Goal: Information Seeking & Learning: Check status

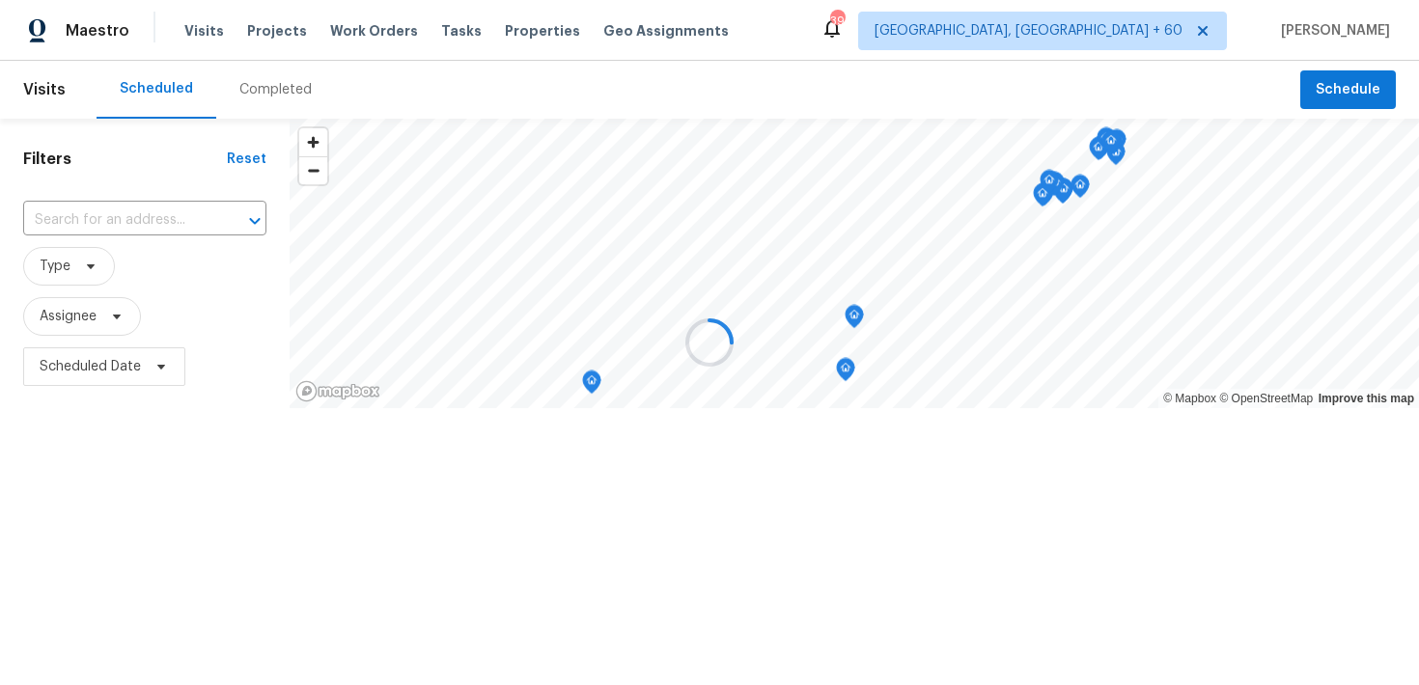
click at [270, 88] on div at bounding box center [709, 342] width 1419 height 685
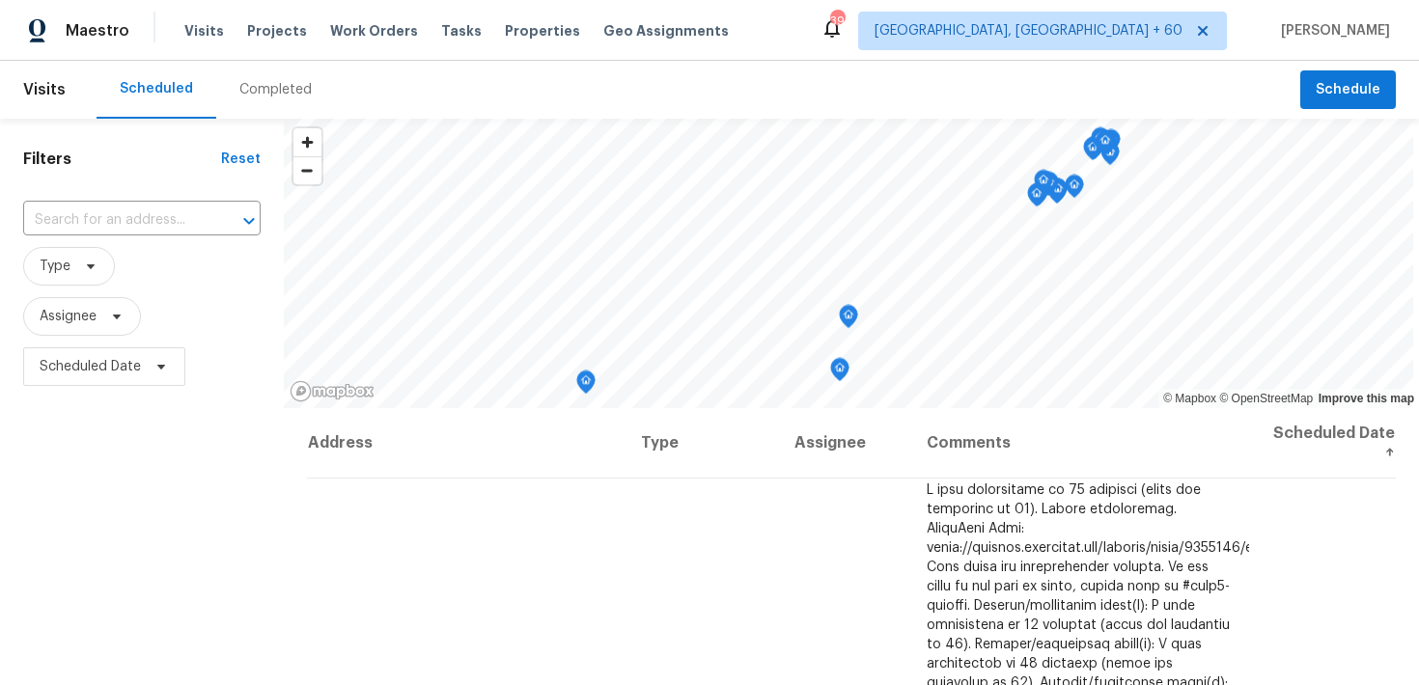
click at [243, 90] on div "Completed" at bounding box center [275, 89] width 72 height 19
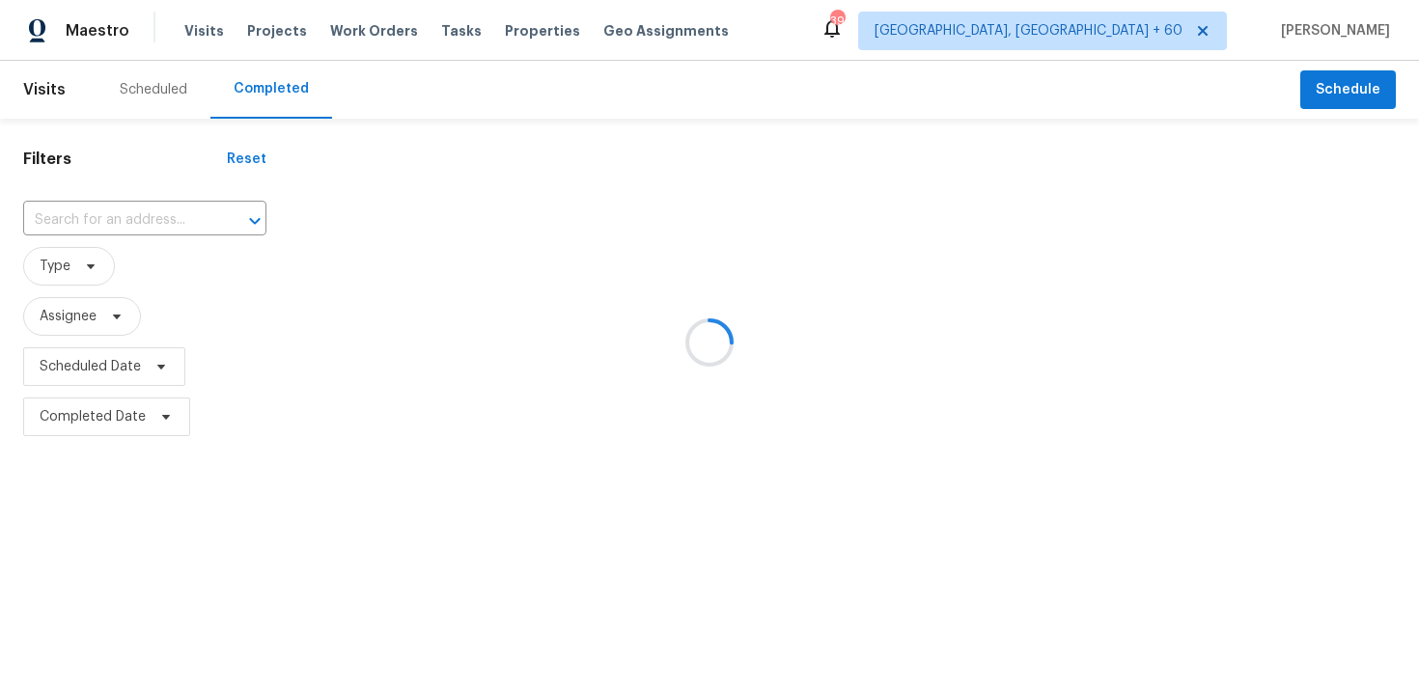
click at [69, 223] on div at bounding box center [709, 342] width 1419 height 685
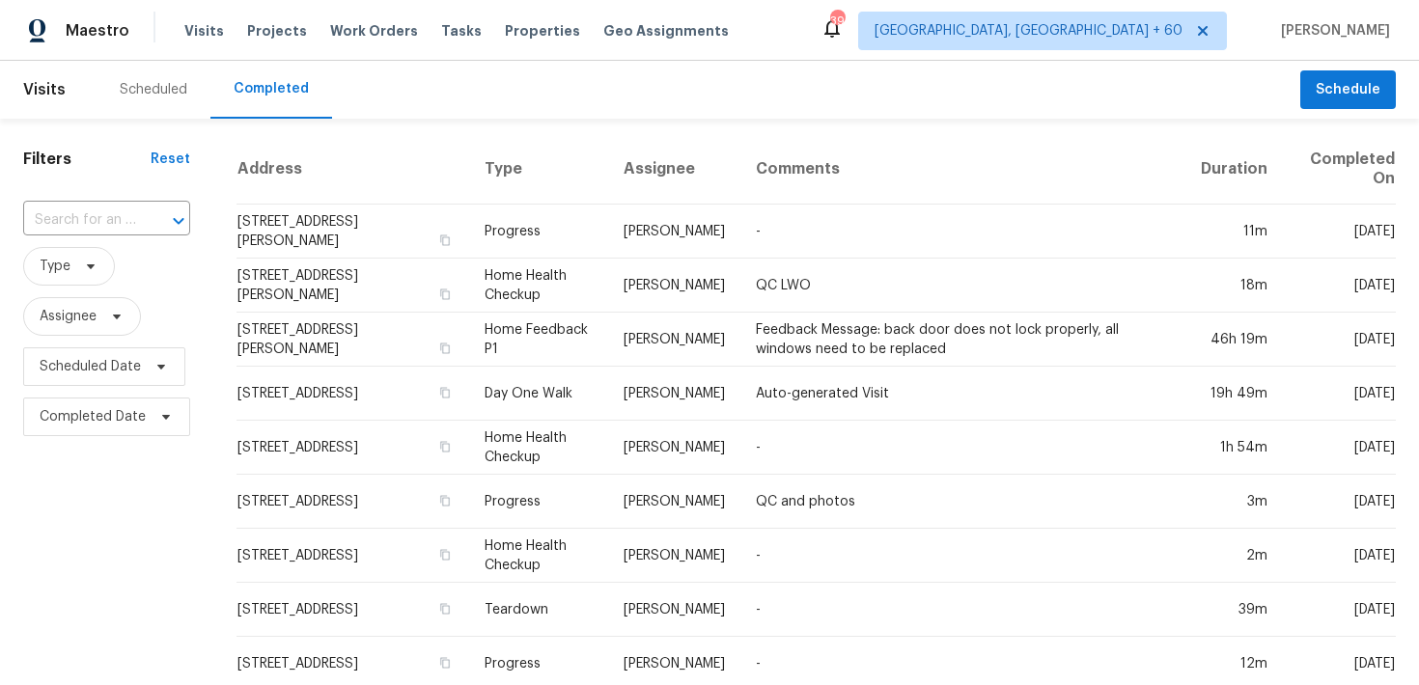
click at [69, 223] on input "text" at bounding box center [79, 221] width 113 height 30
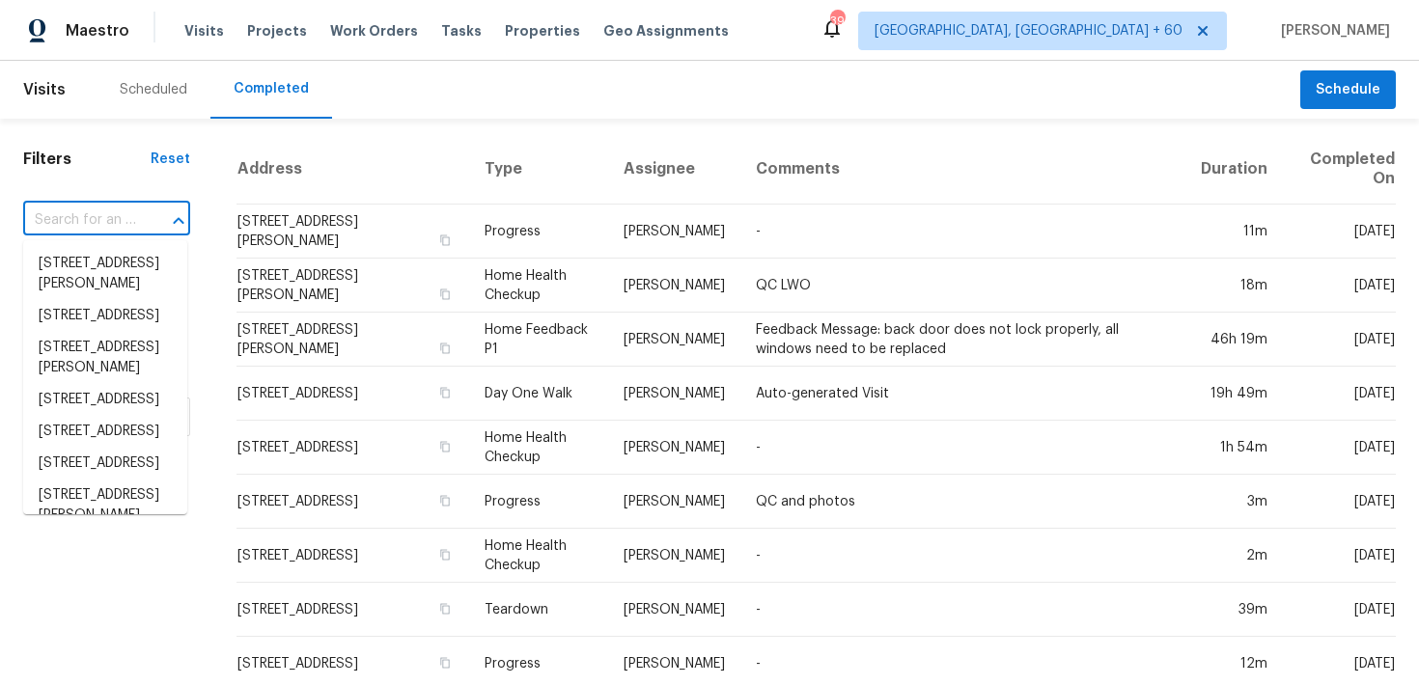
paste input "3813 Paradise Ln Sanger, TX 76266"
type input "3813 Paradise Ln Sanger, TX 76266"
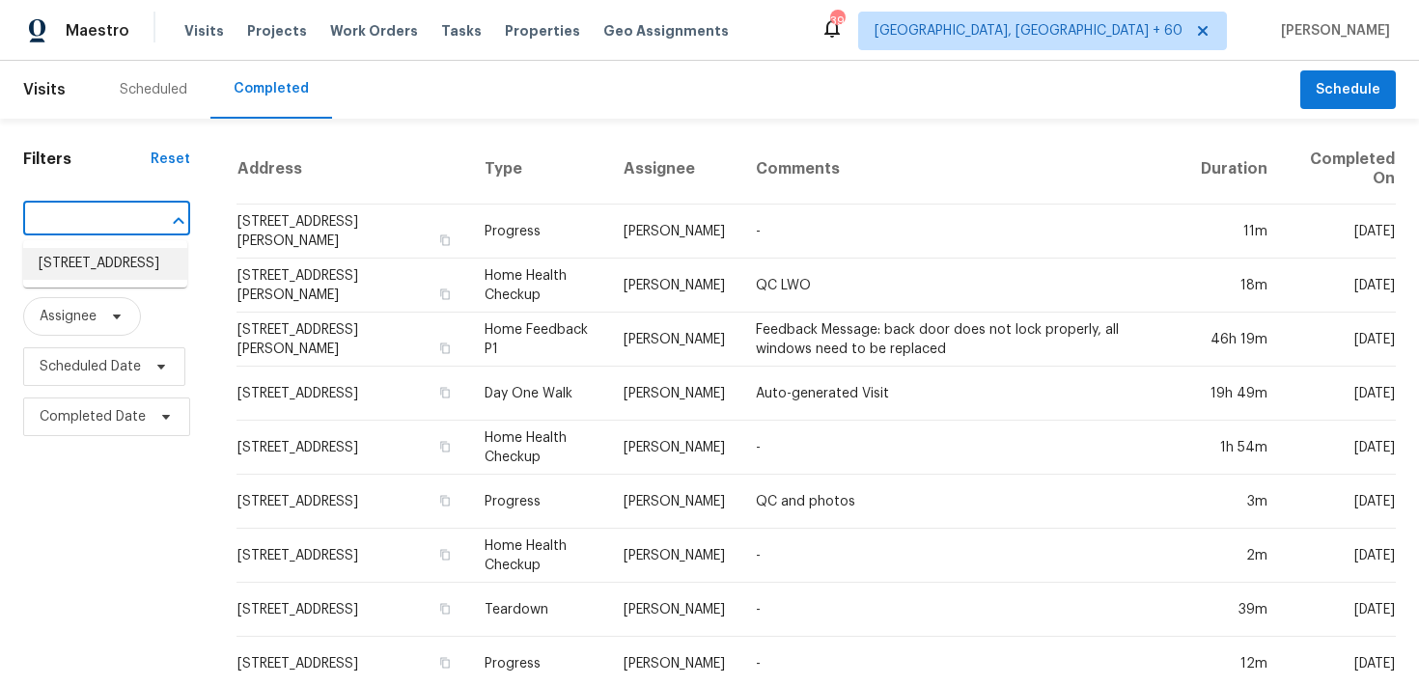
click at [66, 269] on li "3813 Paradise Ln, Sanger, TX 76266" at bounding box center [105, 264] width 164 height 32
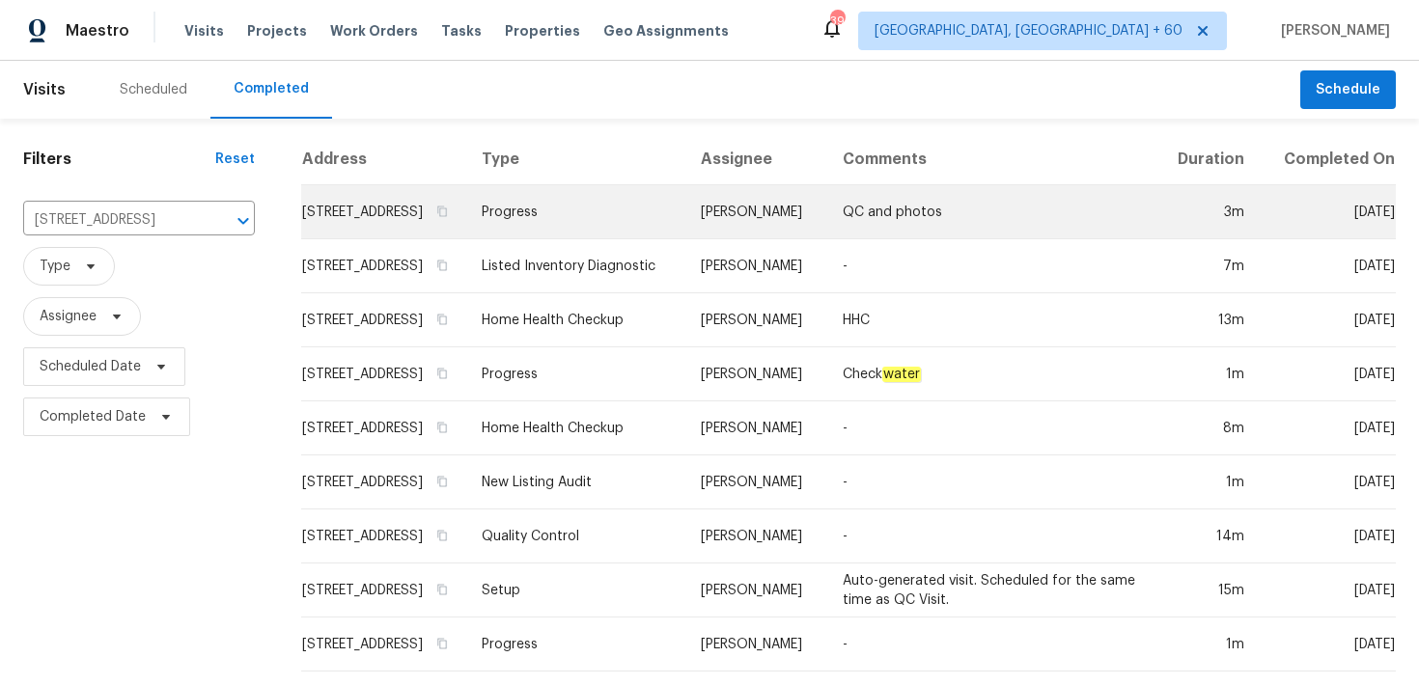
click at [574, 224] on td "Progress" at bounding box center [575, 212] width 219 height 54
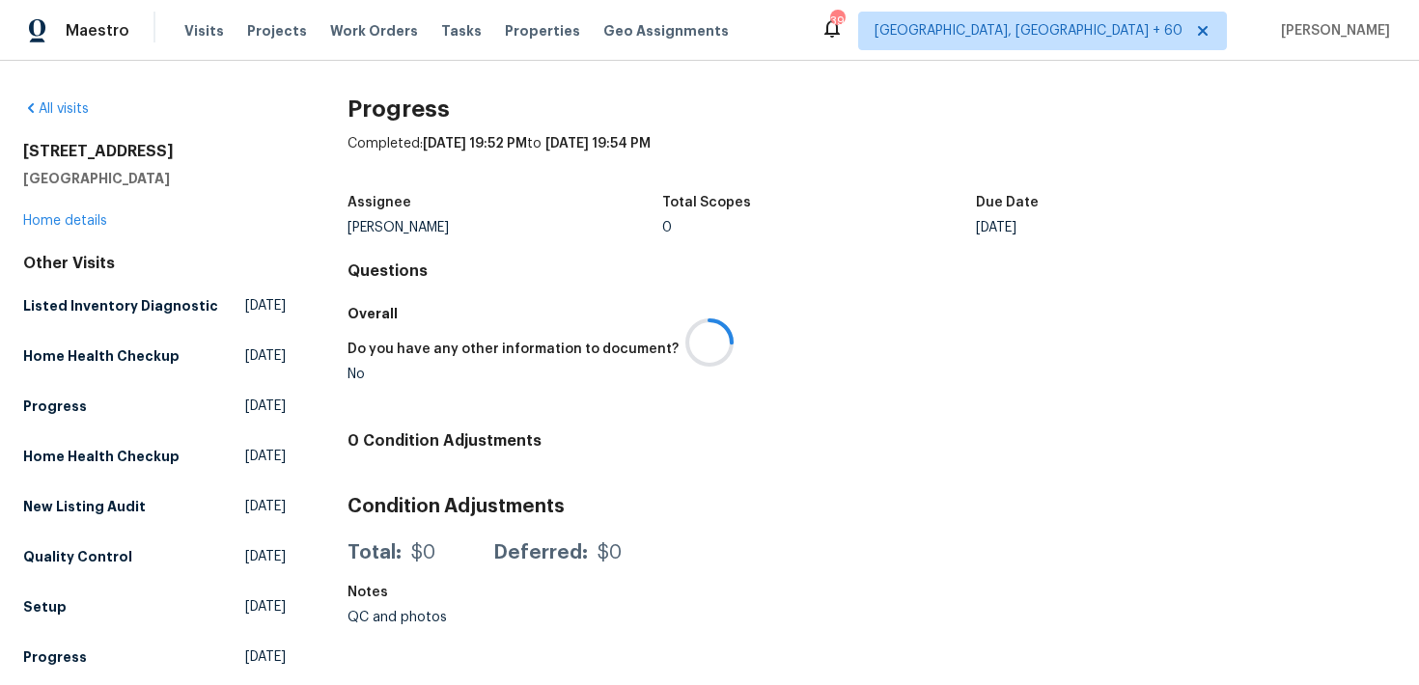
click at [39, 221] on div at bounding box center [709, 342] width 1419 height 685
click at [46, 224] on link "Home details" at bounding box center [65, 221] width 84 height 14
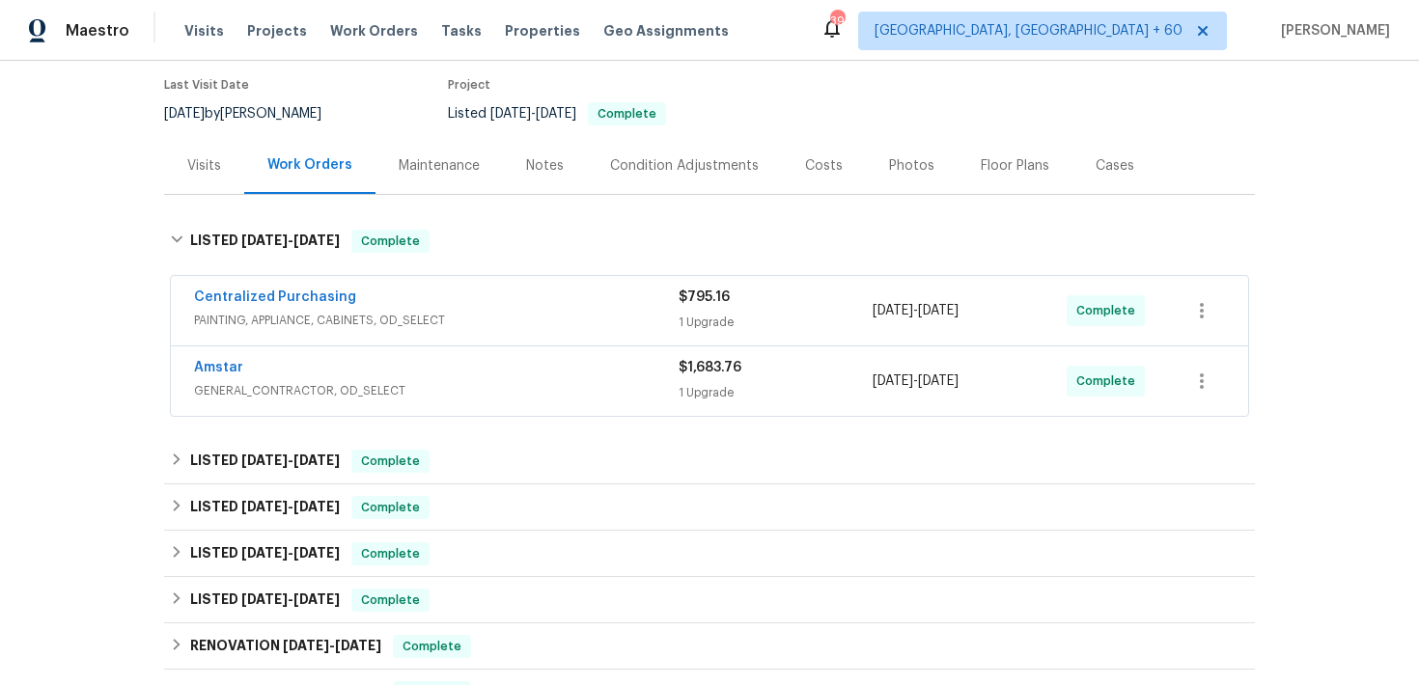
scroll to position [201, 0]
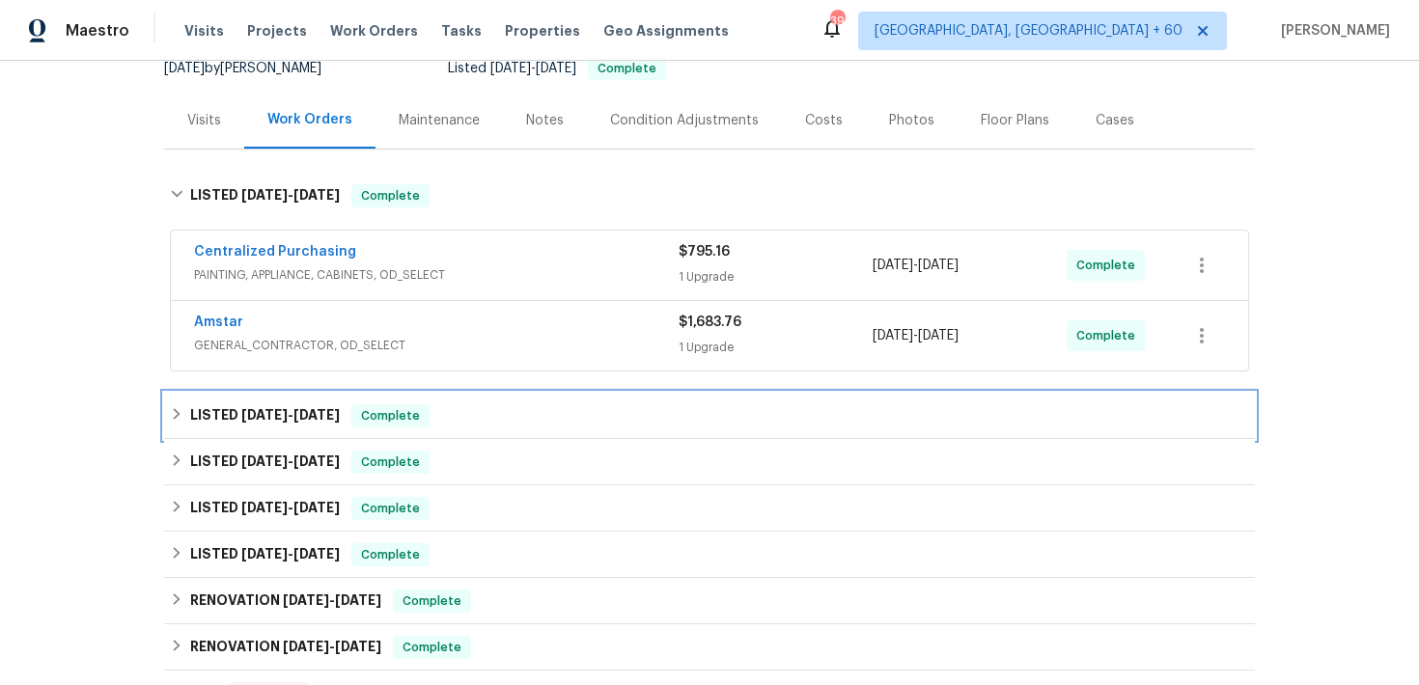
click at [439, 414] on div "LISTED 8/13/25 - 8/25/25 Complete" at bounding box center [709, 415] width 1079 height 23
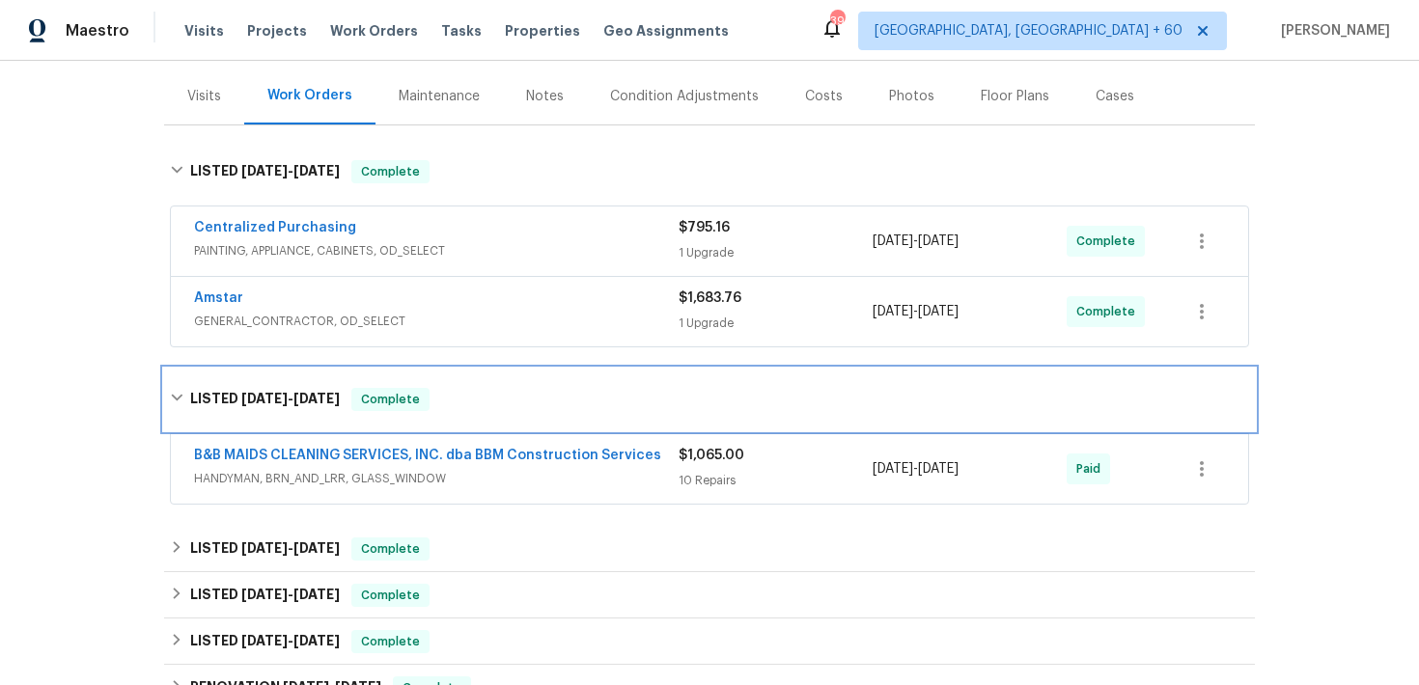
scroll to position [228, 0]
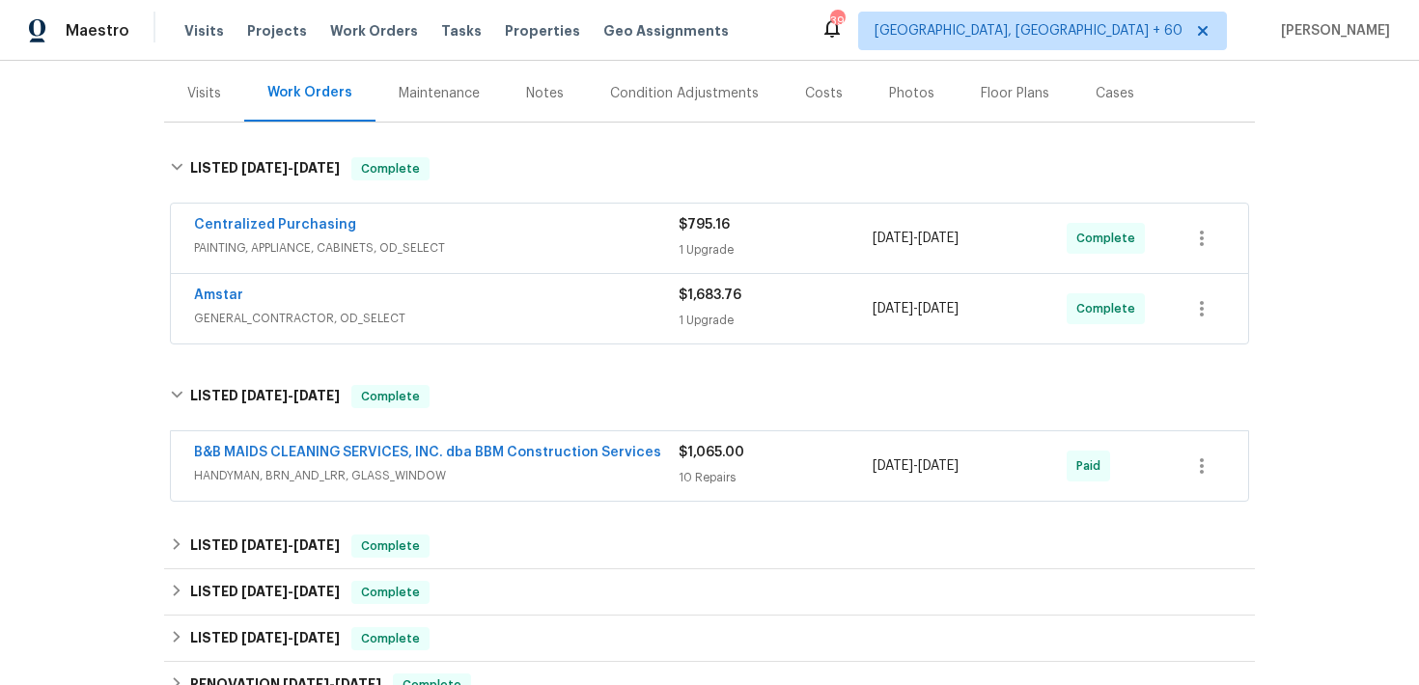
click at [703, 479] on div "10 Repairs" at bounding box center [775, 477] width 194 height 19
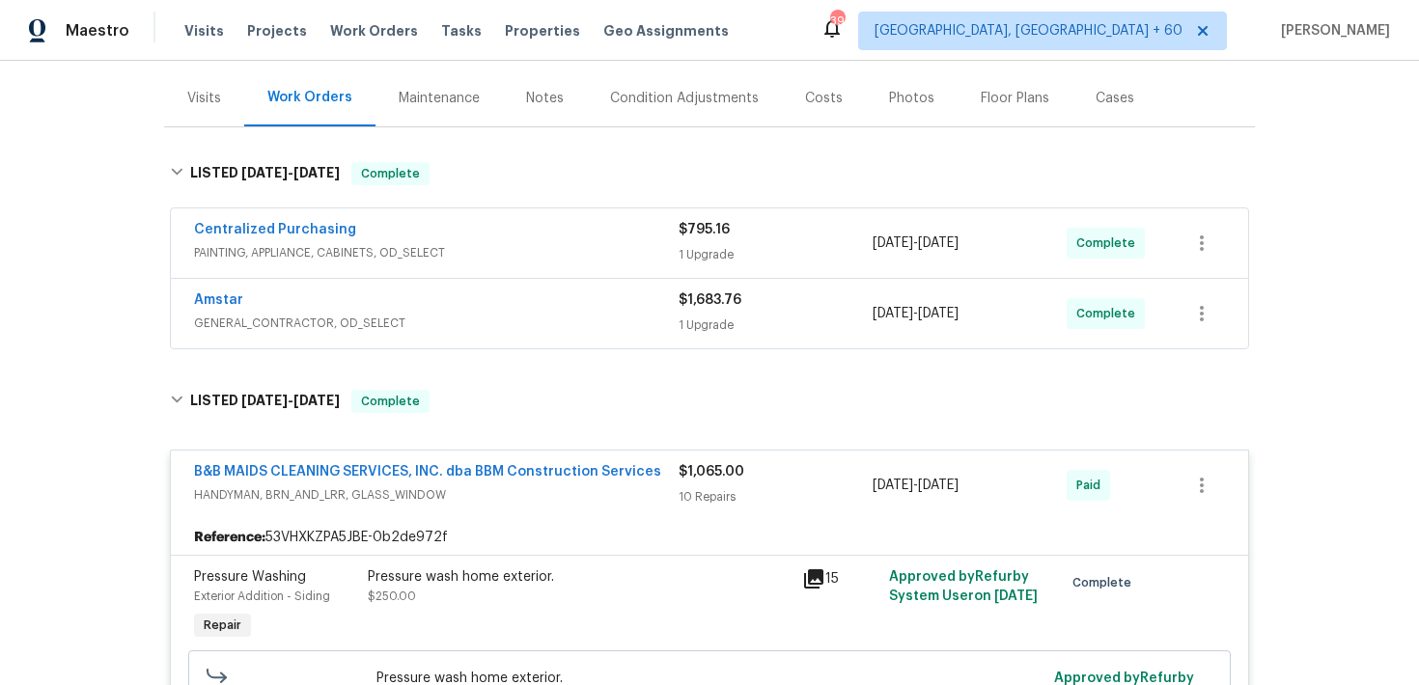
scroll to position [199, 0]
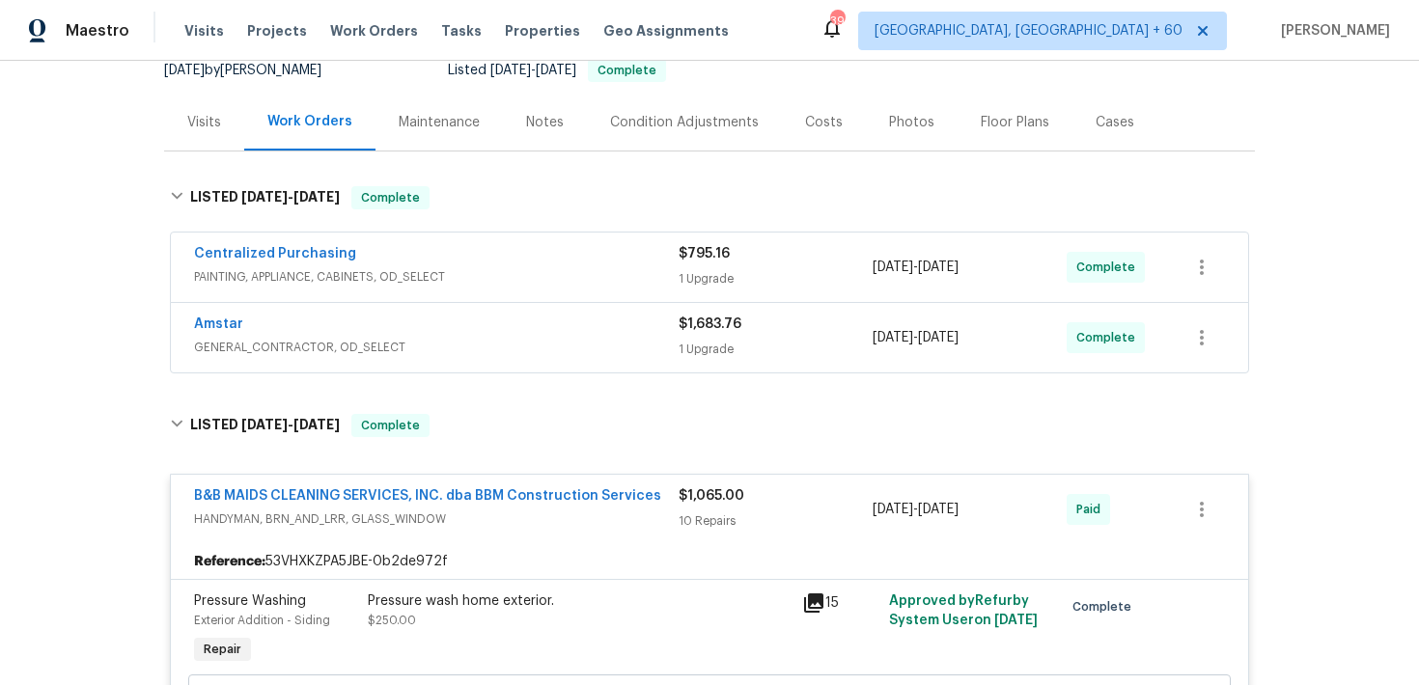
click at [694, 360] on div "$1,683.76 1 Upgrade" at bounding box center [775, 338] width 194 height 46
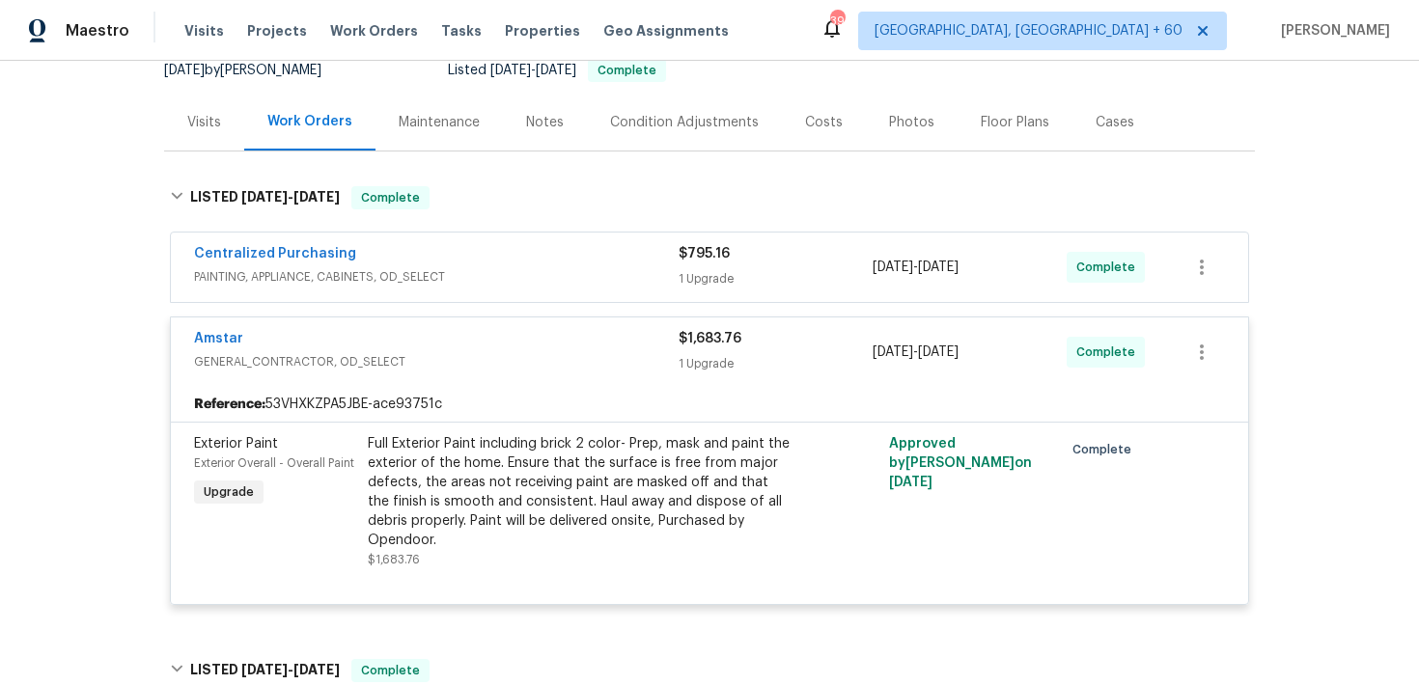
click at [695, 275] on div "1 Upgrade" at bounding box center [775, 278] width 194 height 19
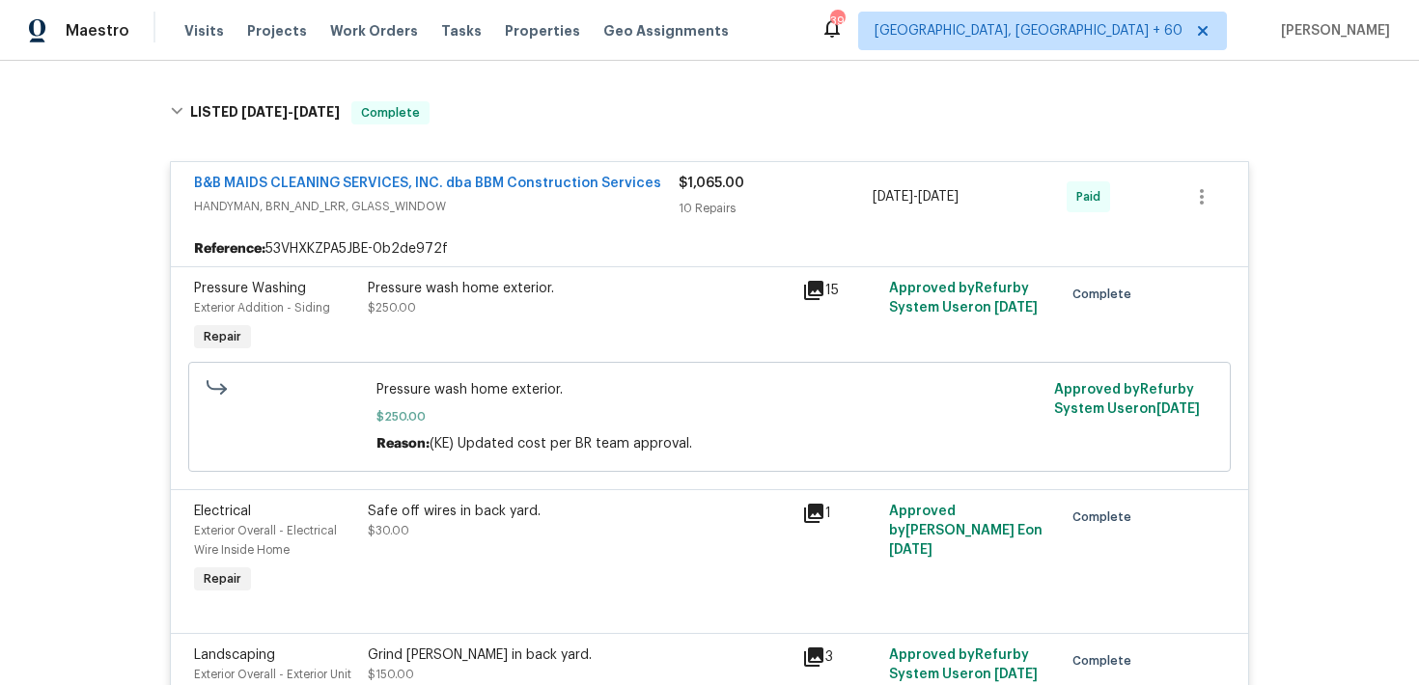
scroll to position [0, 0]
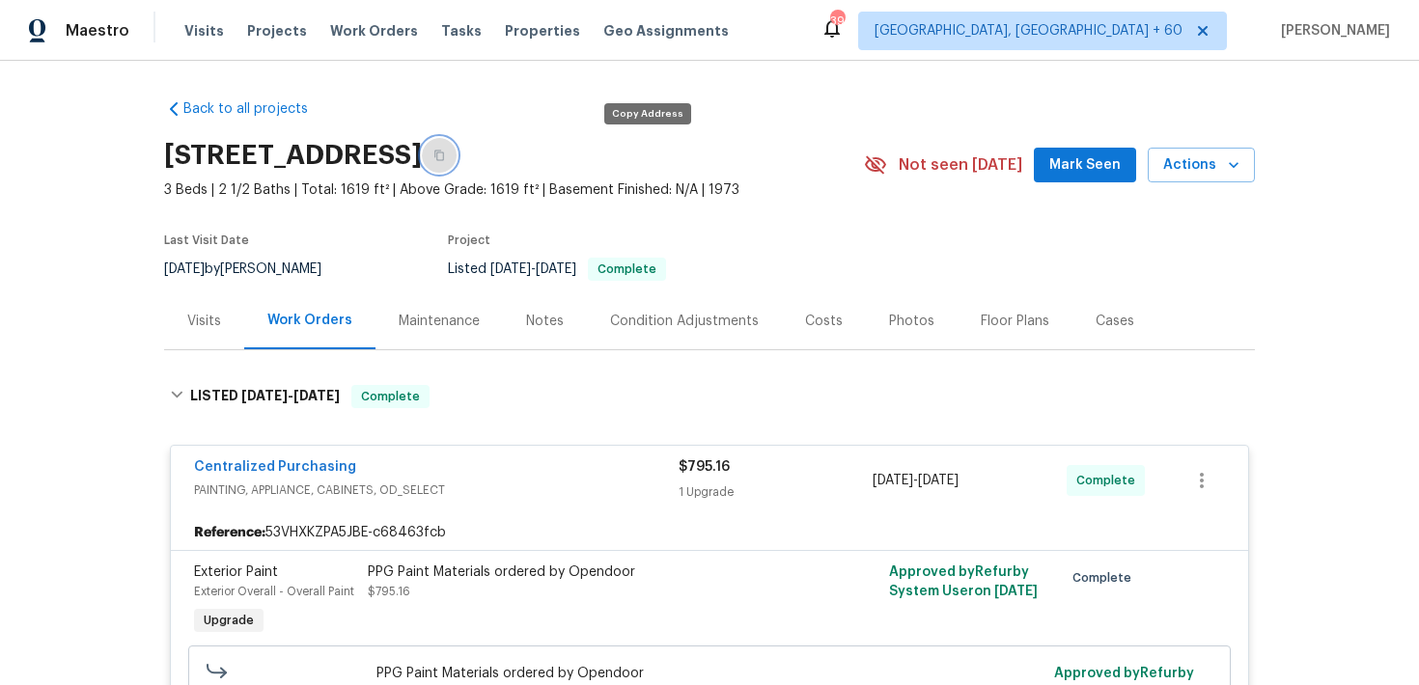
click at [445, 158] on icon "button" at bounding box center [439, 156] width 12 height 12
click at [200, 21] on span "Visits" at bounding box center [204, 30] width 40 height 19
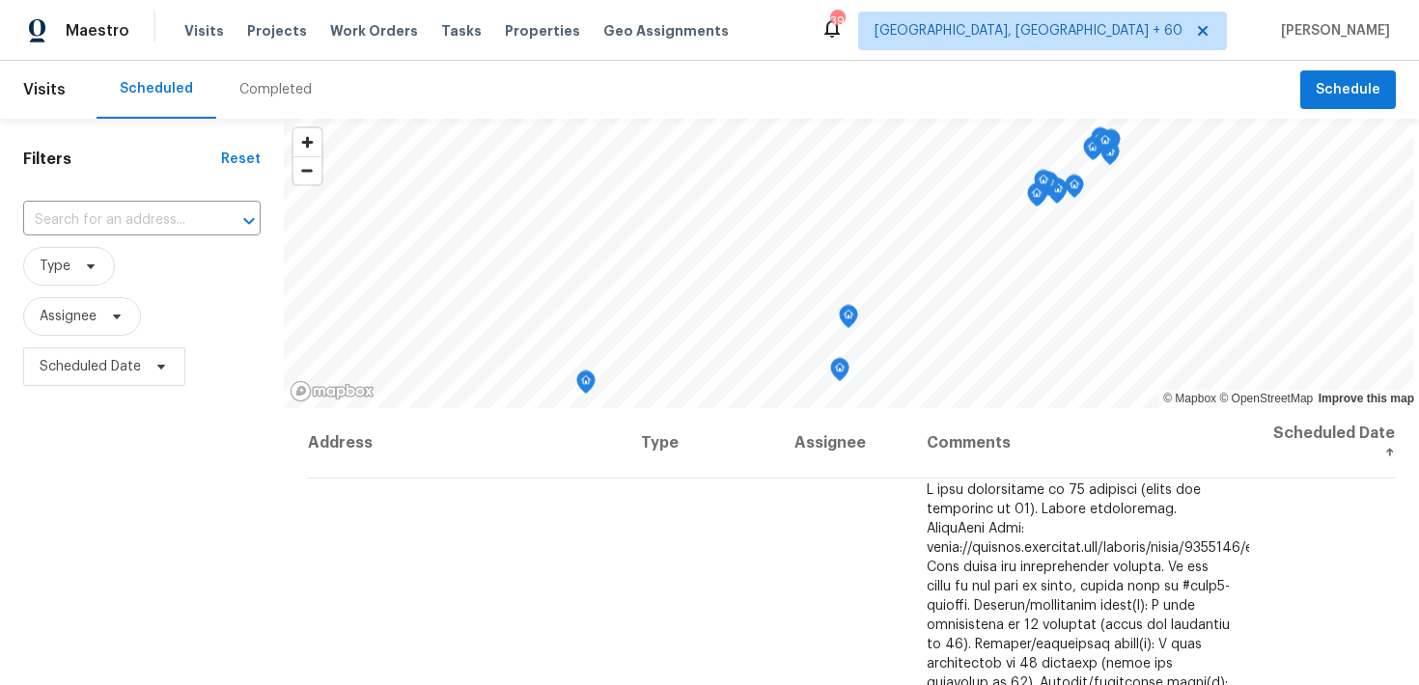
click at [251, 95] on div "Completed" at bounding box center [275, 89] width 72 height 19
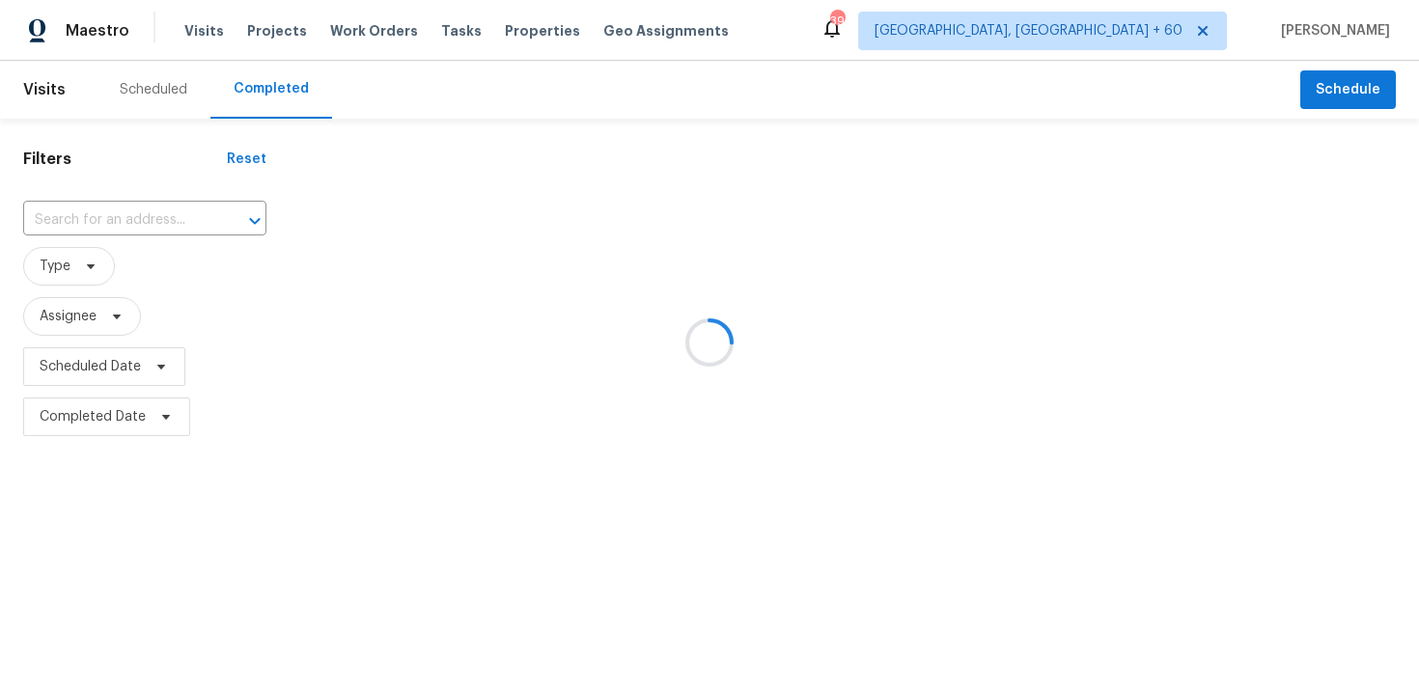
click at [111, 216] on div at bounding box center [709, 342] width 1419 height 685
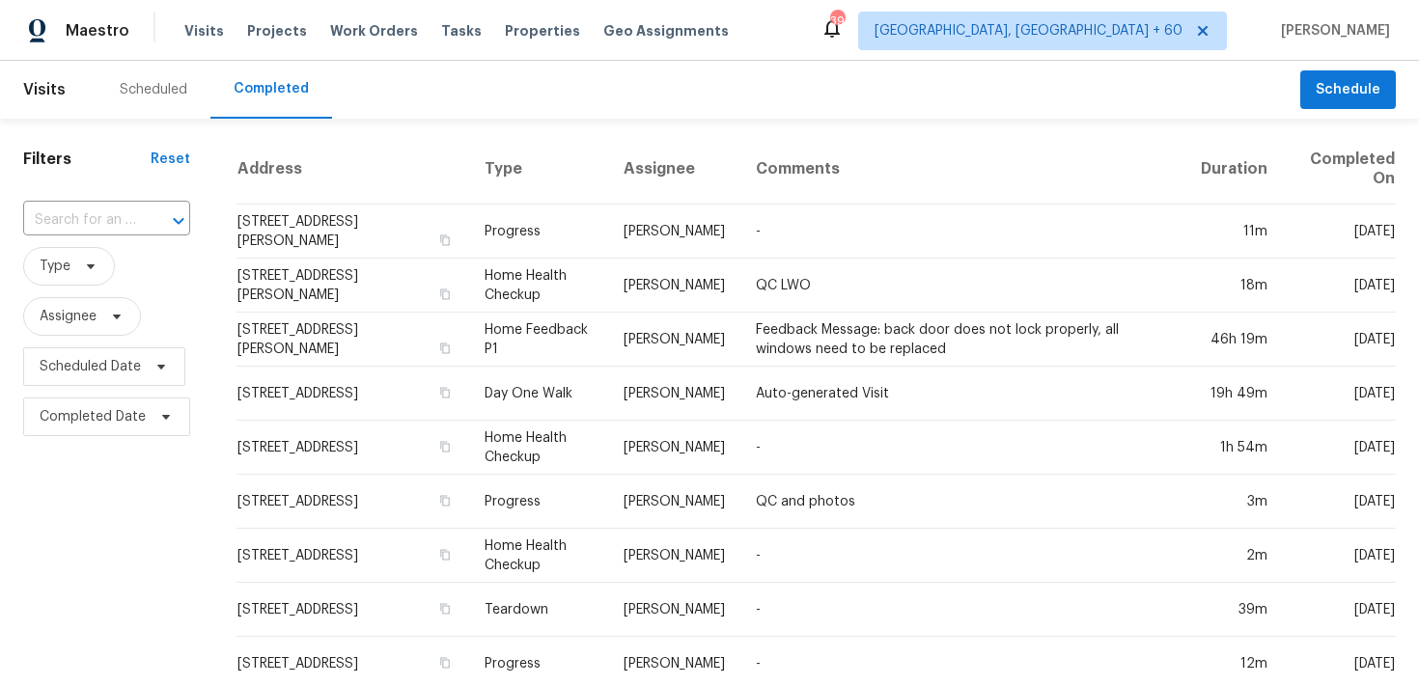
click at [111, 216] on input "text" at bounding box center [79, 221] width 113 height 30
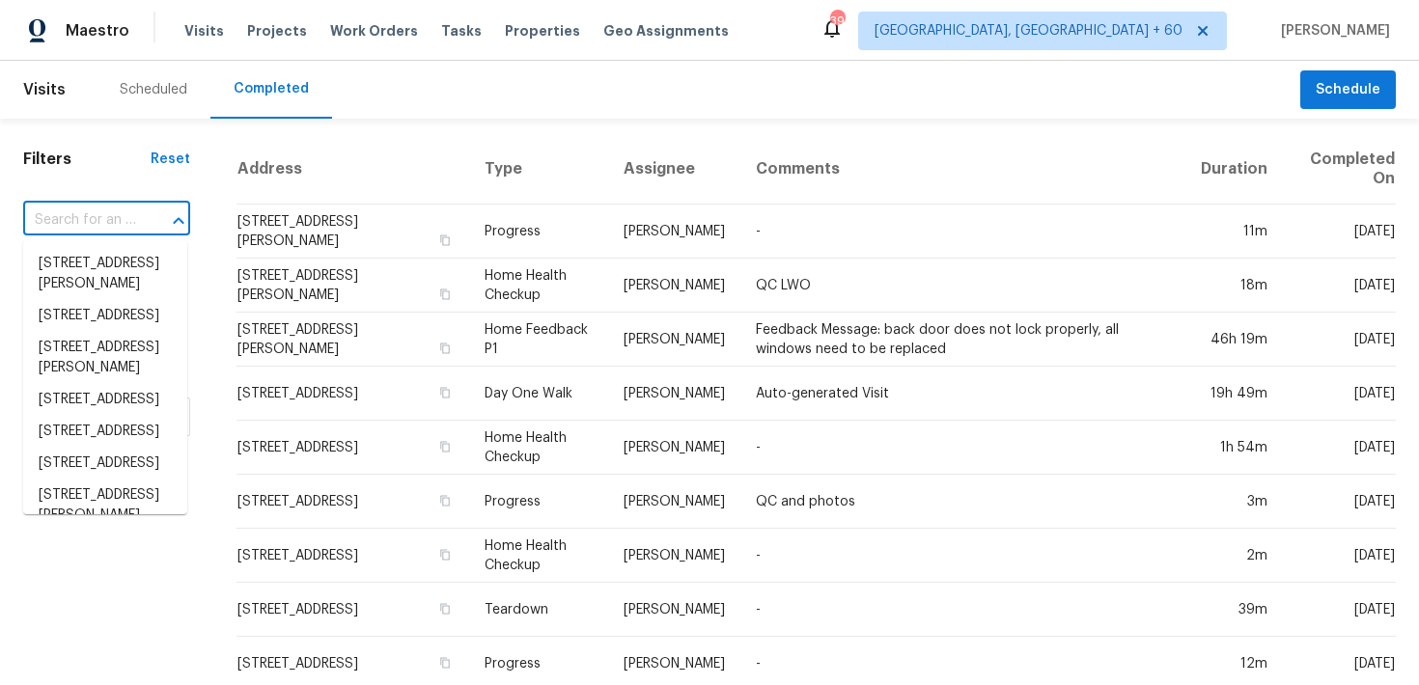
paste input "9129 Bent Pine Ct NE Covington, GA 30014"
type input "9129 Bent Pine Ct NE Covington, GA 30014"
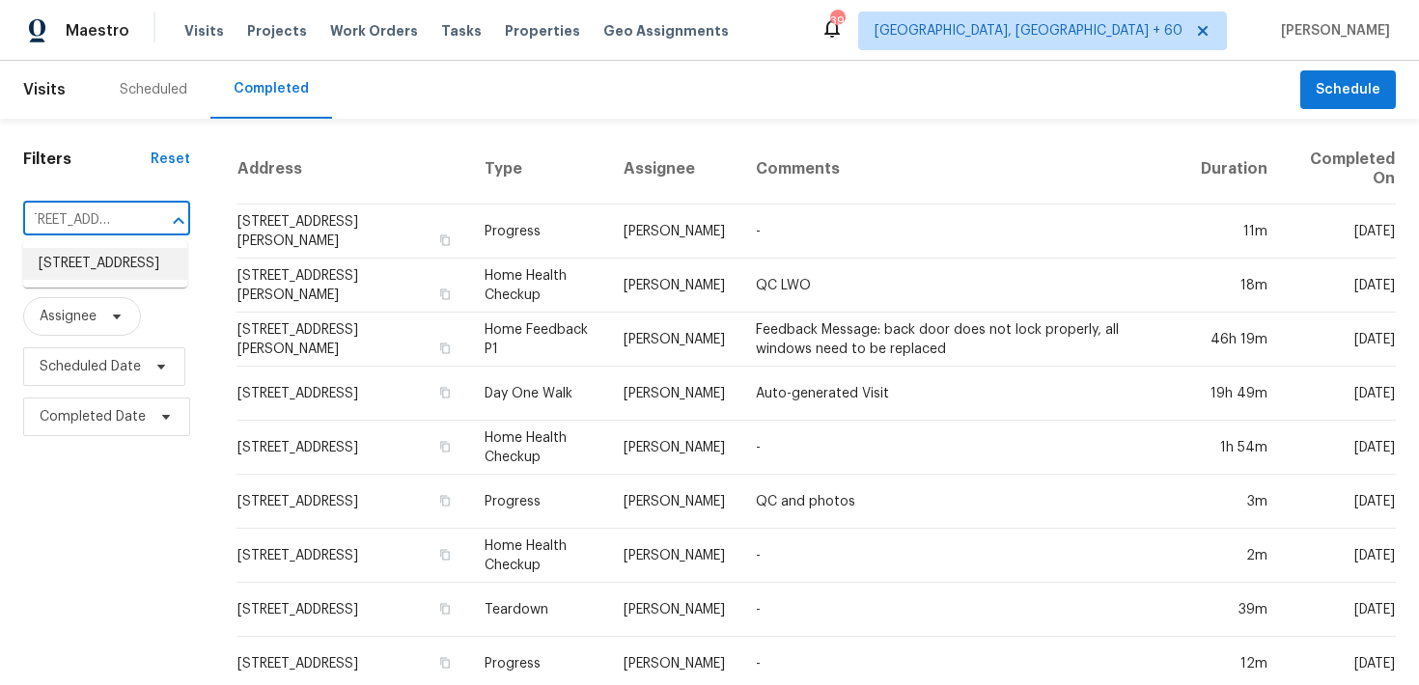
click at [74, 262] on li "9129 Bent Pine Ct NE, Covington, GA 30014" at bounding box center [105, 264] width 164 height 32
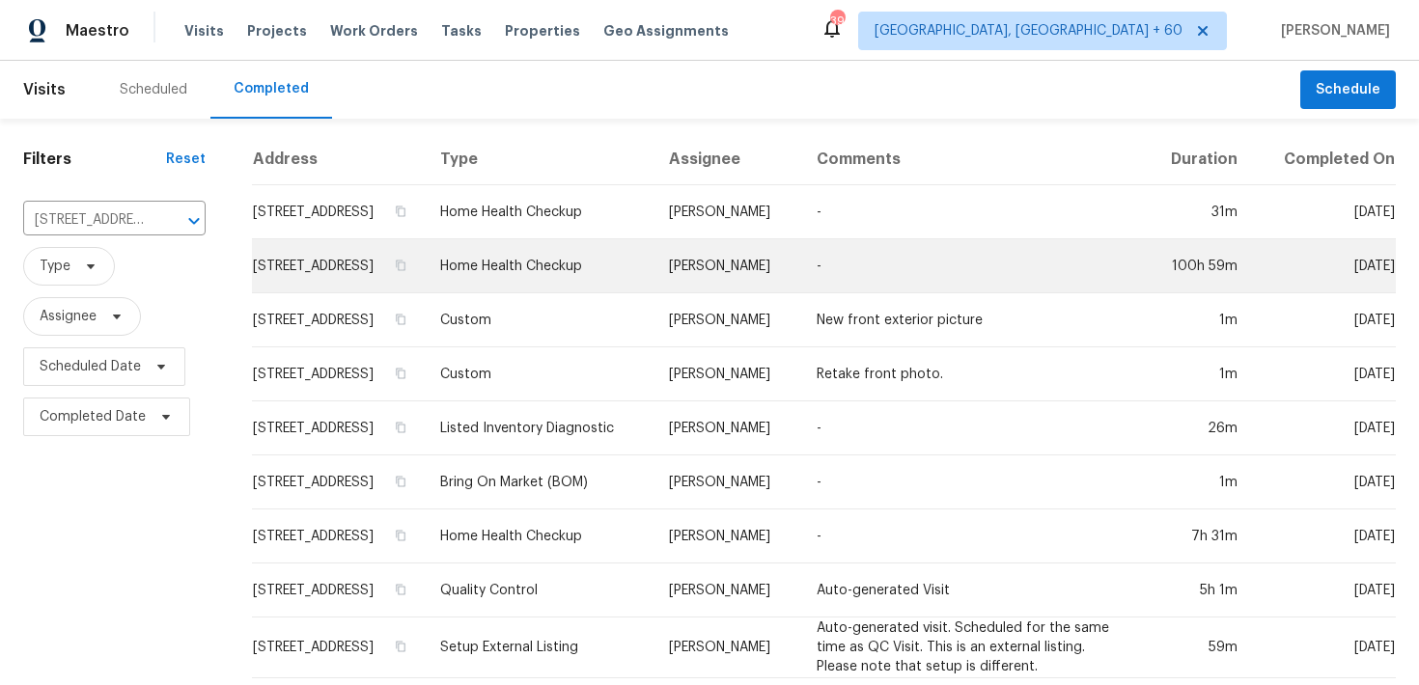
click at [605, 280] on td "Home Health Checkup" at bounding box center [539, 266] width 229 height 54
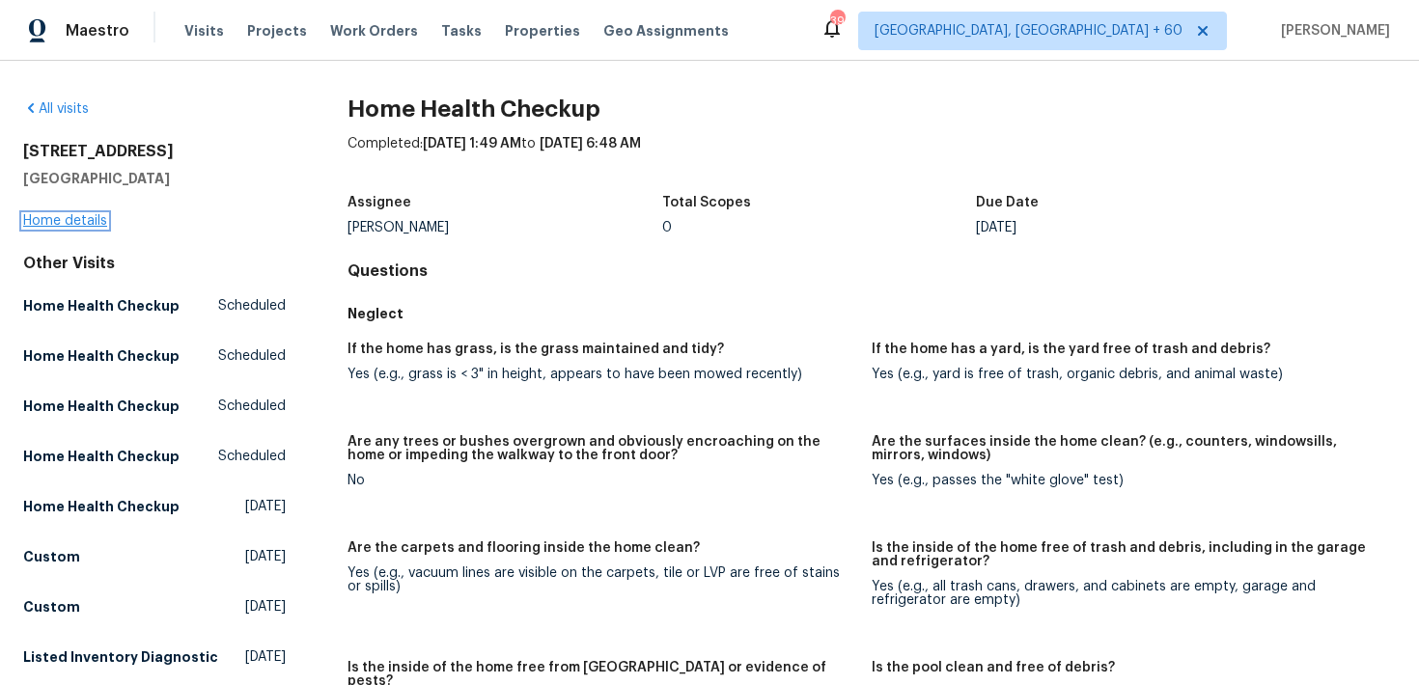
click at [71, 214] on link "Home details" at bounding box center [65, 221] width 84 height 14
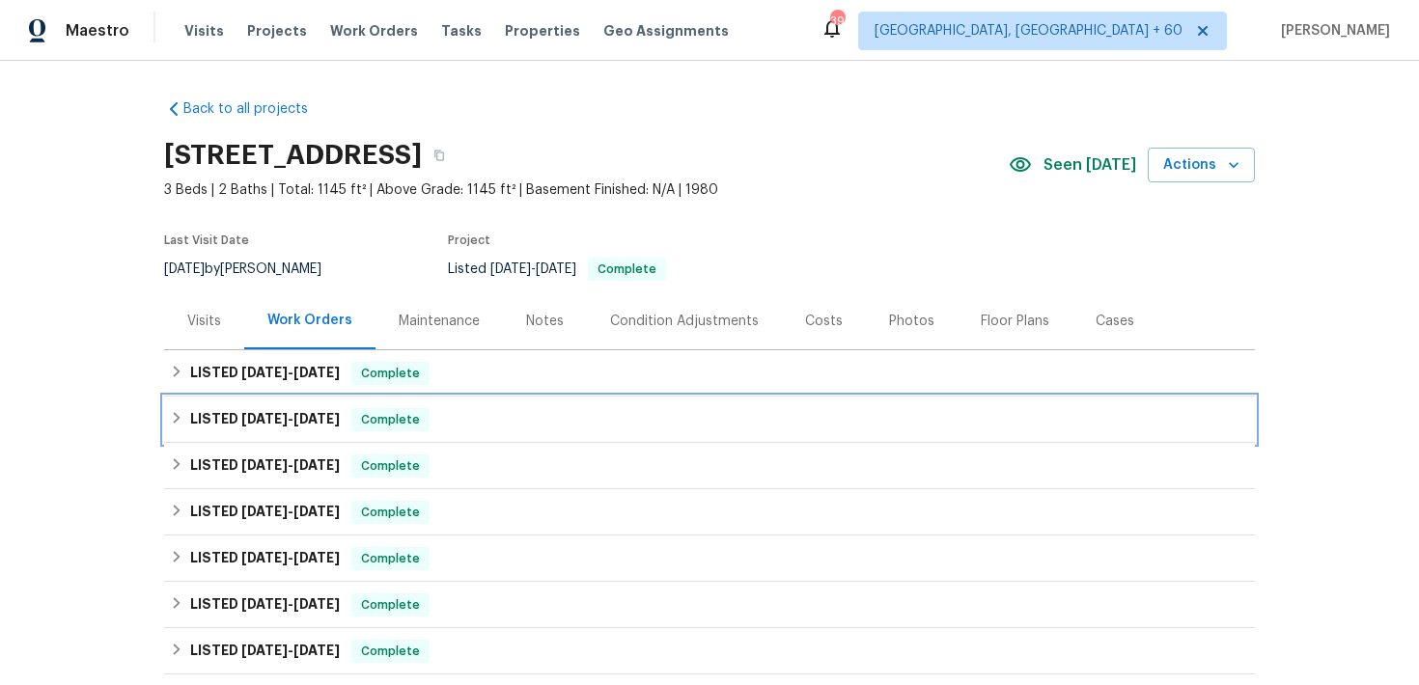
click at [517, 420] on div "LISTED 8/6/25 - 8/11/25 Complete" at bounding box center [709, 419] width 1079 height 23
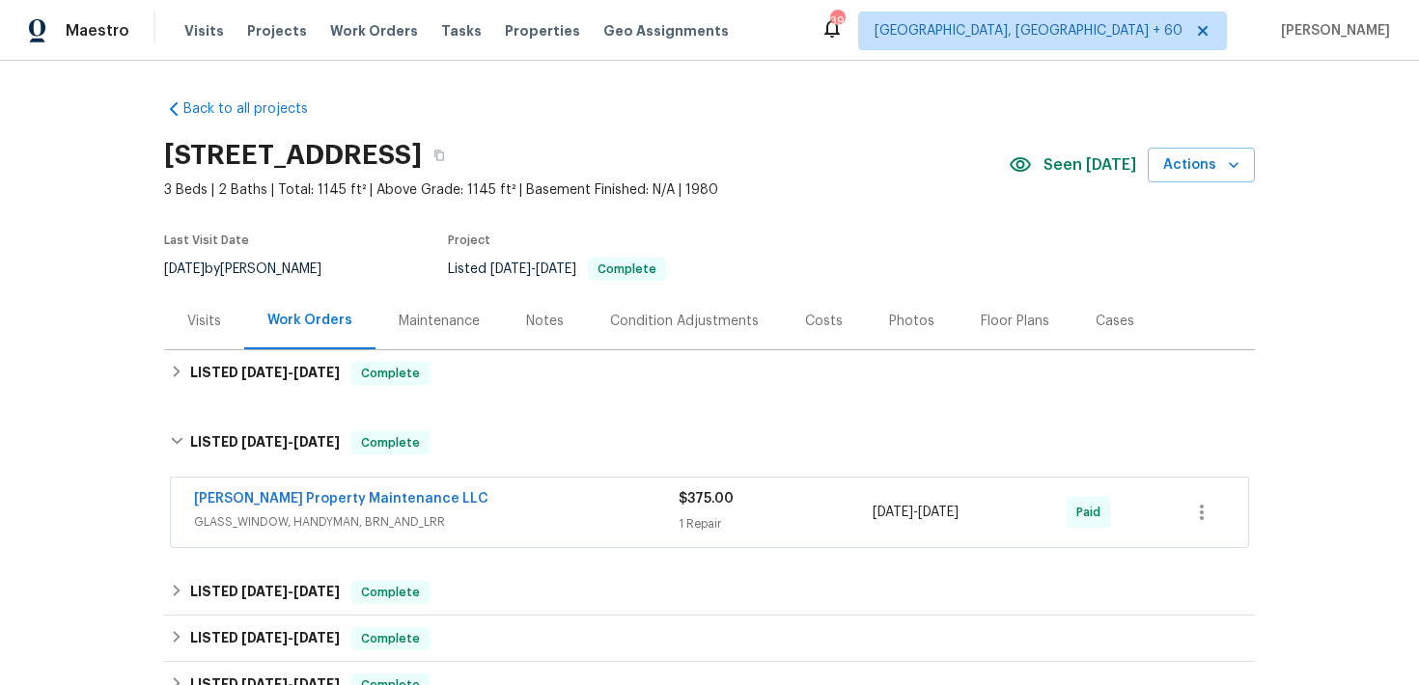
click at [711, 531] on div "1 Repair" at bounding box center [775, 523] width 194 height 19
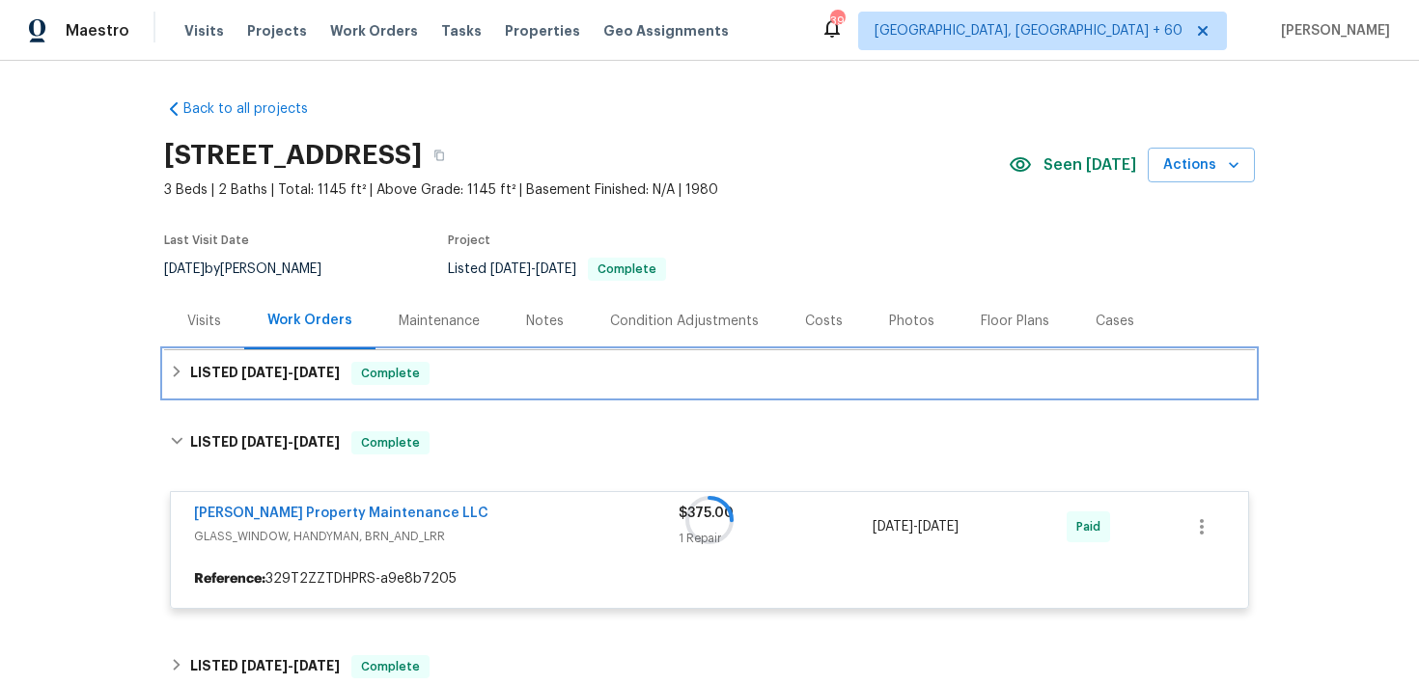
click at [539, 378] on div "LISTED 9/3/25 - 9/8/25 Complete" at bounding box center [709, 373] width 1079 height 23
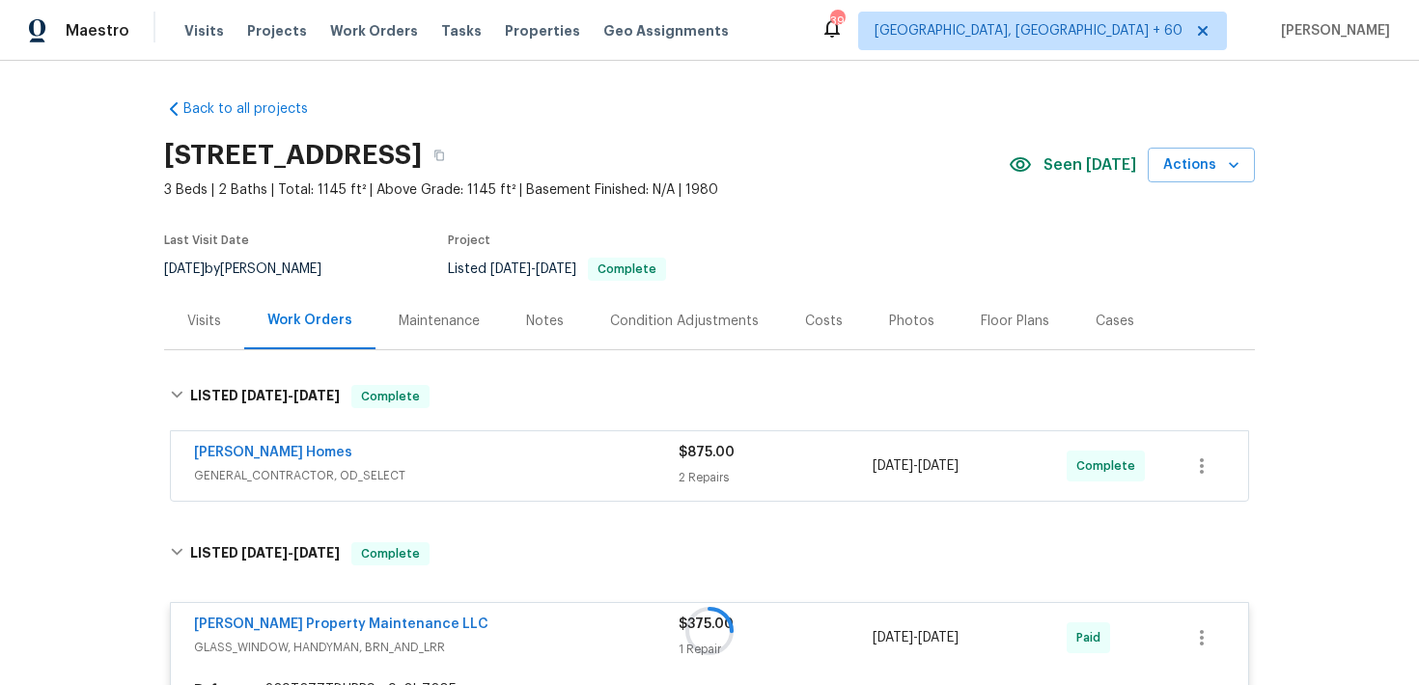
click at [725, 466] on div "$875.00 2 Repairs" at bounding box center [775, 466] width 194 height 46
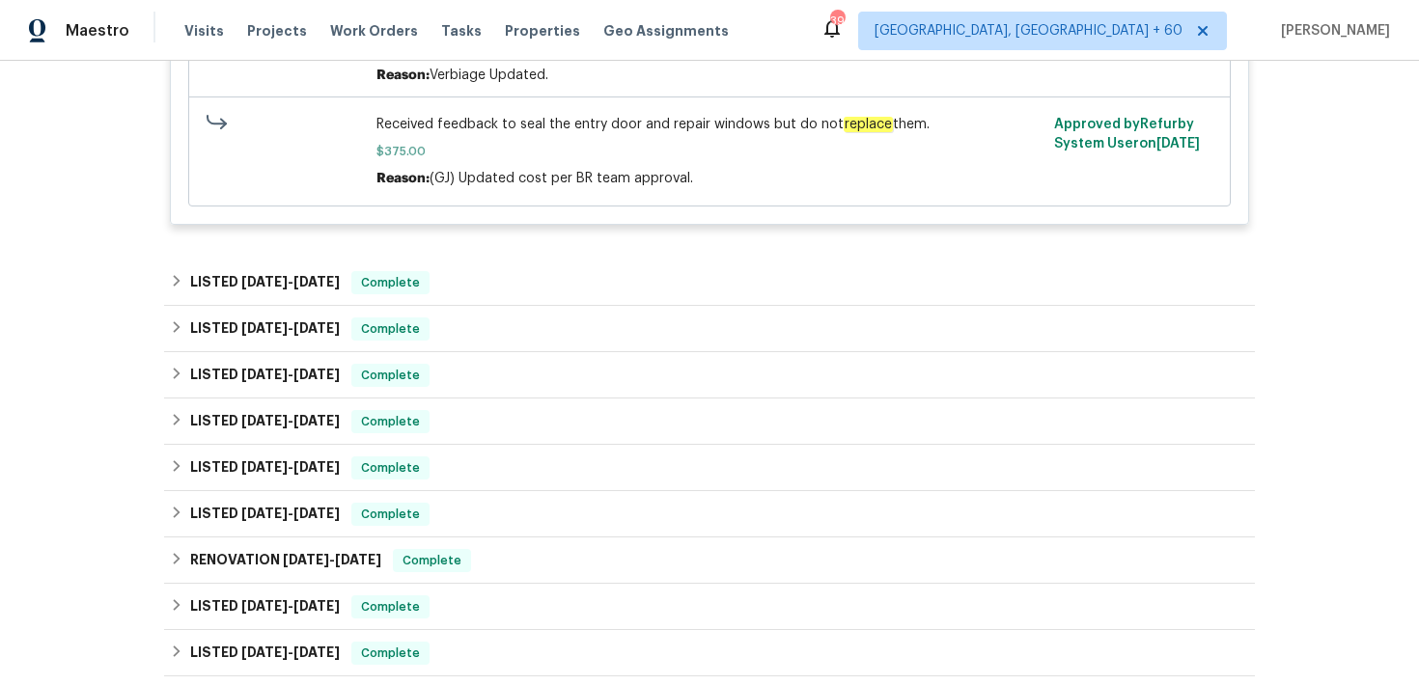
scroll to position [1471, 0]
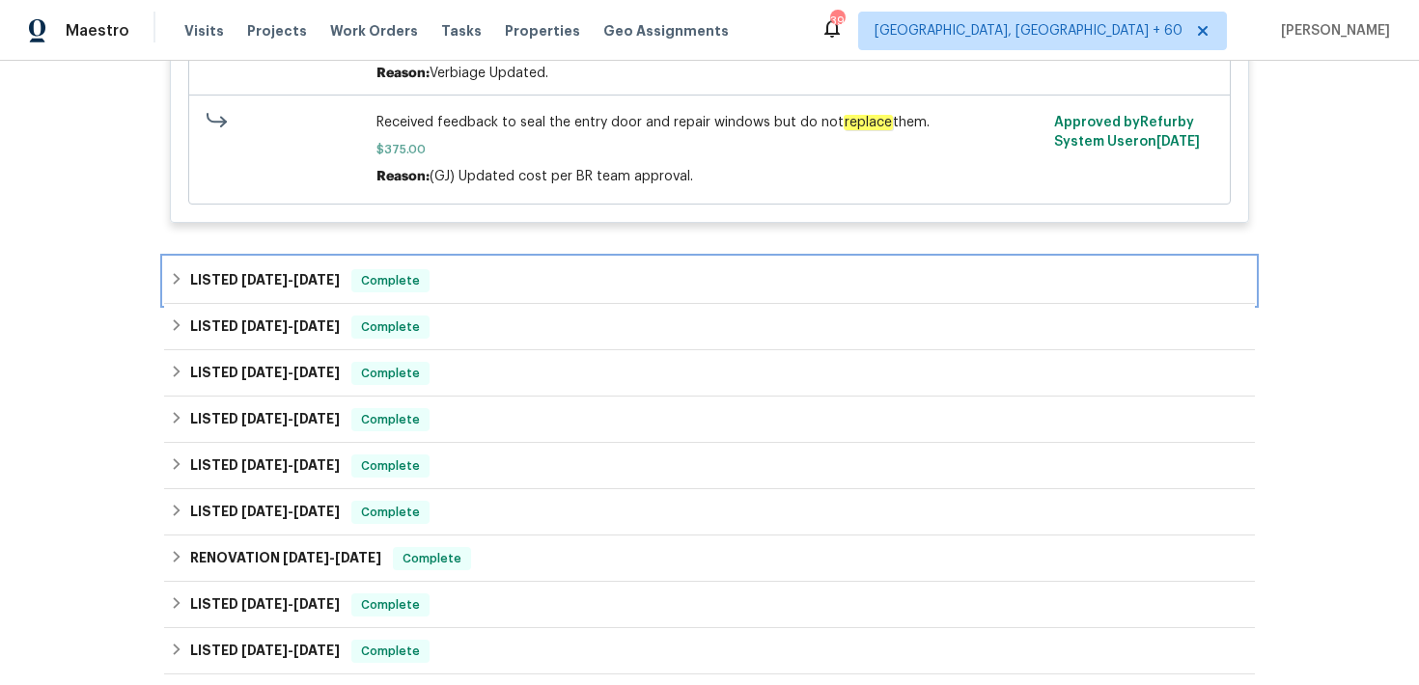
click at [497, 288] on div "LISTED 8/1/25 - 8/5/25 Complete" at bounding box center [709, 280] width 1079 height 23
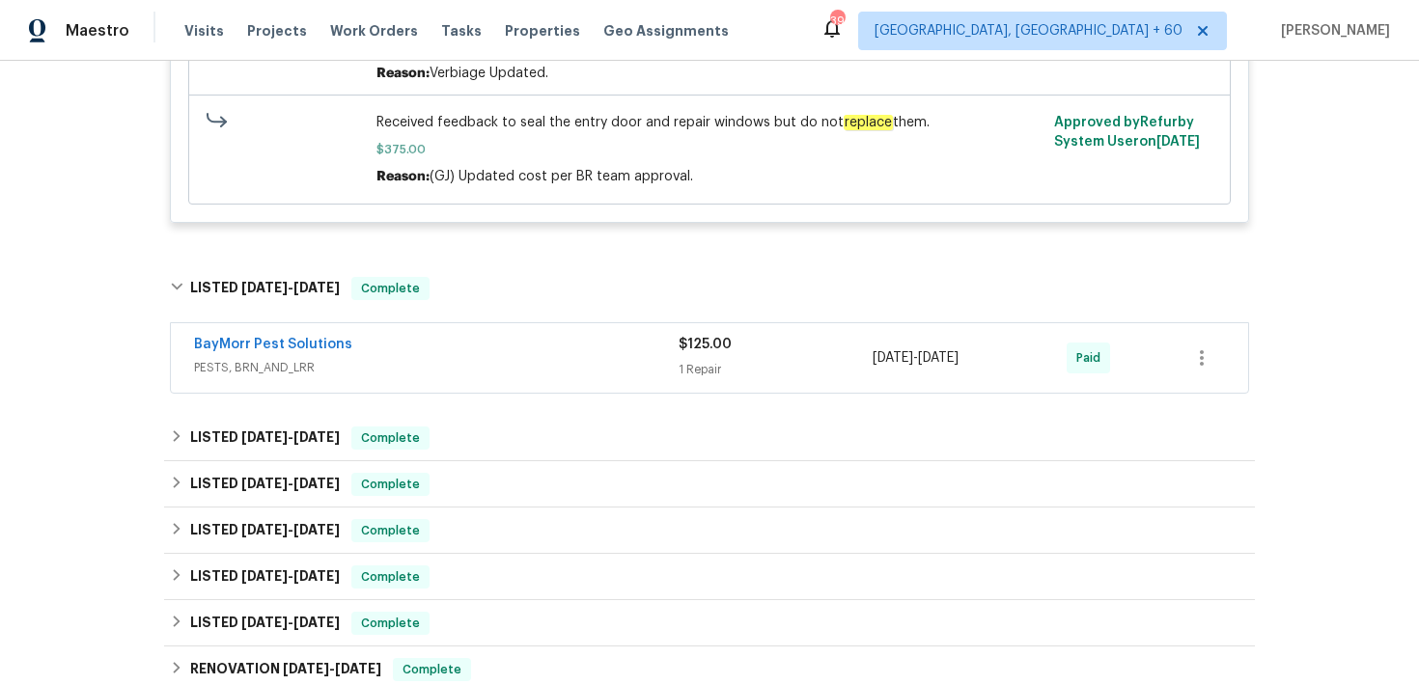
click at [656, 354] on div "BayMorr Pest Solutions" at bounding box center [436, 346] width 484 height 23
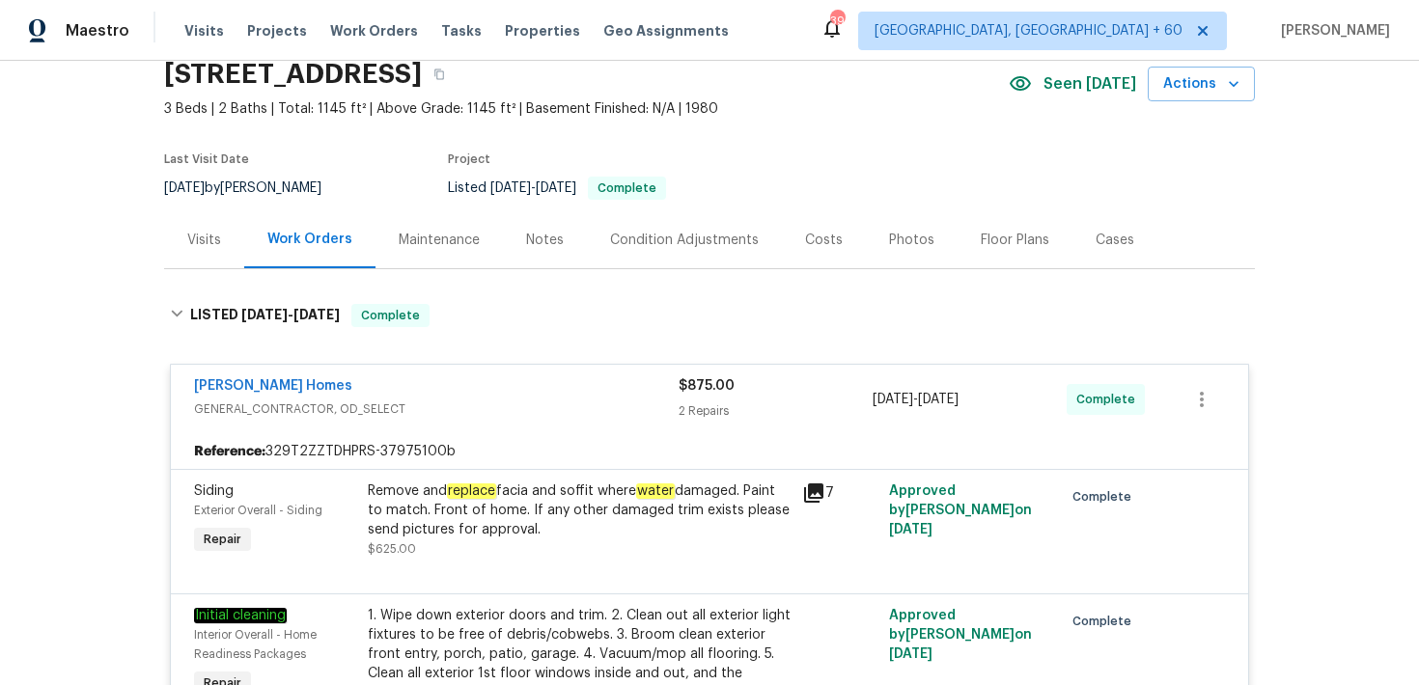
scroll to position [0, 0]
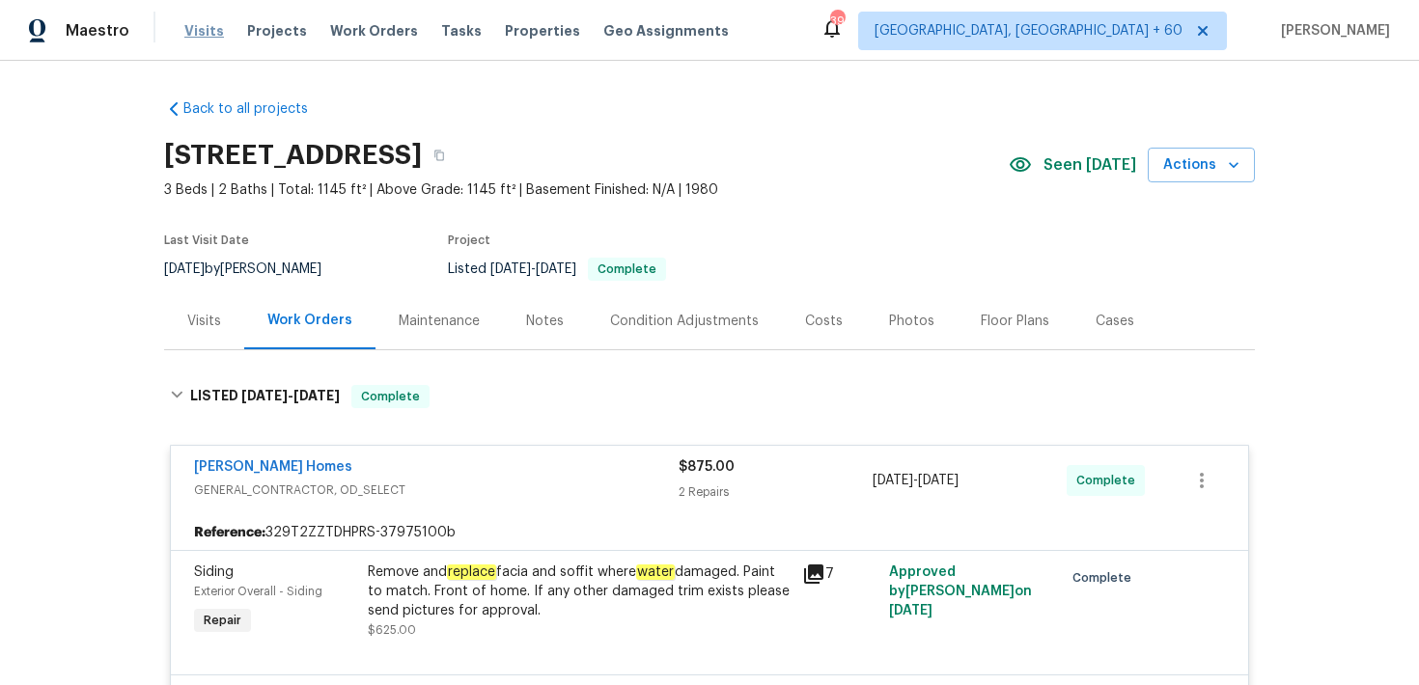
click at [193, 30] on span "Visits" at bounding box center [204, 30] width 40 height 19
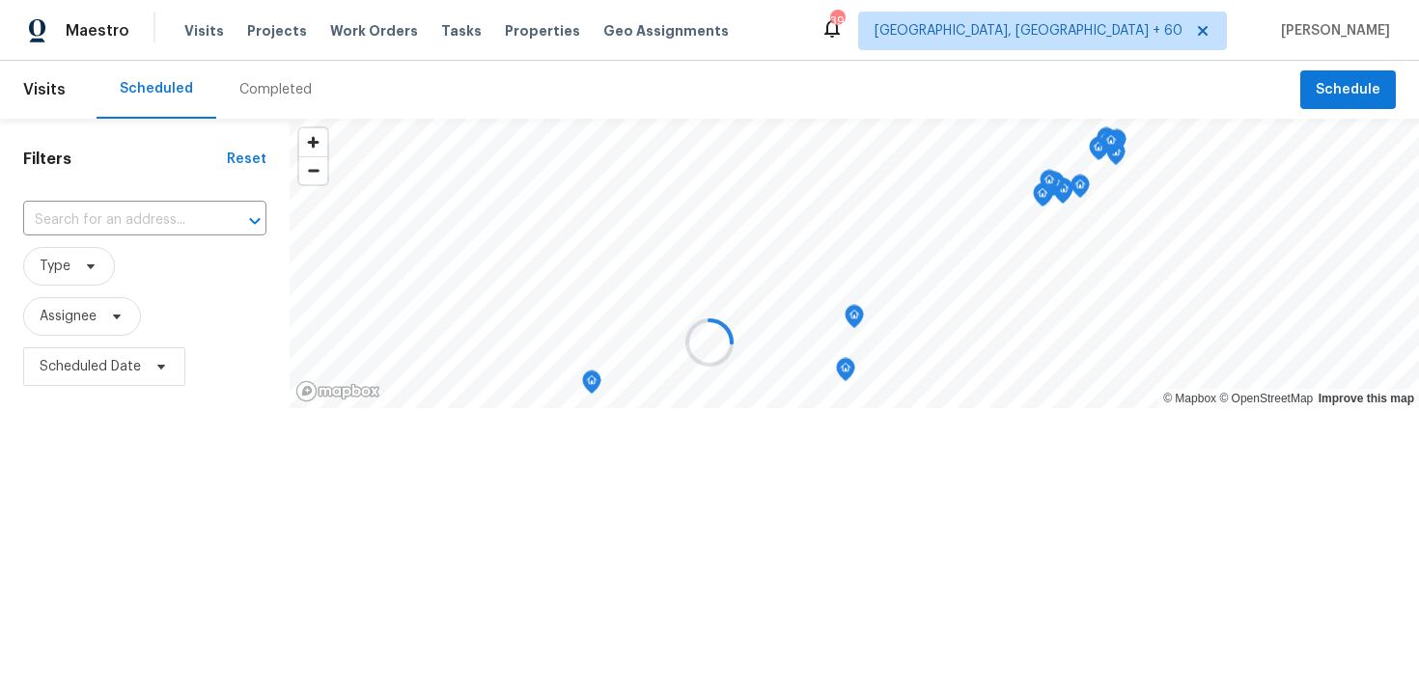
click at [234, 82] on div at bounding box center [709, 342] width 1419 height 685
click at [254, 85] on div at bounding box center [709, 342] width 1419 height 685
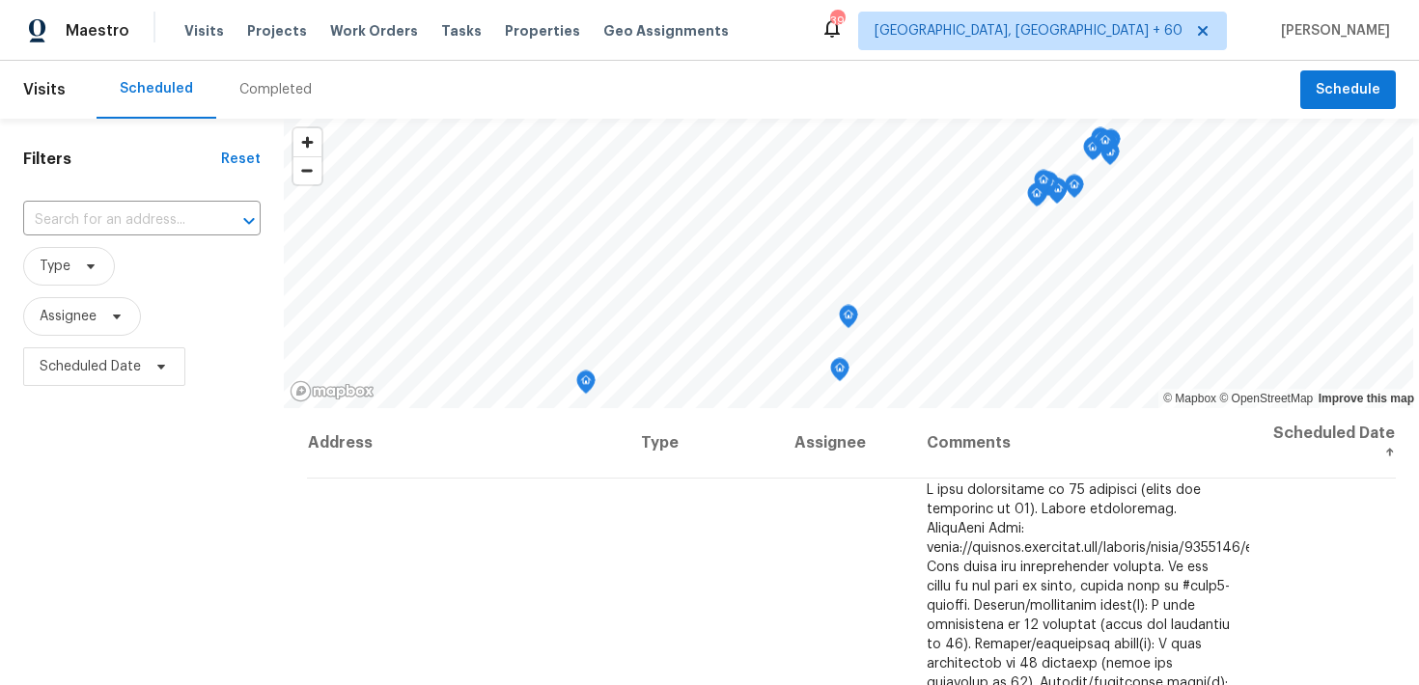
click at [247, 97] on div "Completed" at bounding box center [275, 89] width 72 height 19
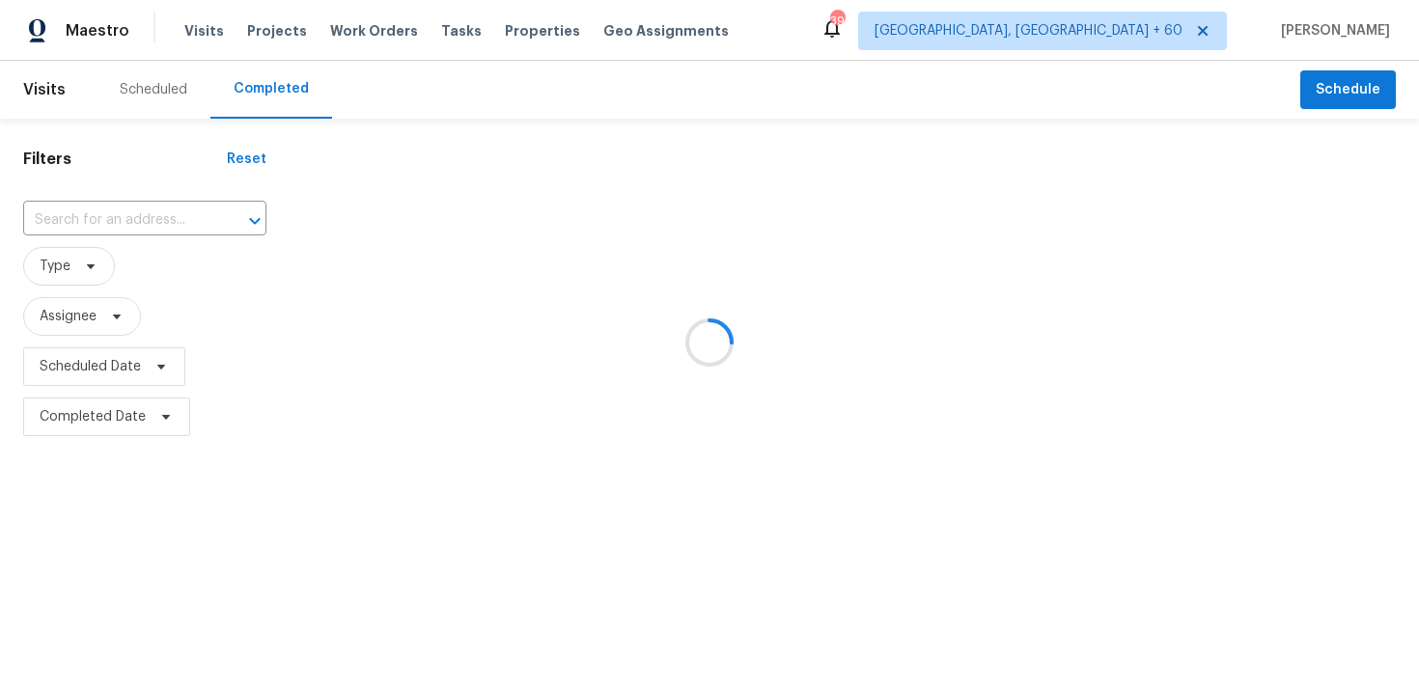
click at [97, 212] on div at bounding box center [709, 342] width 1419 height 685
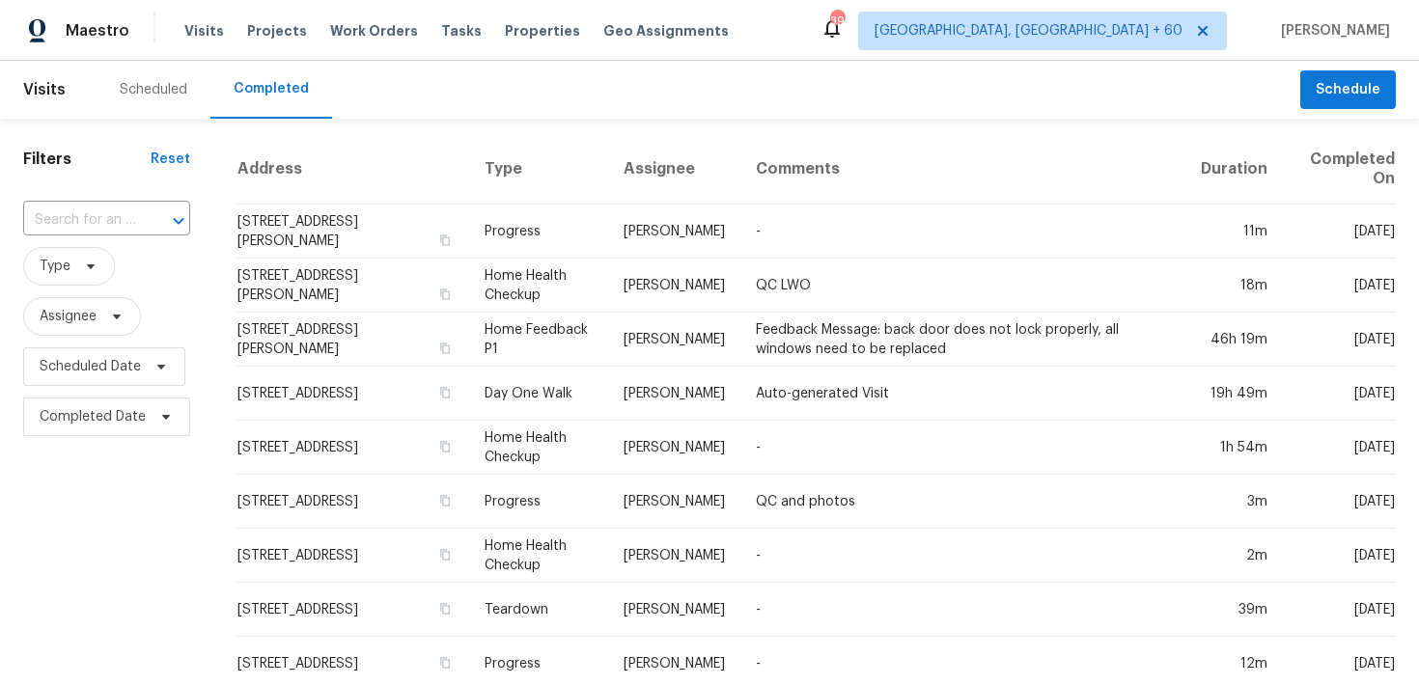
click at [97, 210] on input "text" at bounding box center [79, 221] width 113 height 30
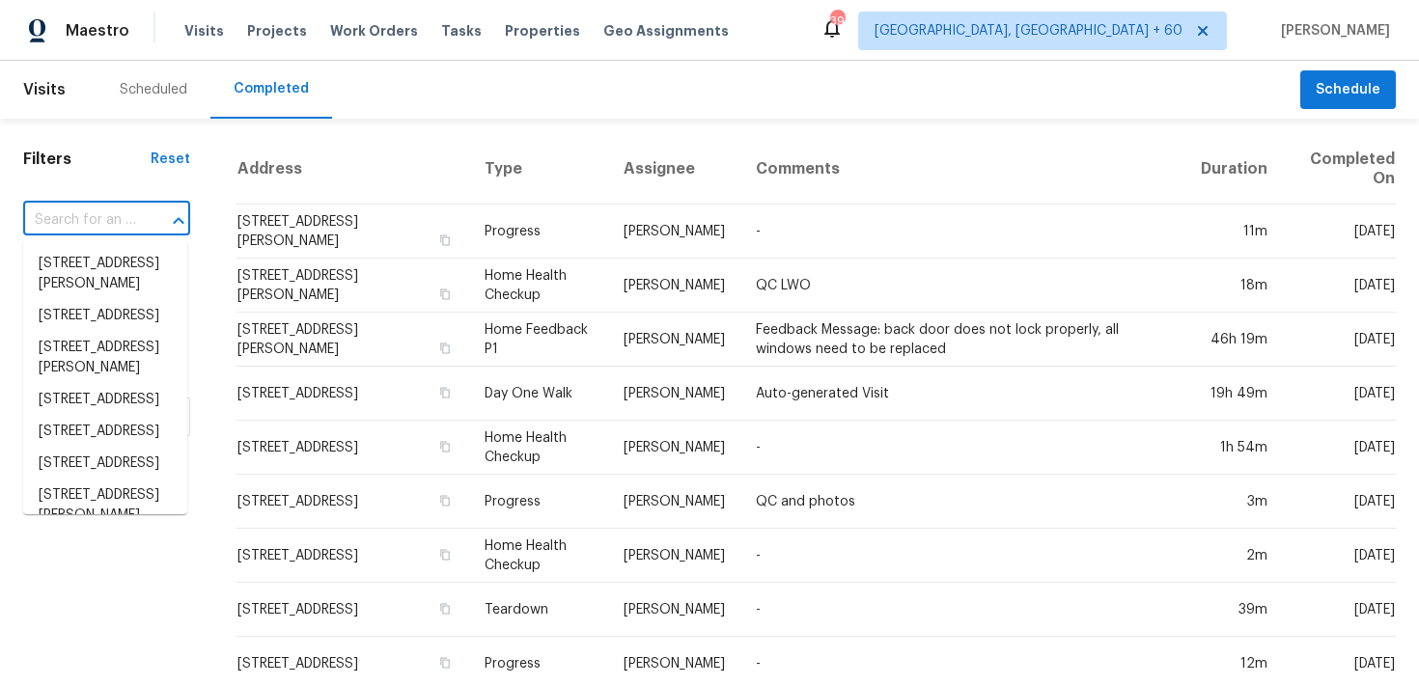
paste input "4190 Haynes Mill Ct NW Kennesaw, GA 30144"
type input "4190 Haynes Mill Ct NW Kennesaw, GA 30144"
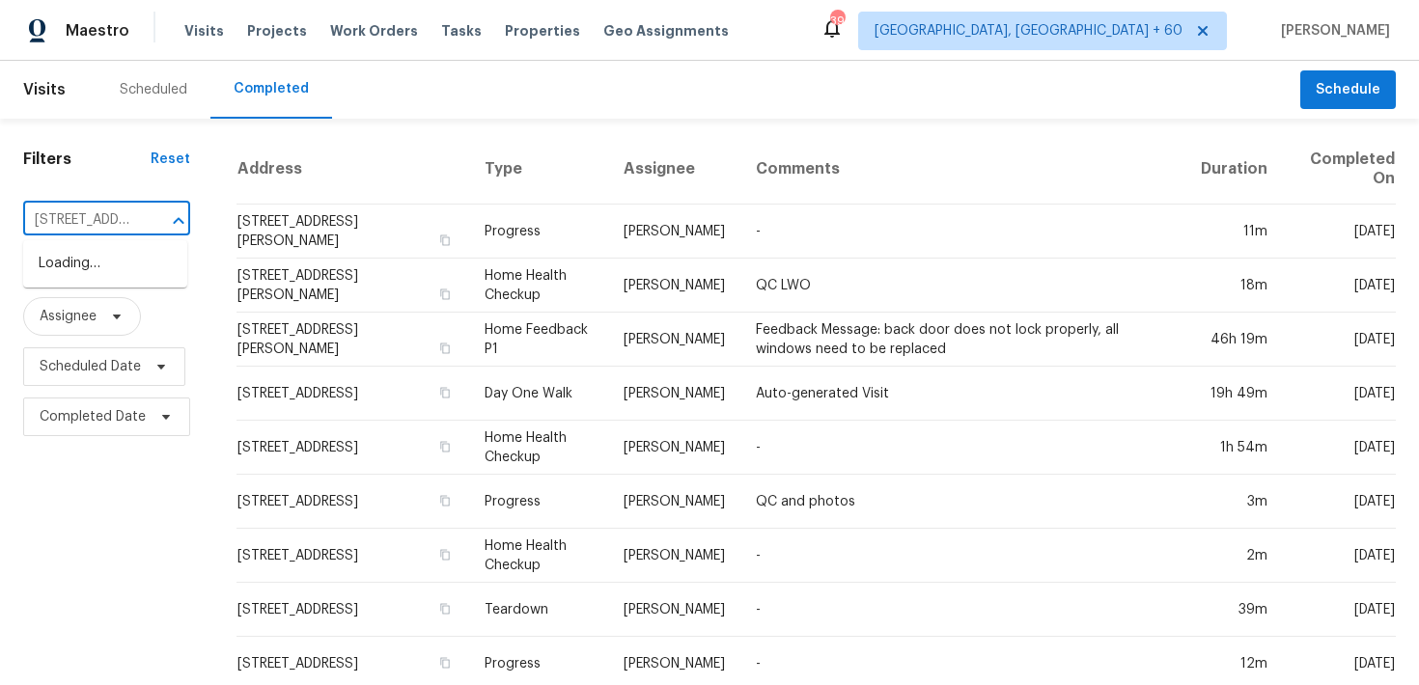
scroll to position [0, 187]
click at [72, 263] on li "4190 Haynes Mill Ct NW, Kennesaw, GA 30144" at bounding box center [105, 274] width 164 height 52
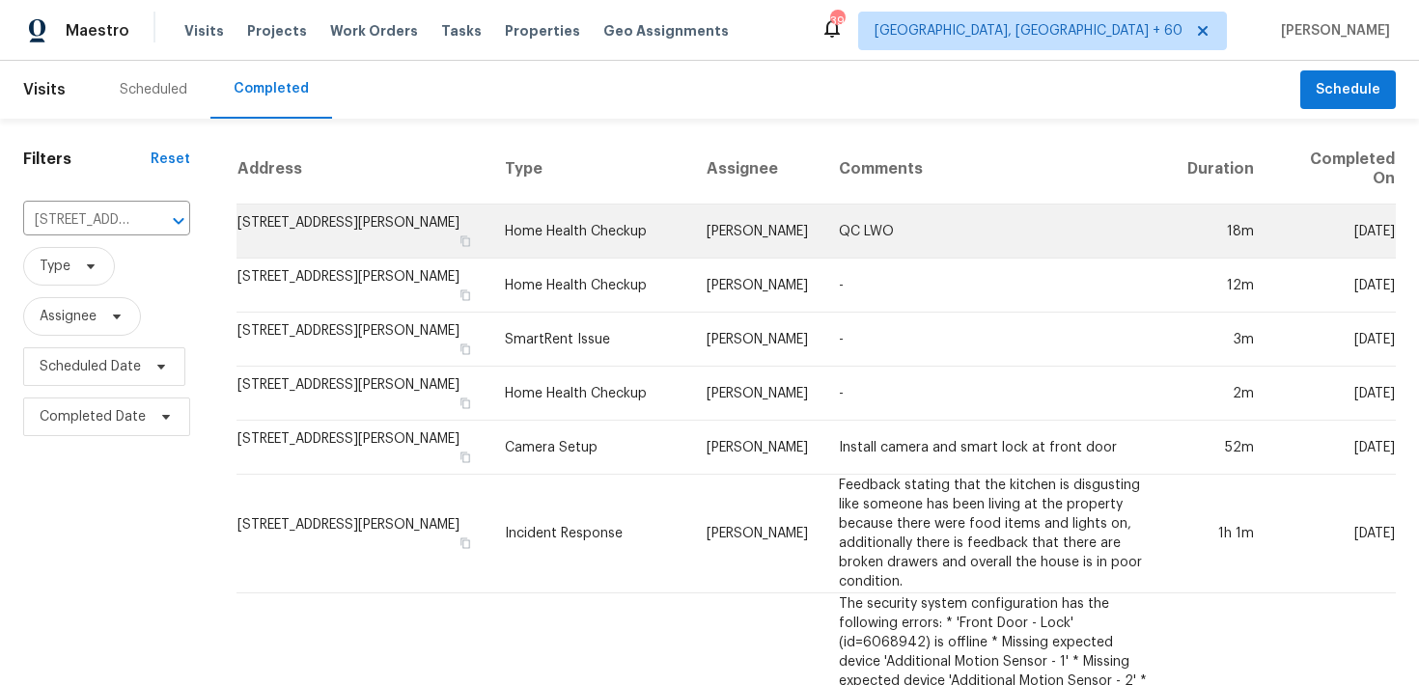
click at [589, 236] on td "Home Health Checkup" at bounding box center [590, 232] width 202 height 54
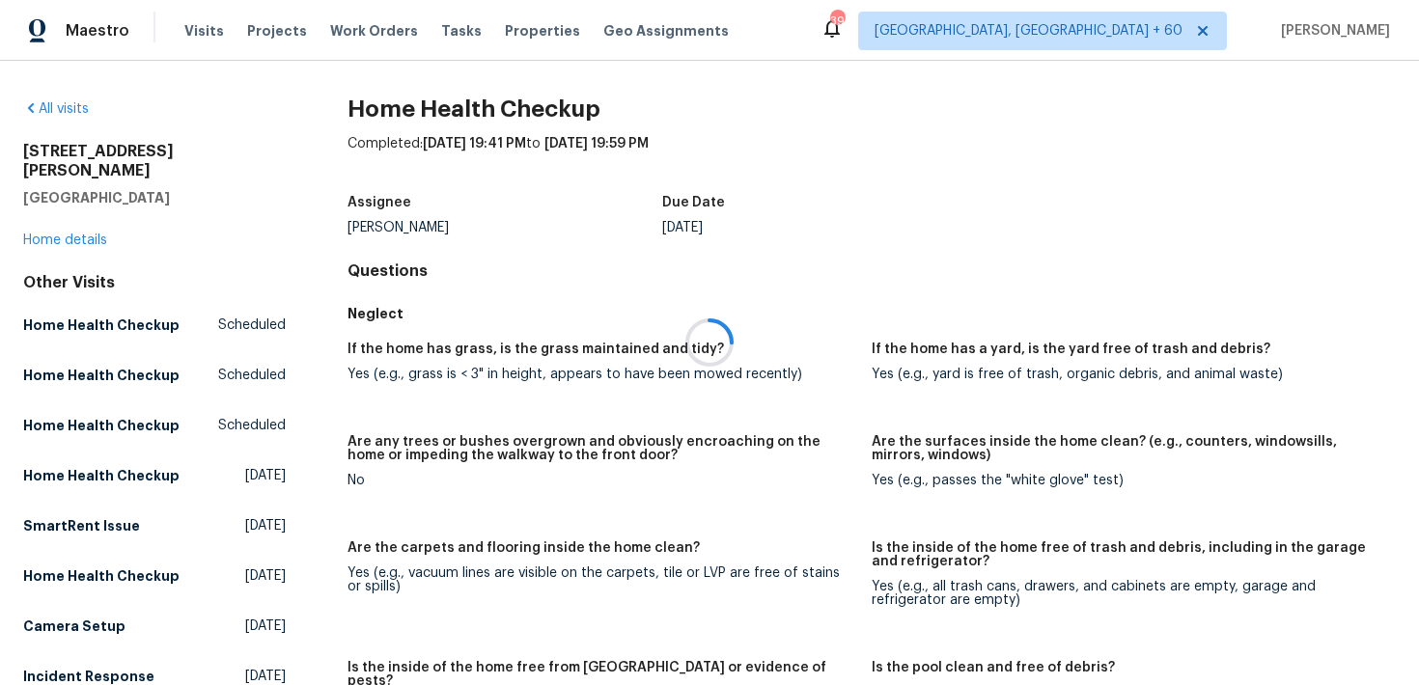
click at [54, 224] on div at bounding box center [709, 342] width 1419 height 685
click at [38, 222] on div at bounding box center [709, 342] width 1419 height 685
click at [50, 234] on link "Home details" at bounding box center [65, 241] width 84 height 14
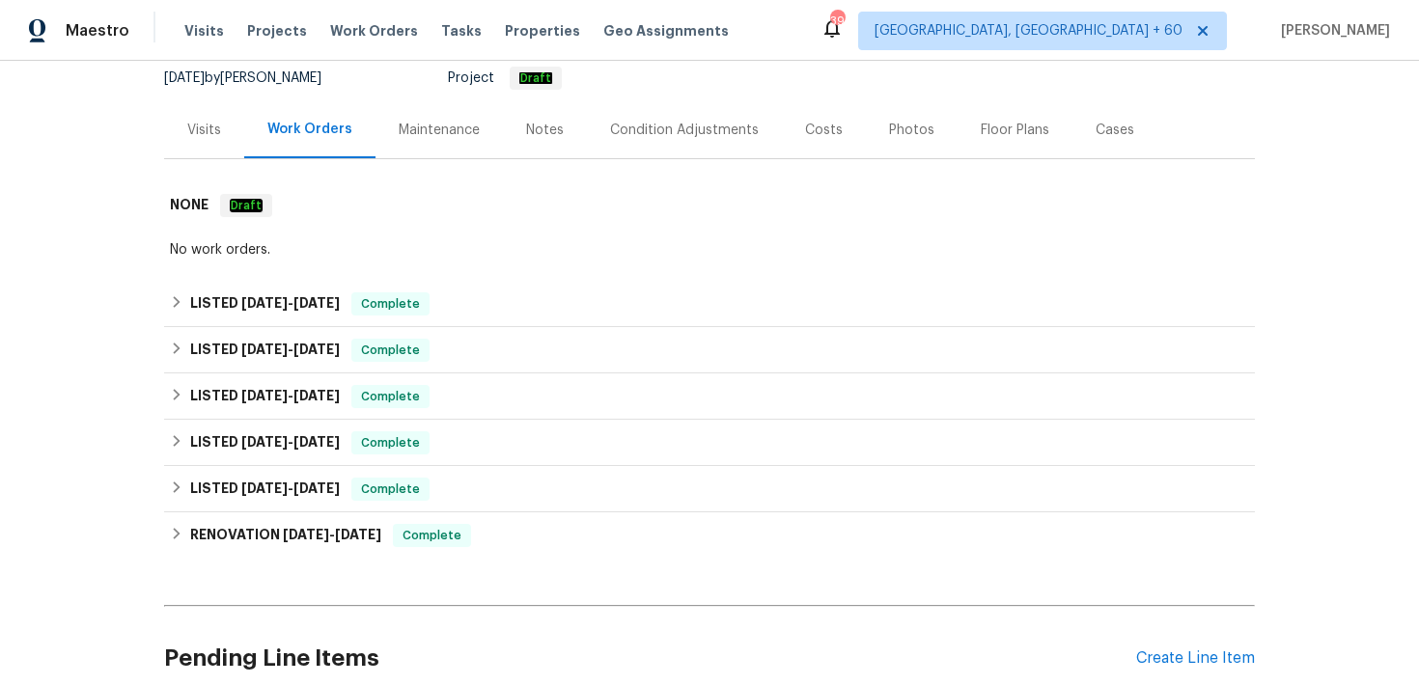
scroll to position [207, 0]
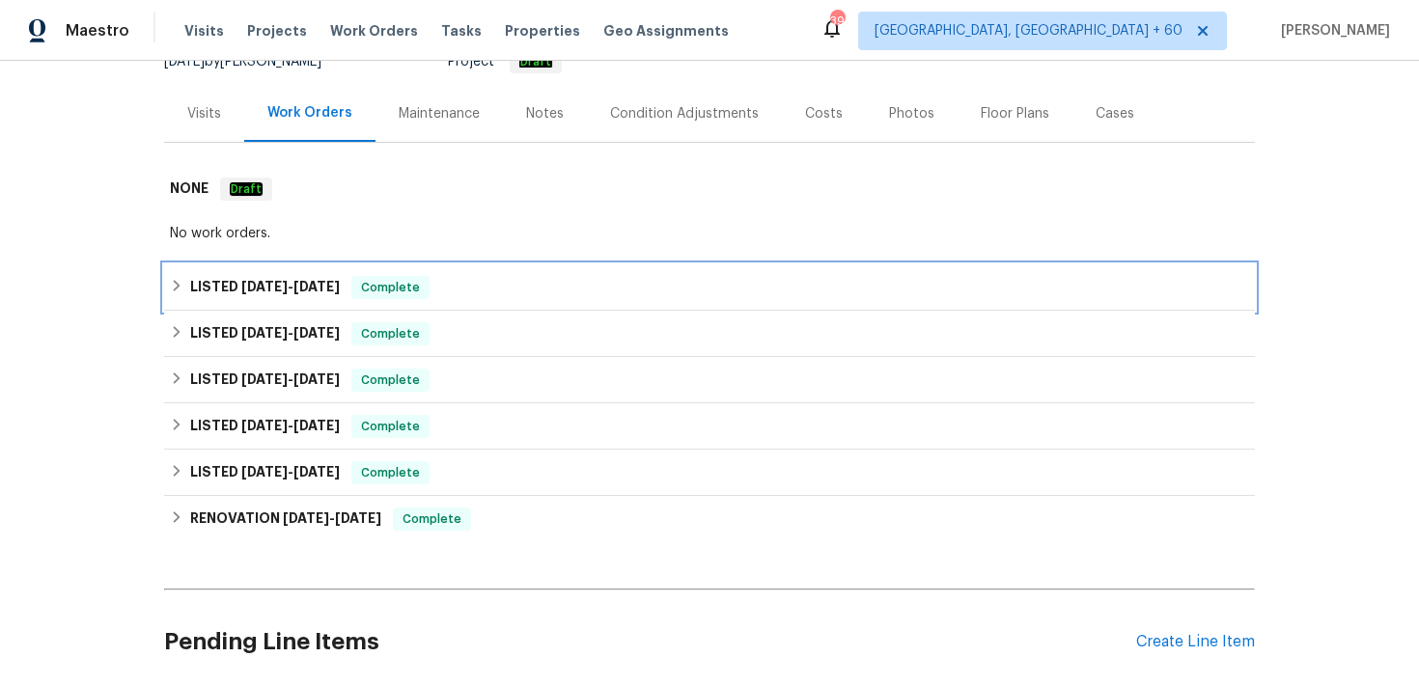
click at [462, 291] on div "LISTED 4/17/25 - 4/17/25 Complete" at bounding box center [709, 287] width 1079 height 23
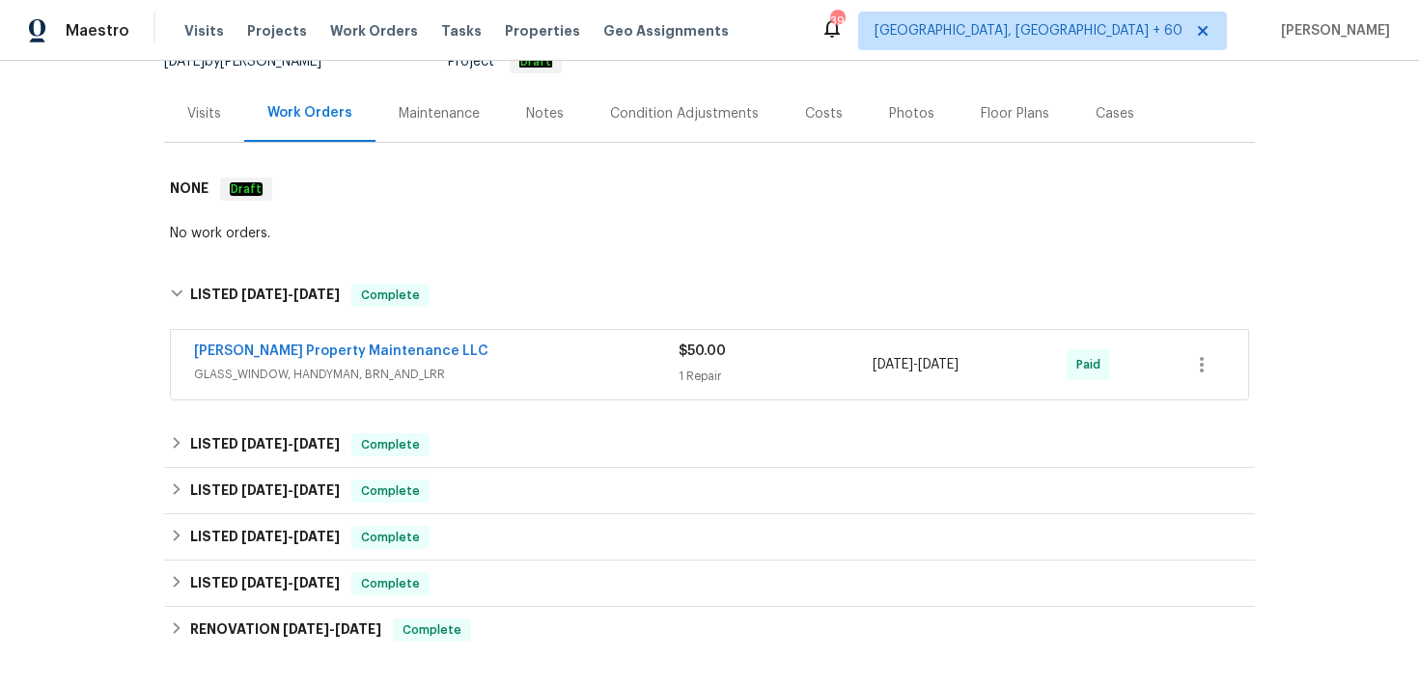
click at [666, 375] on span "GLASS_WINDOW, HANDYMAN, BRN_AND_LRR" at bounding box center [436, 374] width 484 height 19
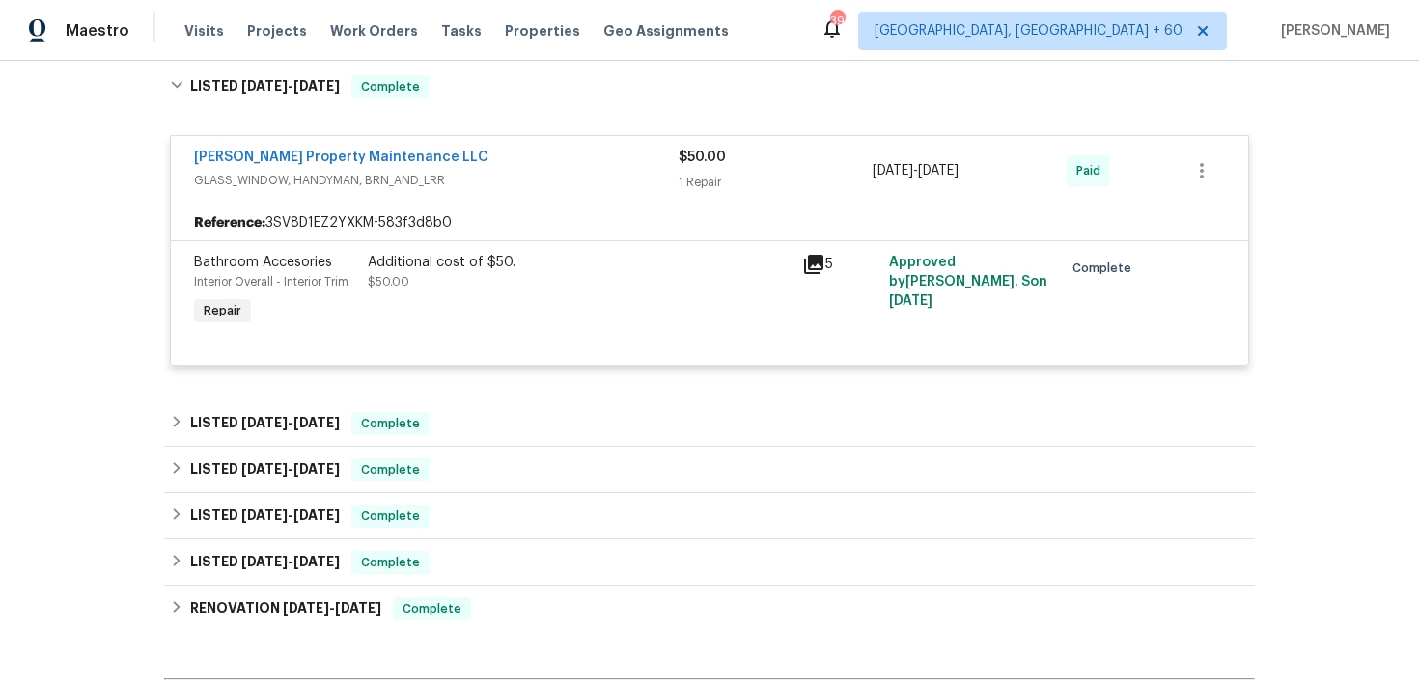
scroll to position [437, 0]
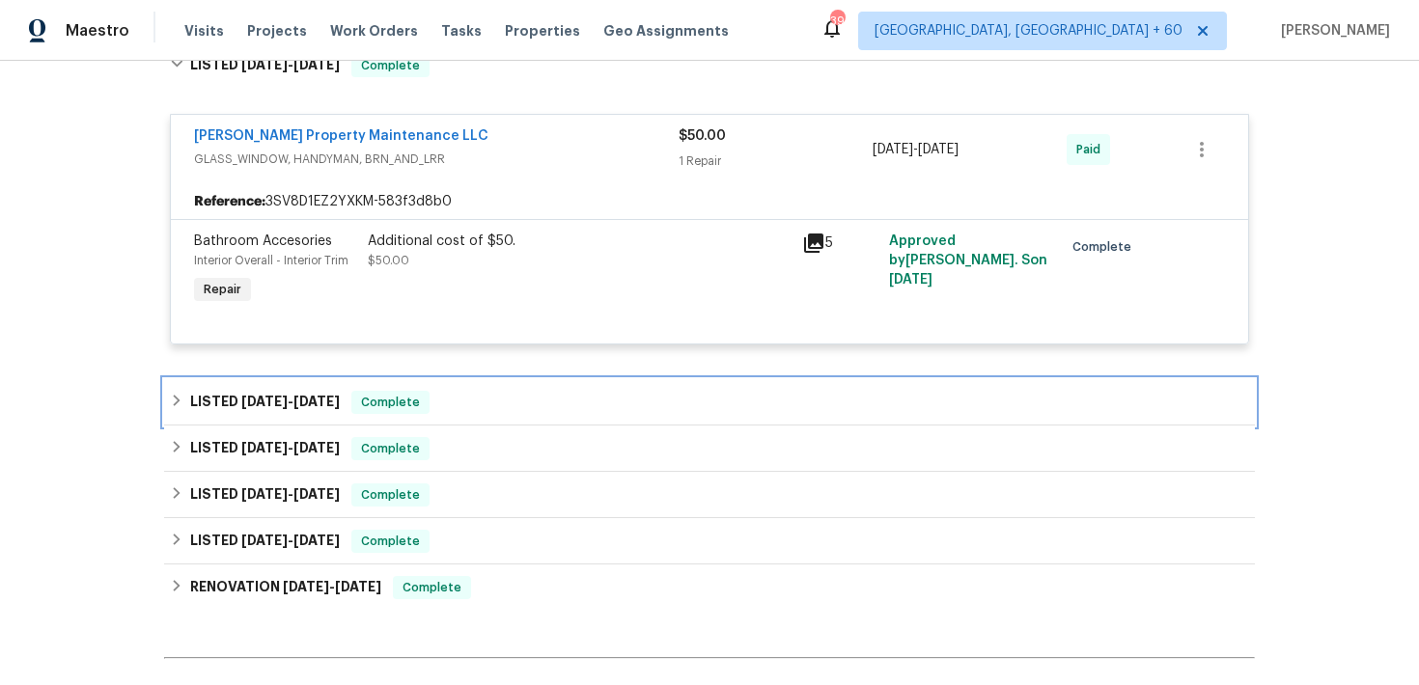
click at [481, 393] on div "LISTED 4/17/25 - 9/4/25 Complete" at bounding box center [709, 402] width 1079 height 23
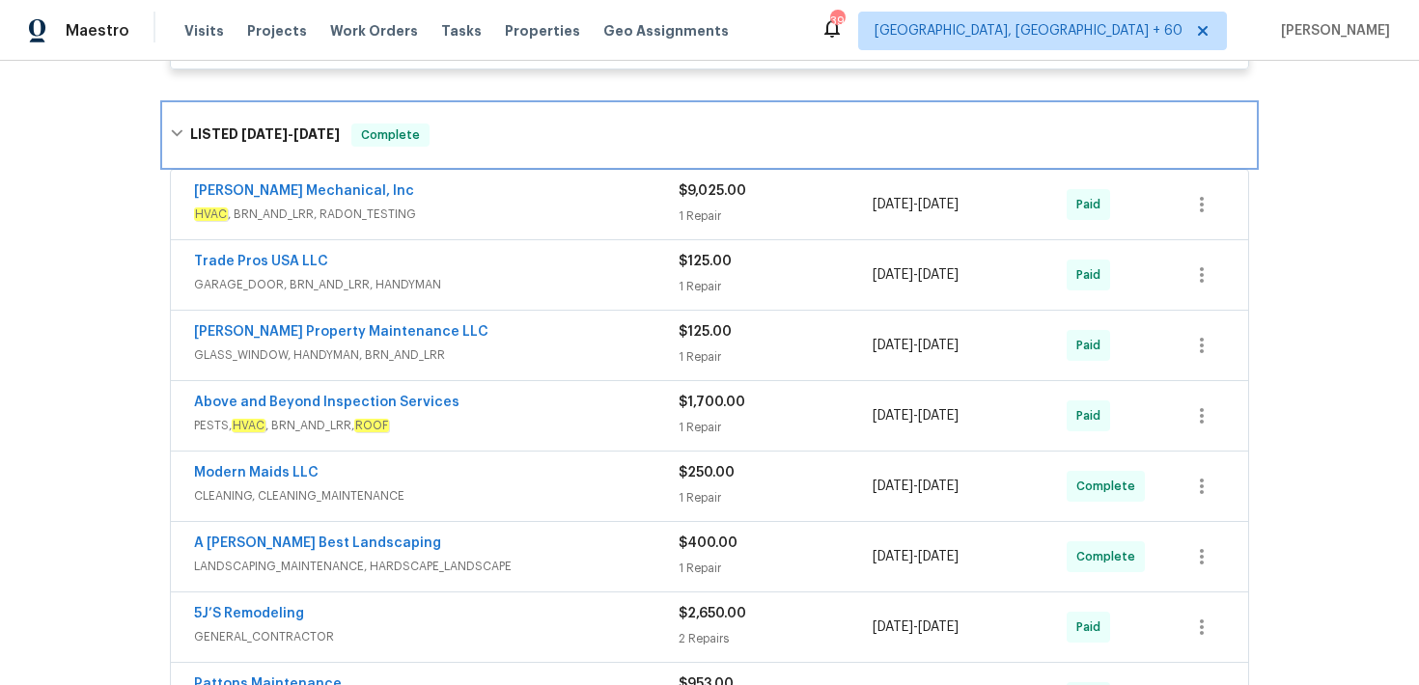
scroll to position [773, 0]
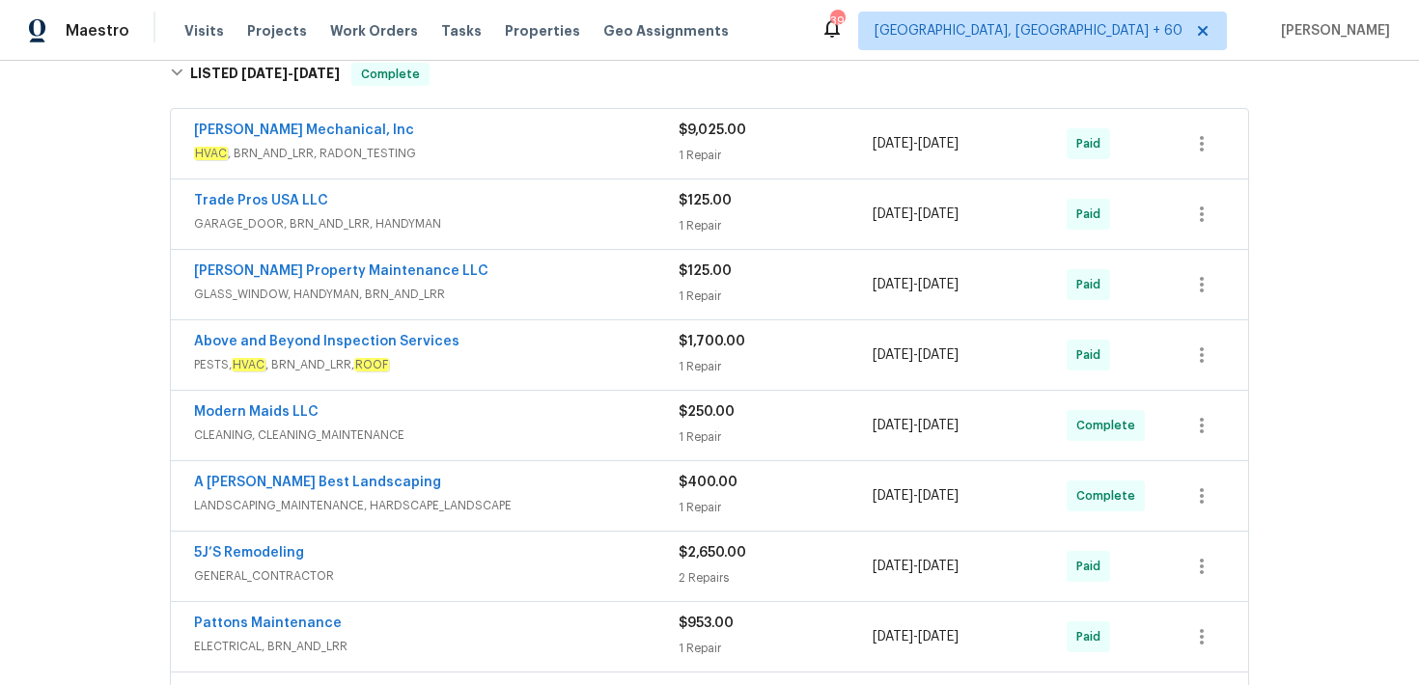
click at [701, 277] on span "$125.00" at bounding box center [704, 271] width 53 height 14
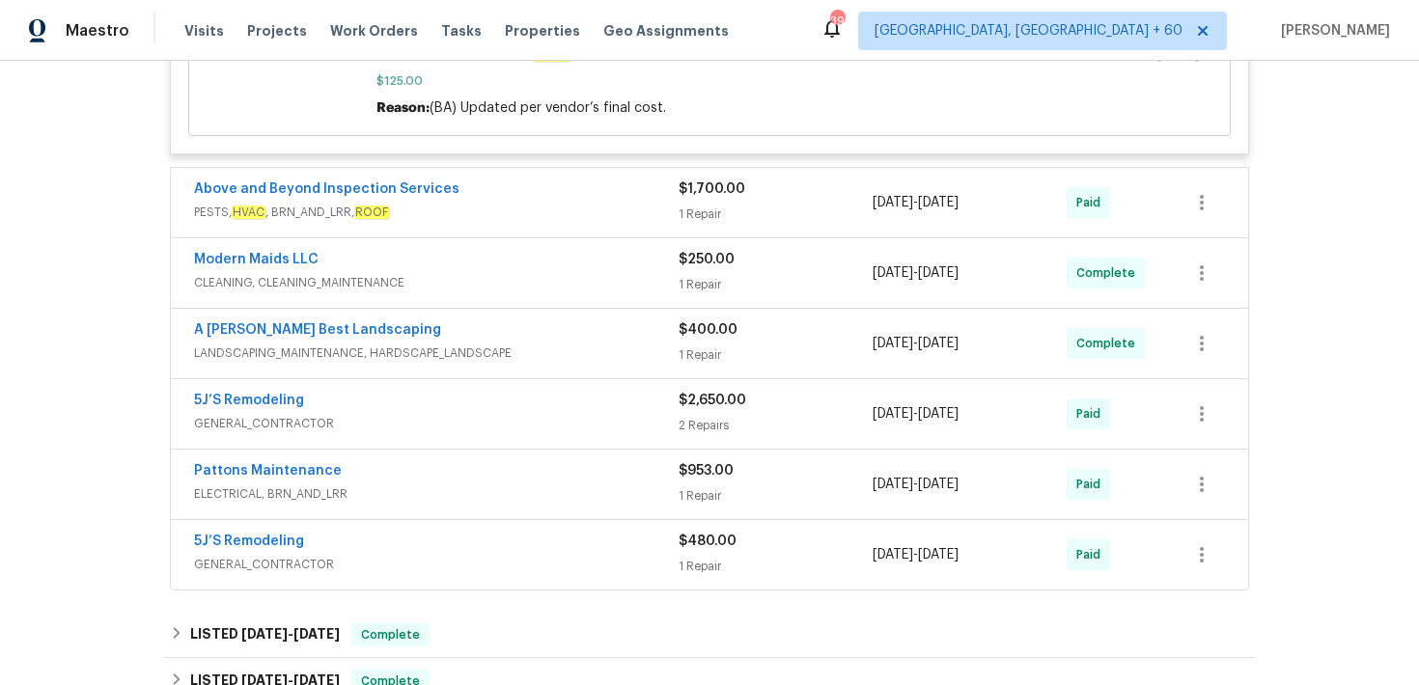
scroll to position [1285, 0]
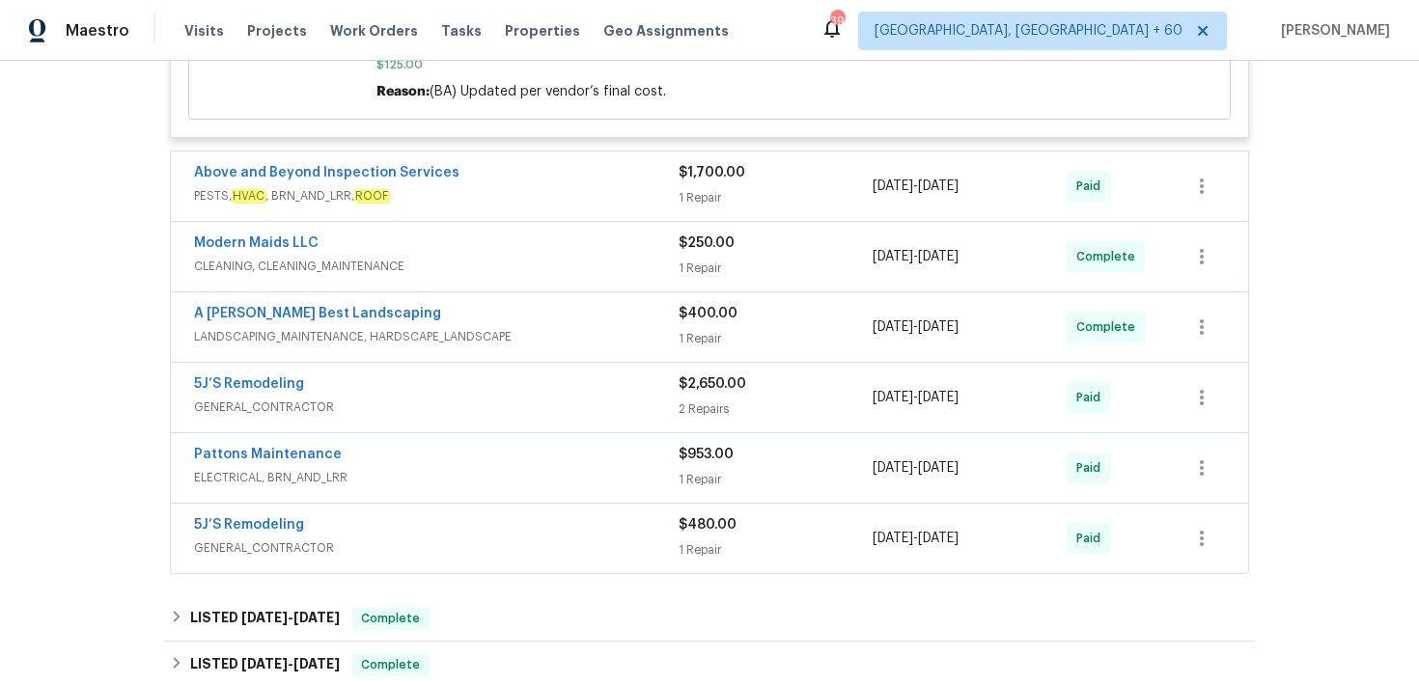
click at [693, 267] on div "1 Repair" at bounding box center [775, 268] width 194 height 19
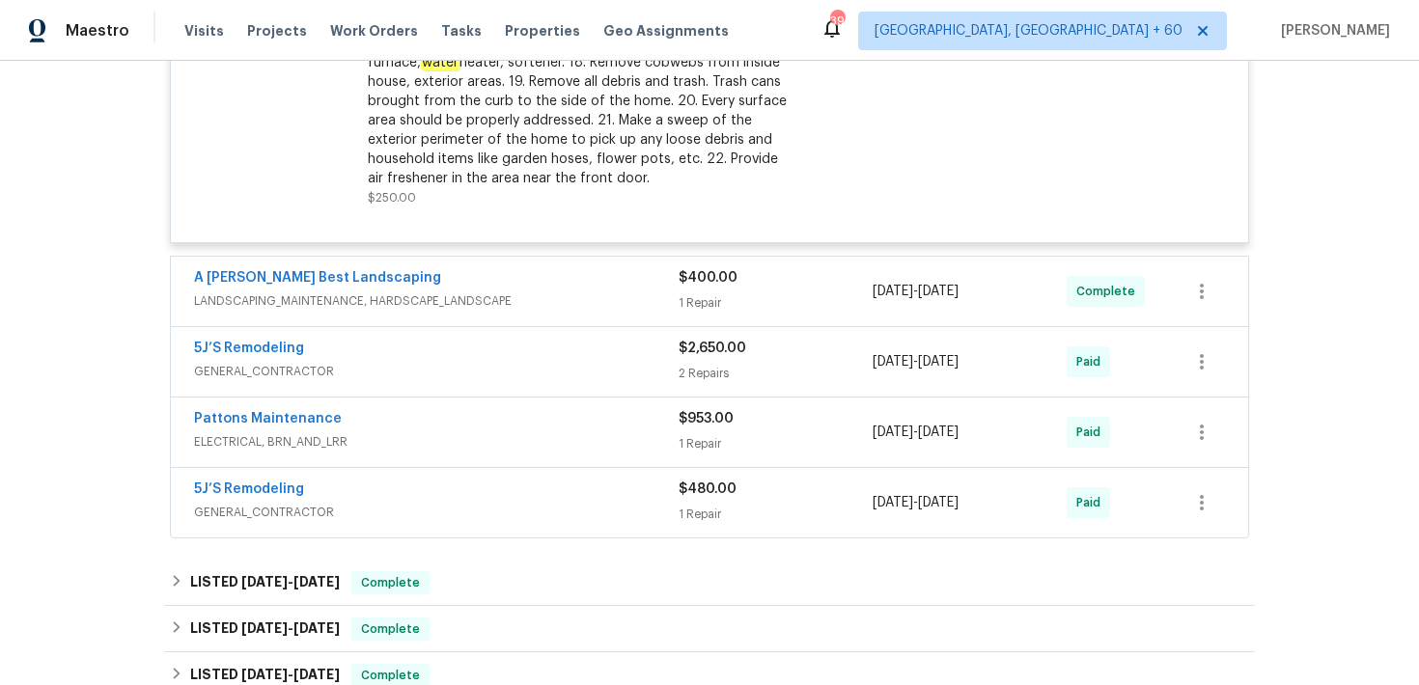
scroll to position [1860, 0]
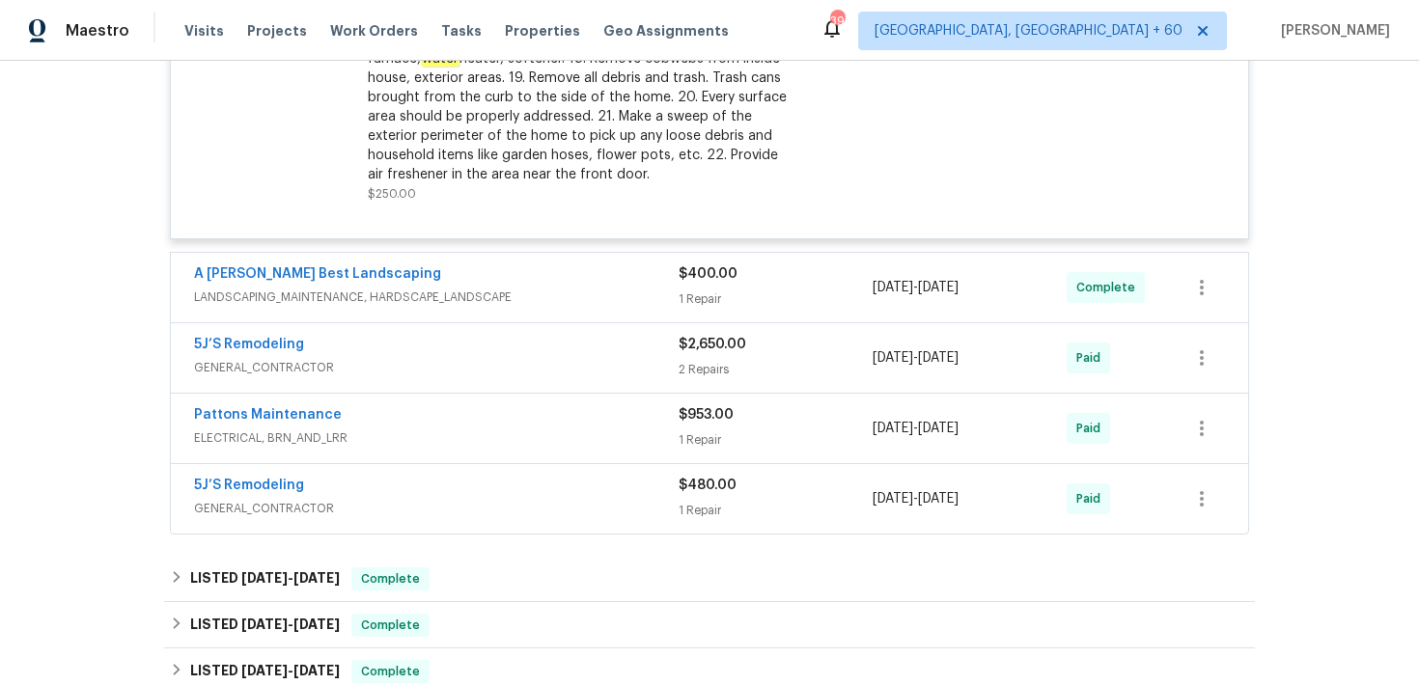
click at [713, 290] on div "$400.00 1 Repair" at bounding box center [775, 287] width 194 height 46
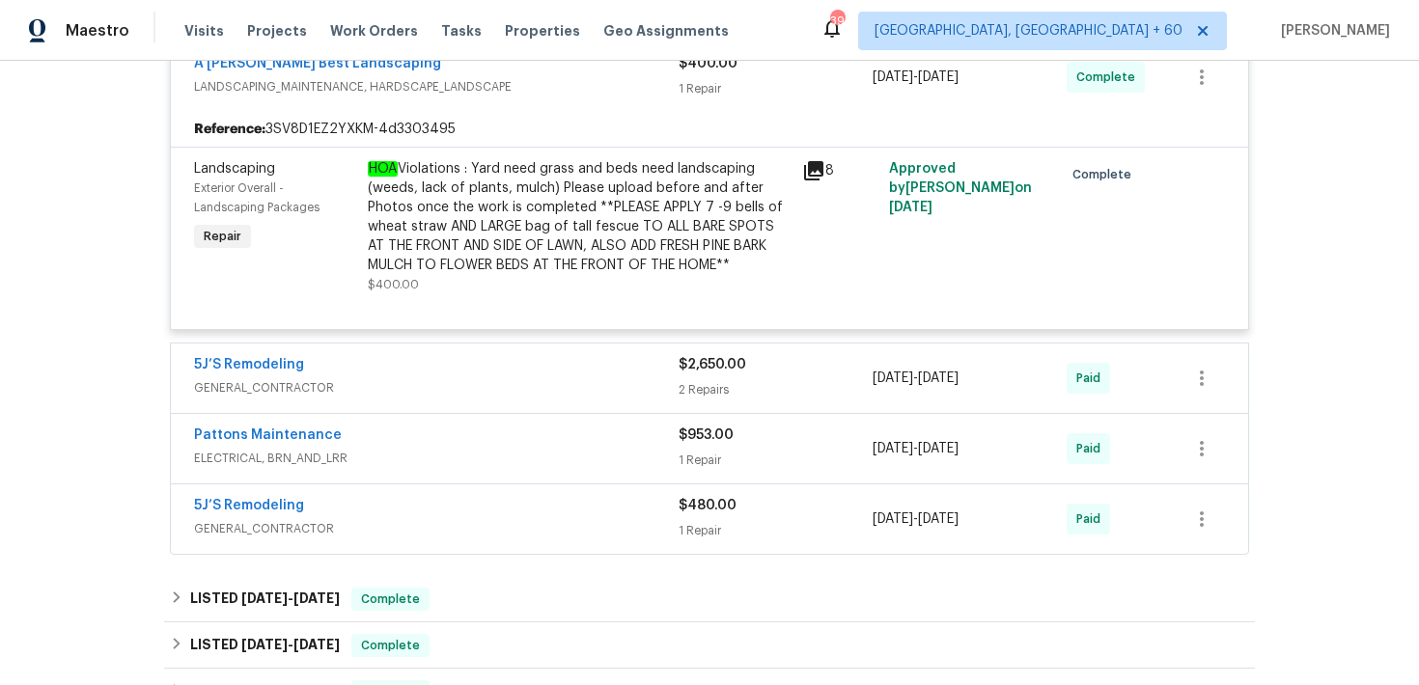
scroll to position [2094, 0]
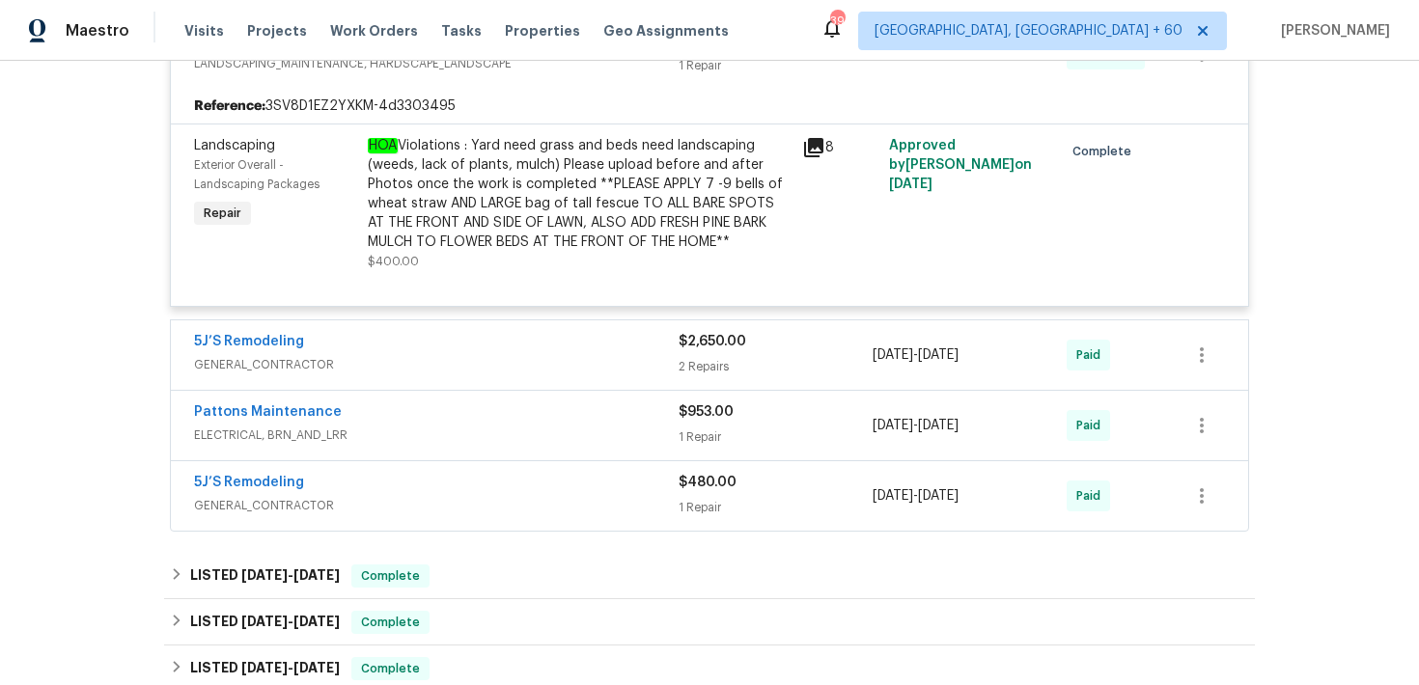
click at [704, 381] on div "5J’S Remodeling GENERAL_CONTRACTOR $2,650.00 2 Repairs 7/9/2025 - 7/11/2025 Paid" at bounding box center [709, 354] width 1077 height 69
click at [701, 367] on div "2 Repairs" at bounding box center [775, 366] width 194 height 19
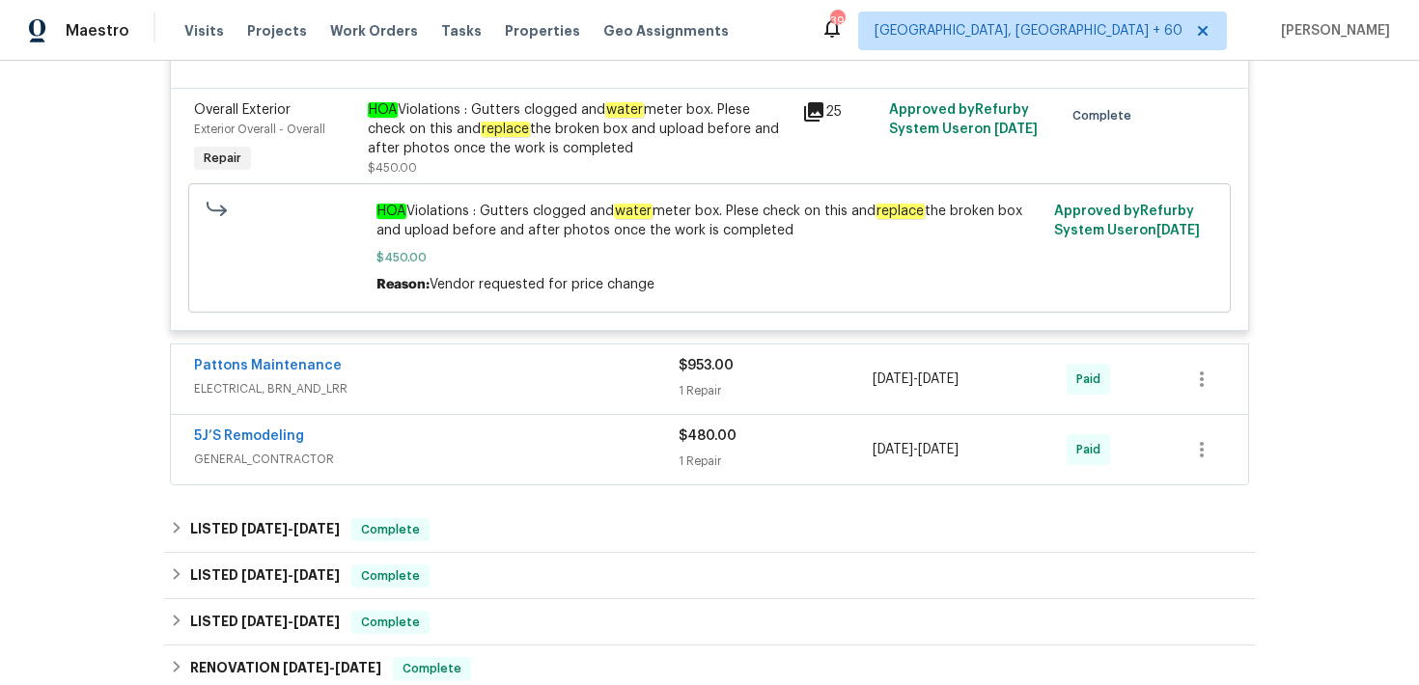
scroll to position [2621, 0]
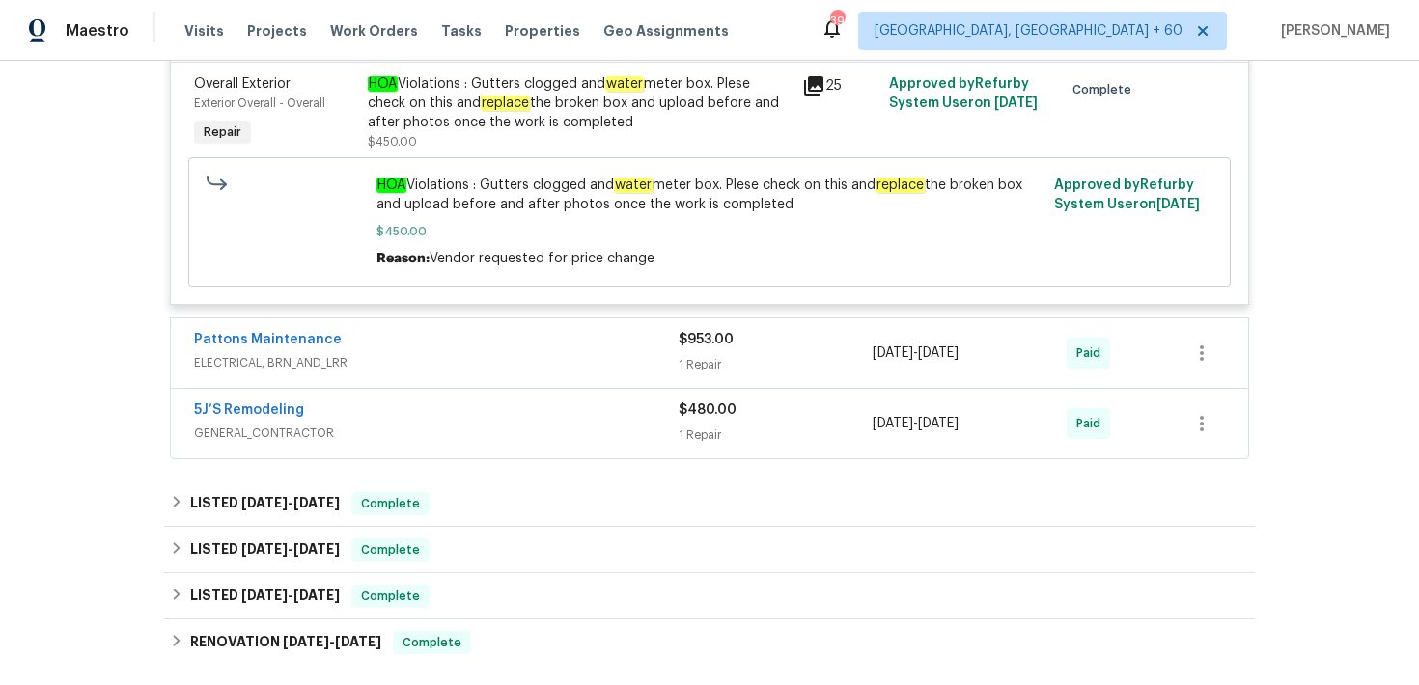
click at [753, 427] on div "$480.00 1 Repair" at bounding box center [775, 423] width 194 height 46
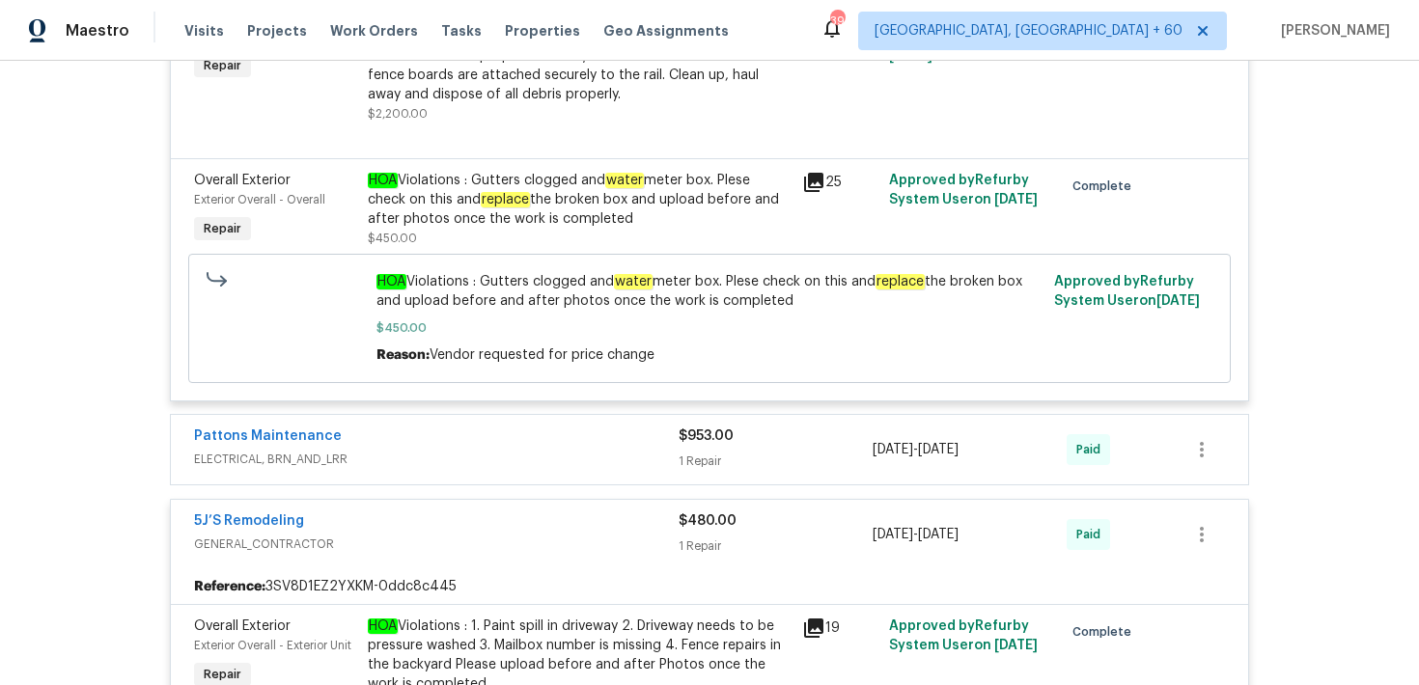
scroll to position [2519, 0]
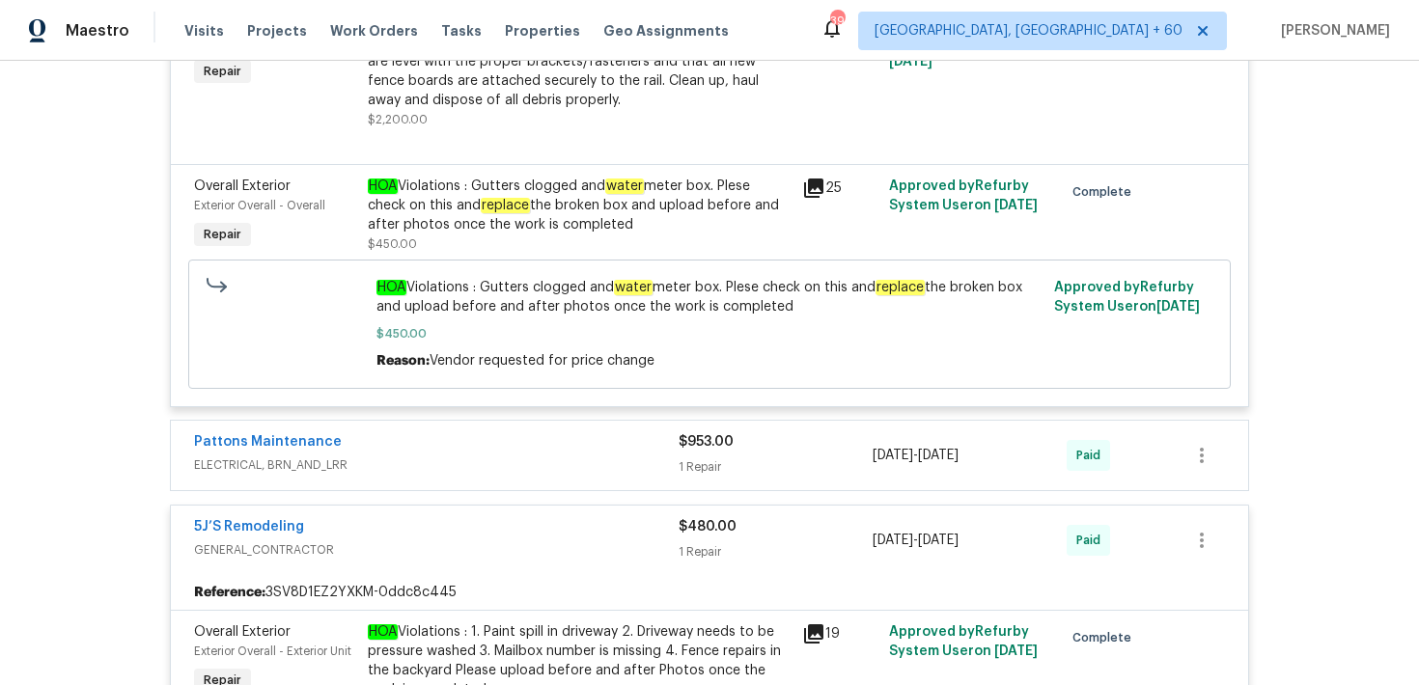
click at [713, 462] on div "1 Repair" at bounding box center [775, 466] width 194 height 19
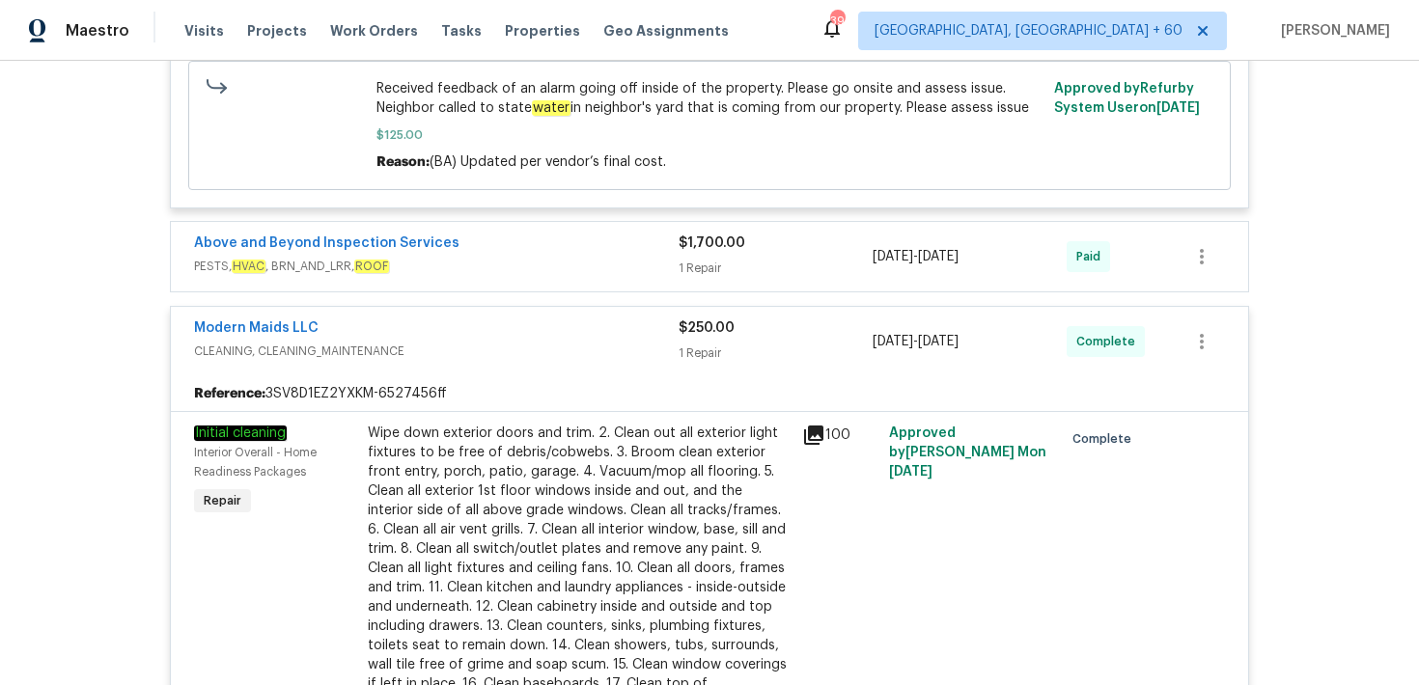
scroll to position [1176, 0]
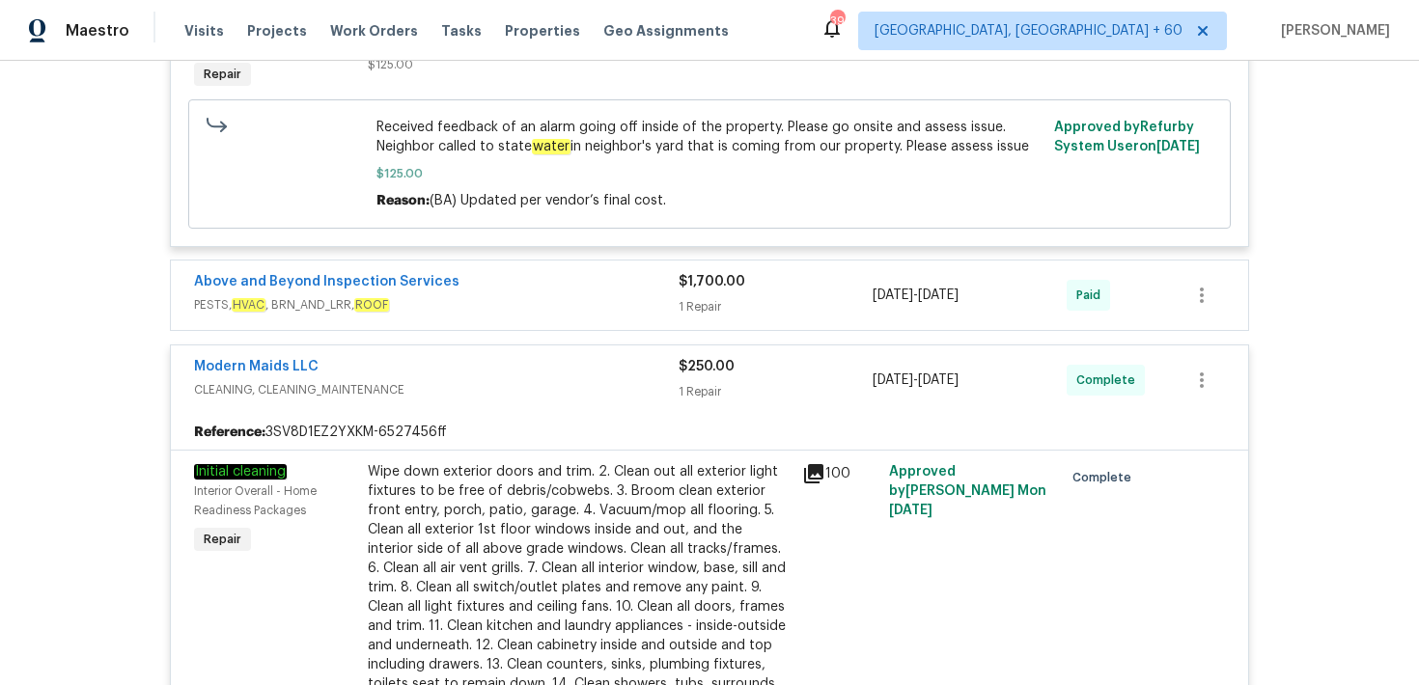
click at [702, 295] on div "$1,700.00 1 Repair" at bounding box center [775, 295] width 194 height 46
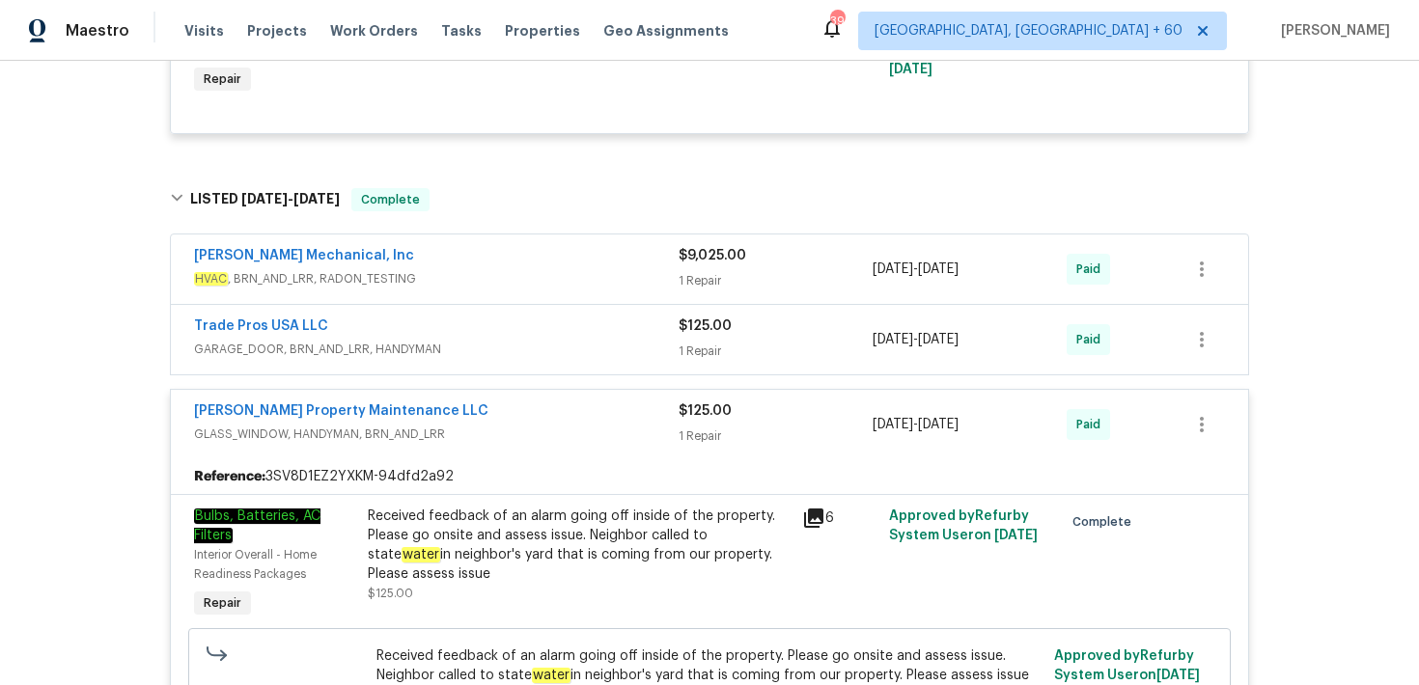
scroll to position [630, 0]
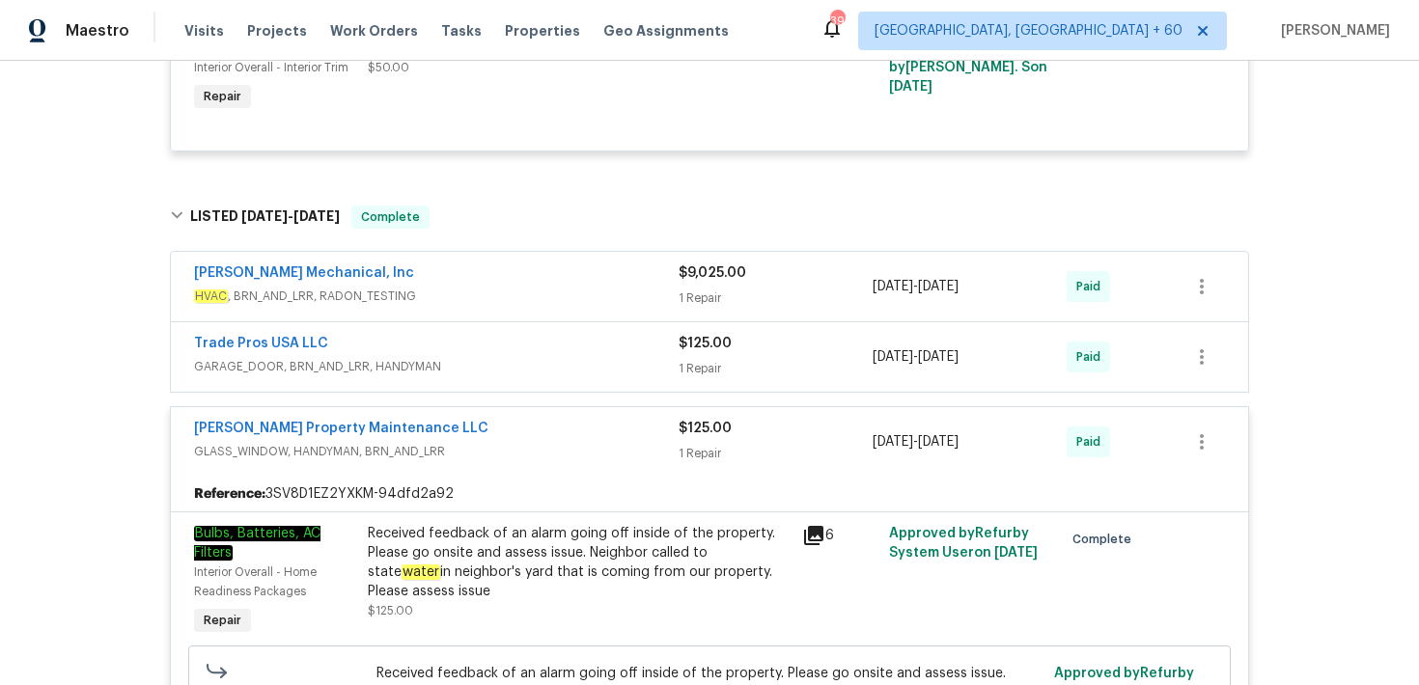
click at [696, 360] on div "1 Repair" at bounding box center [775, 368] width 194 height 19
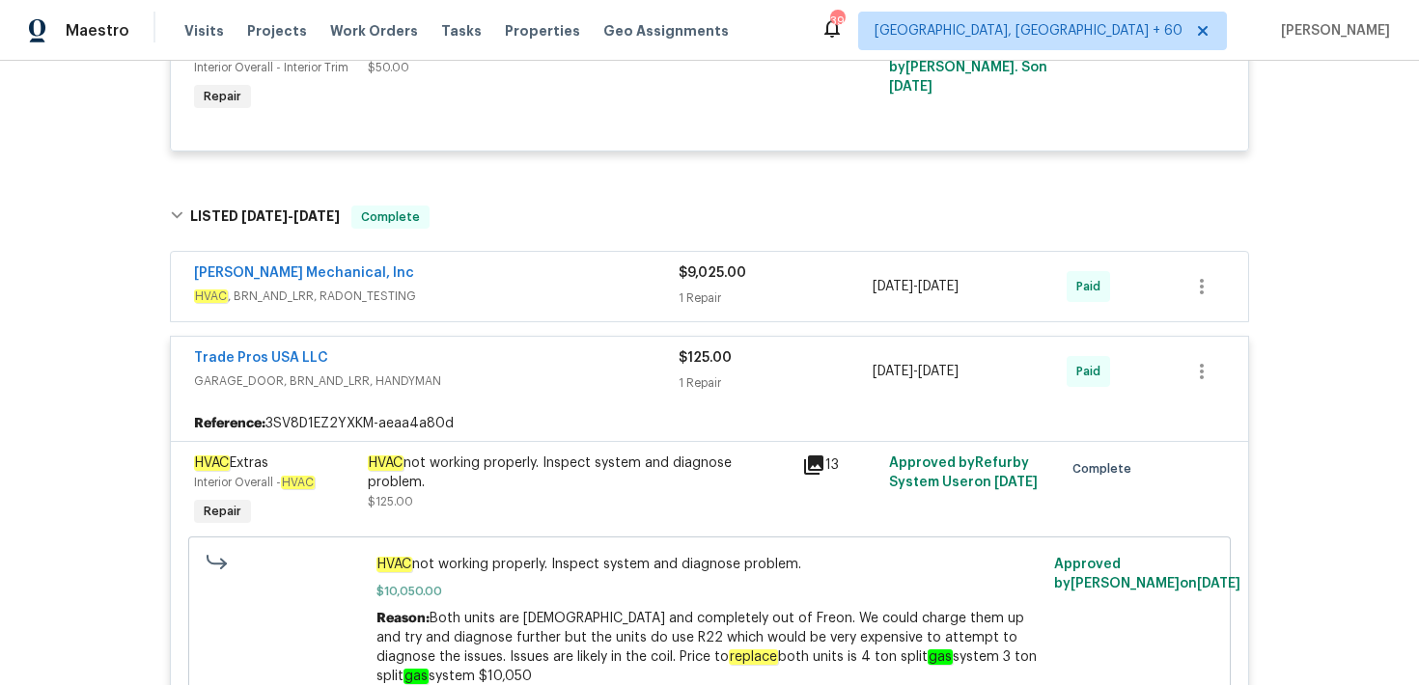
click at [703, 299] on div "1 Repair" at bounding box center [775, 298] width 194 height 19
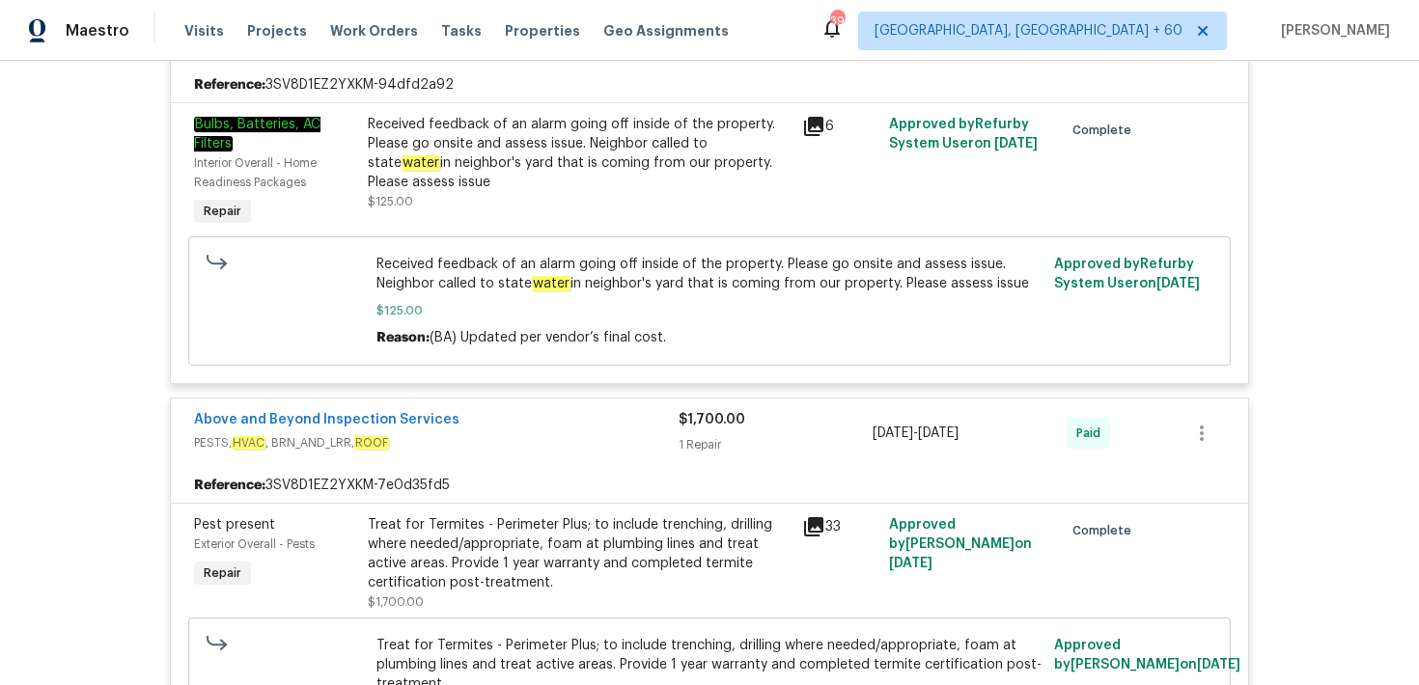
scroll to position [2310, 0]
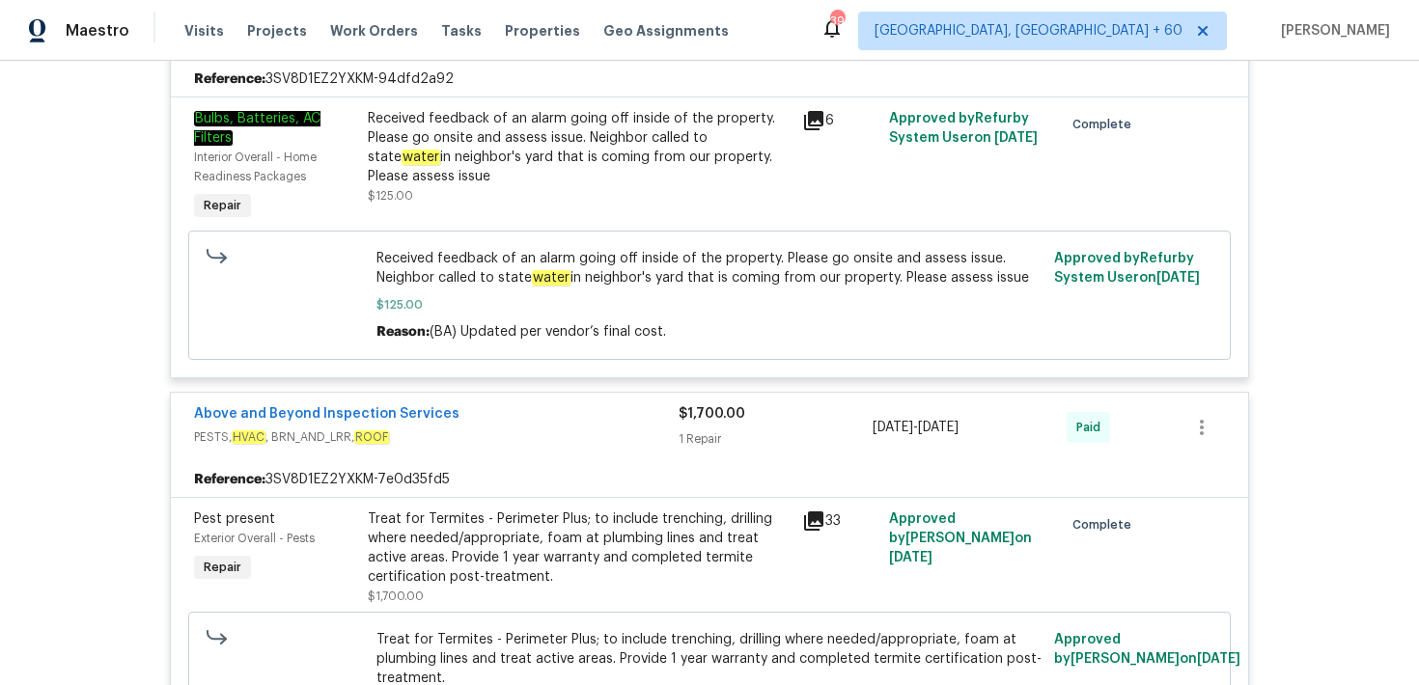
click at [565, 180] on div "Received feedback of an alarm going off inside of the property. Please go onsit…" at bounding box center [579, 157] width 423 height 97
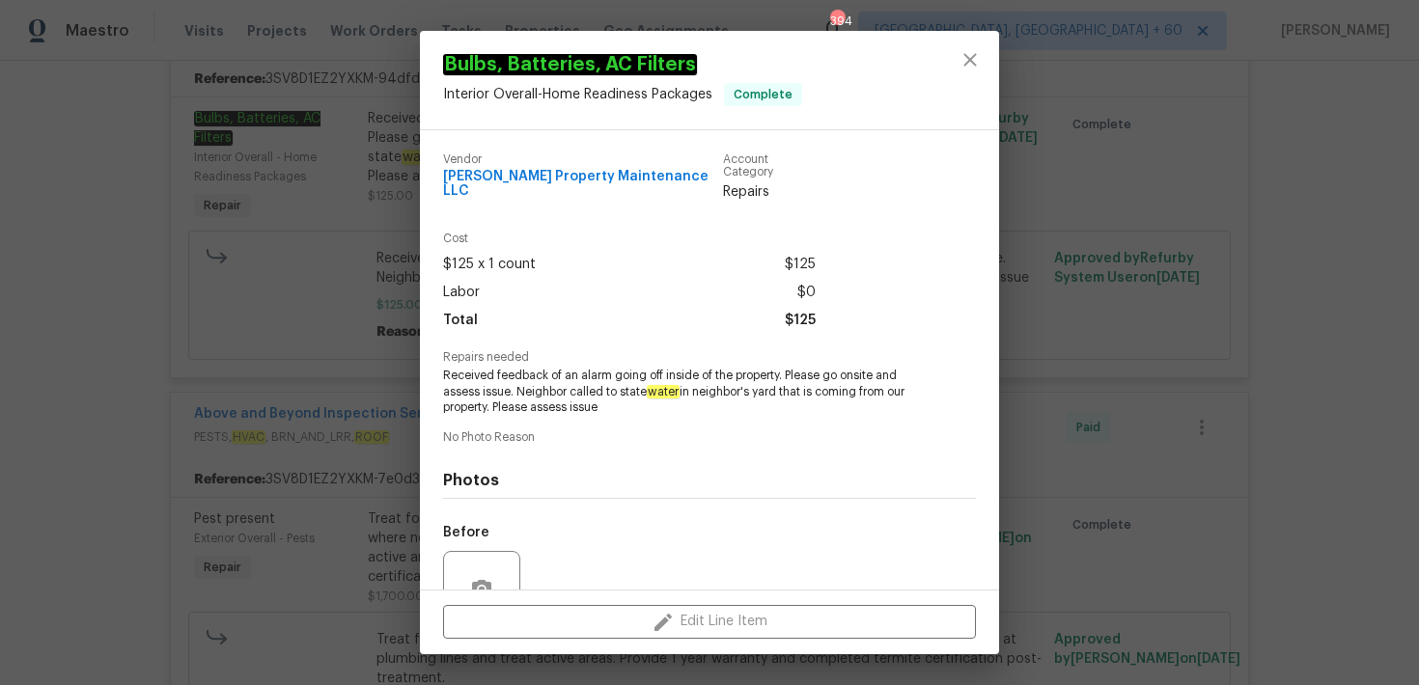
scroll to position [171, 0]
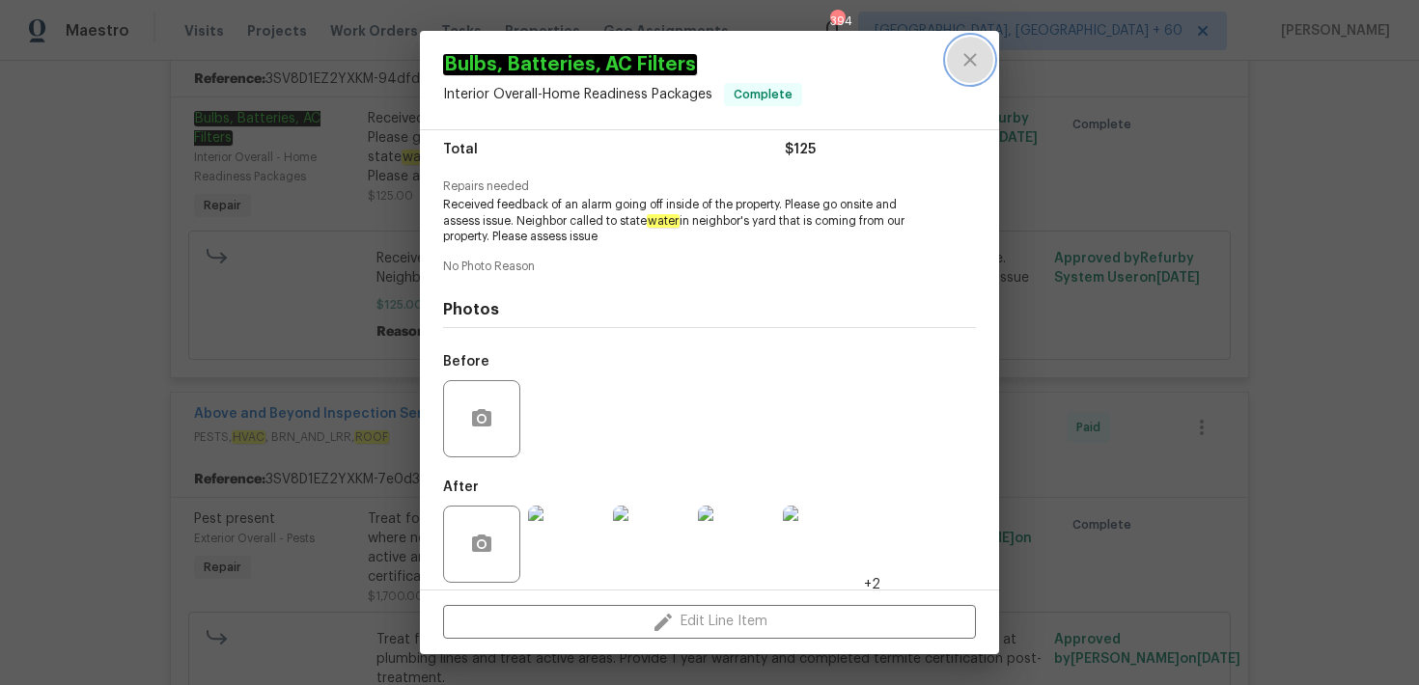
click at [970, 65] on icon "close" at bounding box center [969, 59] width 23 height 23
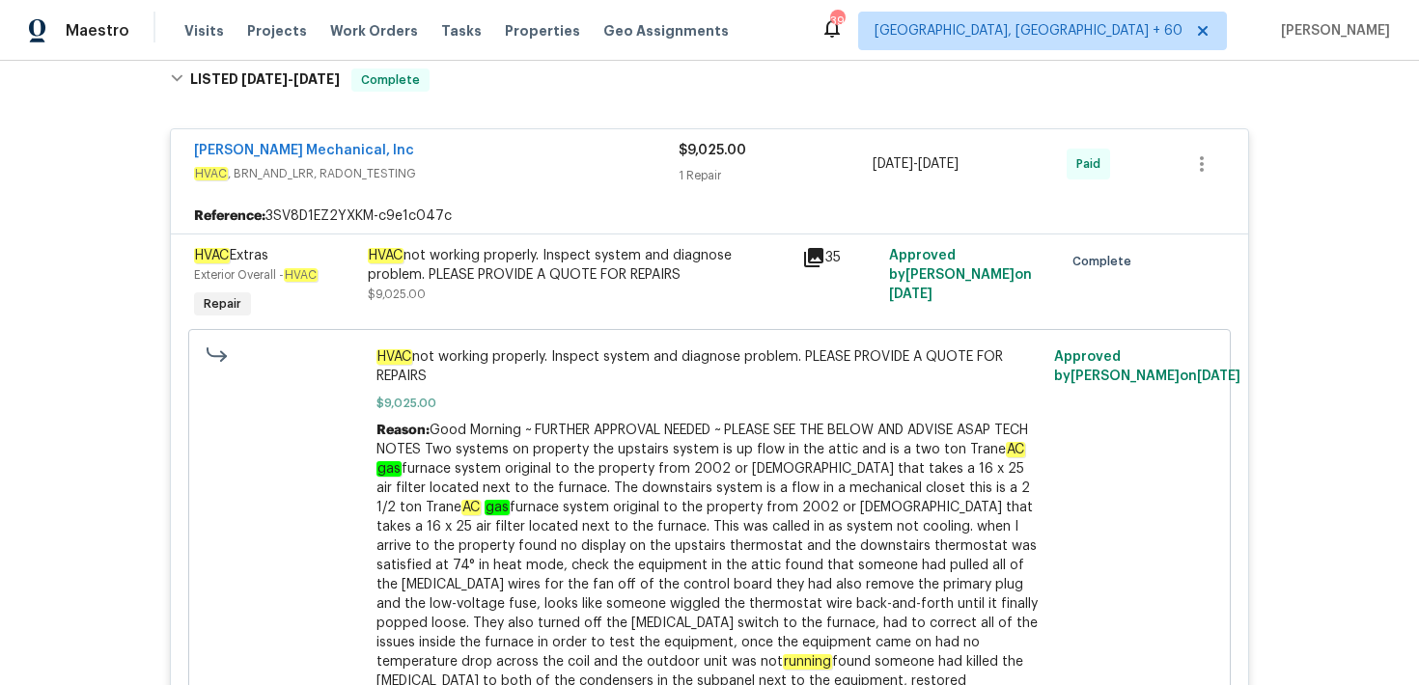
scroll to position [0, 0]
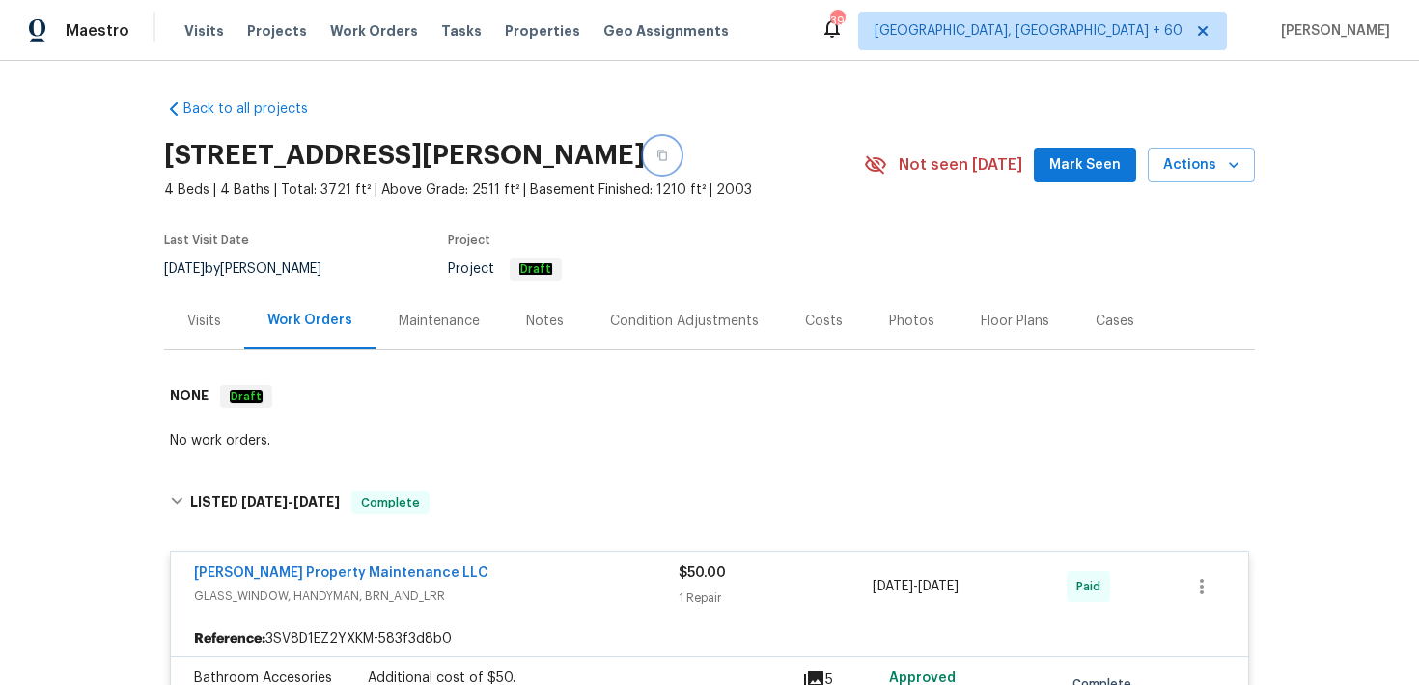
click at [668, 159] on icon "button" at bounding box center [662, 156] width 12 height 12
click at [205, 31] on span "Visits" at bounding box center [204, 30] width 40 height 19
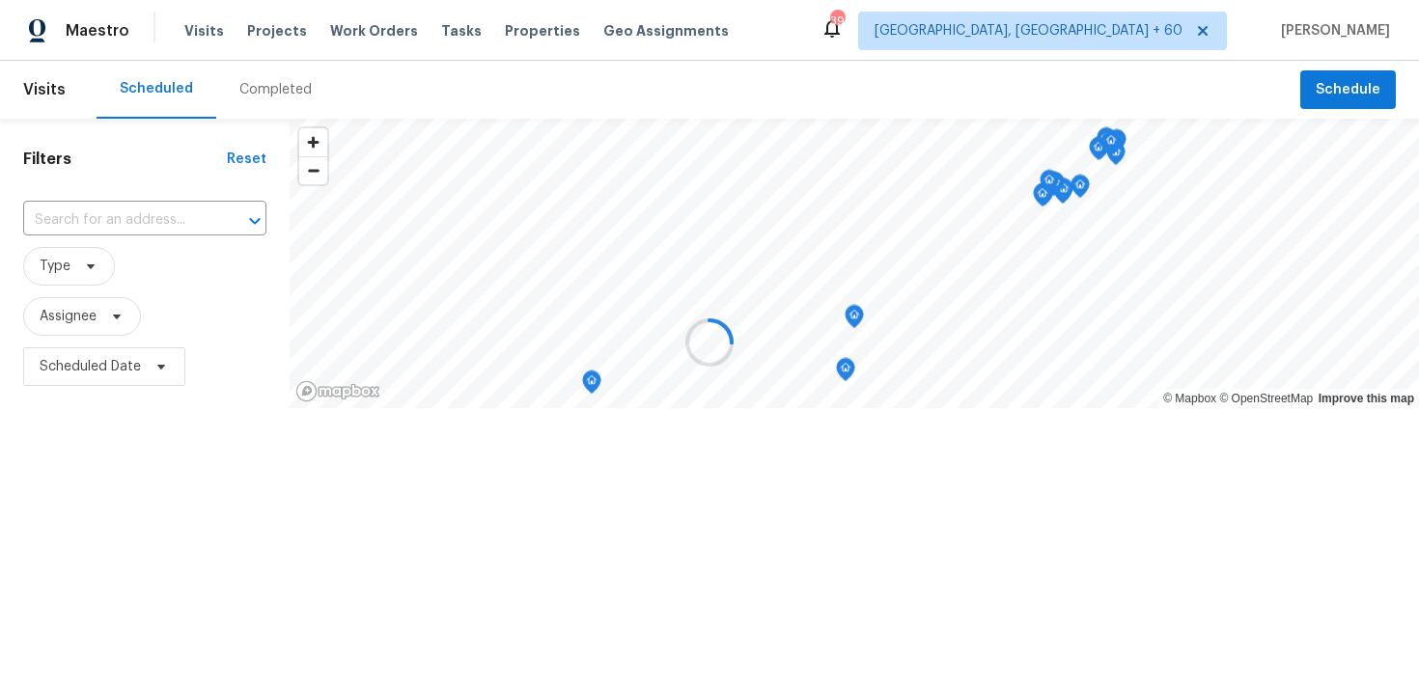
click at [279, 95] on div at bounding box center [709, 342] width 1419 height 685
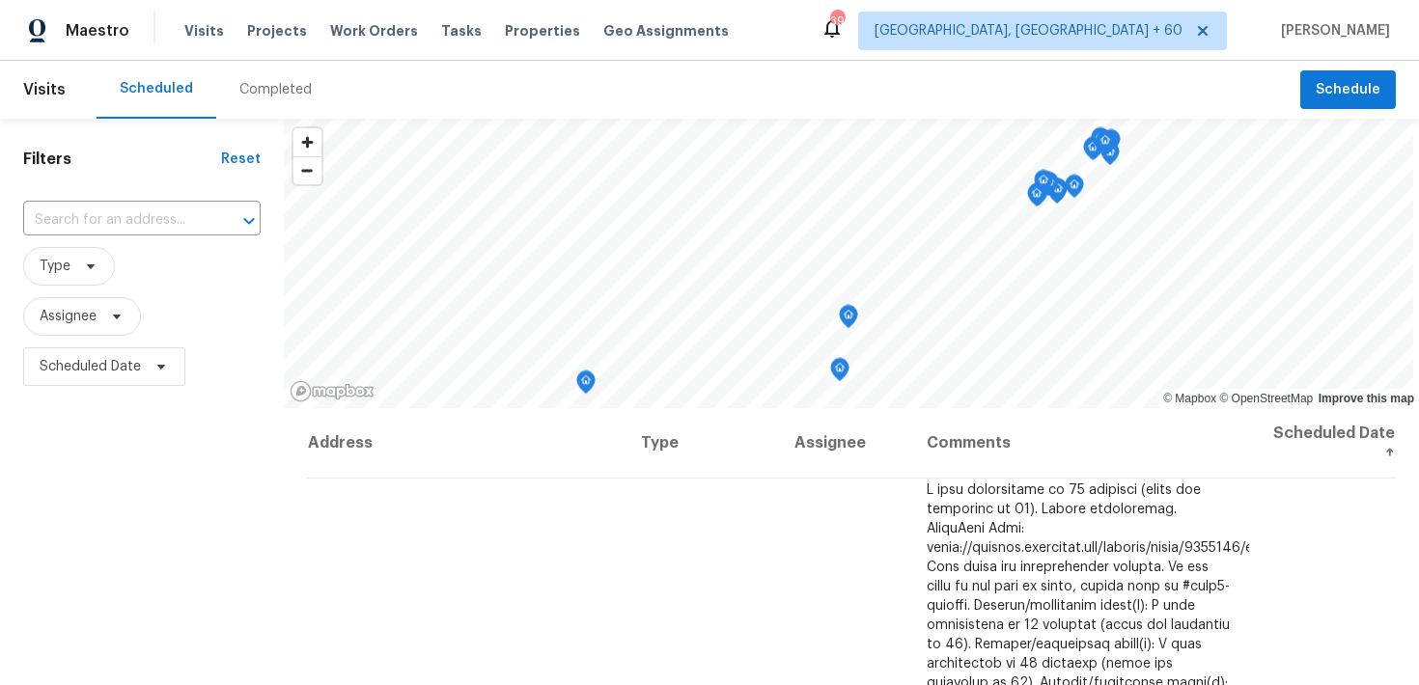
click at [265, 96] on div "Completed" at bounding box center [275, 89] width 72 height 19
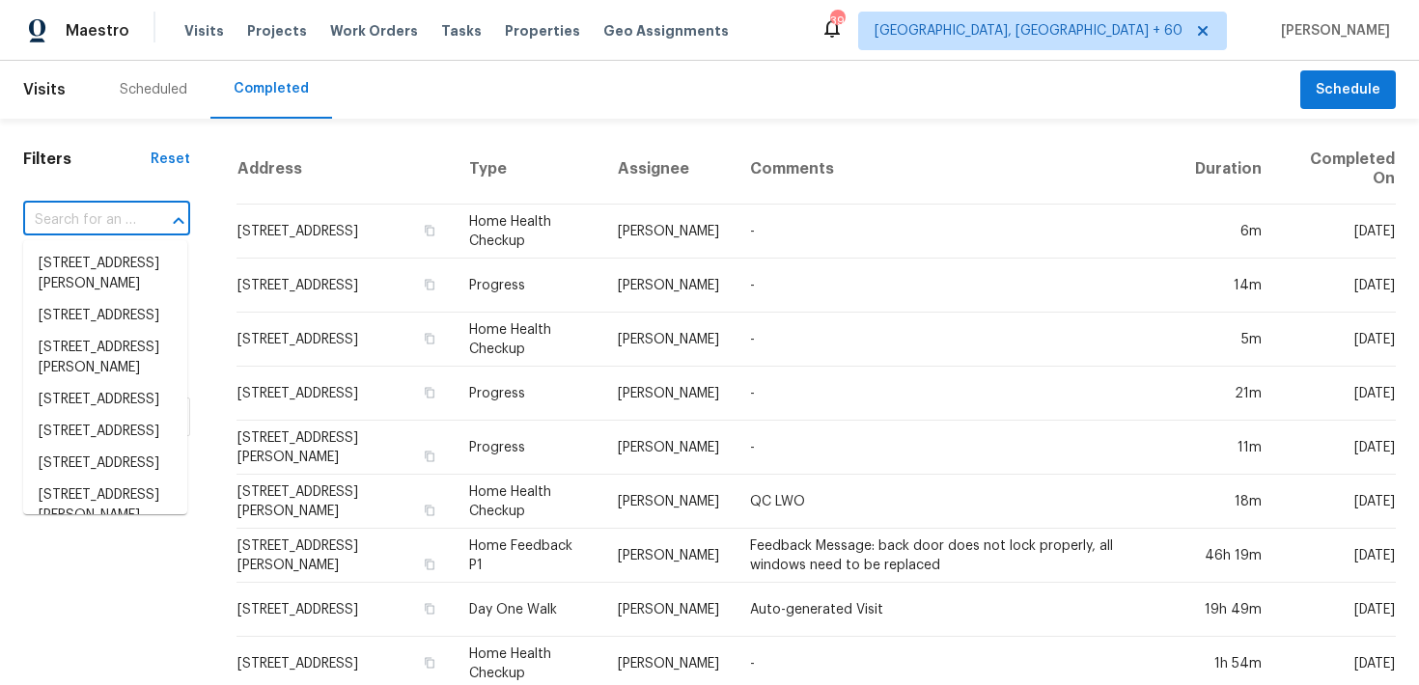
click at [73, 225] on input "text" at bounding box center [79, 221] width 113 height 30
paste input "2642 49th St N Saint Petersburg, FL 33710"
type input "2642 49th St N Saint Petersburg, FL 33710"
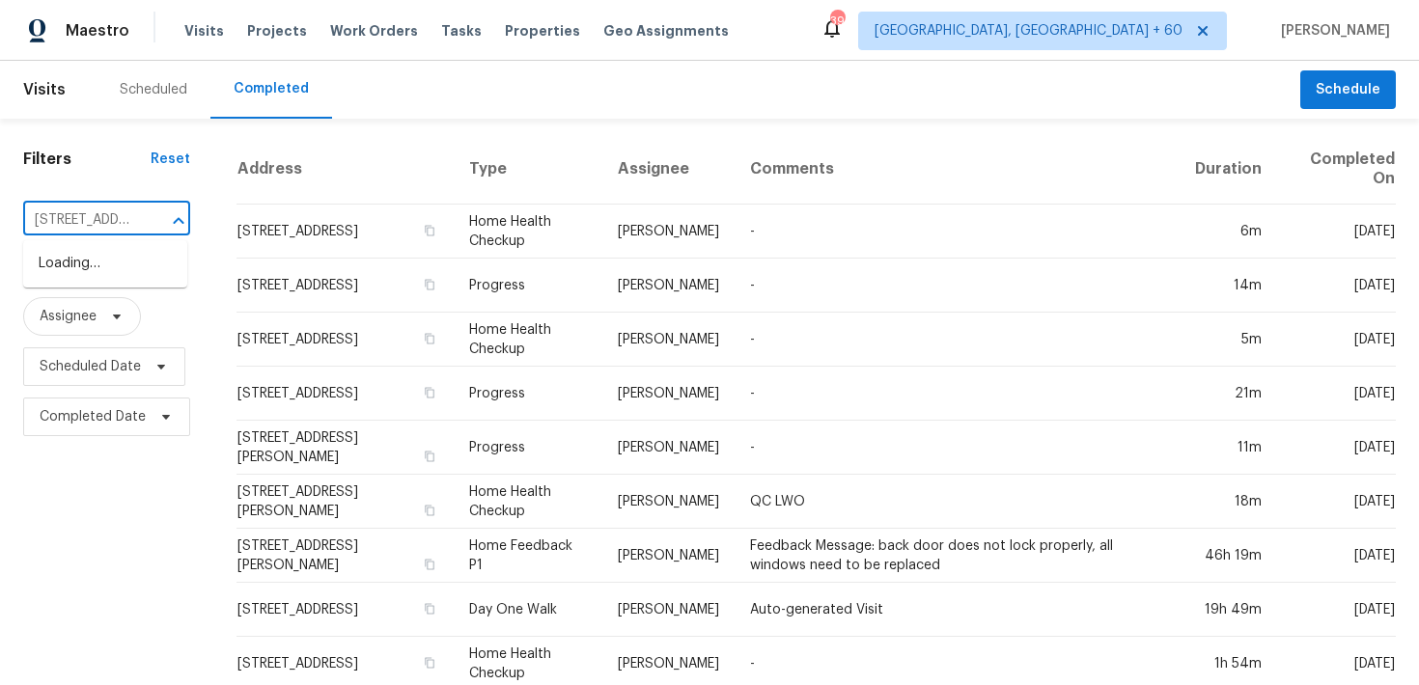
scroll to position [0, 167]
click at [96, 267] on li "2642 49th St N, Saint Petersburg, FL 33710" at bounding box center [105, 264] width 164 height 32
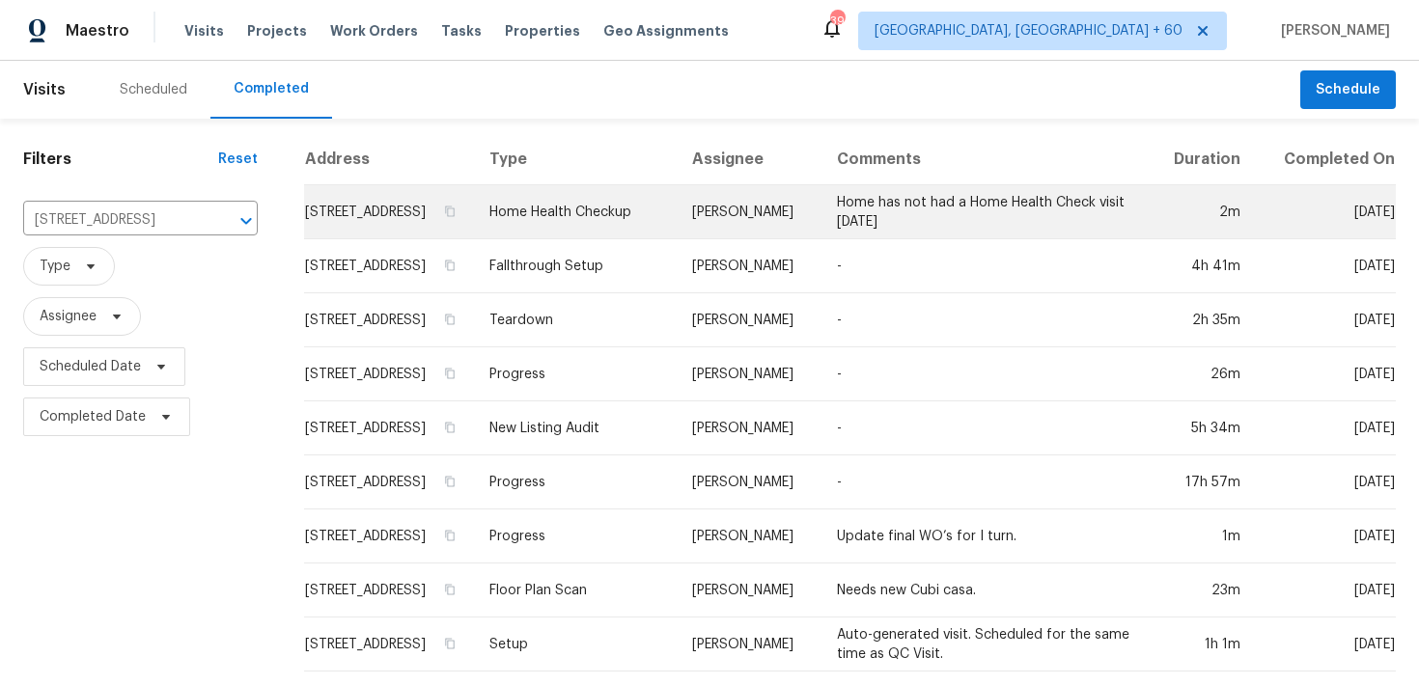
click at [597, 225] on td "Home Health Checkup" at bounding box center [576, 212] width 204 height 54
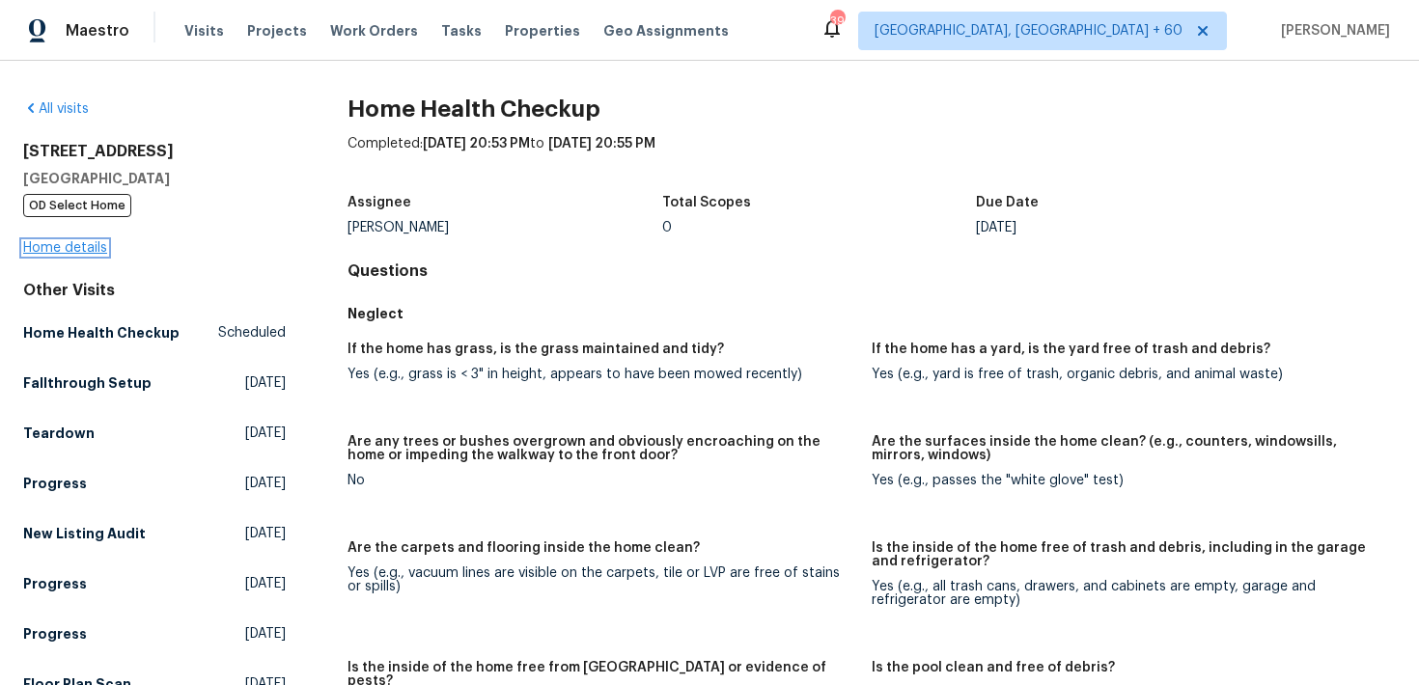
click at [47, 251] on link "Home details" at bounding box center [65, 248] width 84 height 14
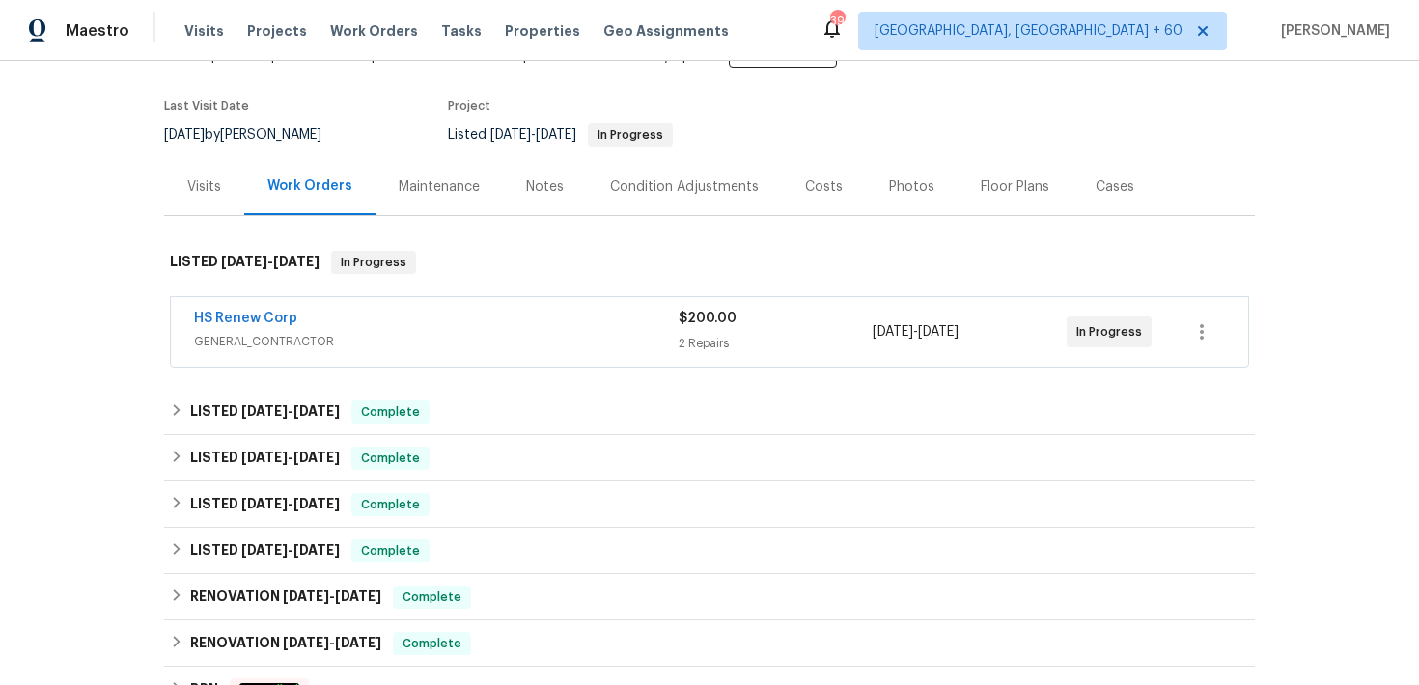
scroll to position [149, 0]
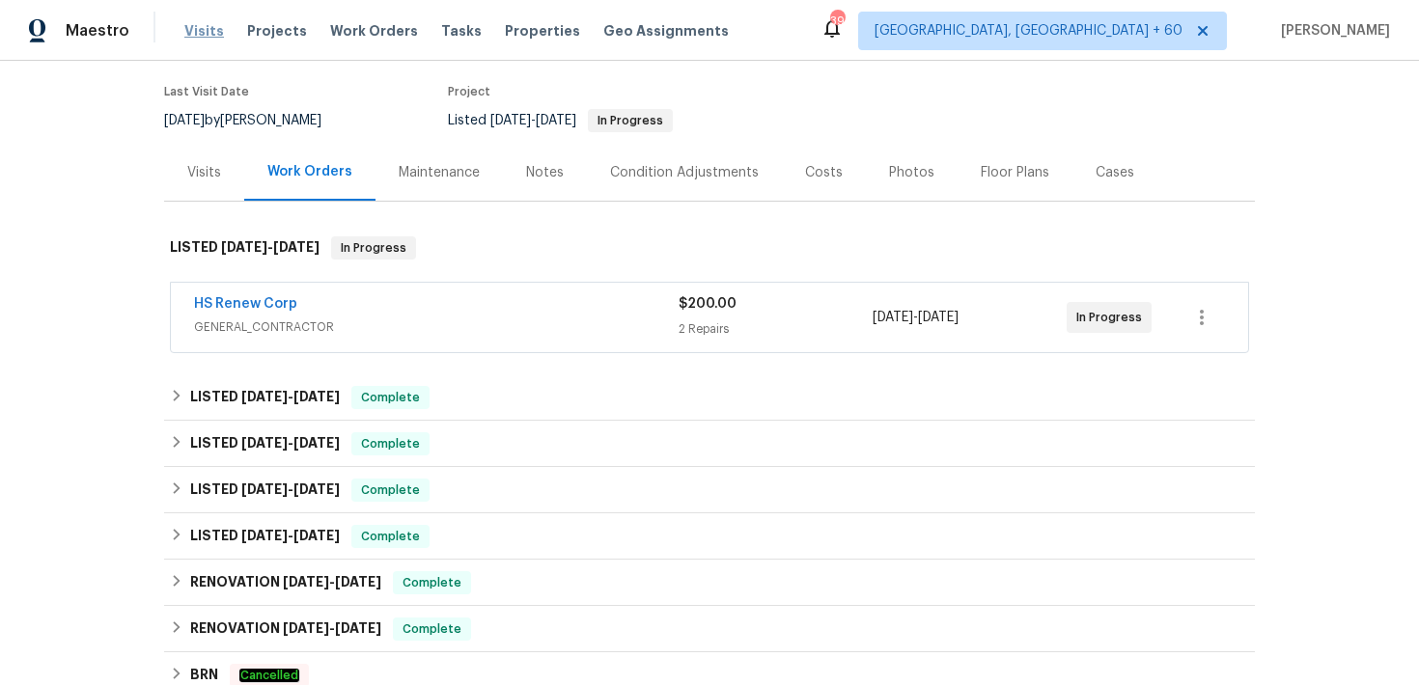
click at [203, 27] on span "Visits" at bounding box center [204, 30] width 40 height 19
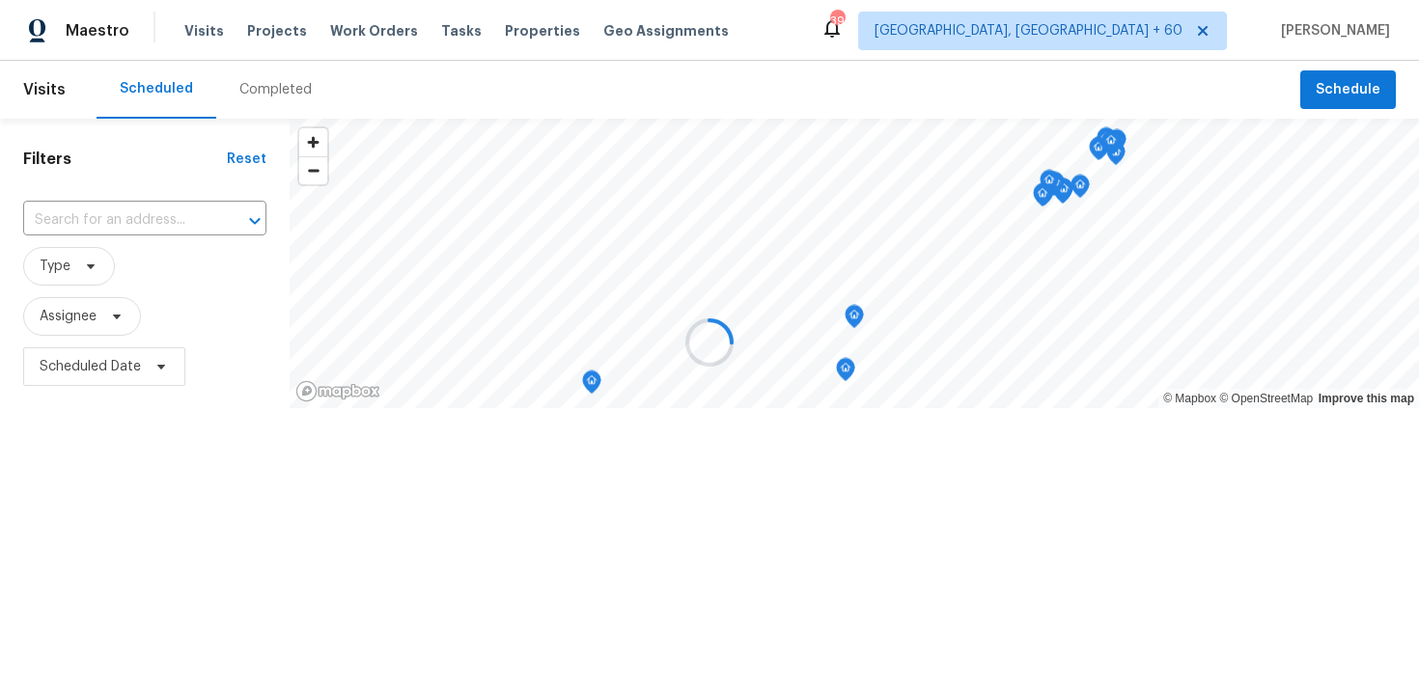
click at [255, 95] on div at bounding box center [709, 342] width 1419 height 685
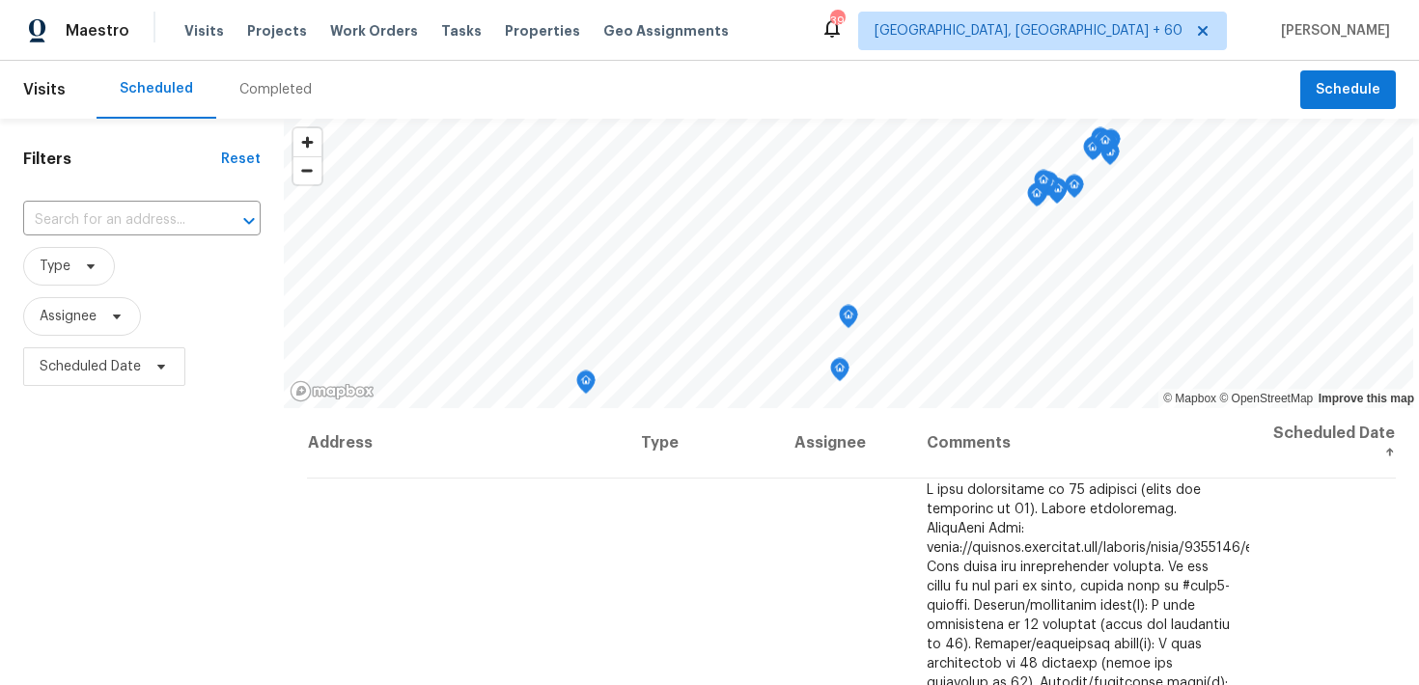
click at [262, 93] on div "Completed" at bounding box center [275, 89] width 72 height 19
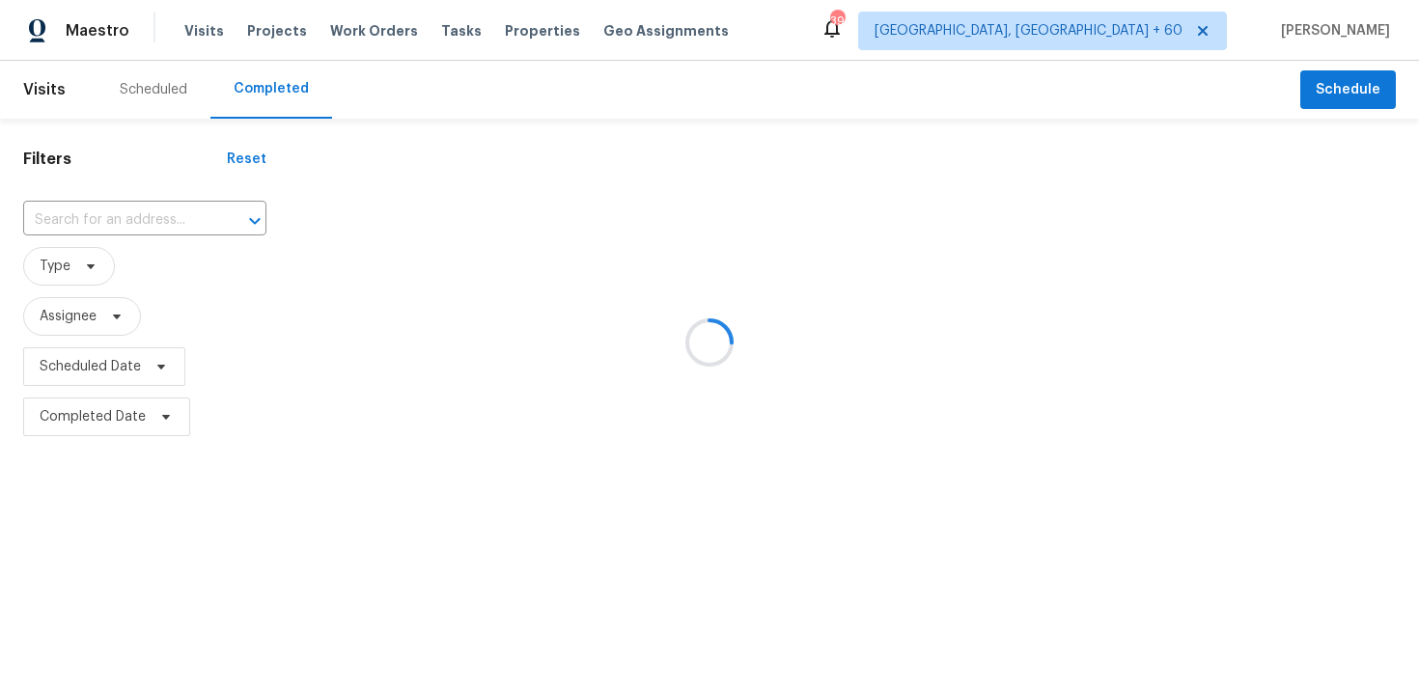
click at [98, 212] on div at bounding box center [709, 342] width 1419 height 685
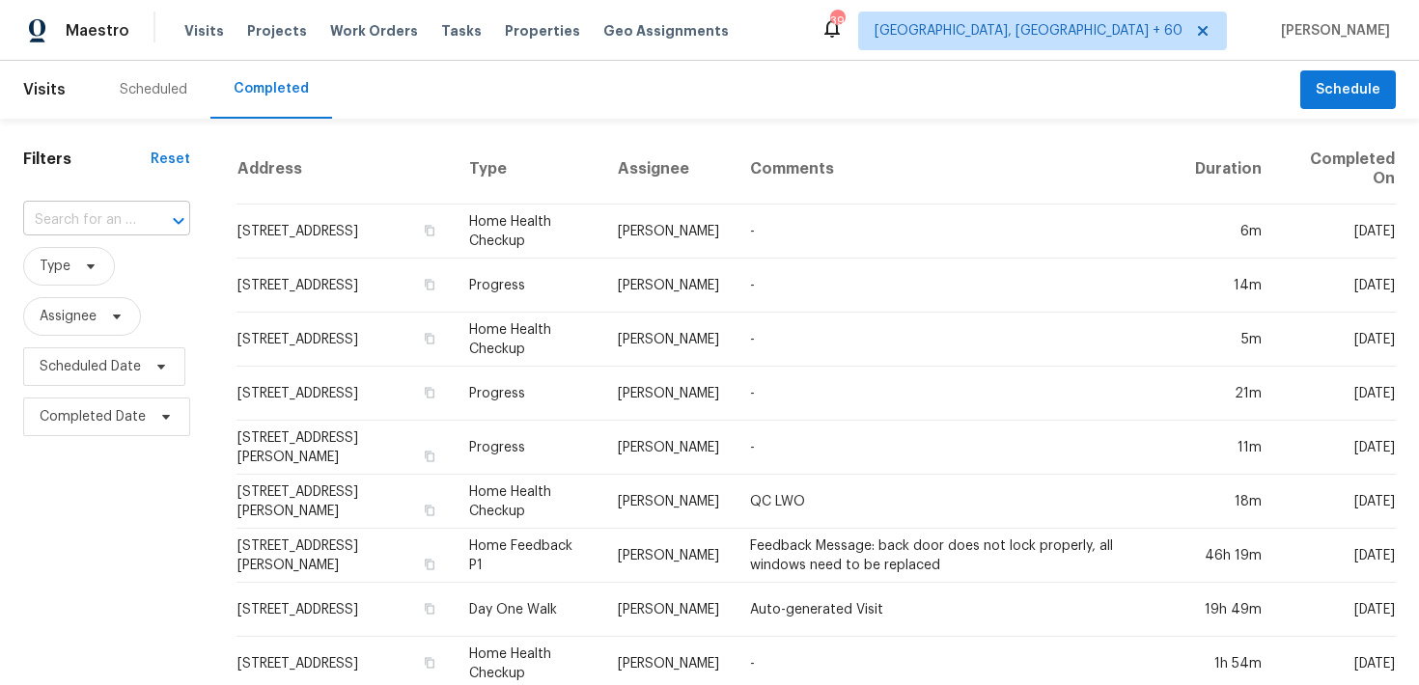
click at [72, 215] on input "text" at bounding box center [79, 221] width 113 height 30
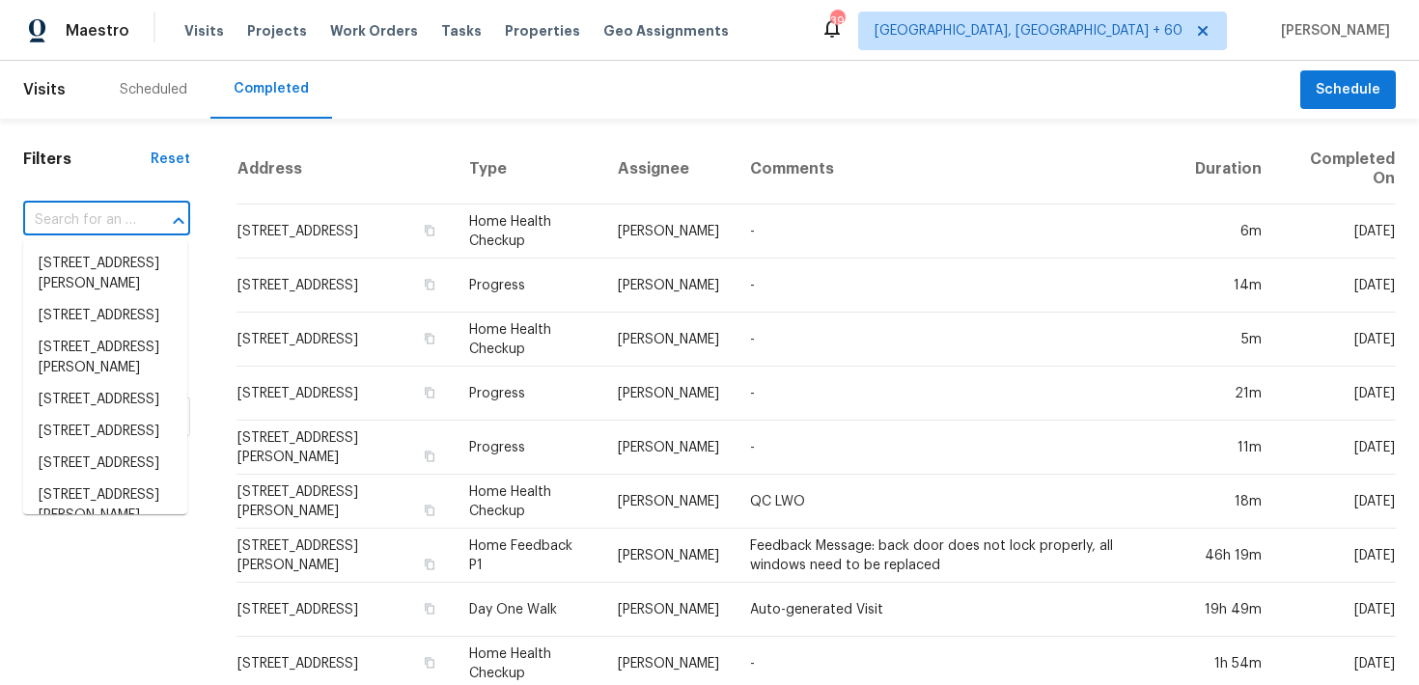
paste input "2916 Montrose Trl Forney, TX 75126"
type input "2916 Montrose Trl Forney, TX 75126"
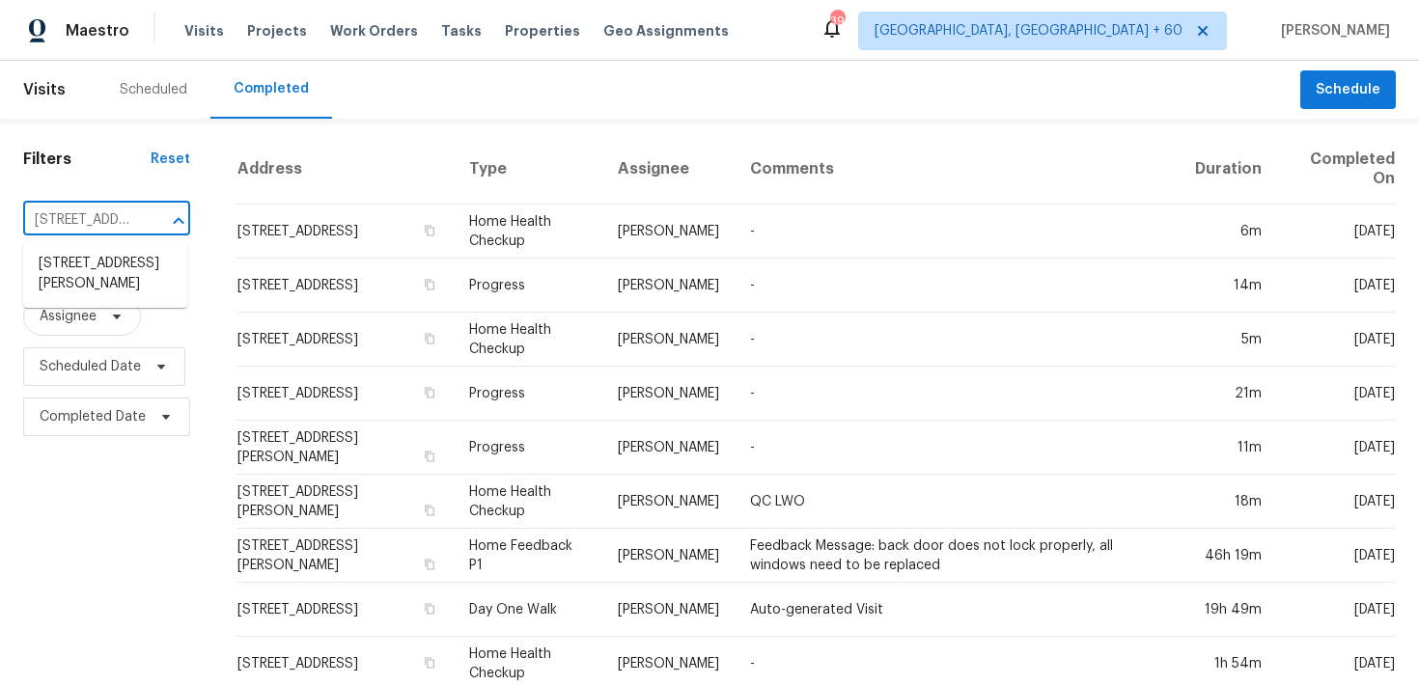
scroll to position [0, 122]
click at [69, 276] on li "[STREET_ADDRESS][PERSON_NAME]" at bounding box center [105, 274] width 164 height 52
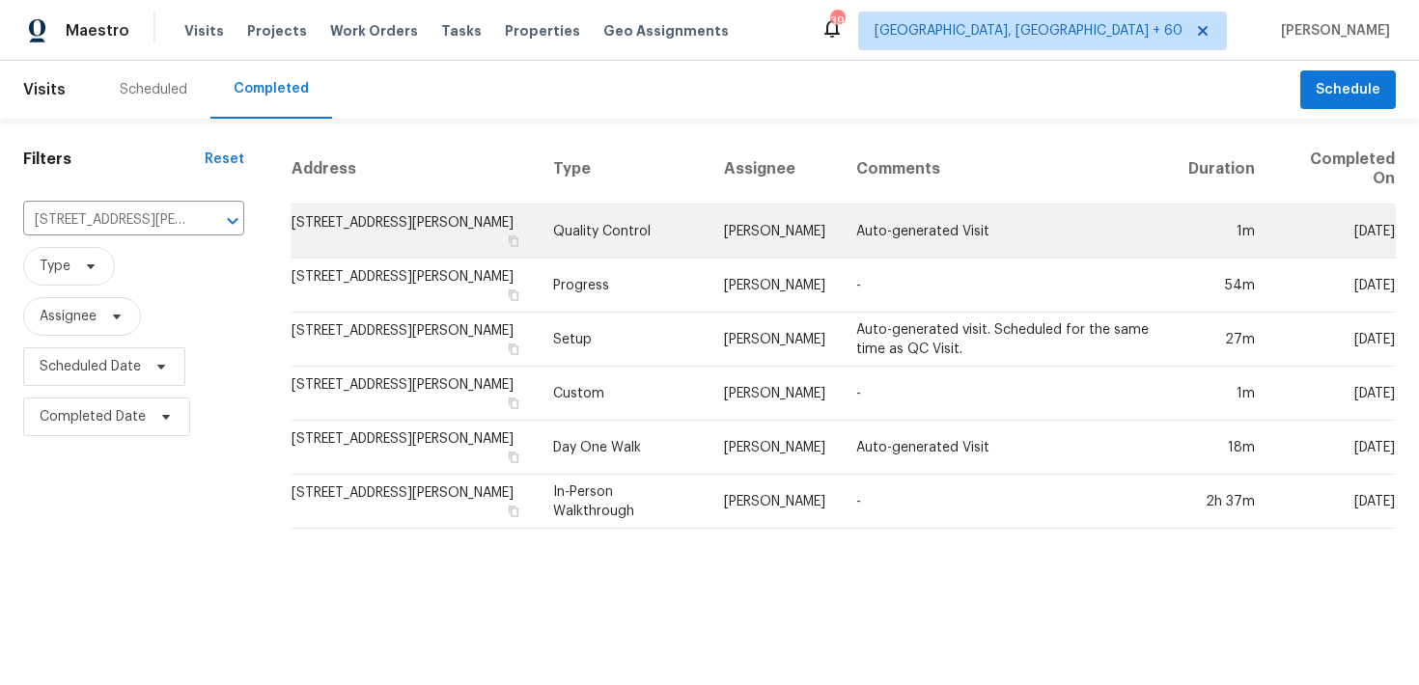
click at [577, 233] on td "Quality Control" at bounding box center [623, 232] width 171 height 54
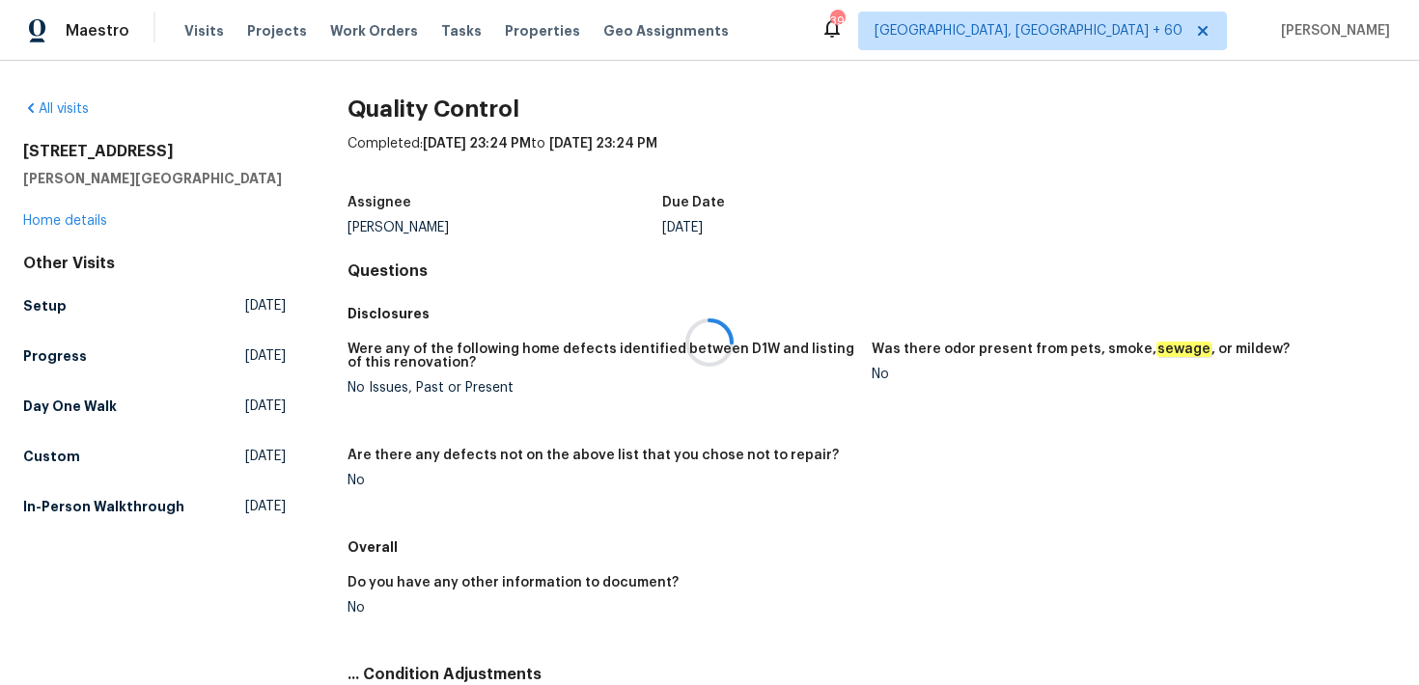
click at [49, 220] on div at bounding box center [709, 342] width 1419 height 685
click at [46, 225] on link "Home details" at bounding box center [65, 221] width 84 height 14
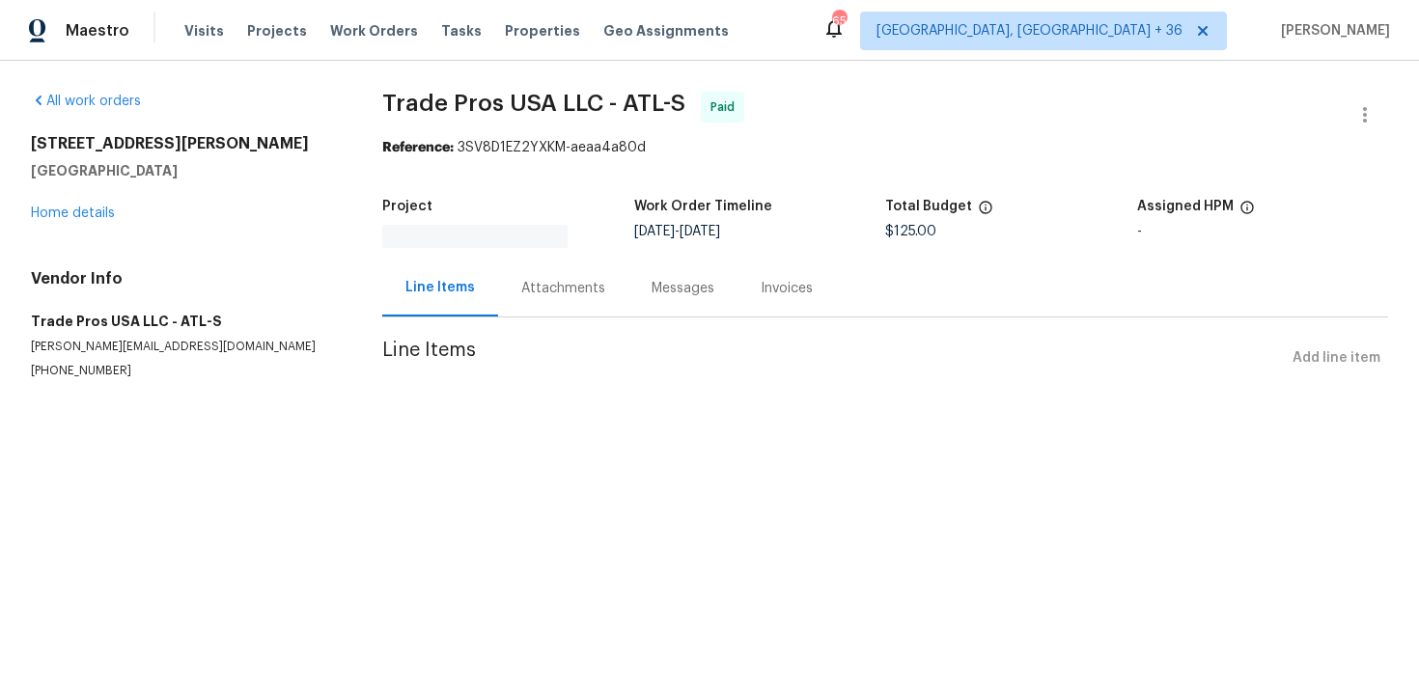
click at [552, 257] on div "Project Work Order Timeline 5/19/2025 - 5/20/2025 Total Budget $125.00 Assigned…" at bounding box center [885, 223] width 1006 height 71
click at [532, 287] on div at bounding box center [709, 342] width 1419 height 685
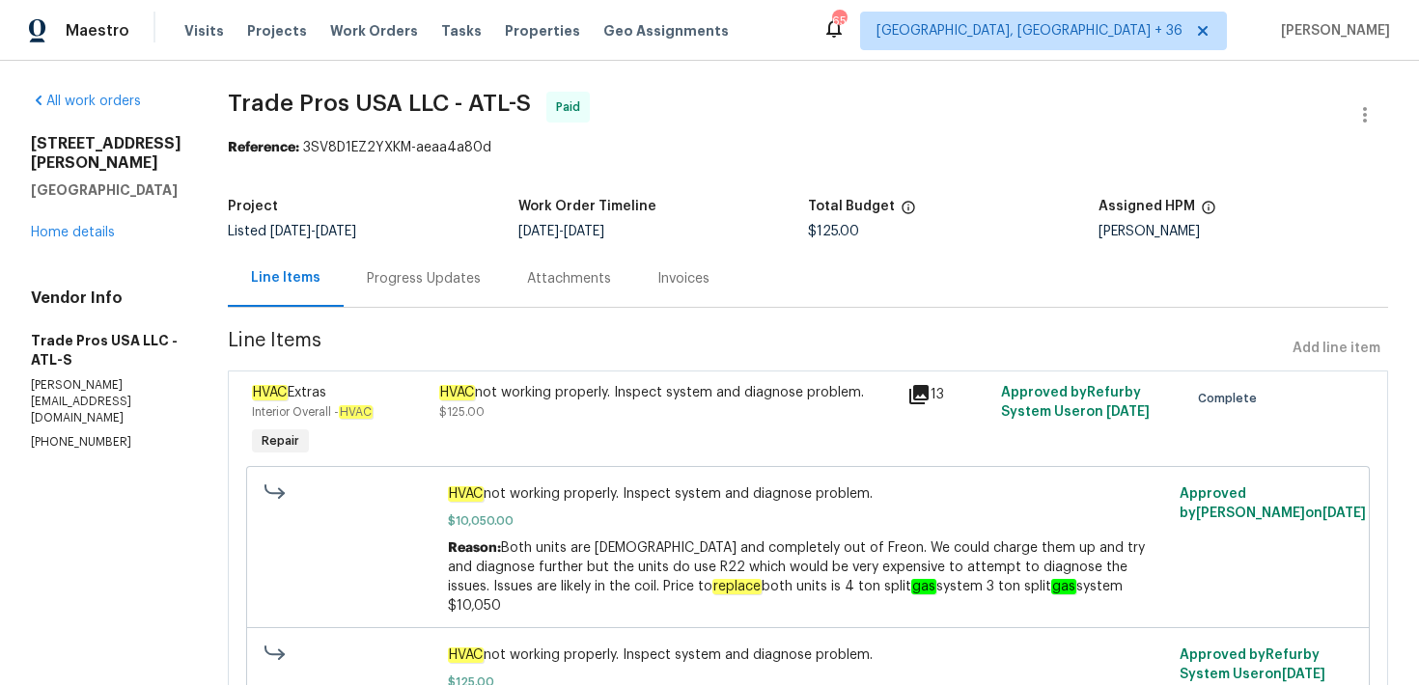
click at [460, 276] on div "Progress Updates" at bounding box center [424, 278] width 114 height 19
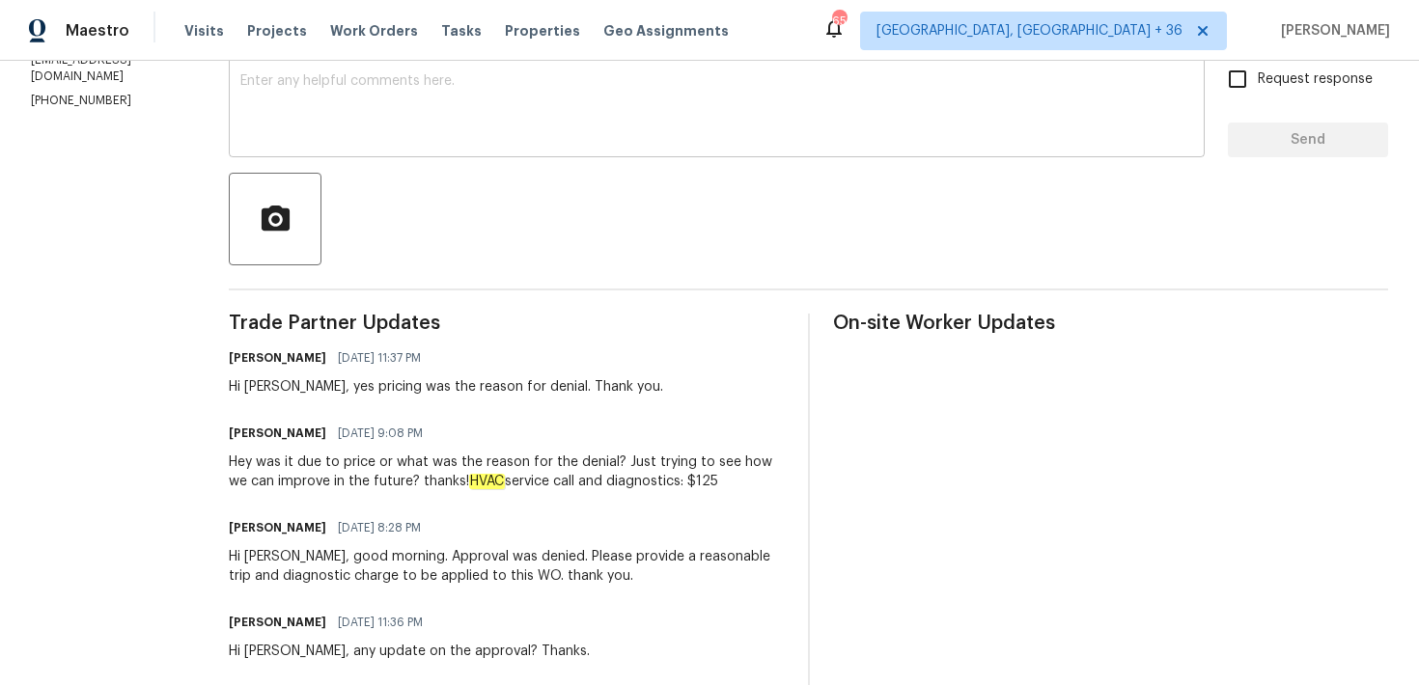
scroll to position [315, 0]
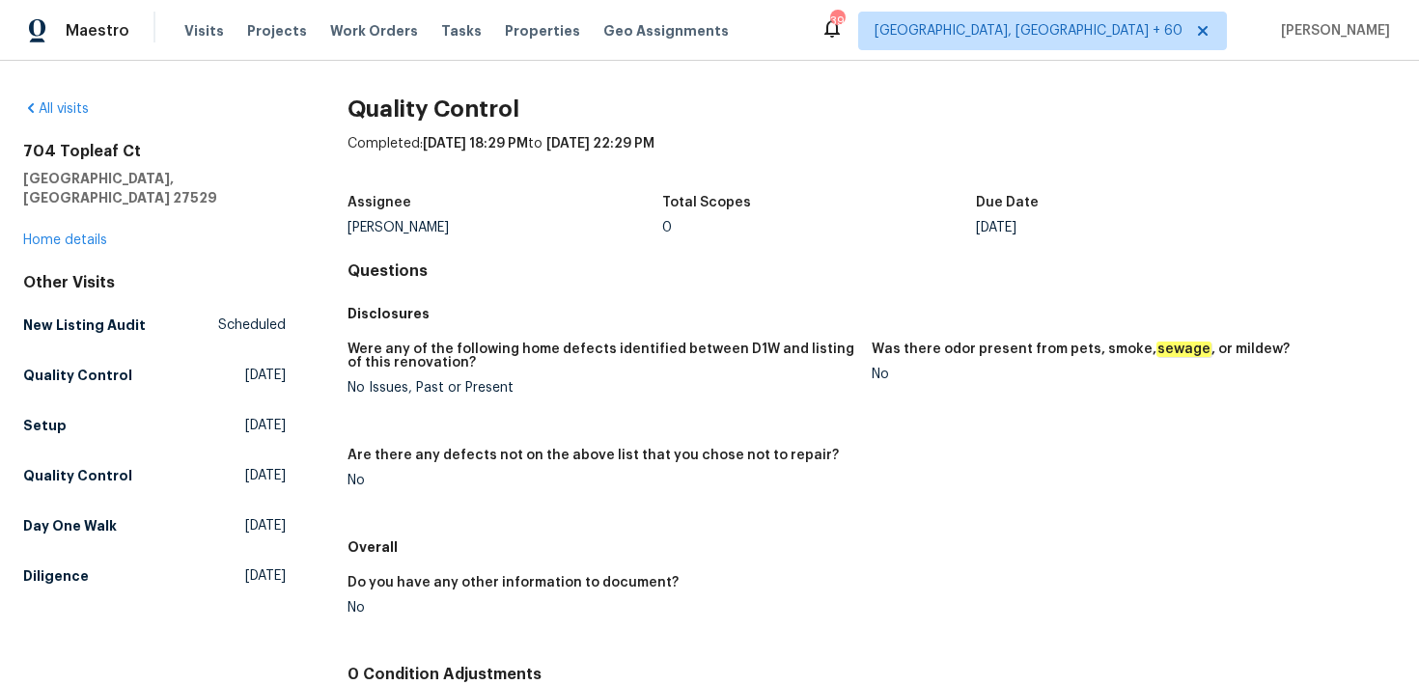
click at [188, 39] on span "Visits" at bounding box center [204, 30] width 40 height 19
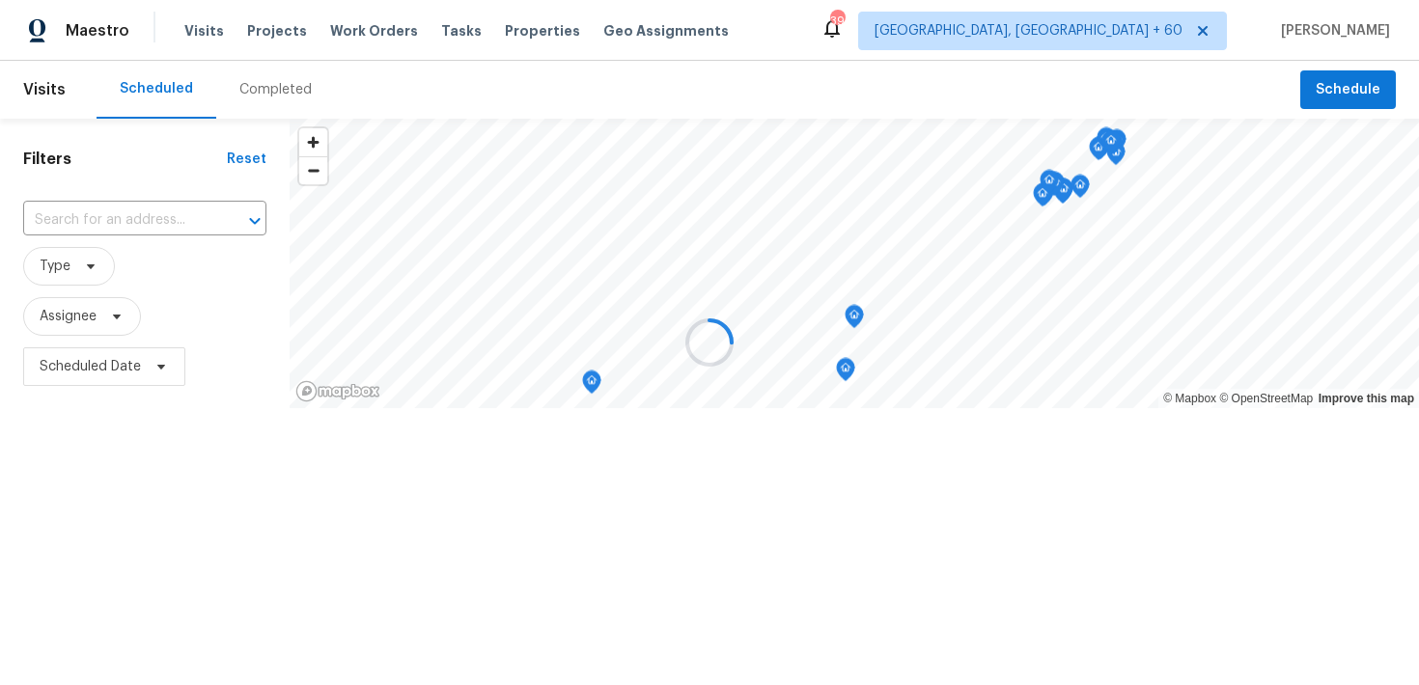
click at [285, 92] on div at bounding box center [709, 342] width 1419 height 685
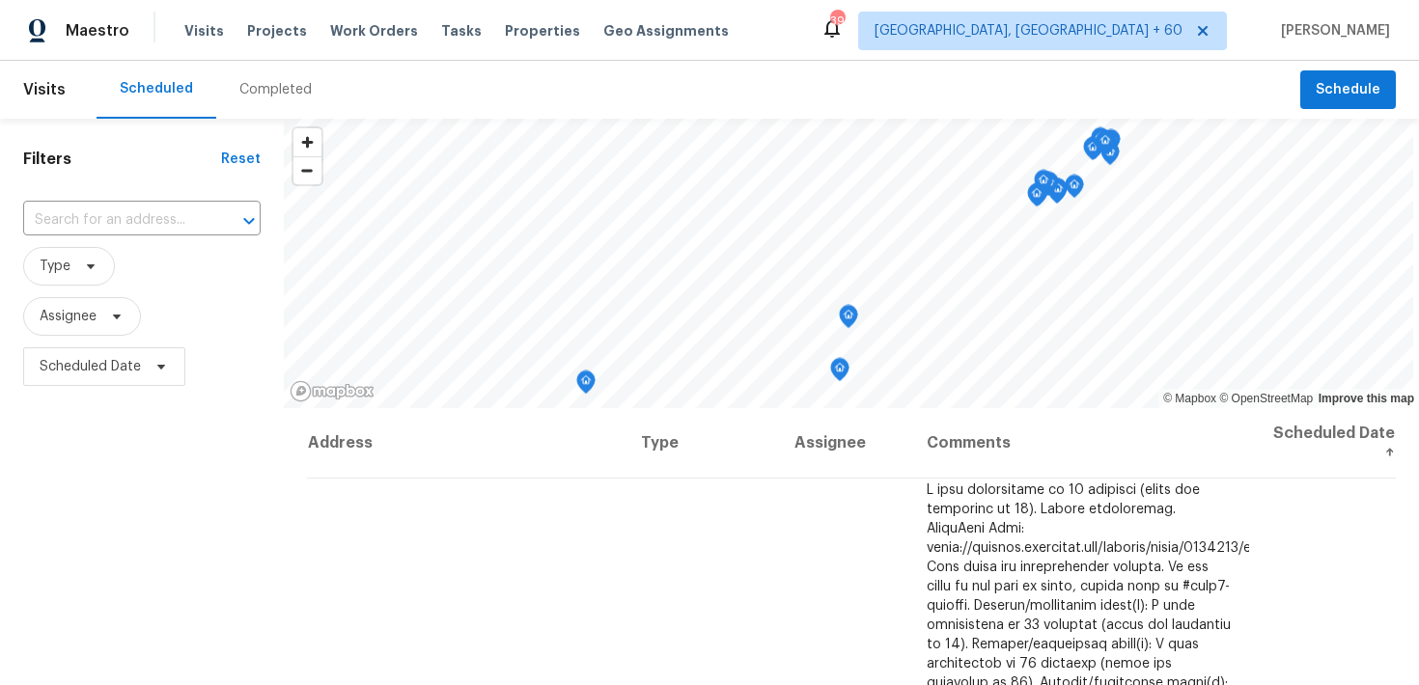
click at [262, 88] on div "Completed" at bounding box center [275, 89] width 72 height 19
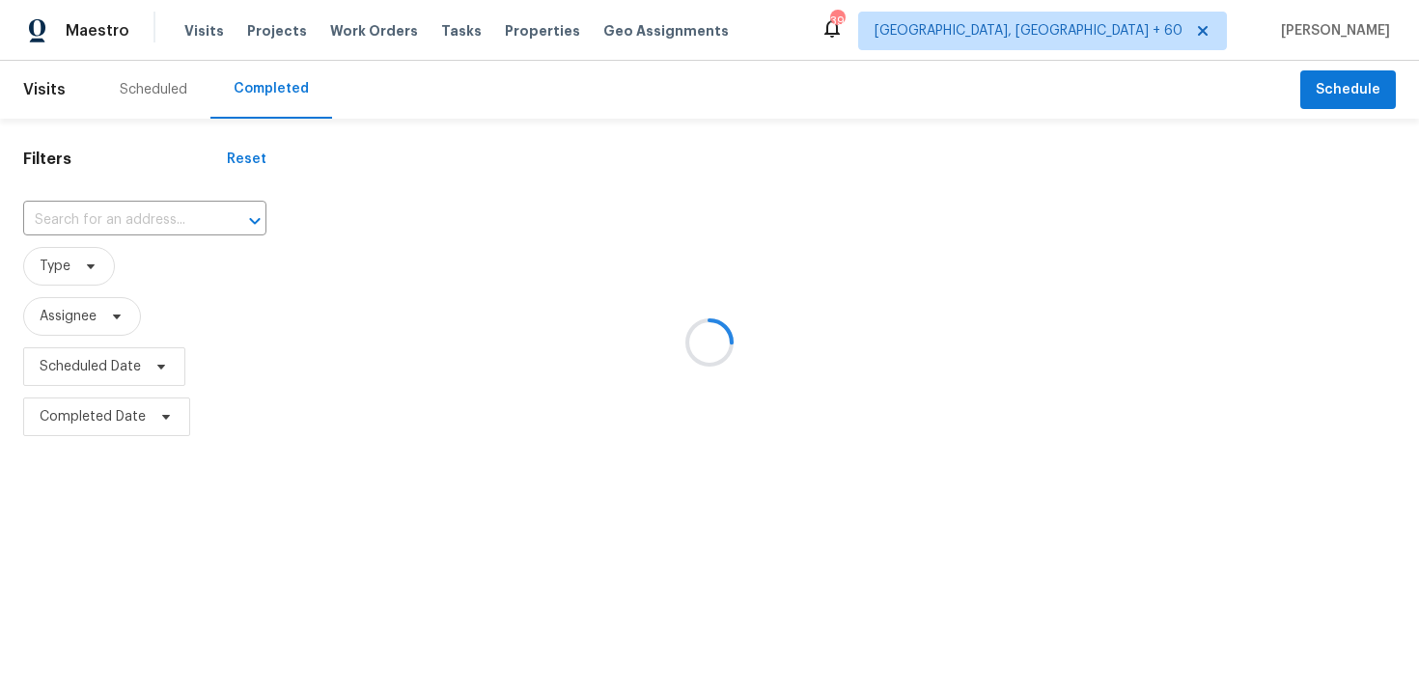
click at [86, 203] on div at bounding box center [709, 342] width 1419 height 685
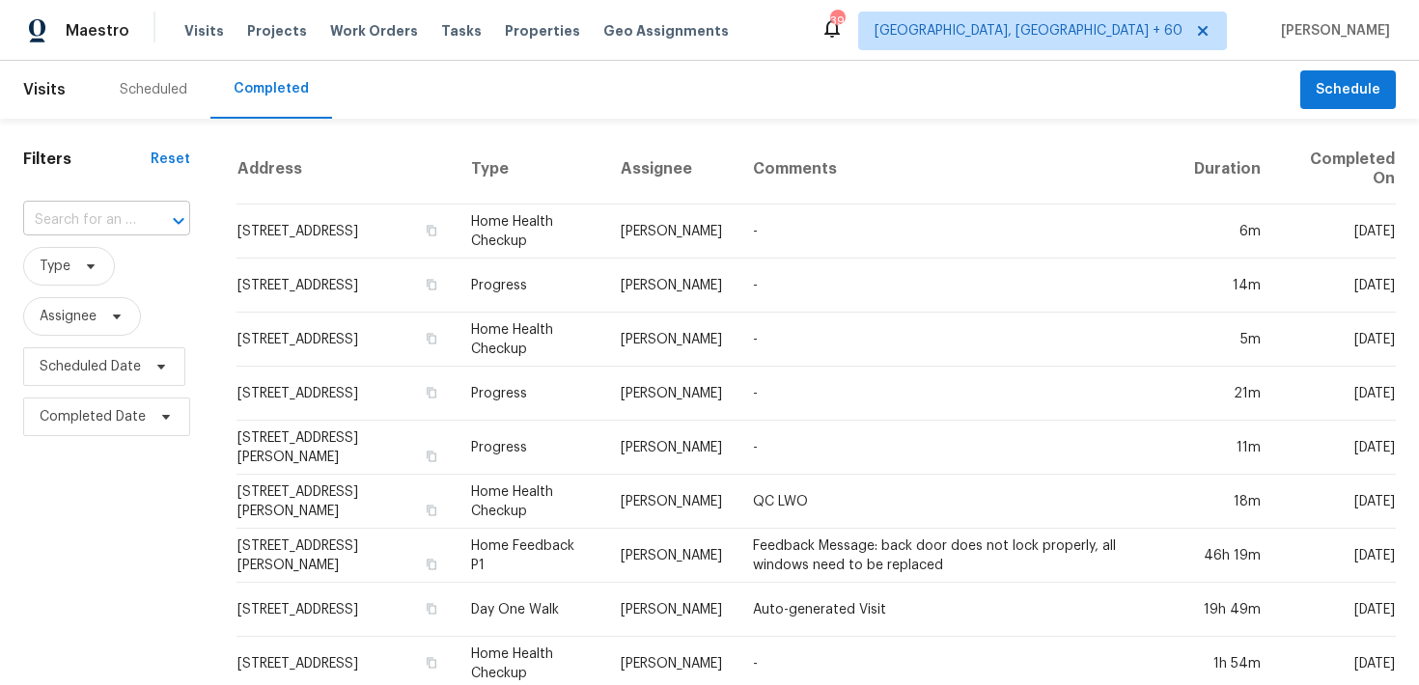
click at [69, 227] on input "text" at bounding box center [79, 221] width 113 height 30
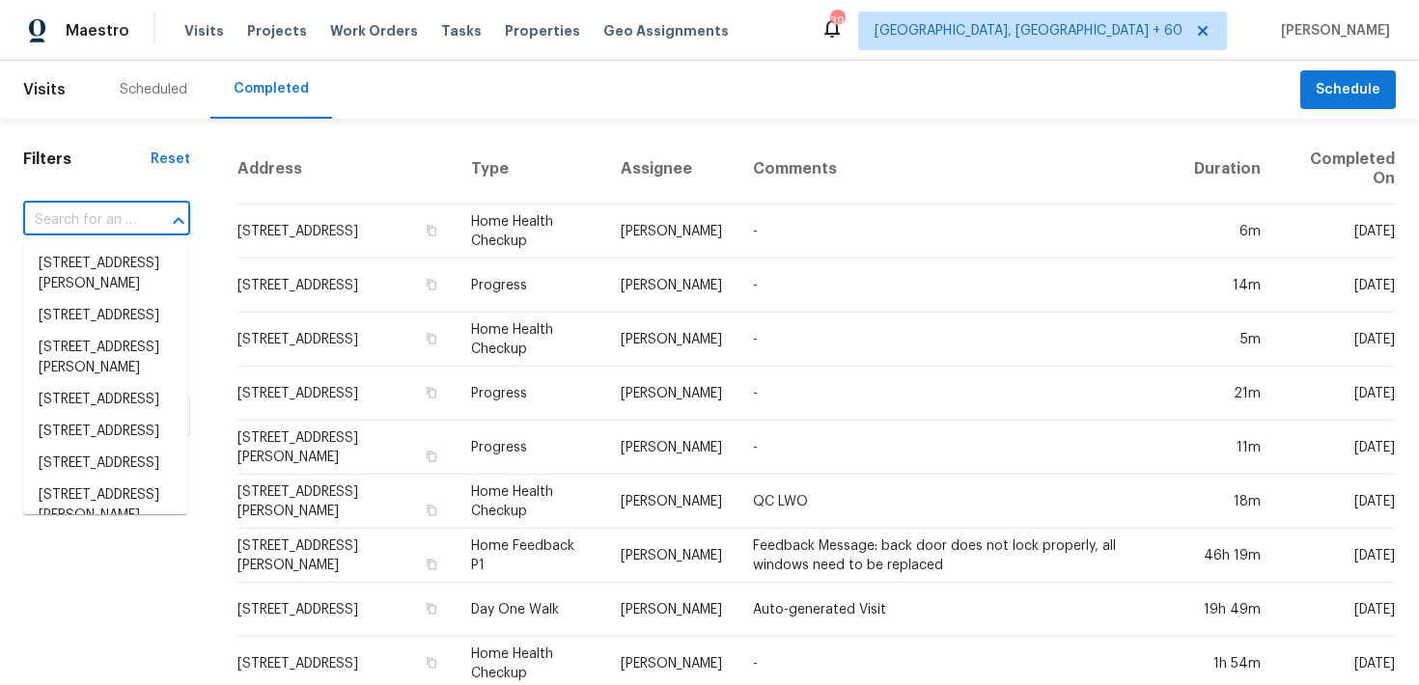
paste input "2916 Montrose Trl Forney, TX 75126"
type input "2916 Montrose Trl Forney, TX 75126"
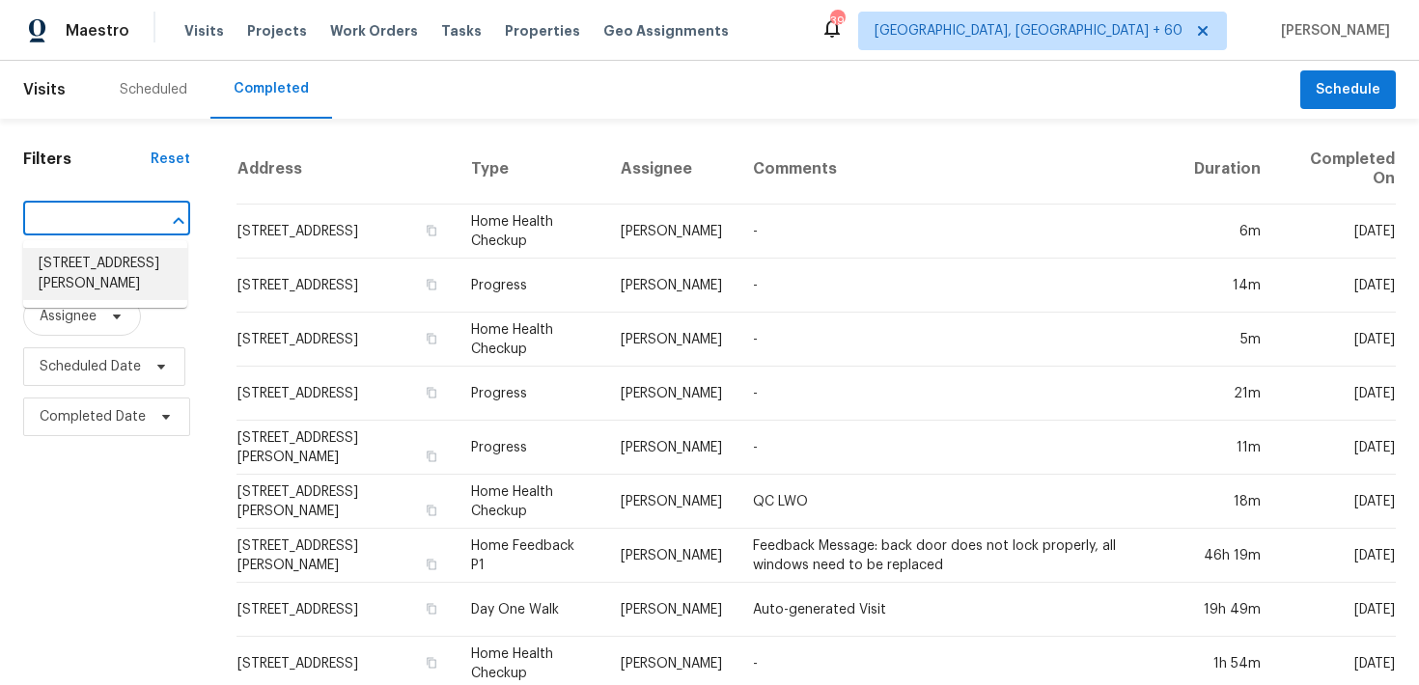
click at [58, 268] on li "[STREET_ADDRESS][PERSON_NAME]" at bounding box center [105, 274] width 164 height 52
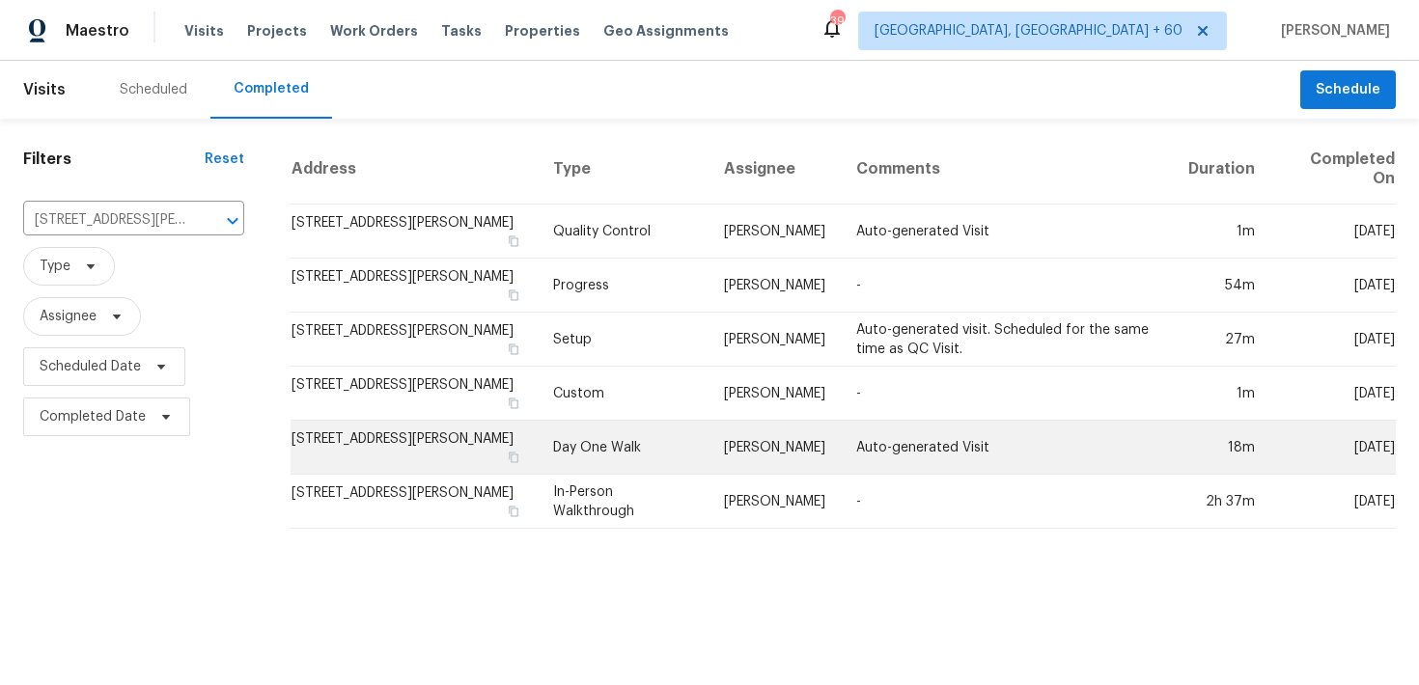
click at [546, 438] on td "Day One Walk" at bounding box center [623, 448] width 171 height 54
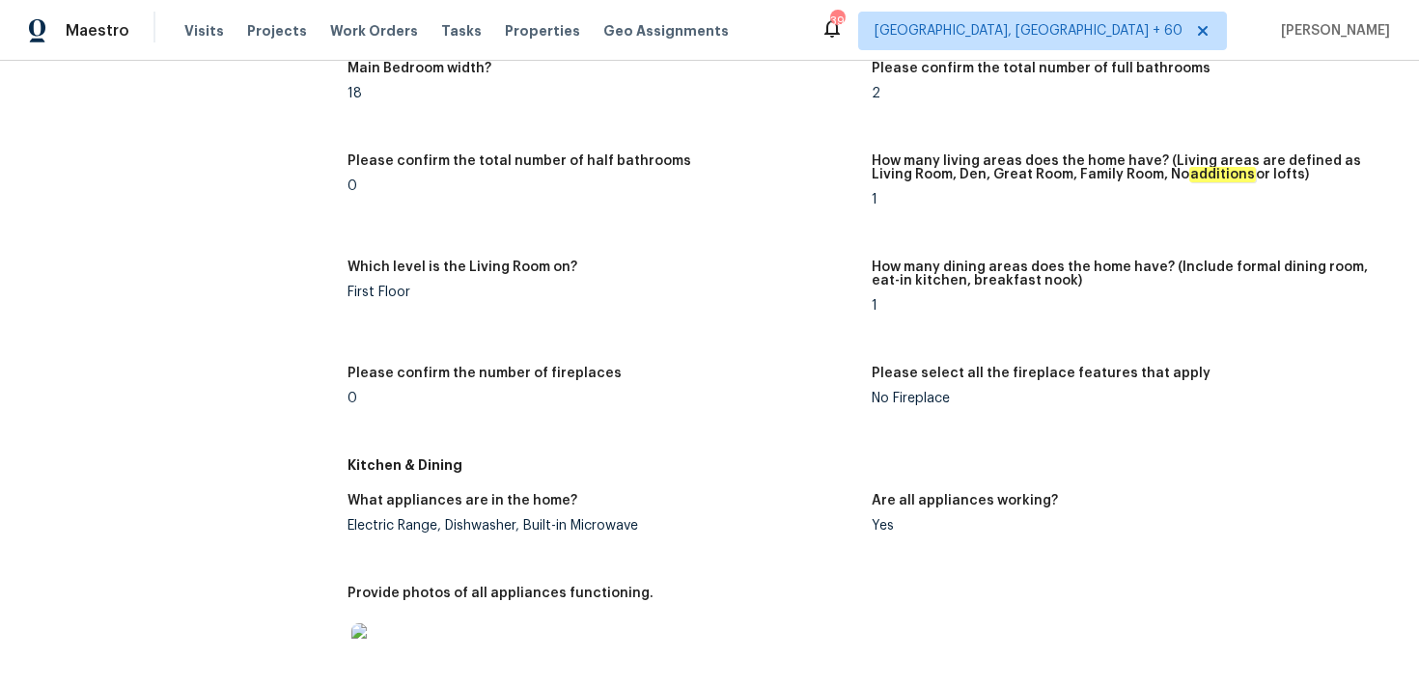
scroll to position [1835, 0]
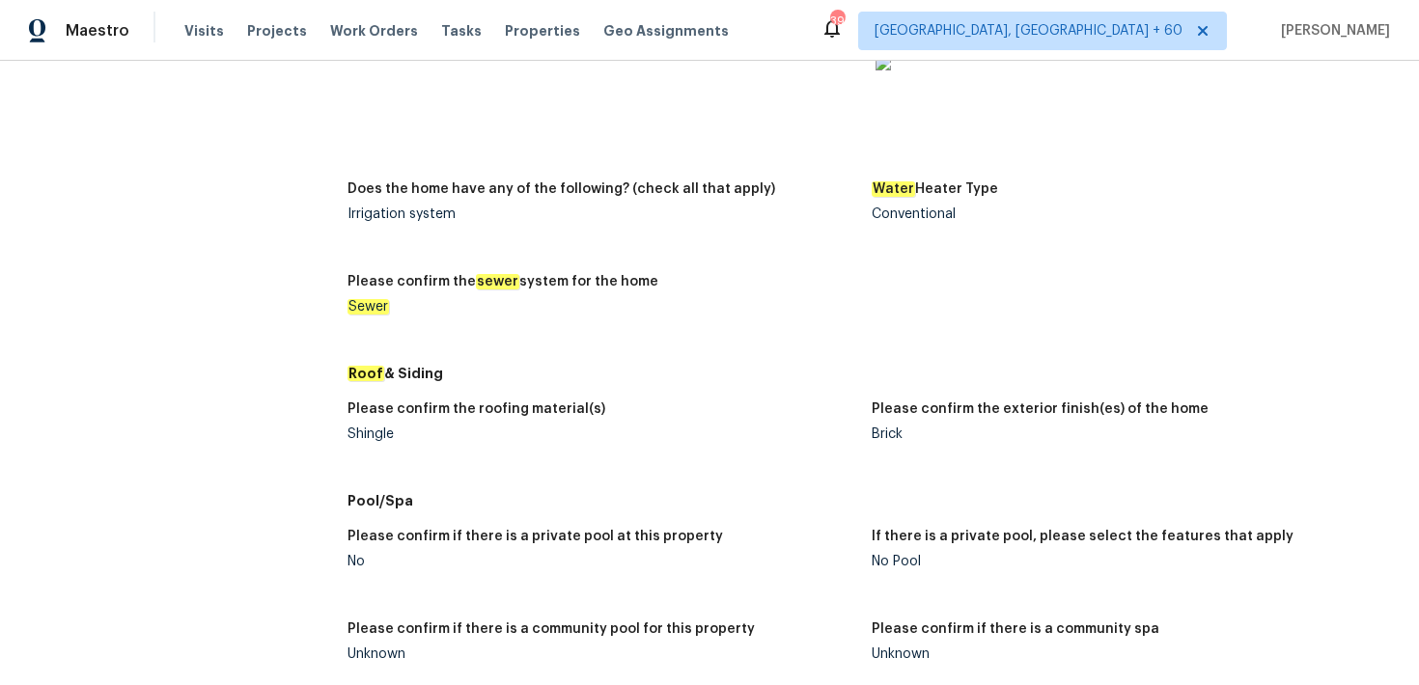
click at [374, 436] on div "Shingle" at bounding box center [601, 434] width 509 height 14
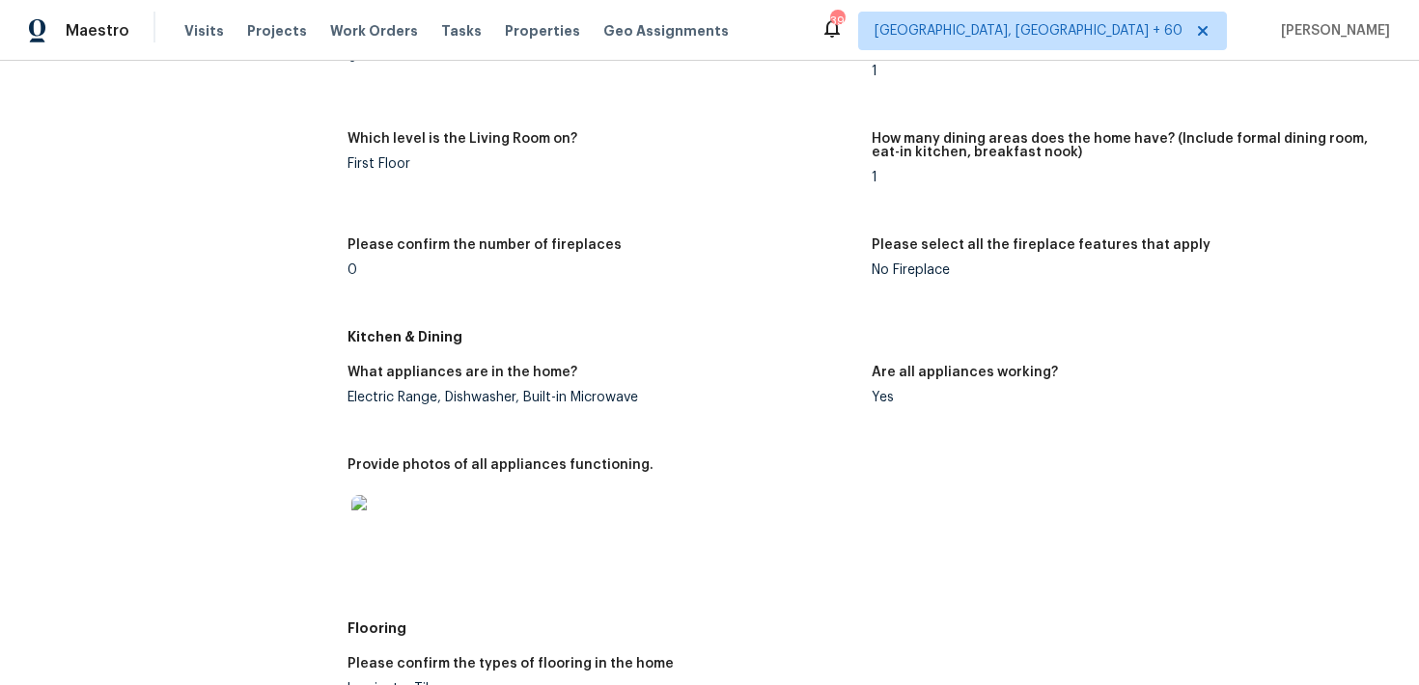
scroll to position [0, 0]
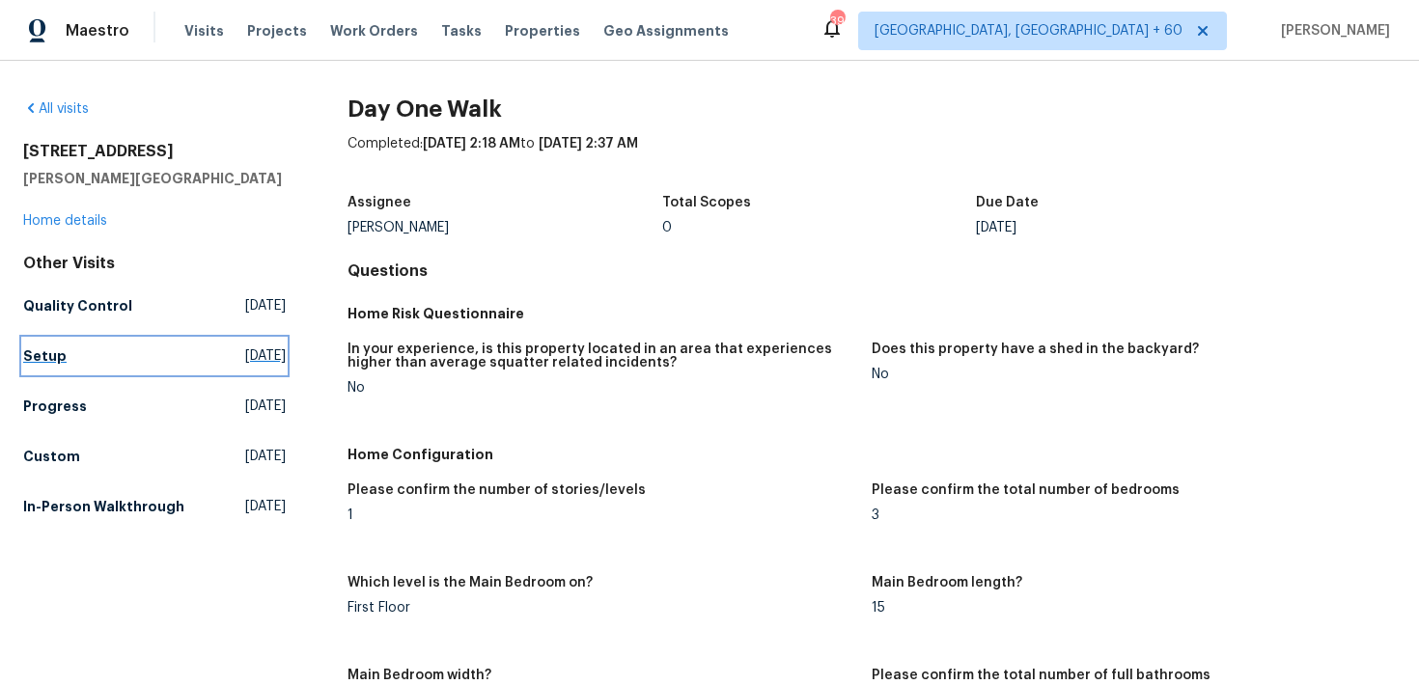
click at [58, 341] on link "Setup Fri, Sep 05 2025" at bounding box center [154, 356] width 262 height 35
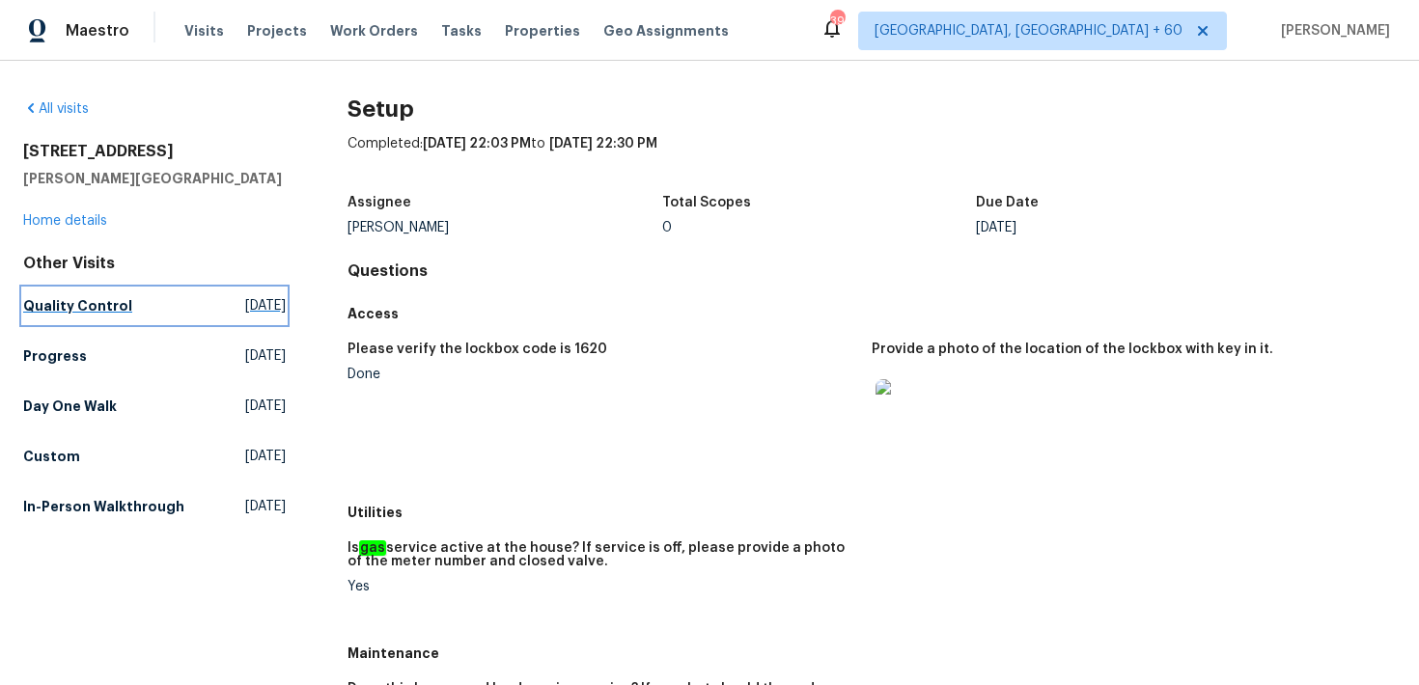
click at [90, 302] on h5 "Quality Control" at bounding box center [77, 305] width 109 height 19
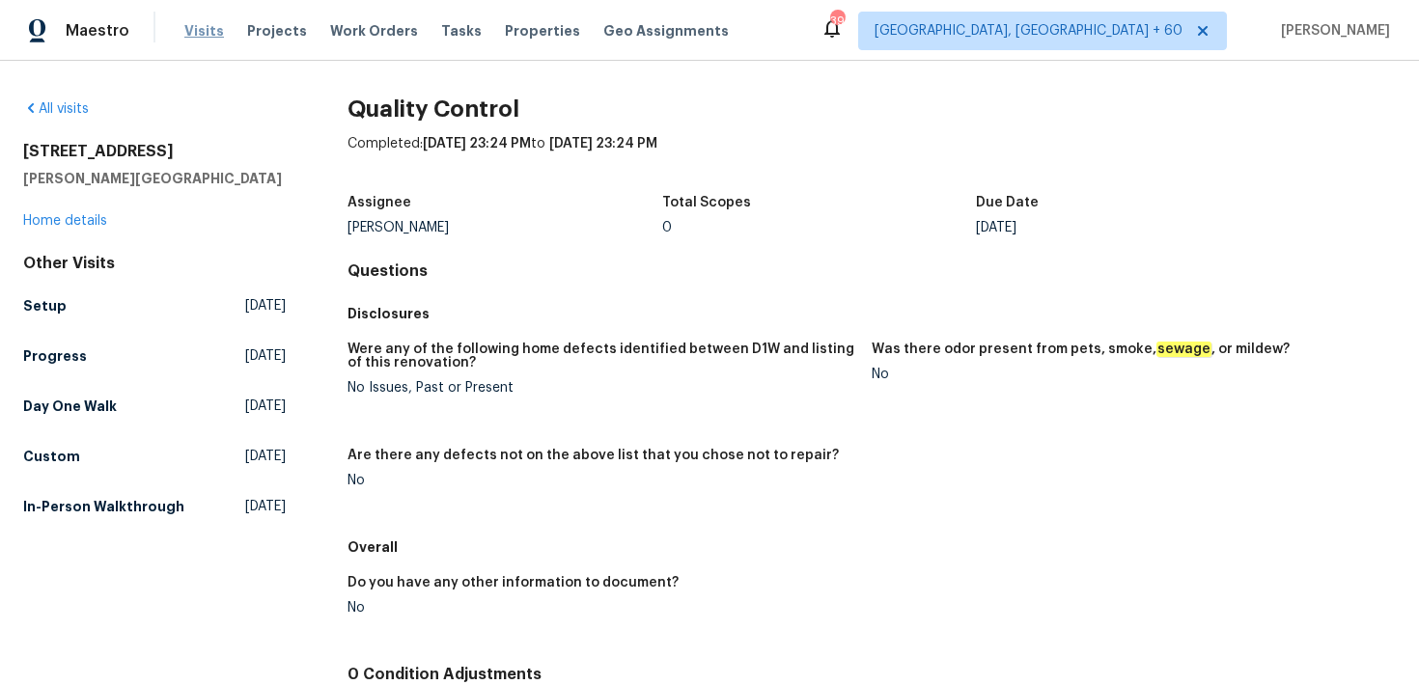
click at [194, 28] on span "Visits" at bounding box center [204, 30] width 40 height 19
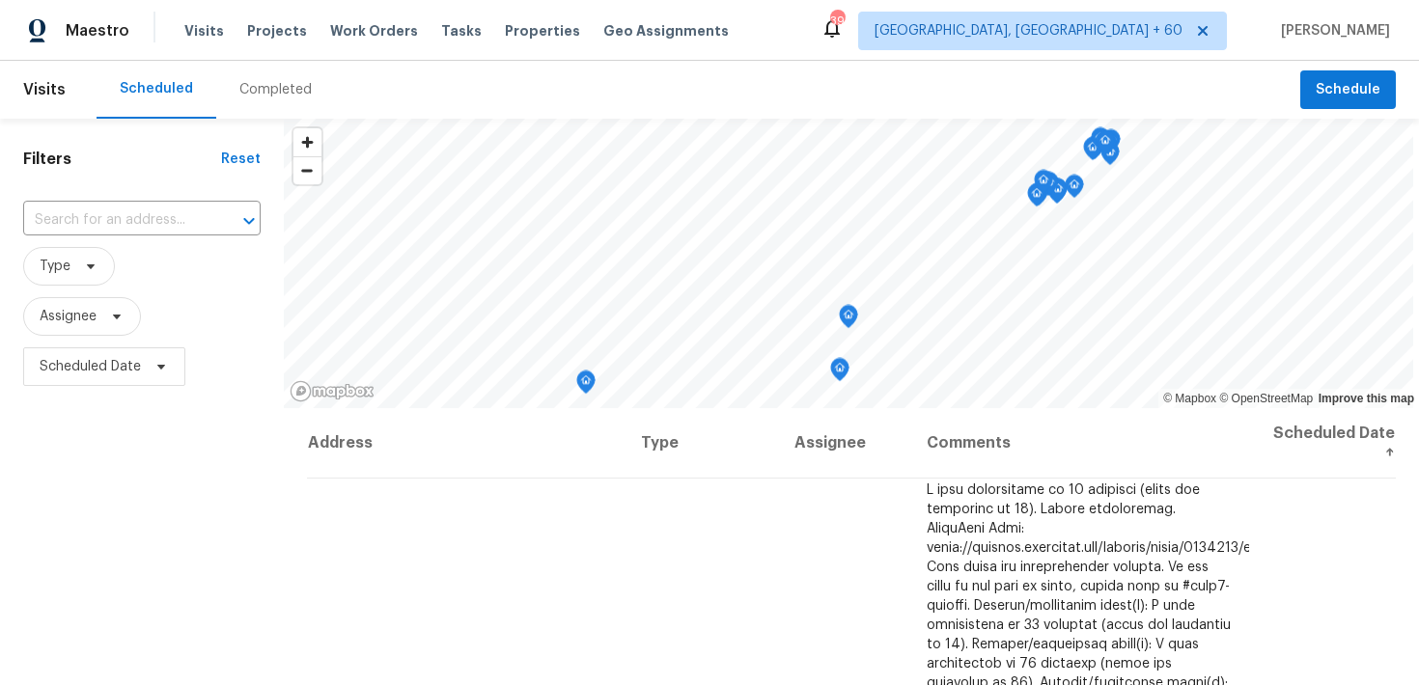
click at [287, 100] on div "Completed" at bounding box center [275, 90] width 119 height 58
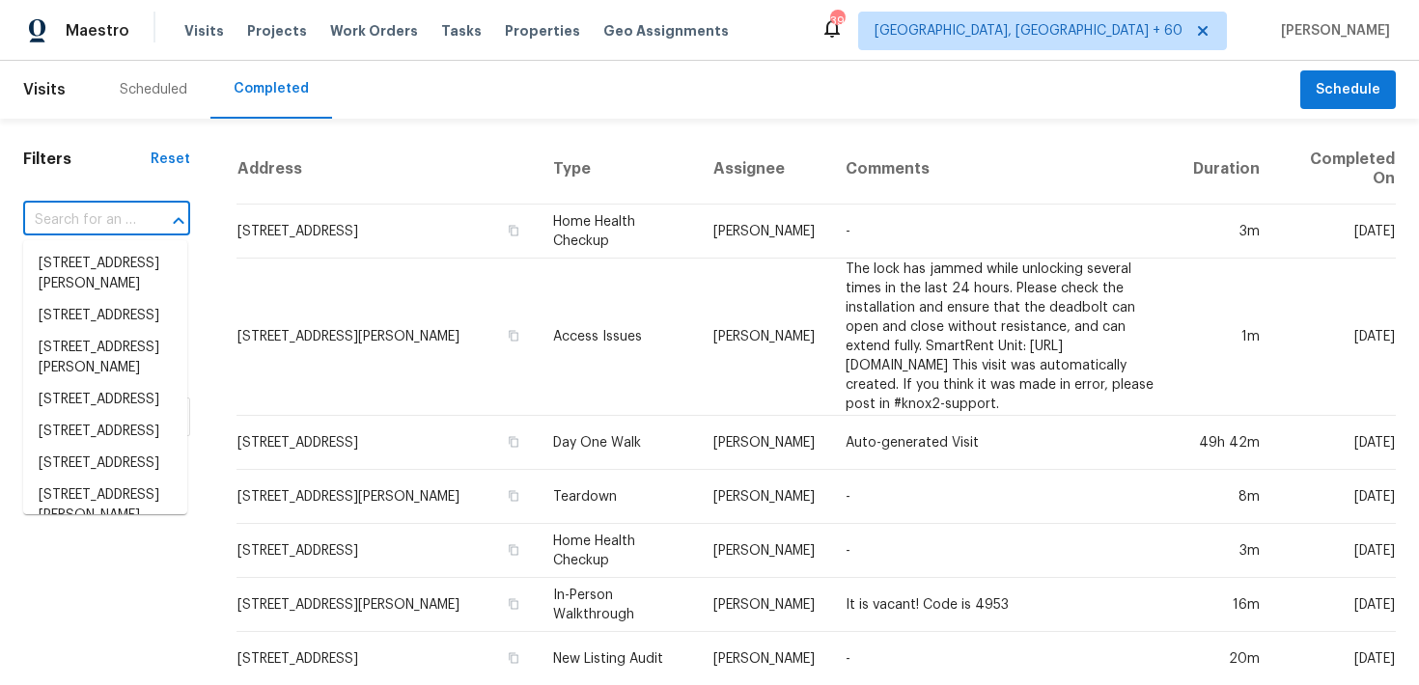
click at [87, 215] on input "text" at bounding box center [79, 221] width 113 height 30
paste input "[STREET_ADDRESS]"
type input "[STREET_ADDRESS]"
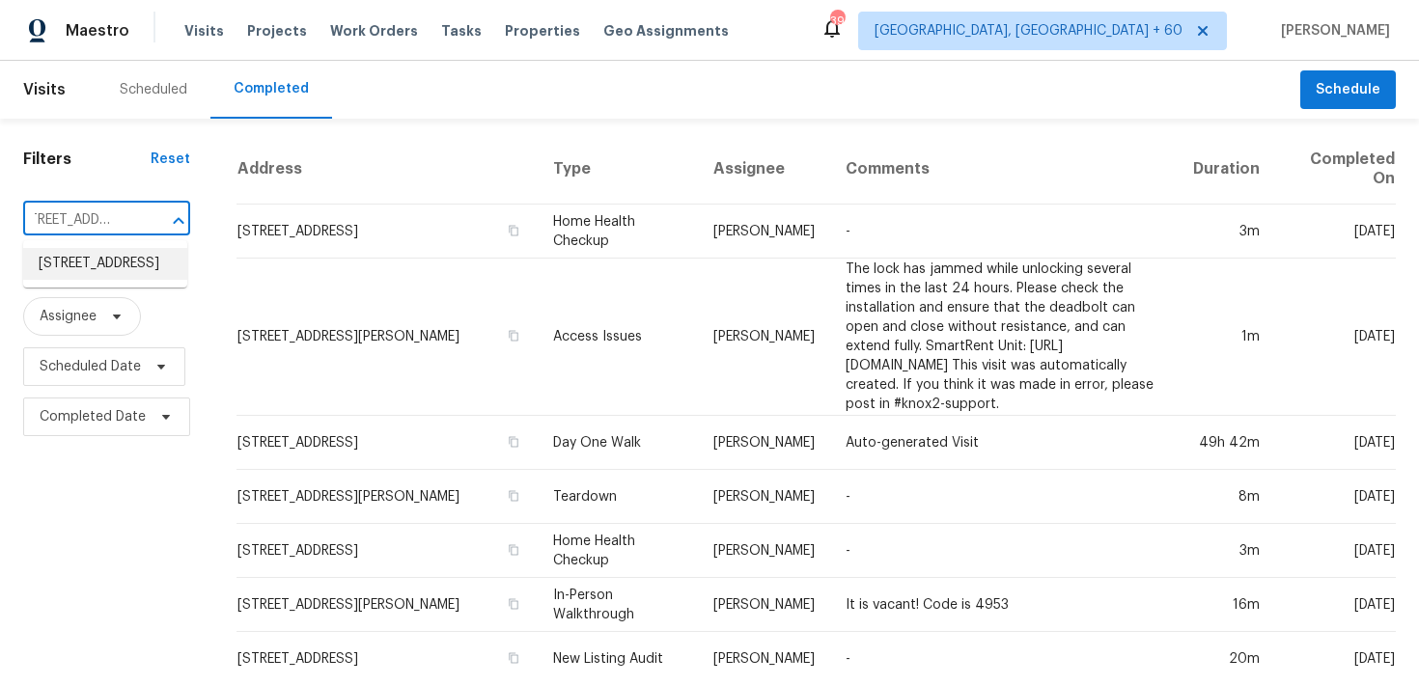
click at [71, 265] on li "[STREET_ADDRESS]" at bounding box center [105, 264] width 164 height 32
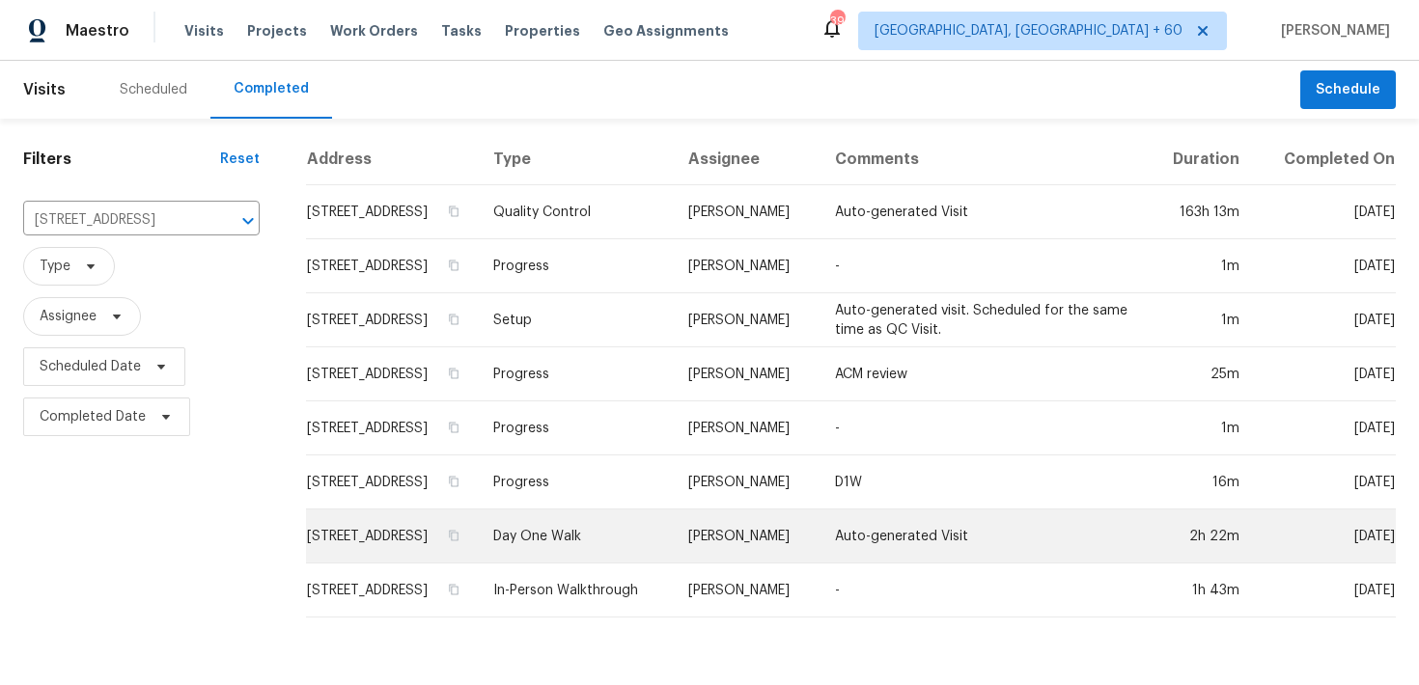
click at [613, 559] on td "Day One Walk" at bounding box center [575, 537] width 195 height 54
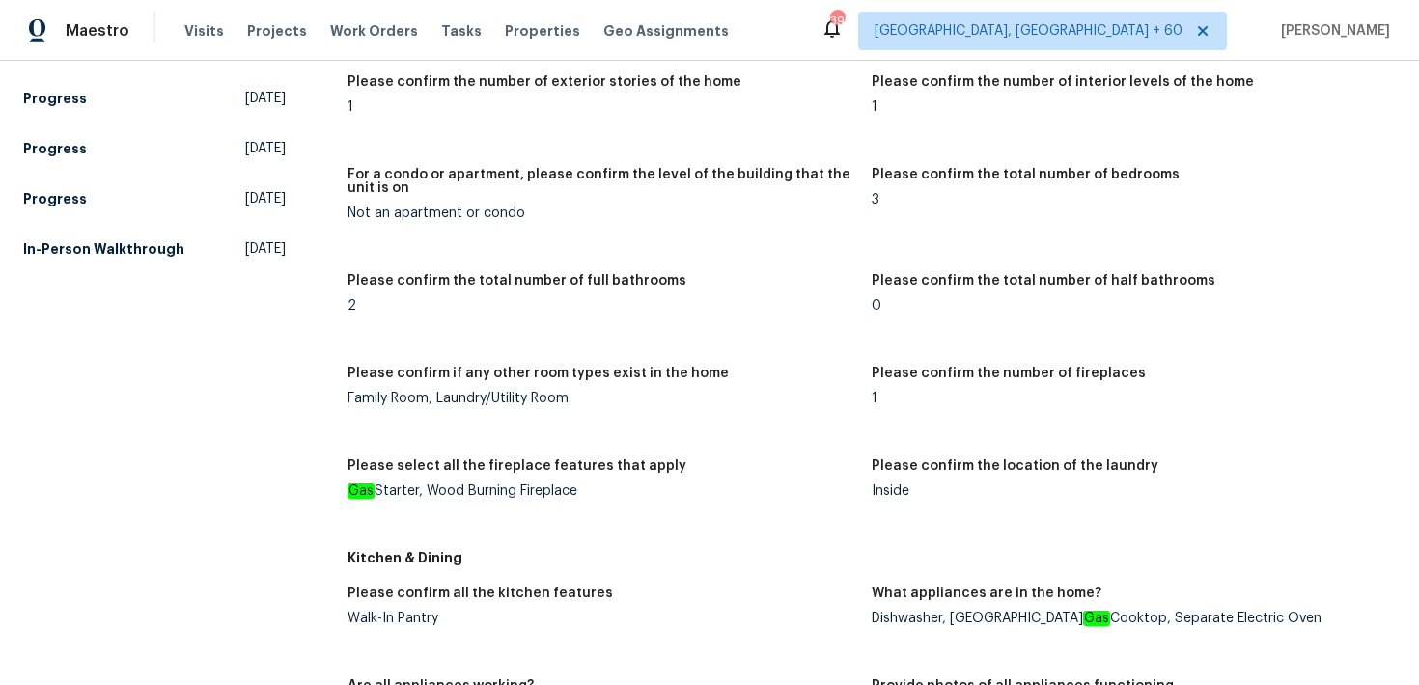
scroll to position [1729, 0]
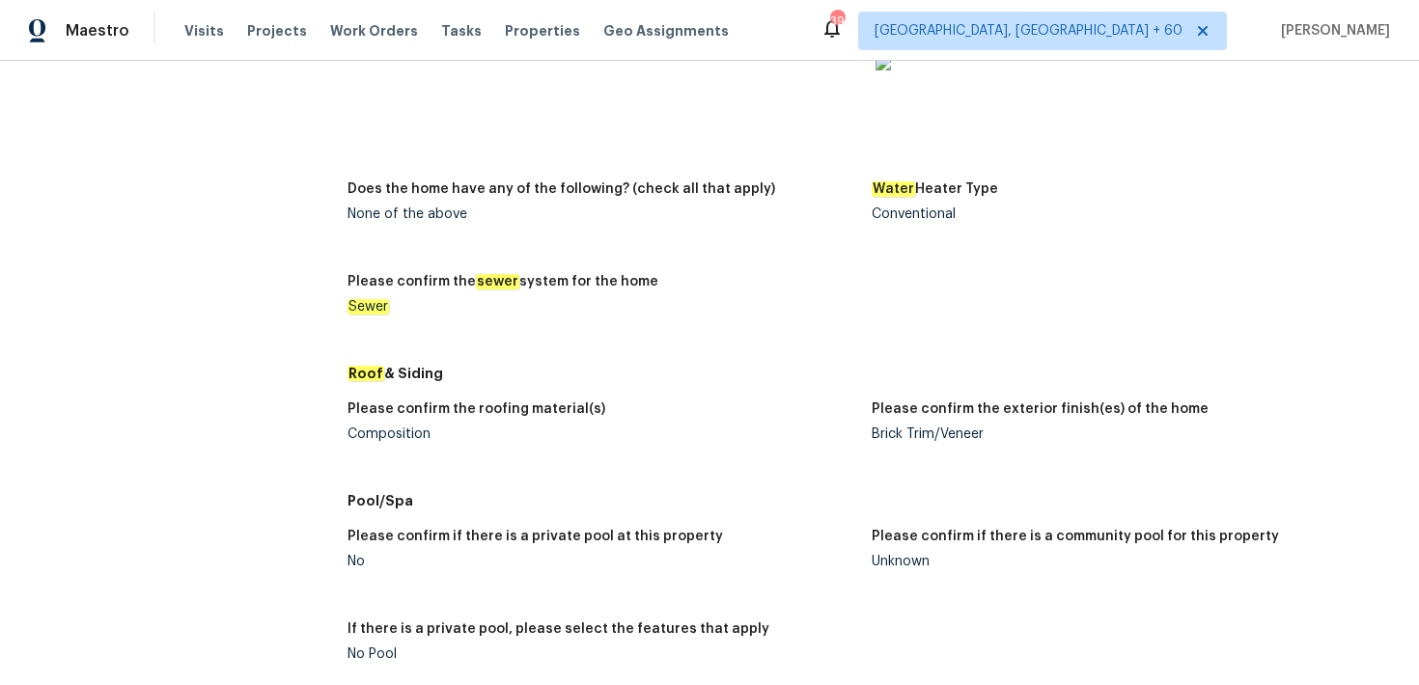
click at [390, 432] on div "Composition" at bounding box center [601, 434] width 509 height 14
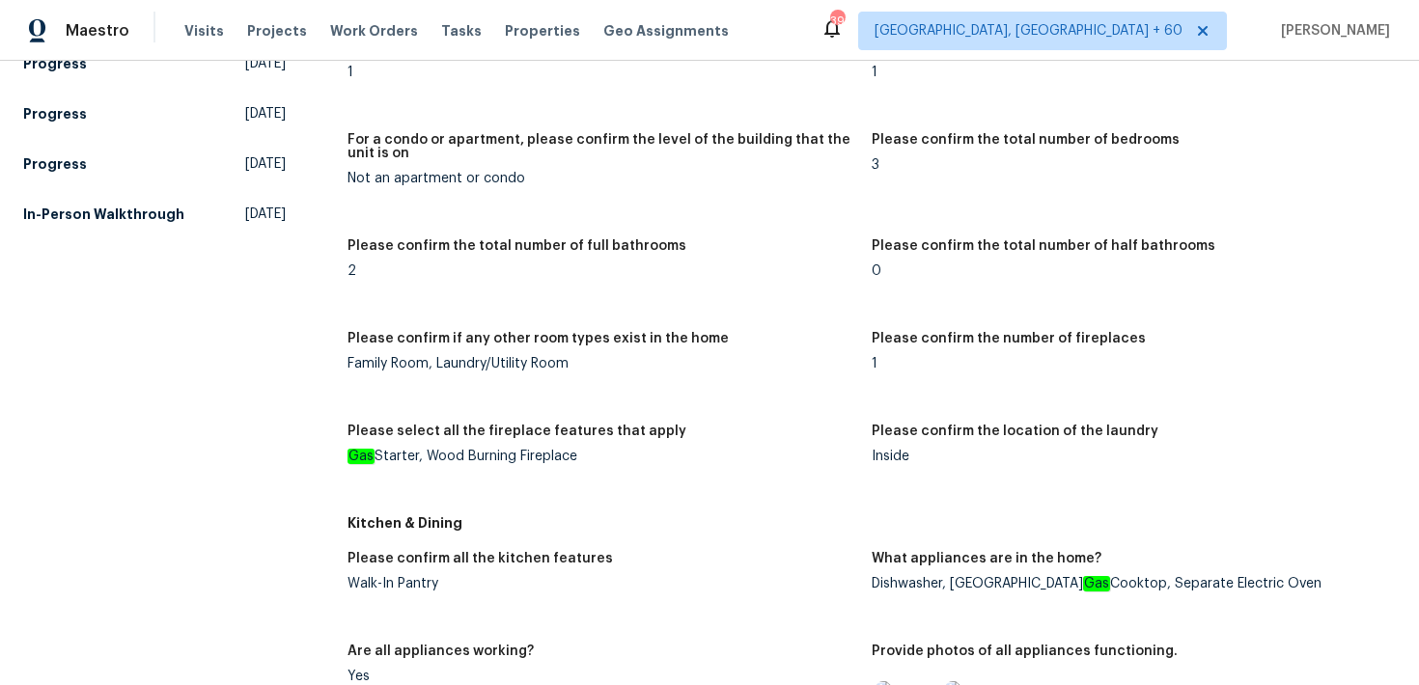
scroll to position [0, 0]
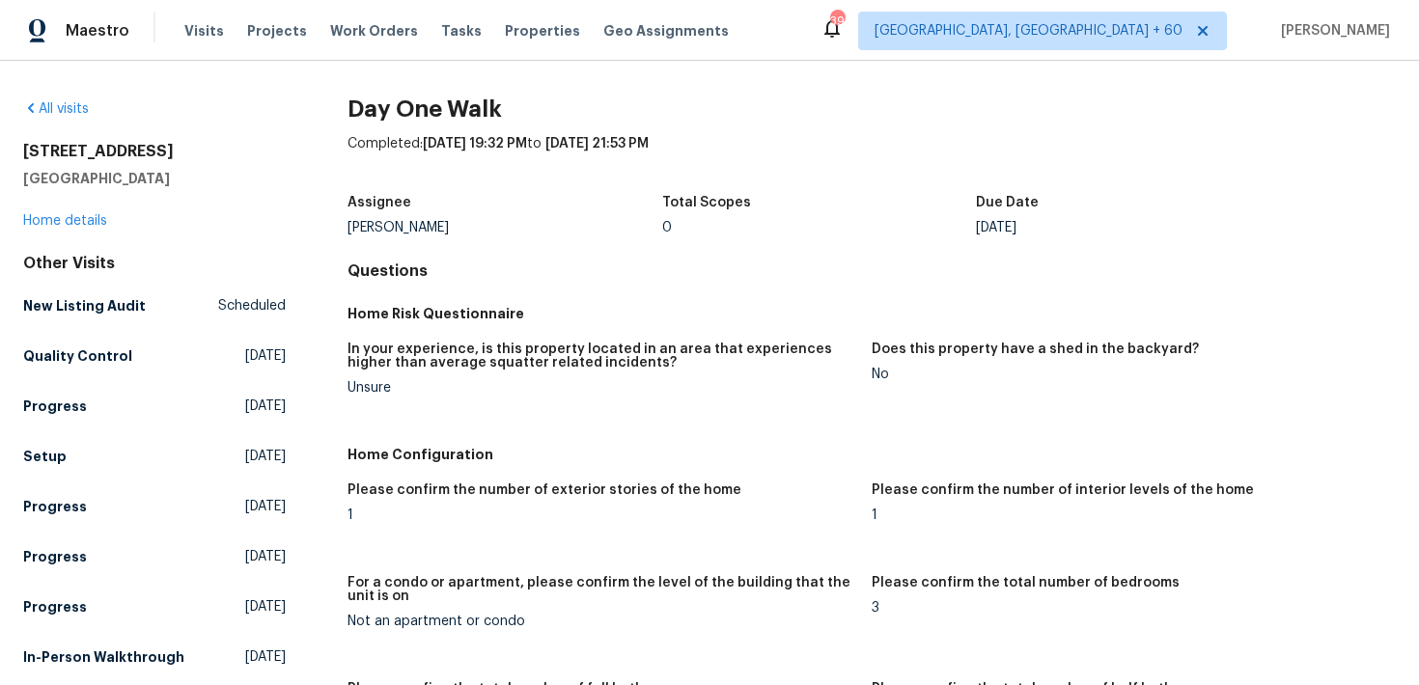
click at [28, 437] on div "Other Visits New Listing Audit Scheduled Quality Control Tue, Sep 09 2025 Progr…" at bounding box center [154, 464] width 262 height 421
click at [28, 450] on h5 "Setup" at bounding box center [44, 456] width 43 height 19
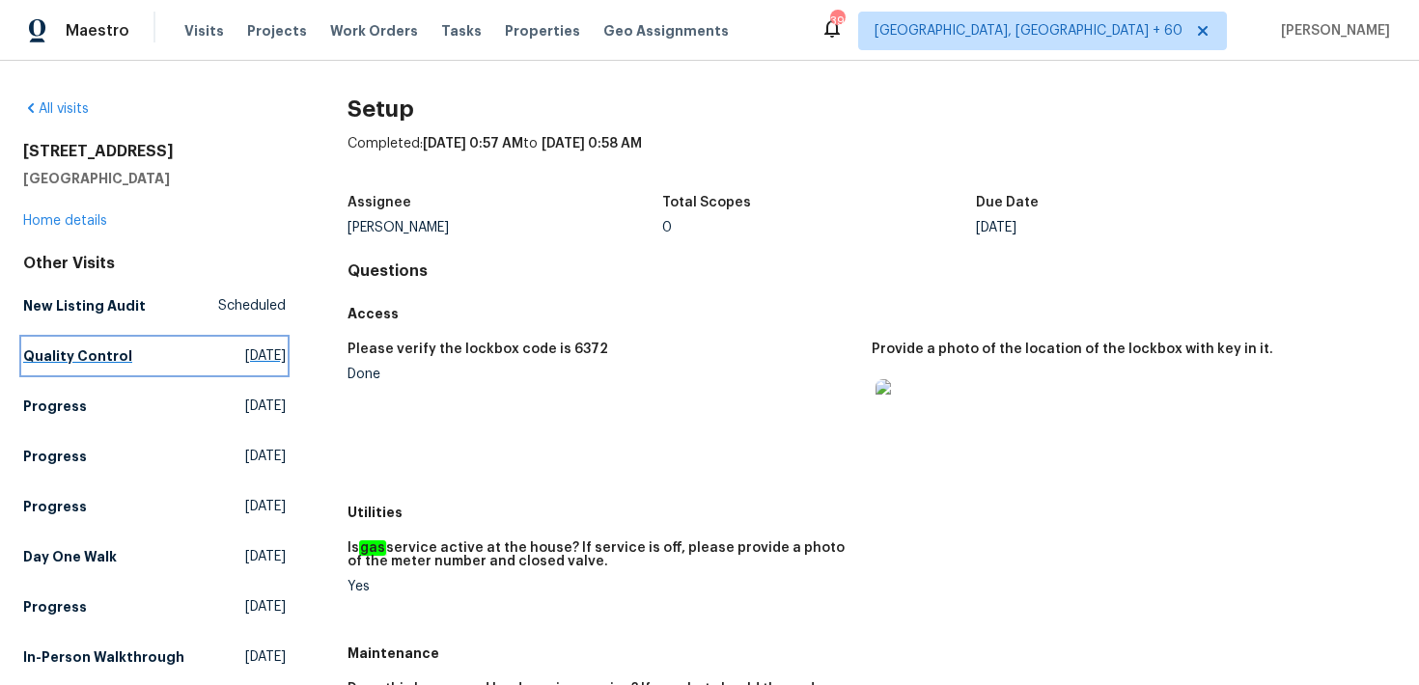
click at [63, 364] on h5 "Quality Control" at bounding box center [77, 355] width 109 height 19
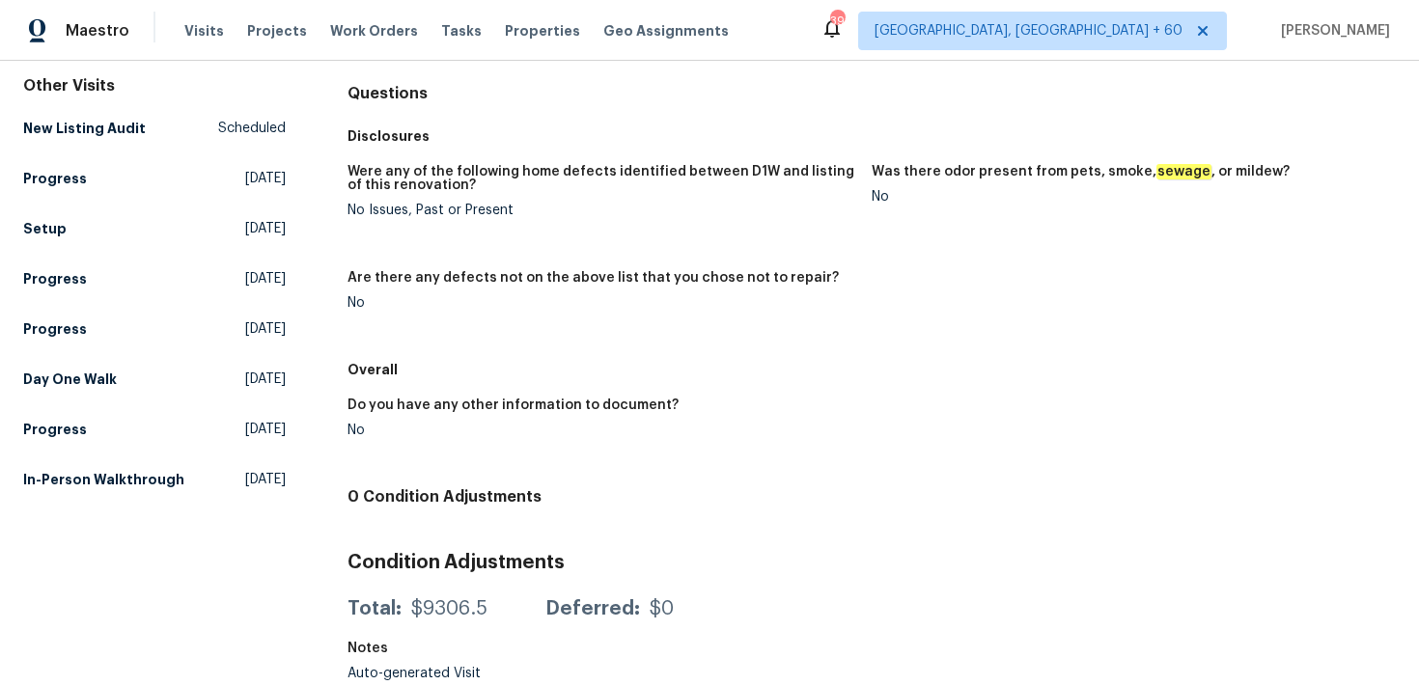
scroll to position [184, 0]
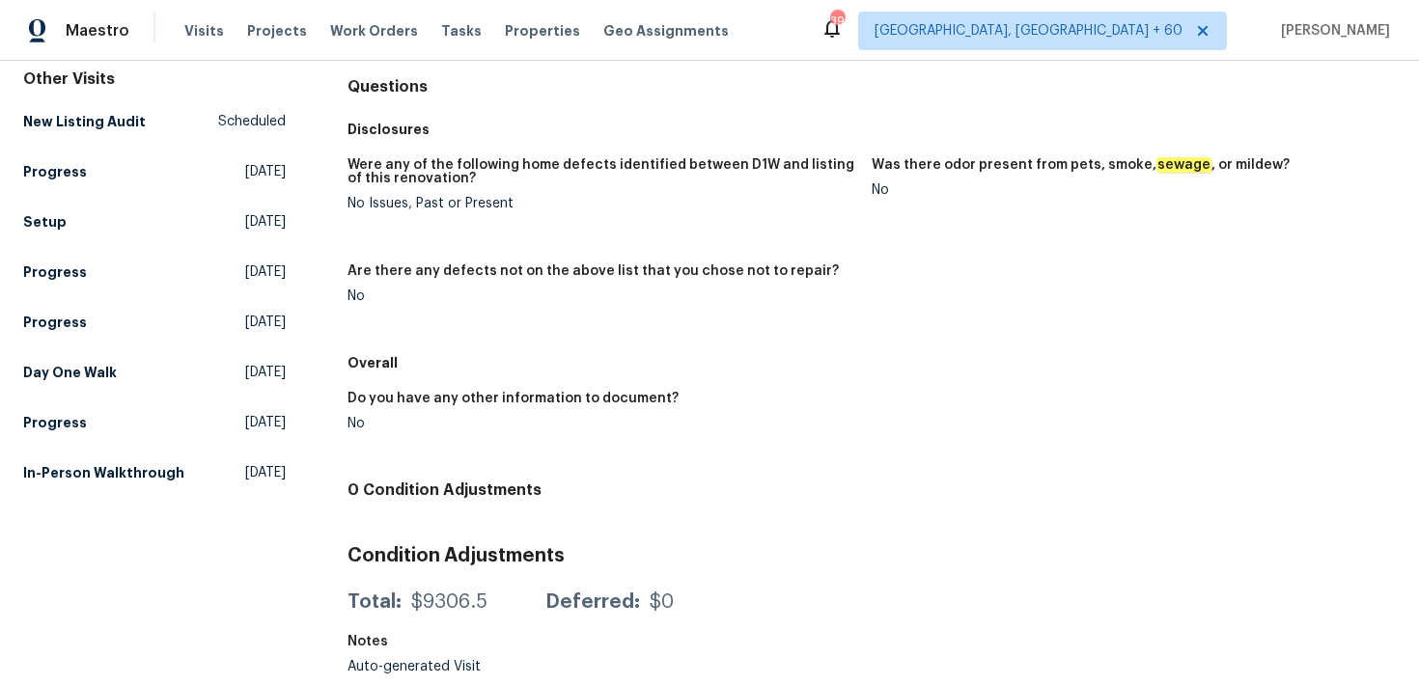
click at [86, 501] on div "All visits 3201 Brookhollow Dr Deer Park, TX 77536 Home details Other Visits Ne…" at bounding box center [154, 300] width 262 height 770
click at [88, 474] on h5 "In-Person Walkthrough" at bounding box center [103, 472] width 161 height 19
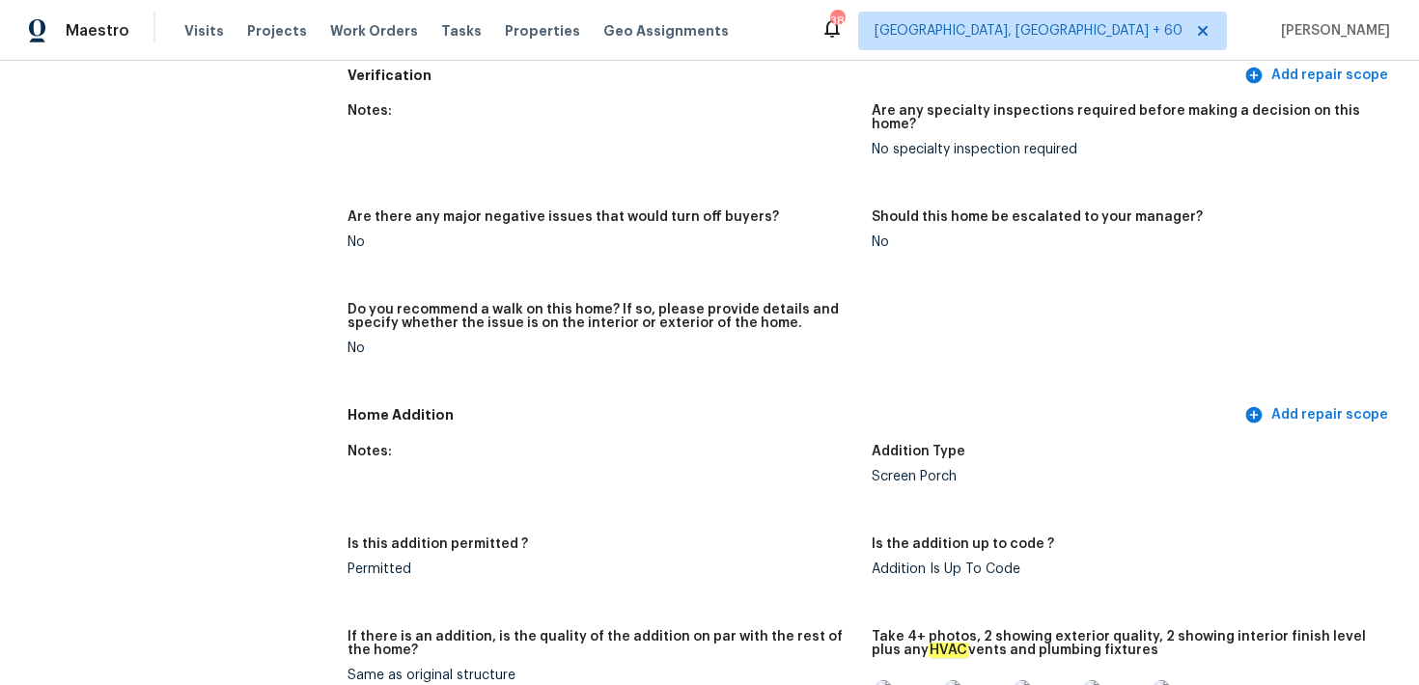
scroll to position [4112, 0]
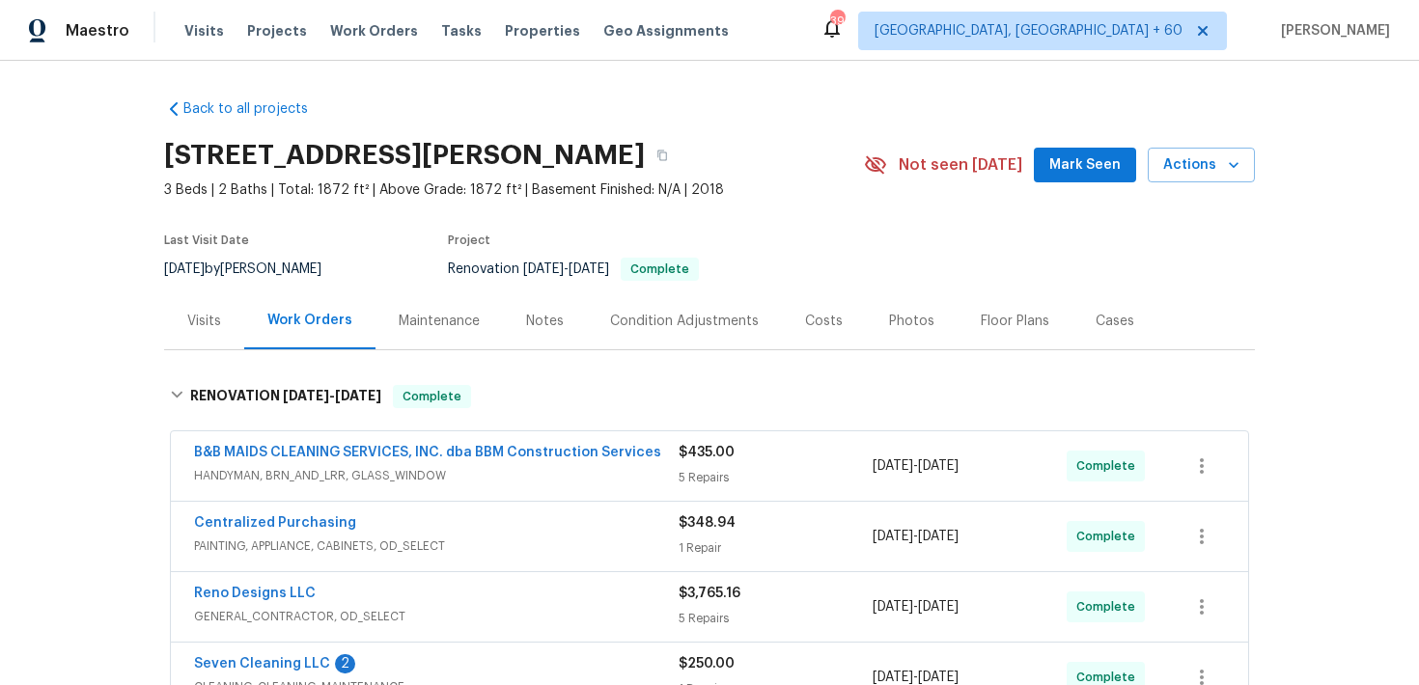
scroll to position [256, 0]
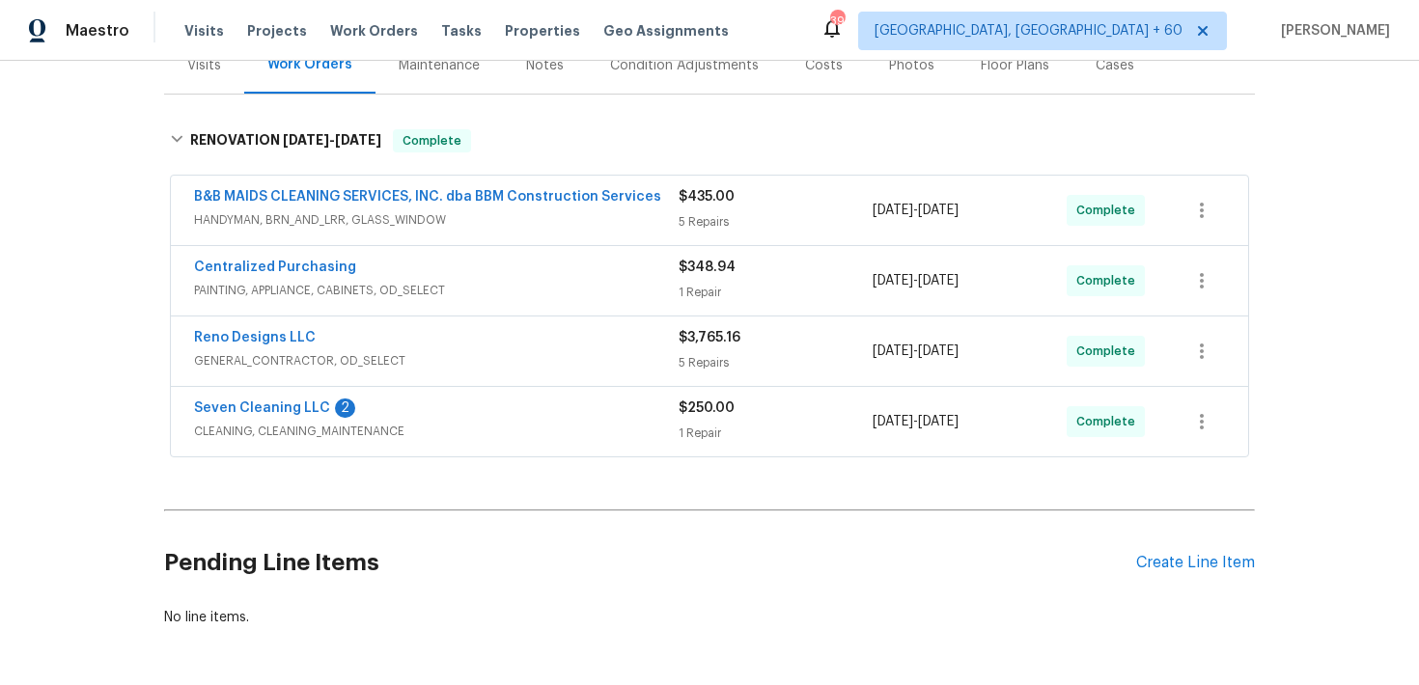
click at [708, 441] on div "1 Repair" at bounding box center [775, 433] width 194 height 19
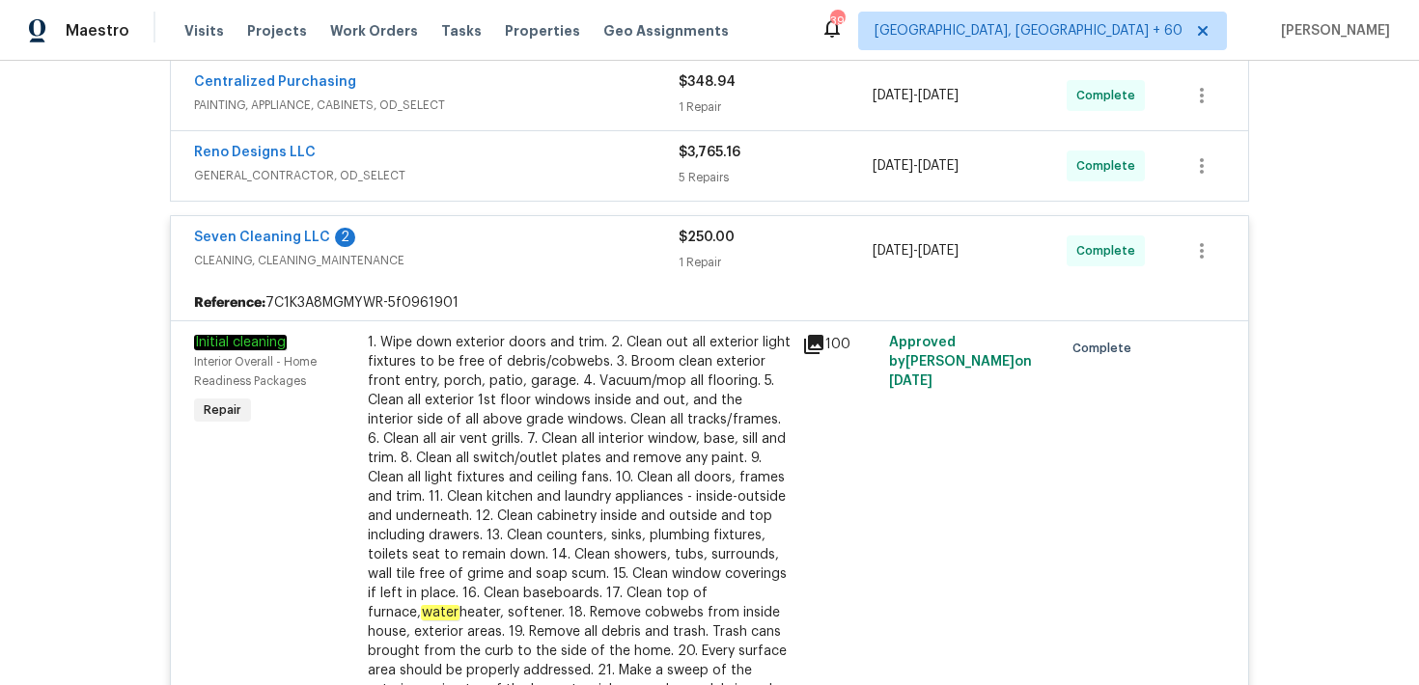
scroll to position [423, 0]
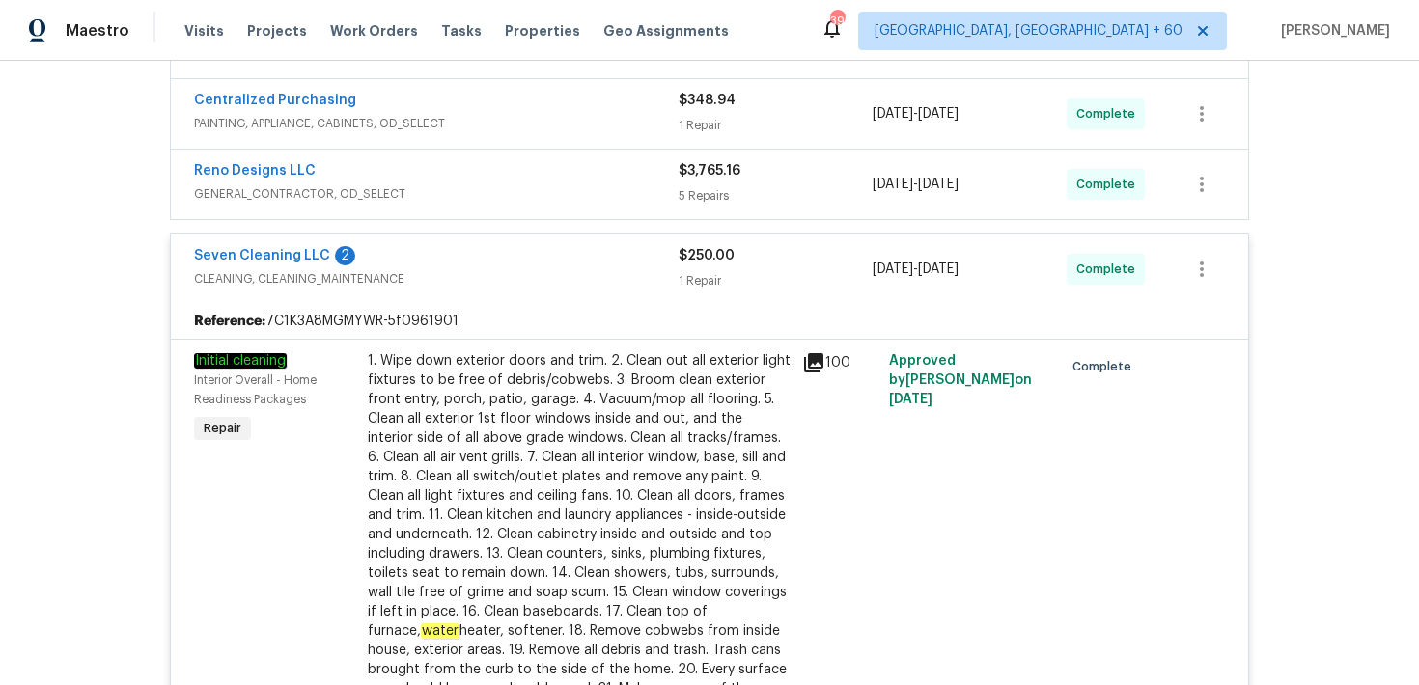
click at [707, 200] on div "5 Repairs" at bounding box center [775, 195] width 194 height 19
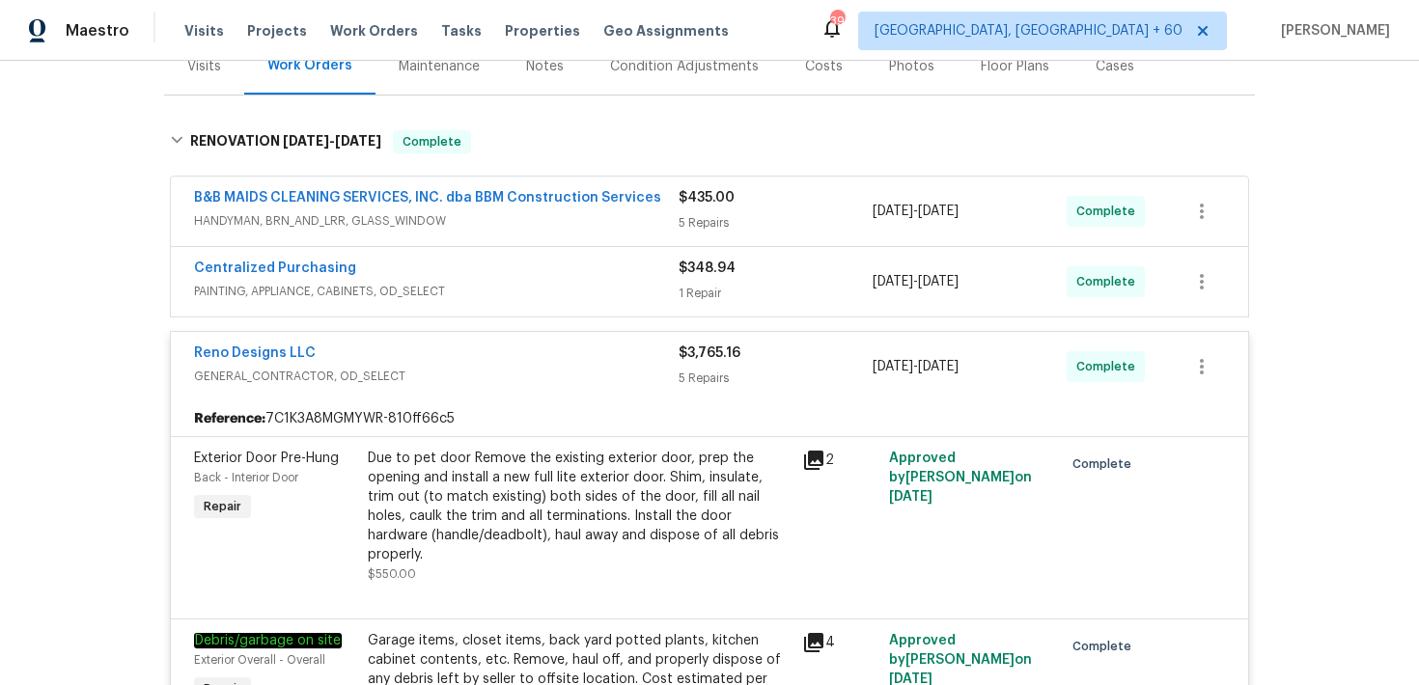
scroll to position [237, 0]
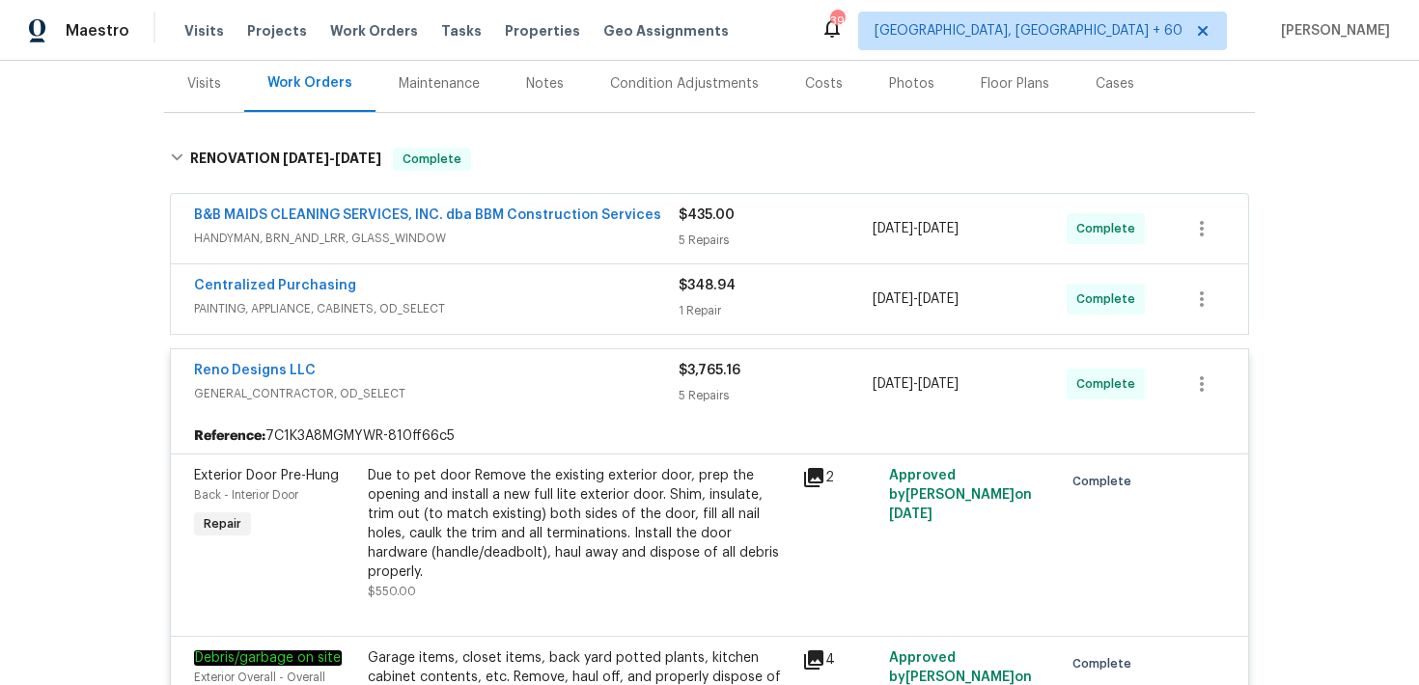
click at [684, 315] on div "1 Repair" at bounding box center [775, 310] width 194 height 19
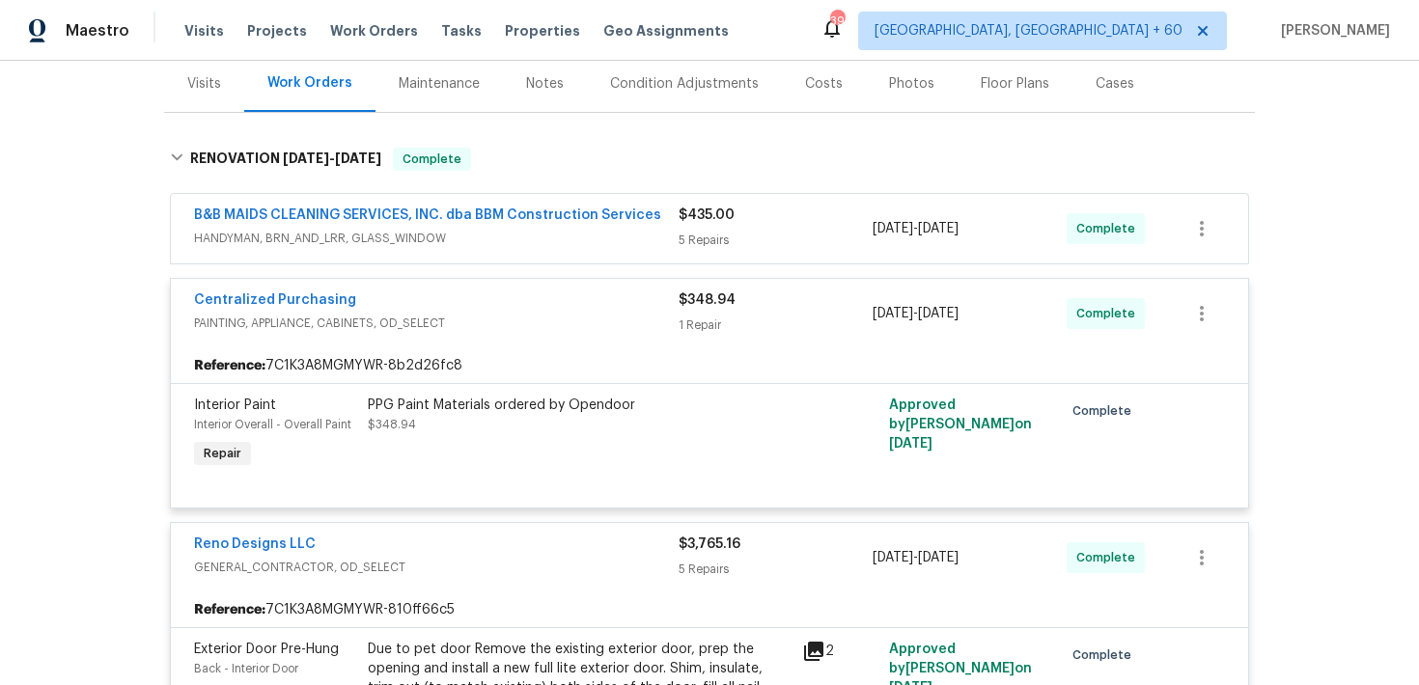
click at [708, 242] on div "5 Repairs" at bounding box center [775, 240] width 194 height 19
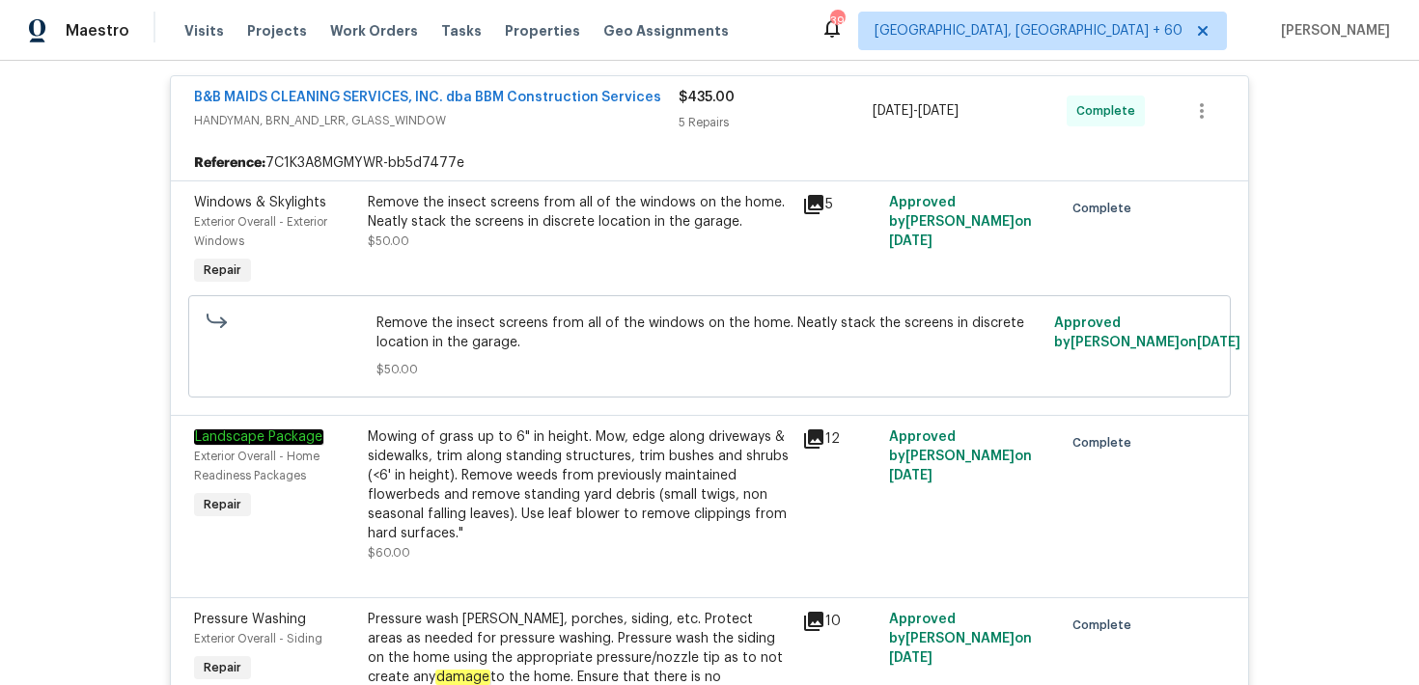
scroll to position [0, 0]
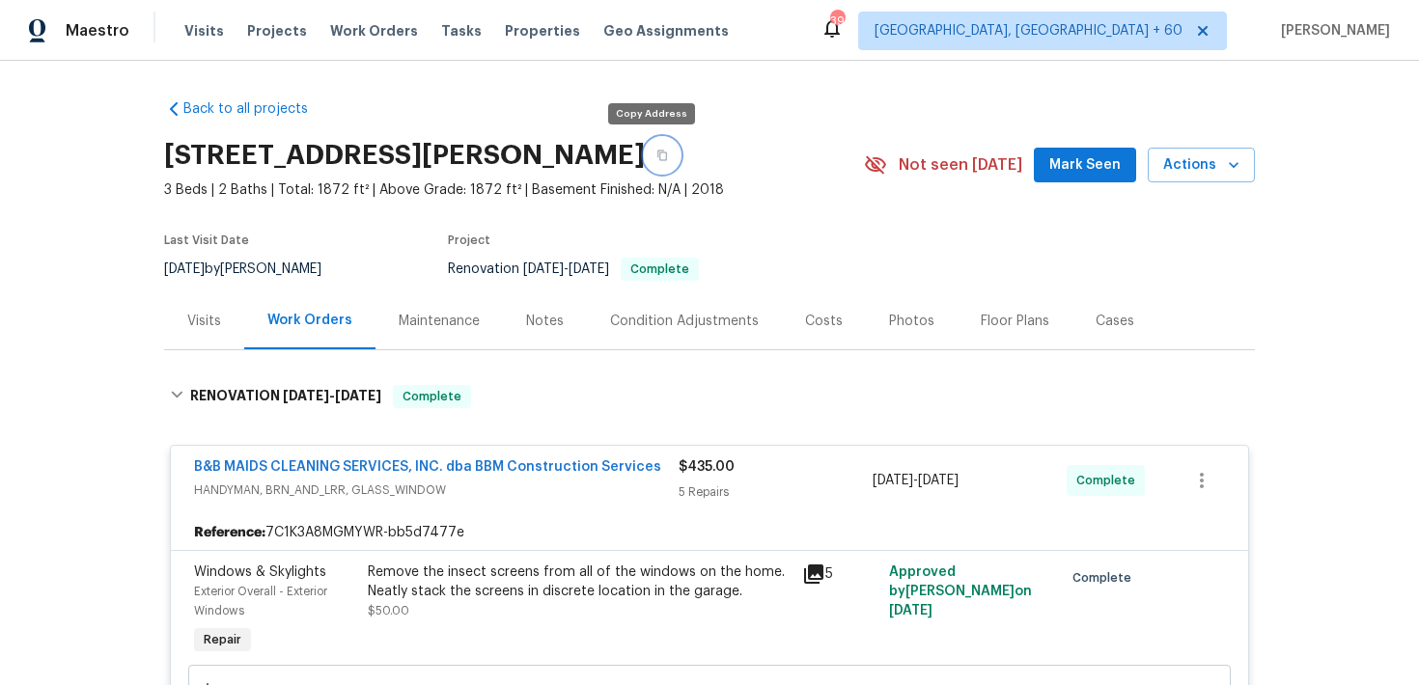
click at [652, 166] on button "button" at bounding box center [662, 155] width 35 height 35
click at [199, 32] on span "Visits" at bounding box center [204, 30] width 40 height 19
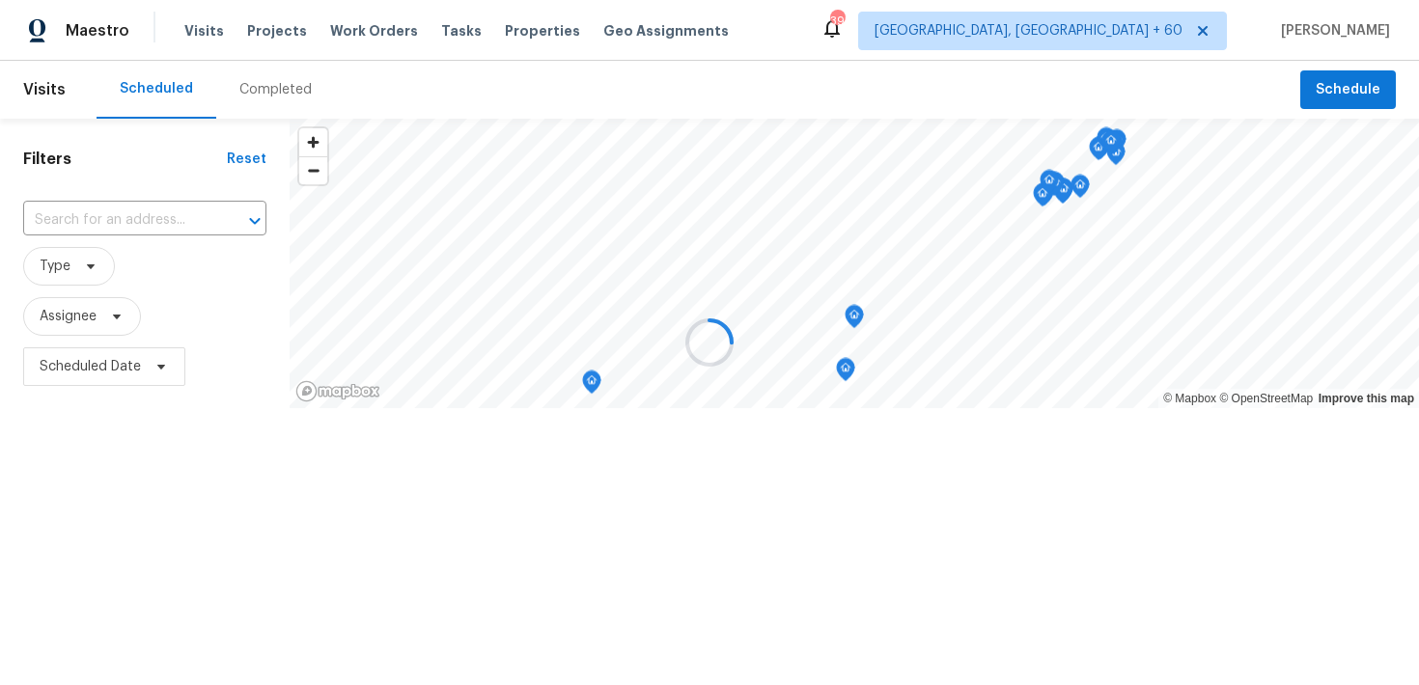
click at [250, 89] on div at bounding box center [709, 342] width 1419 height 685
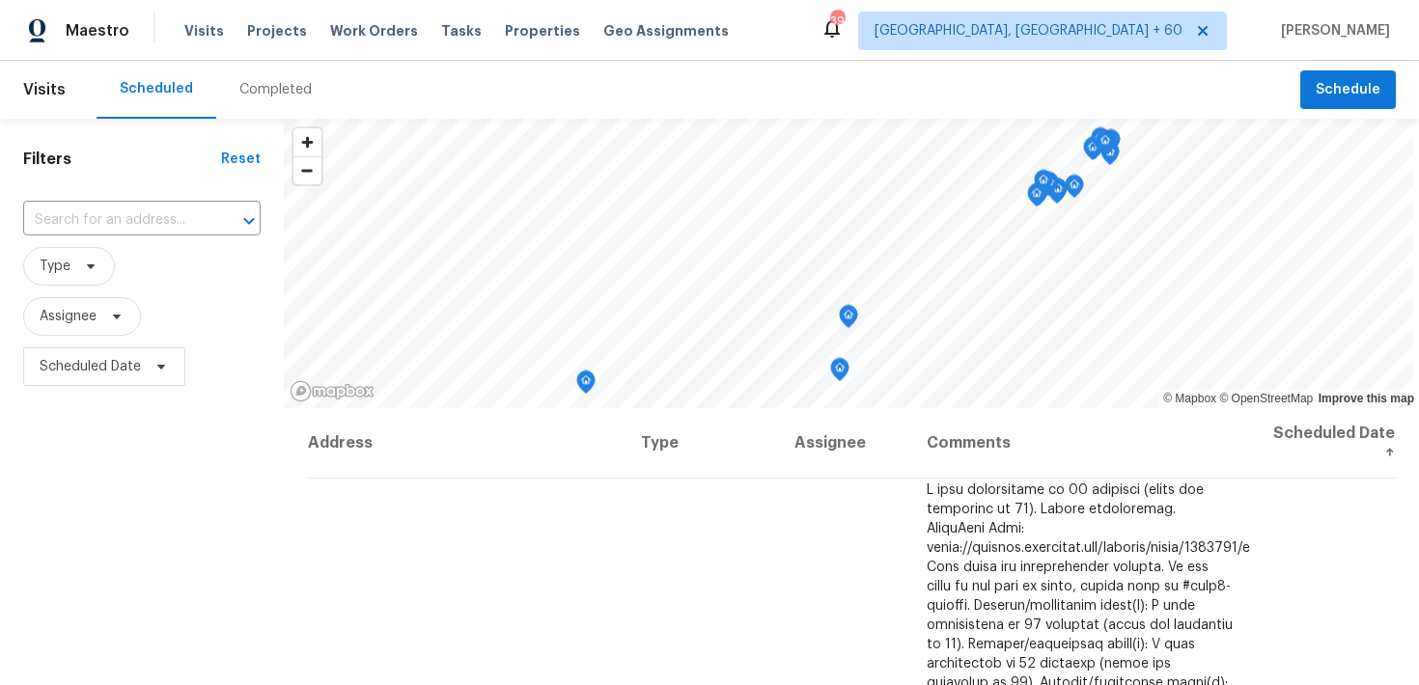
click at [250, 89] on div "Completed" at bounding box center [275, 89] width 72 height 19
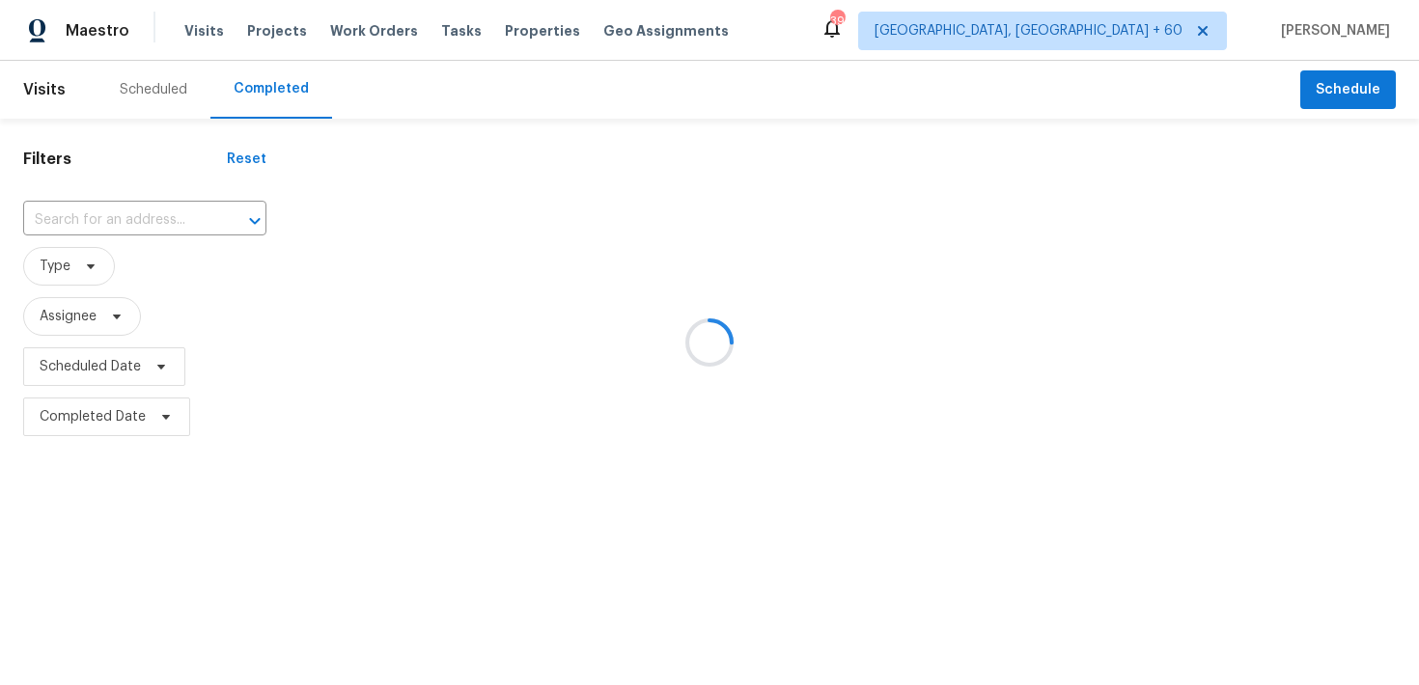
click at [97, 212] on div at bounding box center [709, 342] width 1419 height 685
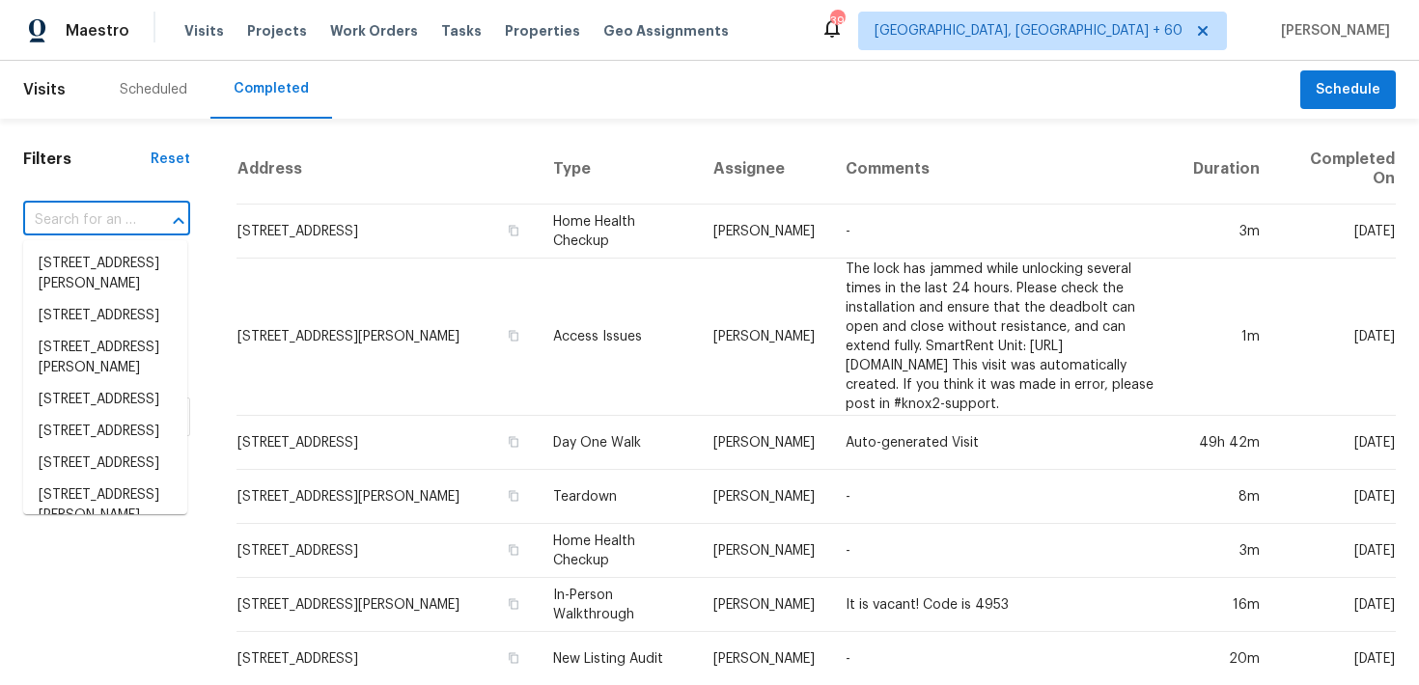
click at [102, 215] on input "text" at bounding box center [79, 221] width 113 height 30
paste input "[STREET_ADDRESS]"
type input "[STREET_ADDRESS]"
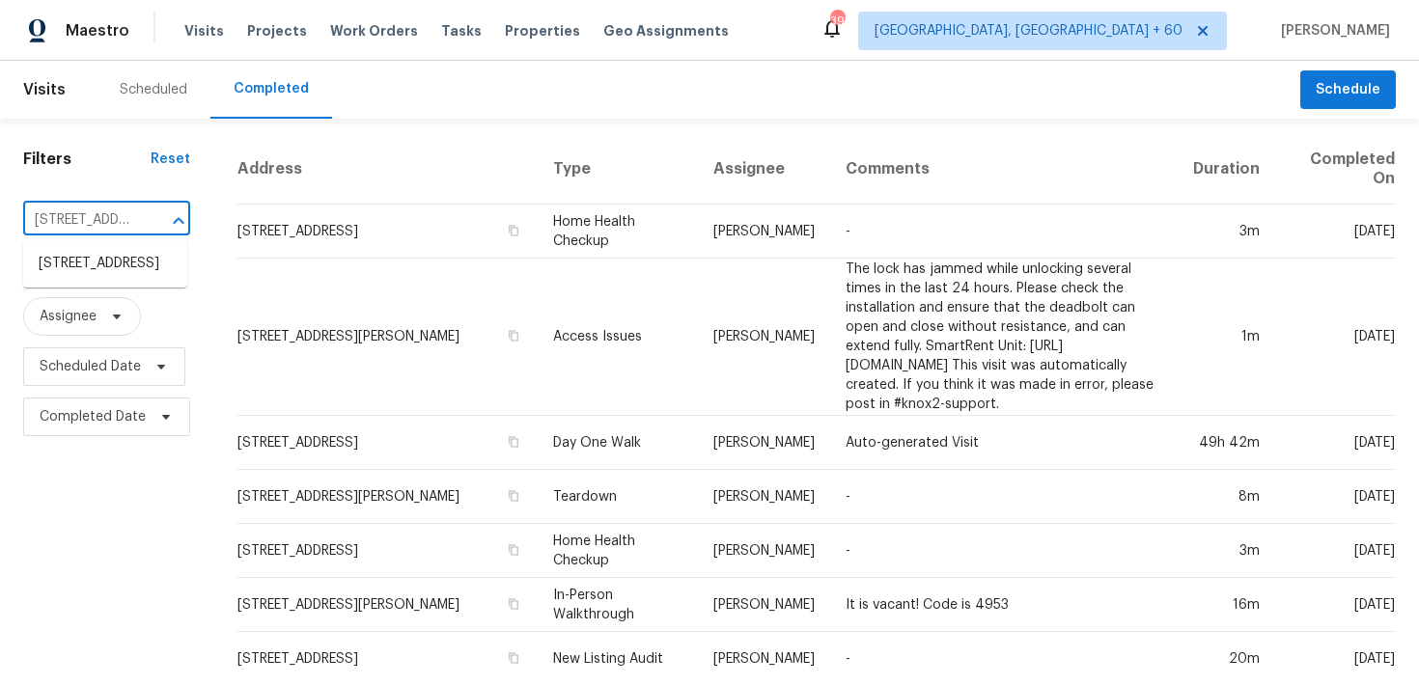
scroll to position [0, 161]
click at [97, 267] on li "[STREET_ADDRESS]" at bounding box center [105, 264] width 164 height 32
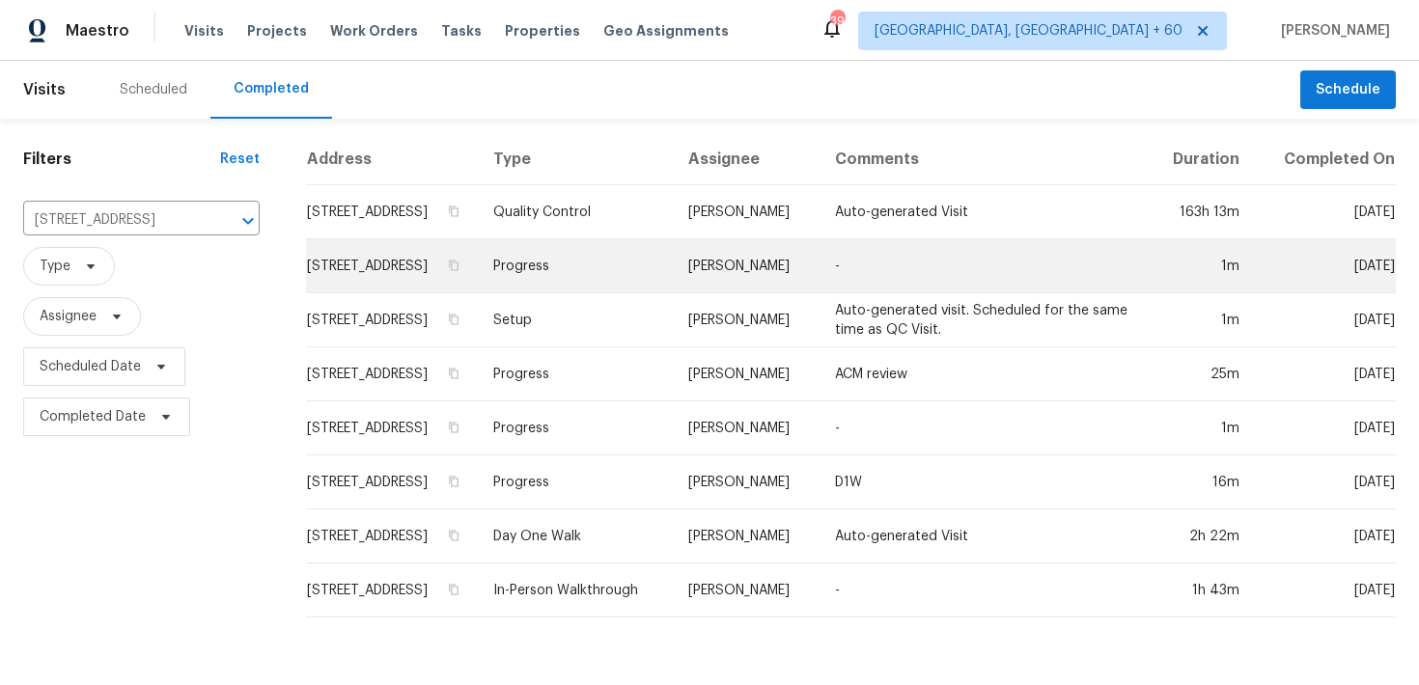
click at [594, 285] on td "Progress" at bounding box center [575, 266] width 195 height 54
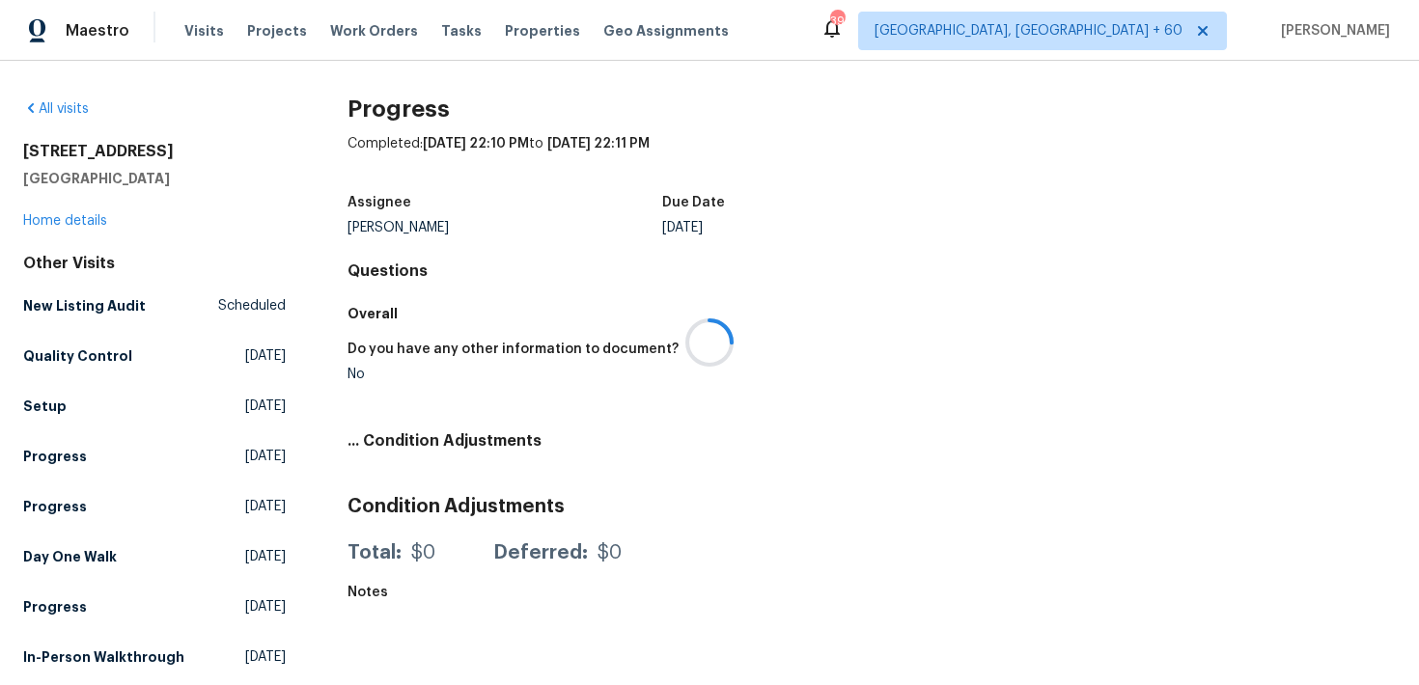
click at [54, 213] on div at bounding box center [709, 342] width 1419 height 685
click at [49, 218] on div at bounding box center [709, 342] width 1419 height 685
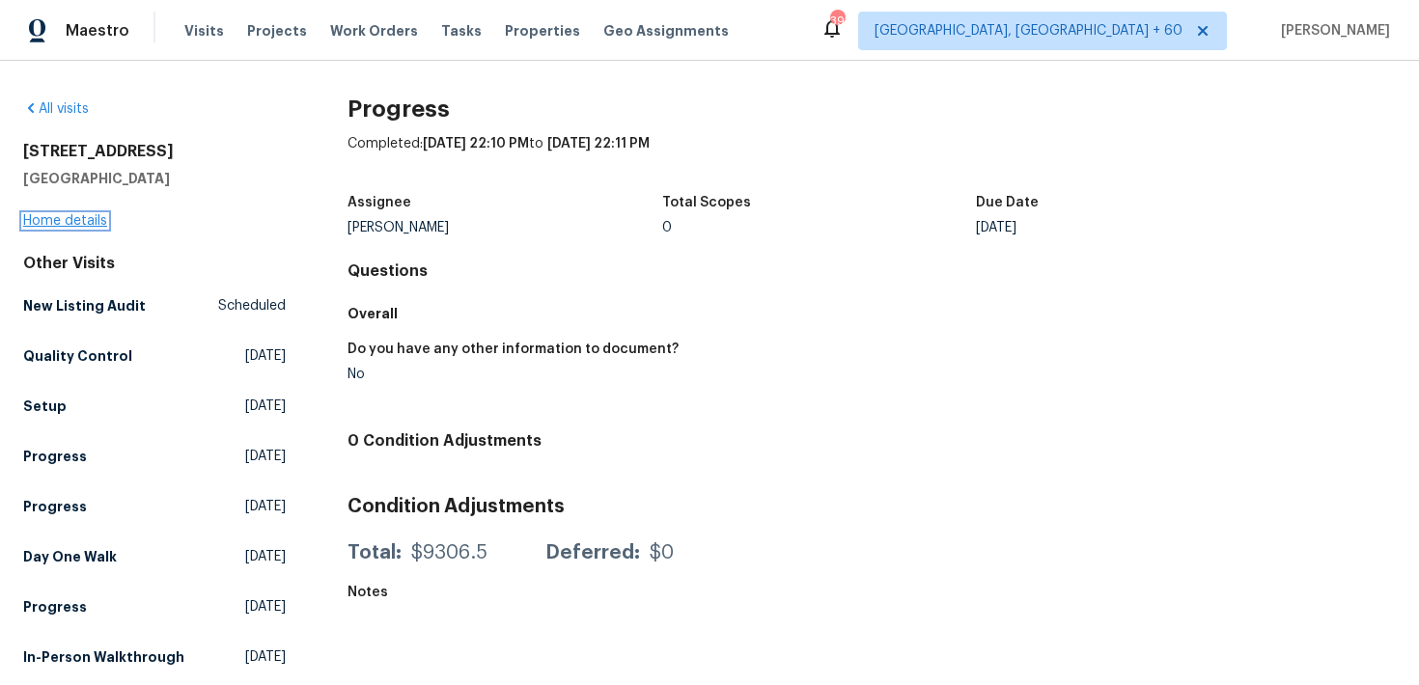
click at [57, 224] on link "Home details" at bounding box center [65, 221] width 84 height 14
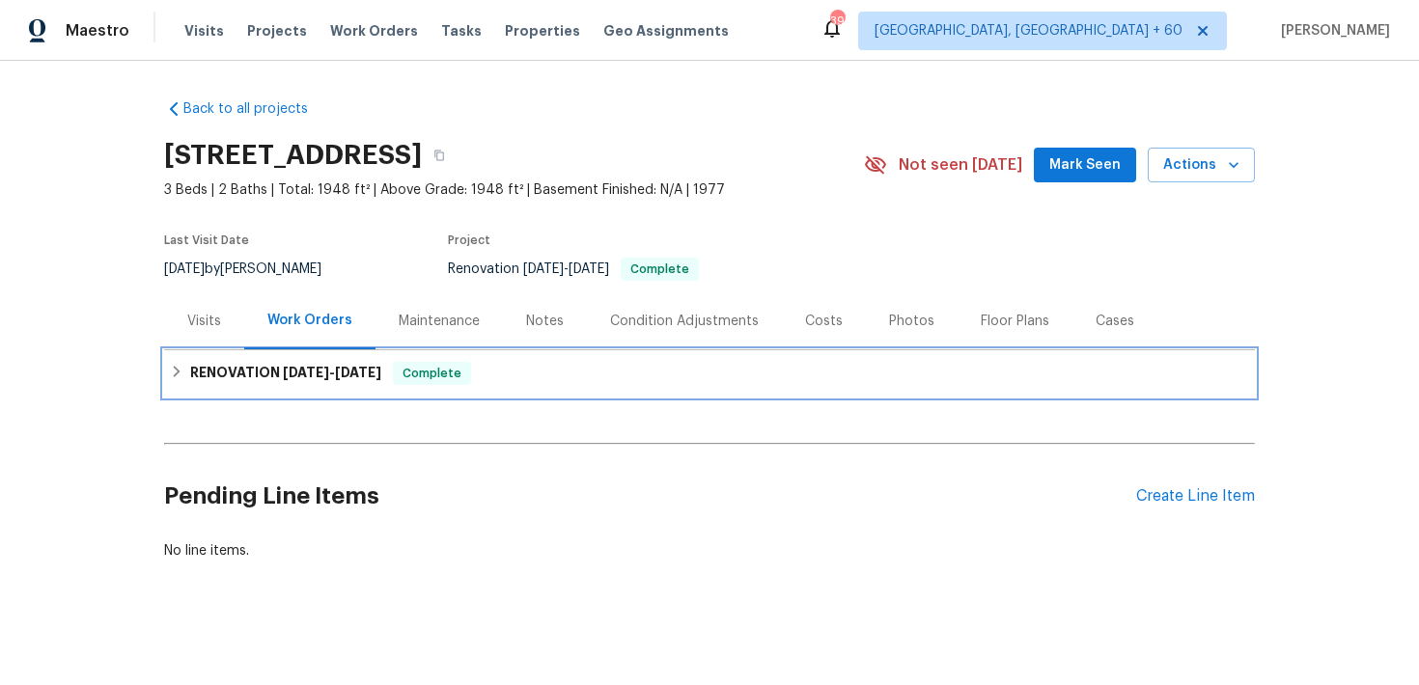
click at [532, 376] on div "RENOVATION [DATE] - [DATE] Complete" at bounding box center [709, 373] width 1079 height 23
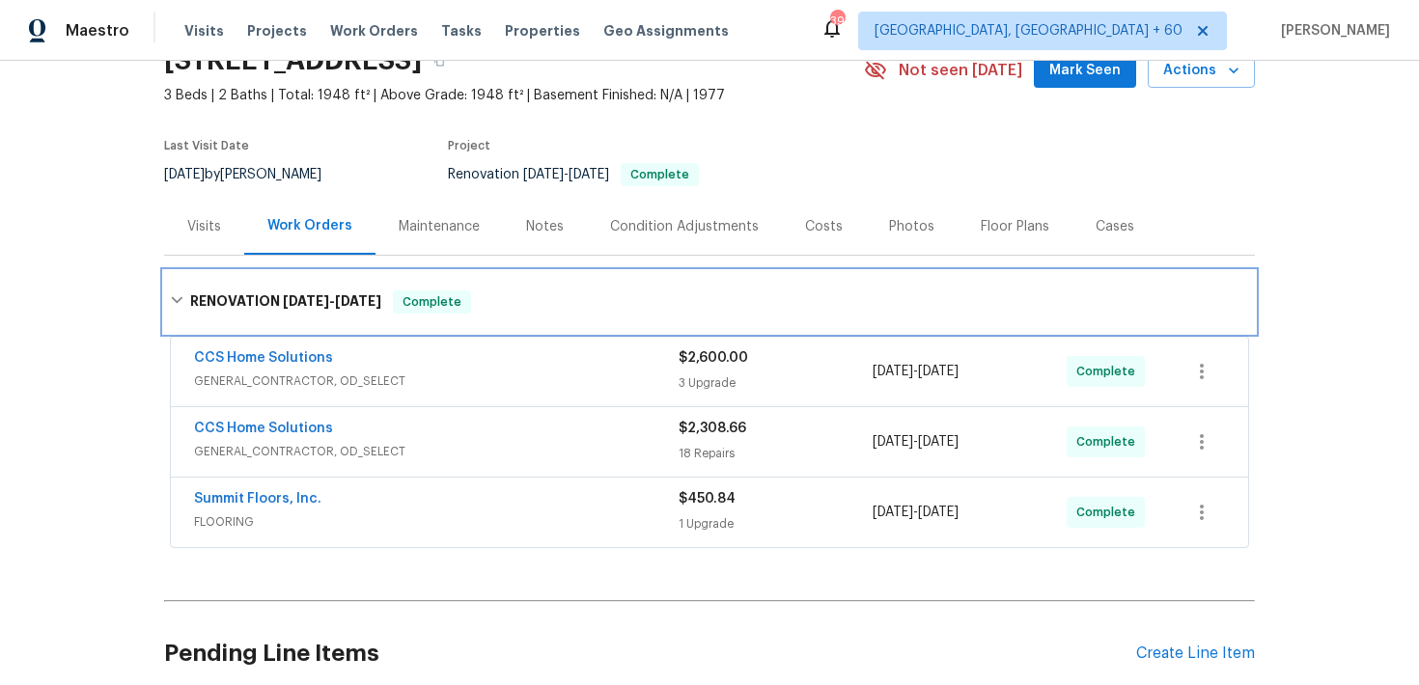
scroll to position [184, 0]
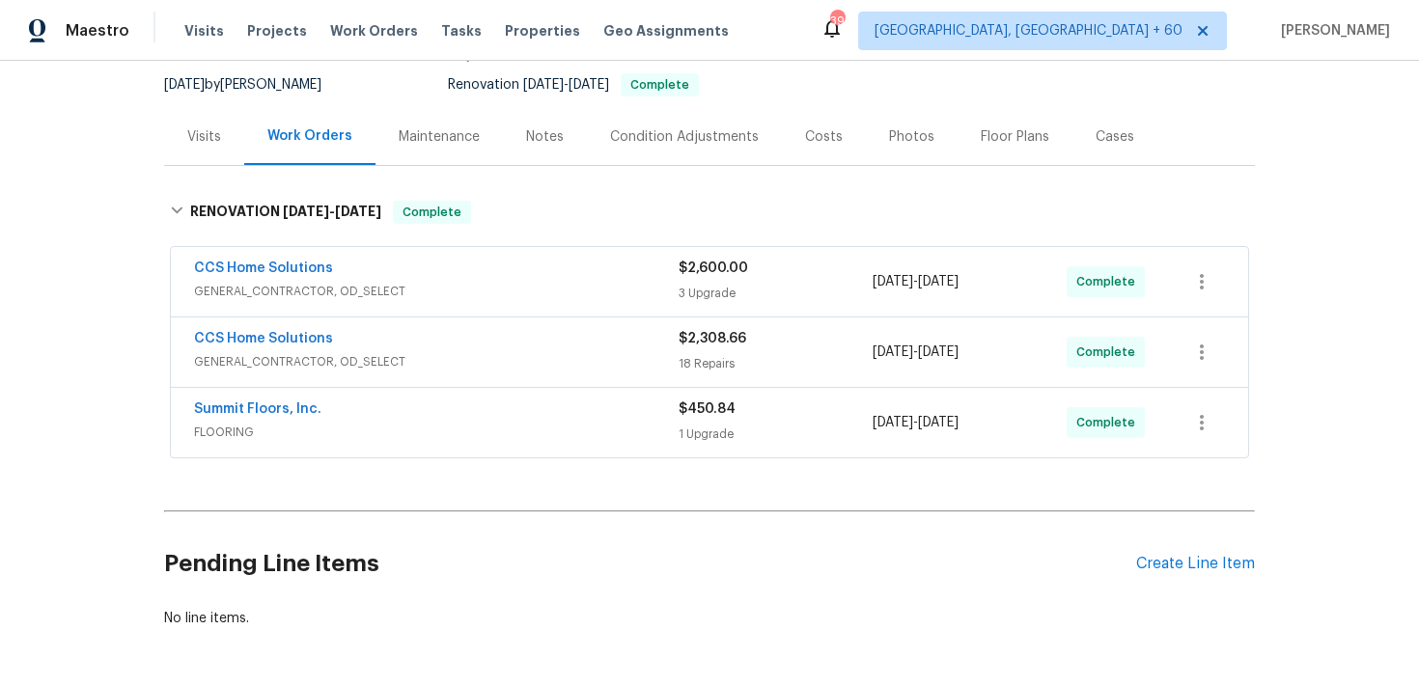
click at [724, 427] on div "1 Upgrade" at bounding box center [775, 434] width 194 height 19
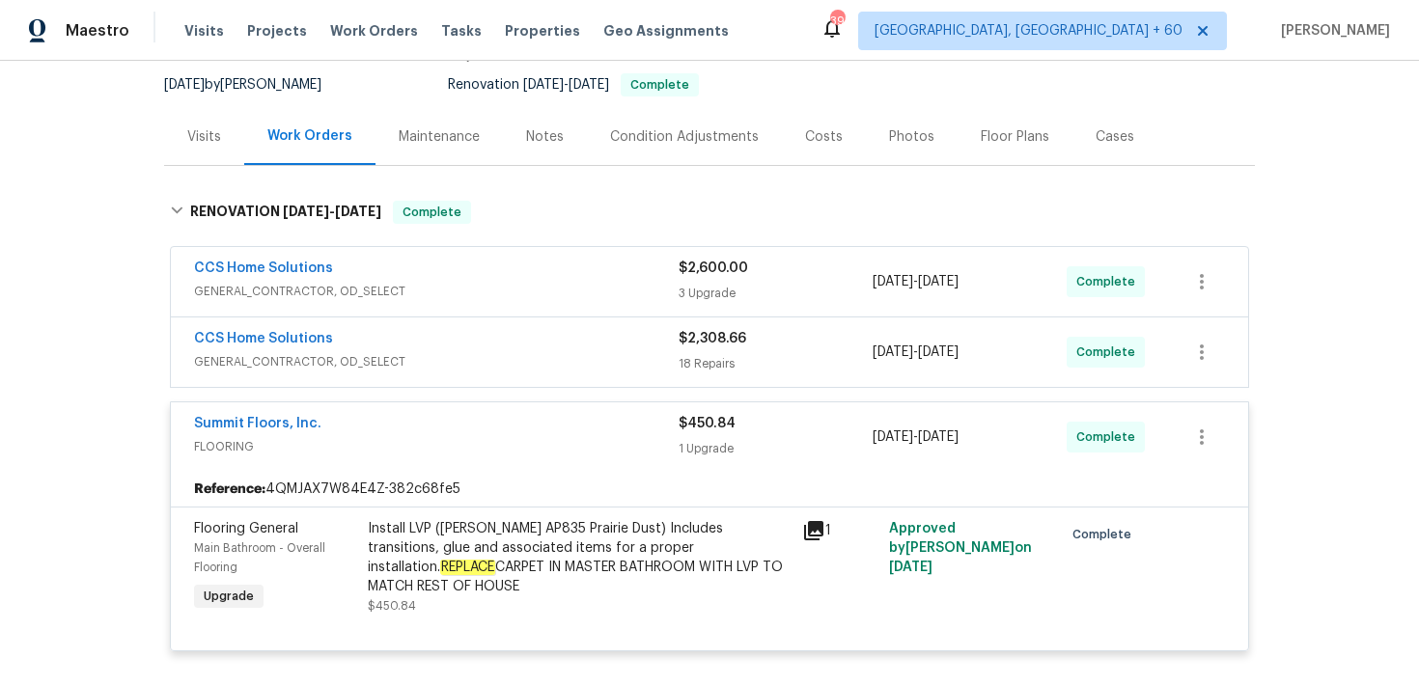
scroll to position [466, 0]
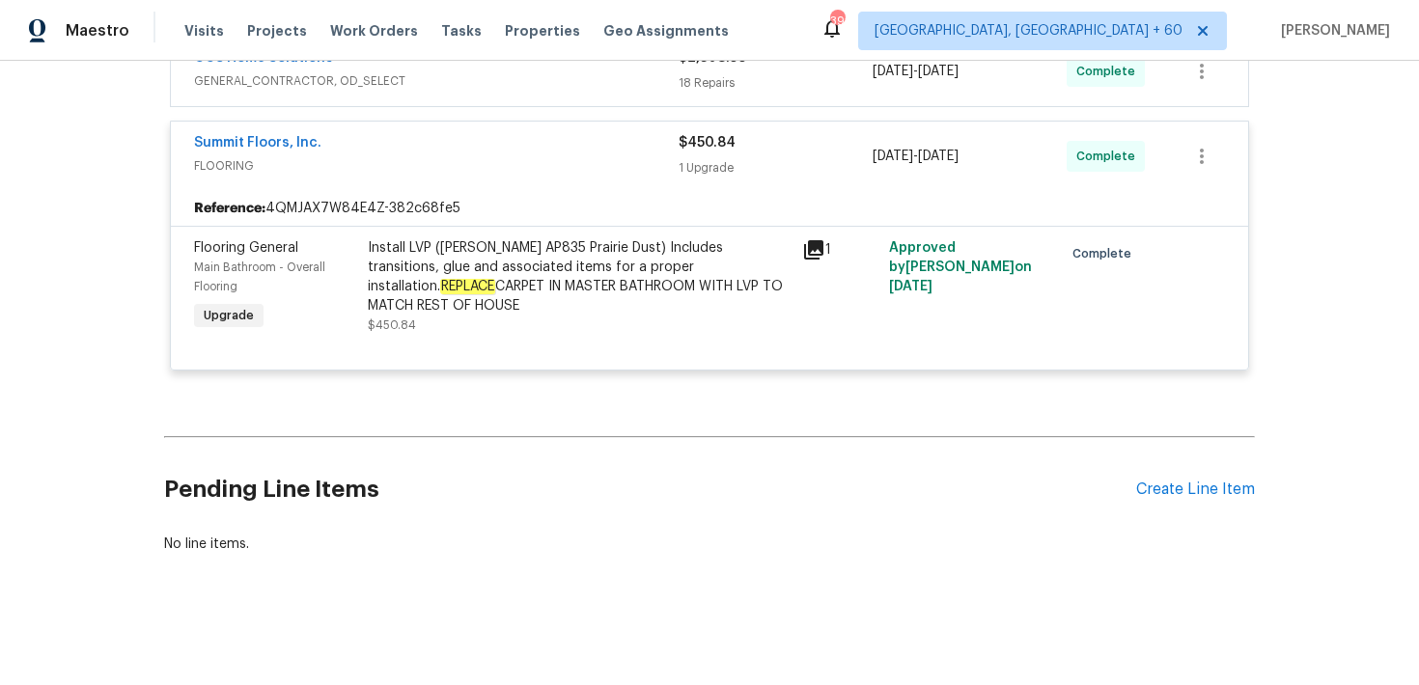
drag, startPoint x: 361, startPoint y: 283, endPoint x: 473, endPoint y: 287, distance: 112.0
click at [473, 287] on div "Install LVP ([PERSON_NAME] AP835 Prairie Dust) Includes transitions, glue and a…" at bounding box center [579, 287] width 434 height 108
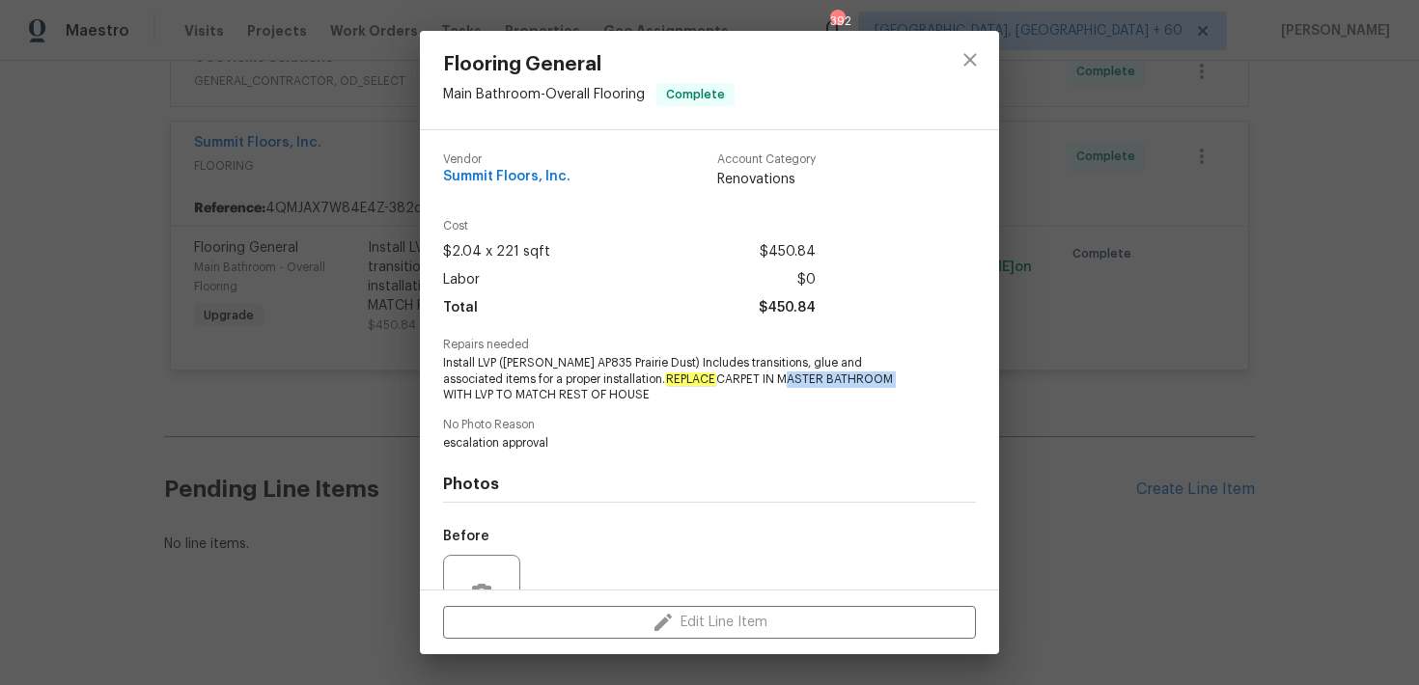
drag, startPoint x: 690, startPoint y: 380, endPoint x: 802, endPoint y: 378, distance: 112.0
click at [802, 378] on span "Install LVP ([PERSON_NAME] AP835 Prairie Dust) Includes transitions, glue and a…" at bounding box center [683, 379] width 480 height 48
copy span "MASTER BATHROOM"
drag, startPoint x: 881, startPoint y: 378, endPoint x: 896, endPoint y: 407, distance: 32.8
click at [896, 407] on div "Vendor Summit Floors, Inc. Account Category Renovations Cost $2.04 x 221 sqft $…" at bounding box center [709, 453] width 533 height 631
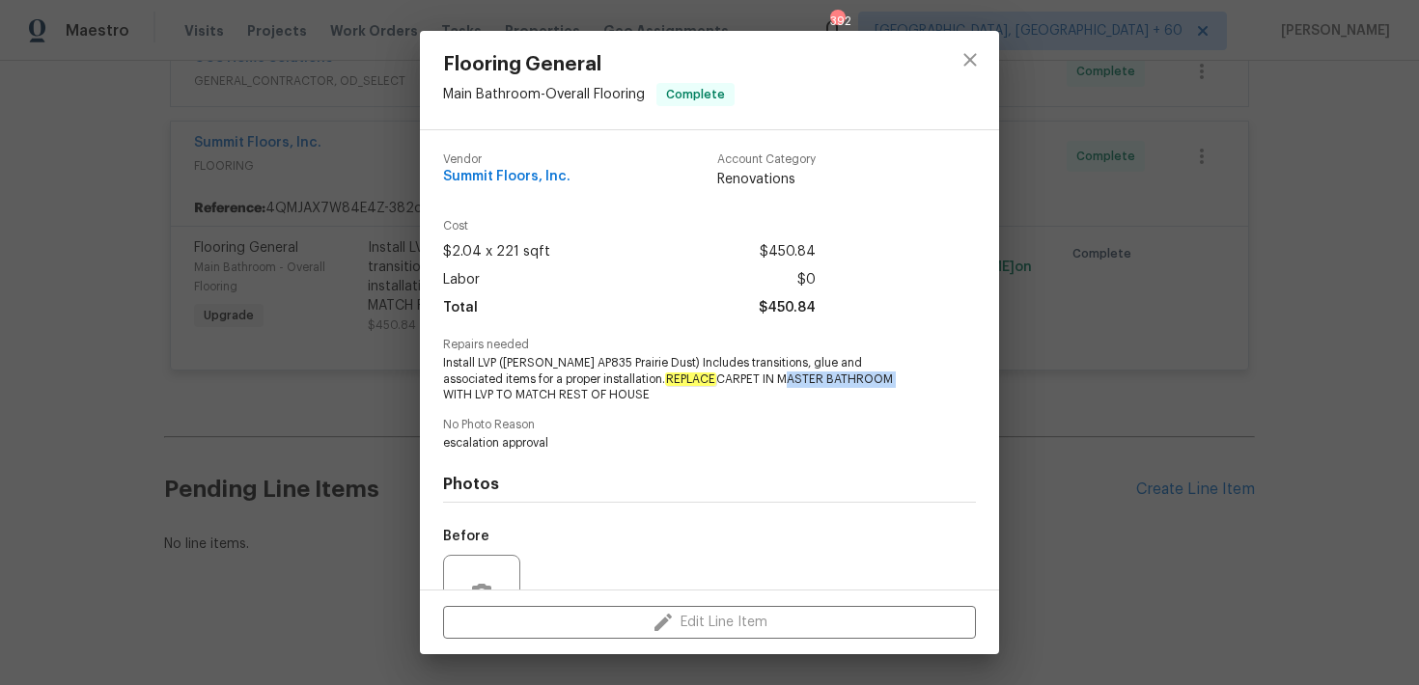
copy span "MATCH REST OF HOUSE"
click at [976, 56] on icon "close" at bounding box center [969, 59] width 23 height 23
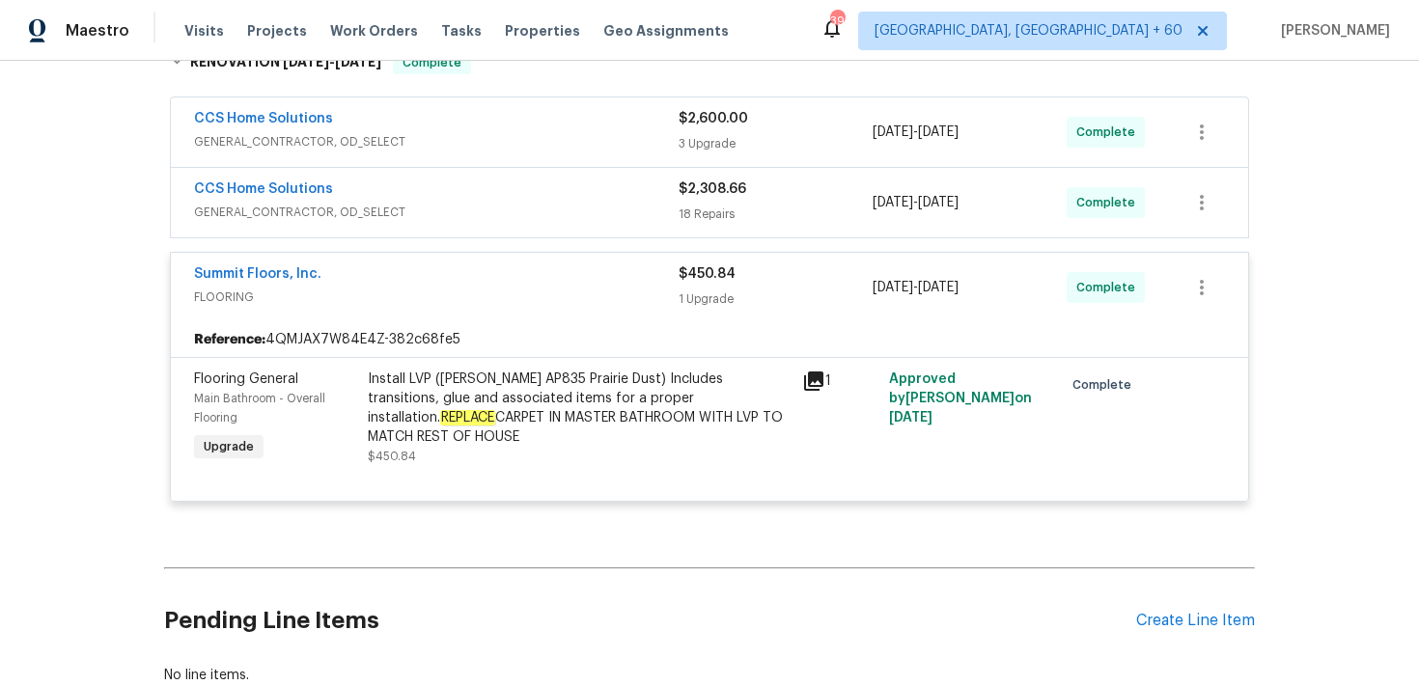
scroll to position [315, 0]
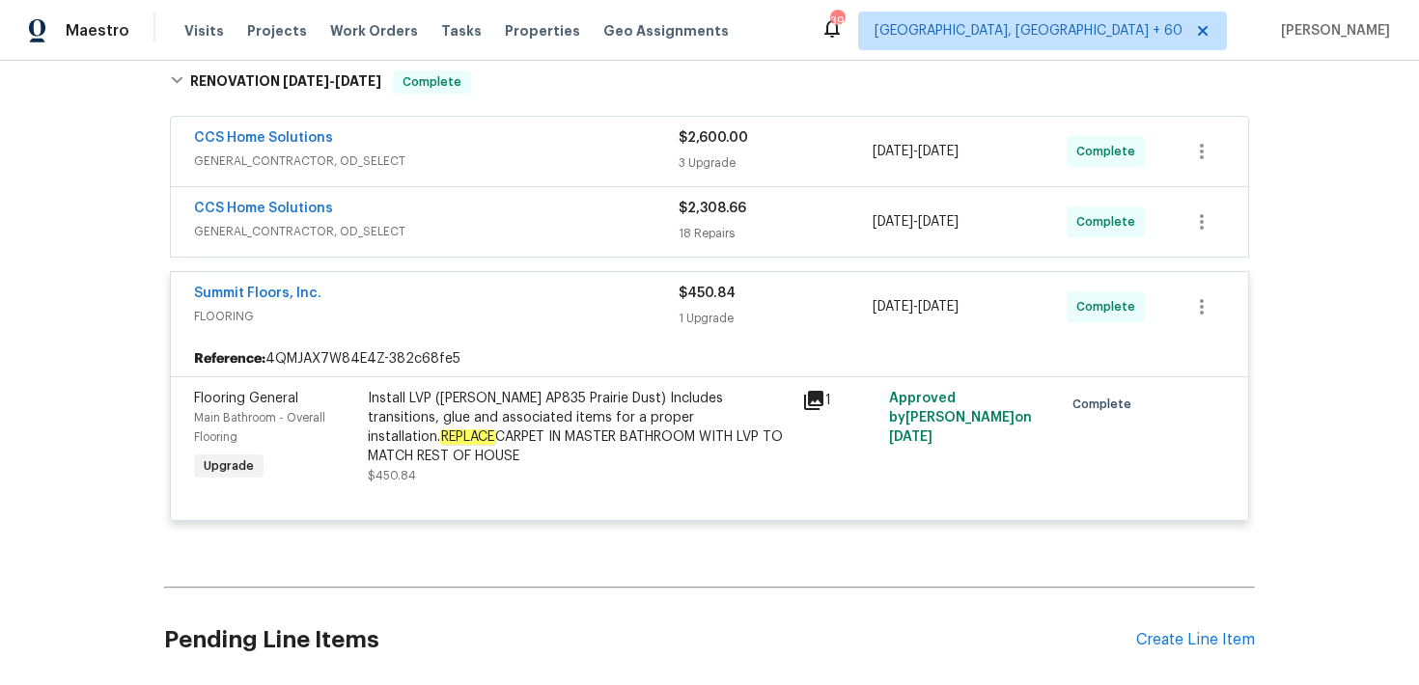
click at [708, 227] on div "18 Repairs" at bounding box center [775, 233] width 194 height 19
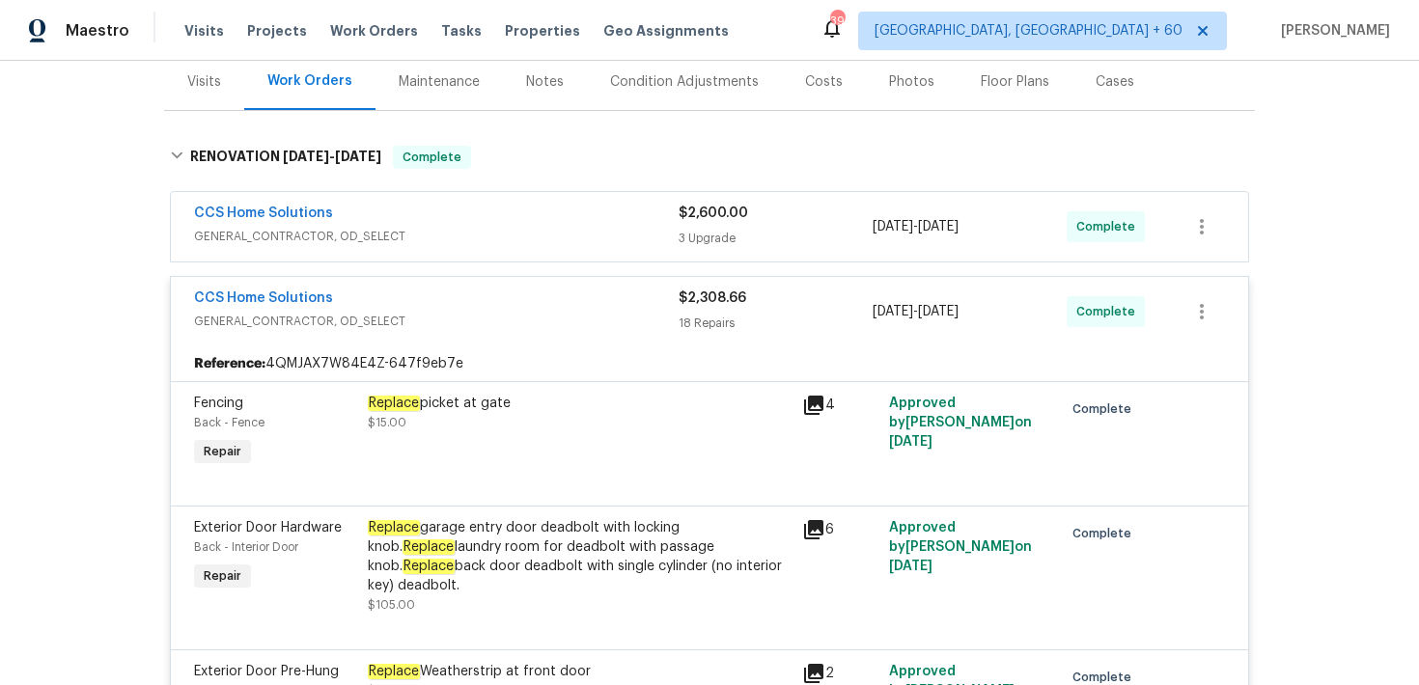
scroll to position [0, 0]
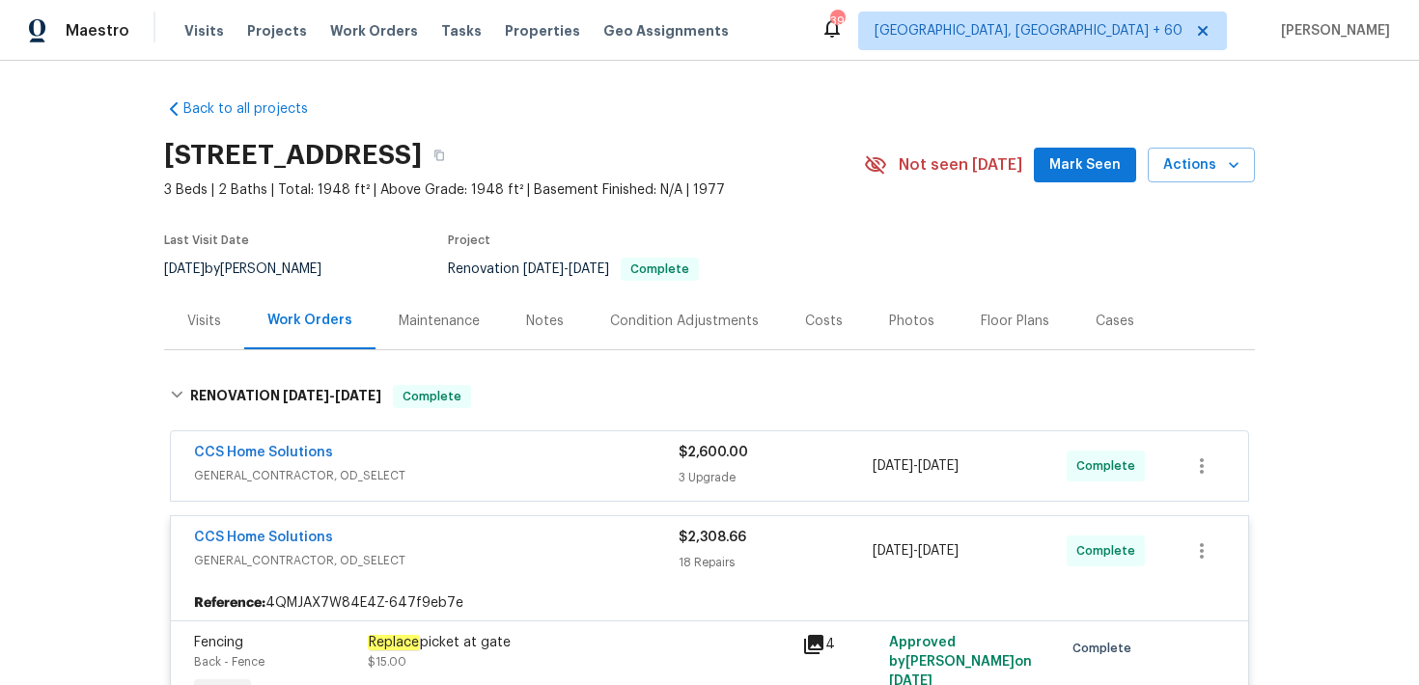
click at [697, 467] on div "$2,600.00 3 Upgrade" at bounding box center [775, 466] width 194 height 46
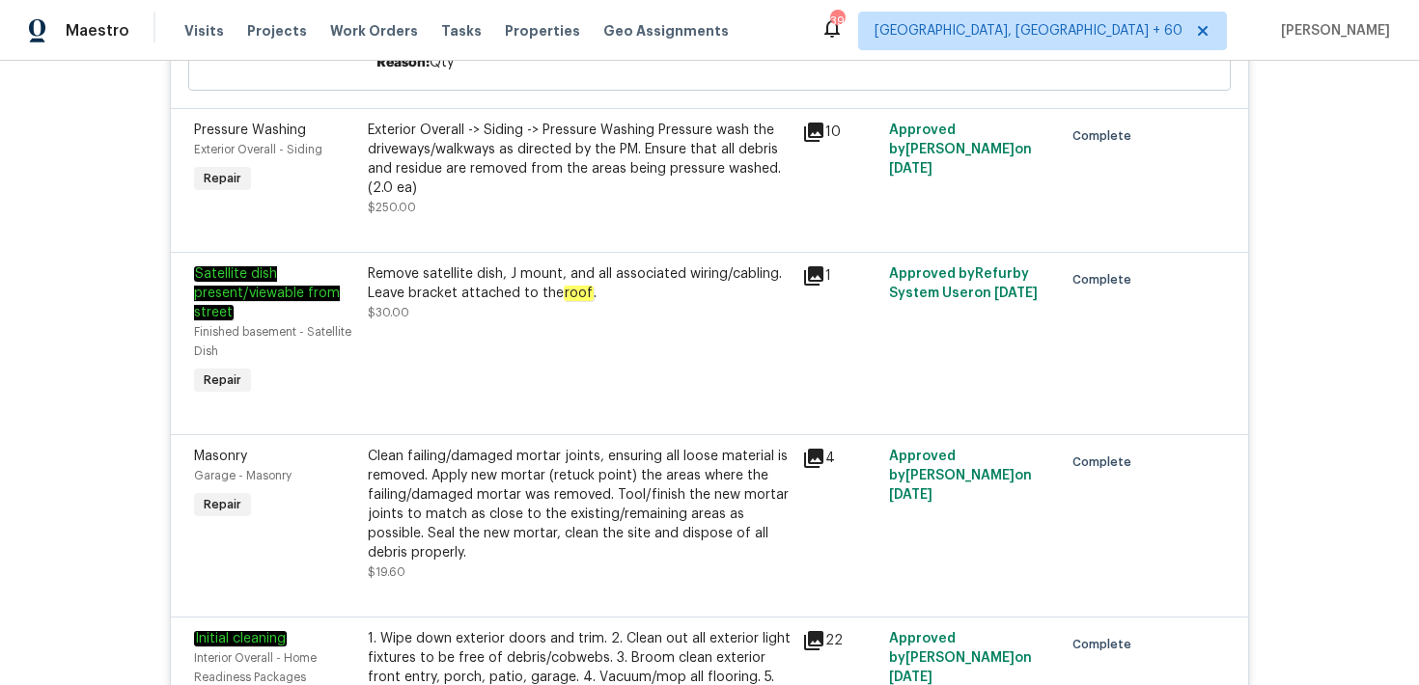
scroll to position [2637, 0]
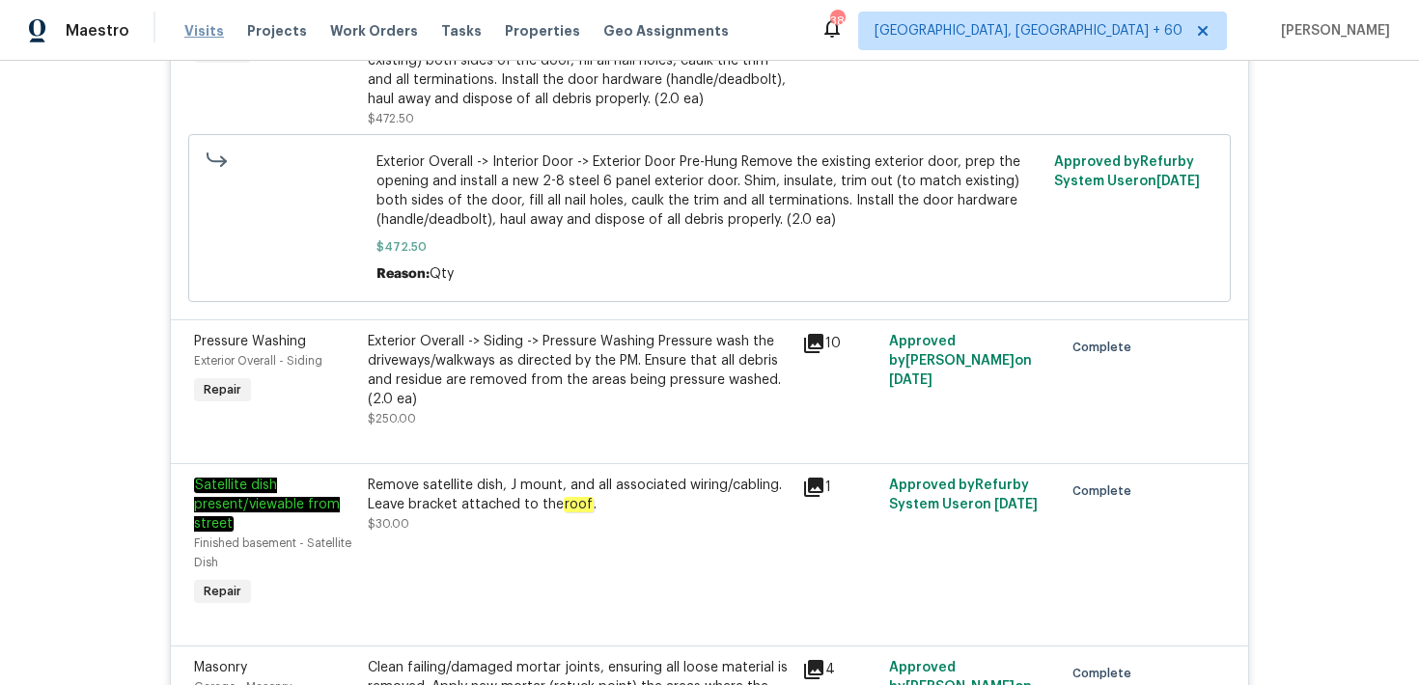
click at [191, 27] on span "Visits" at bounding box center [204, 30] width 40 height 19
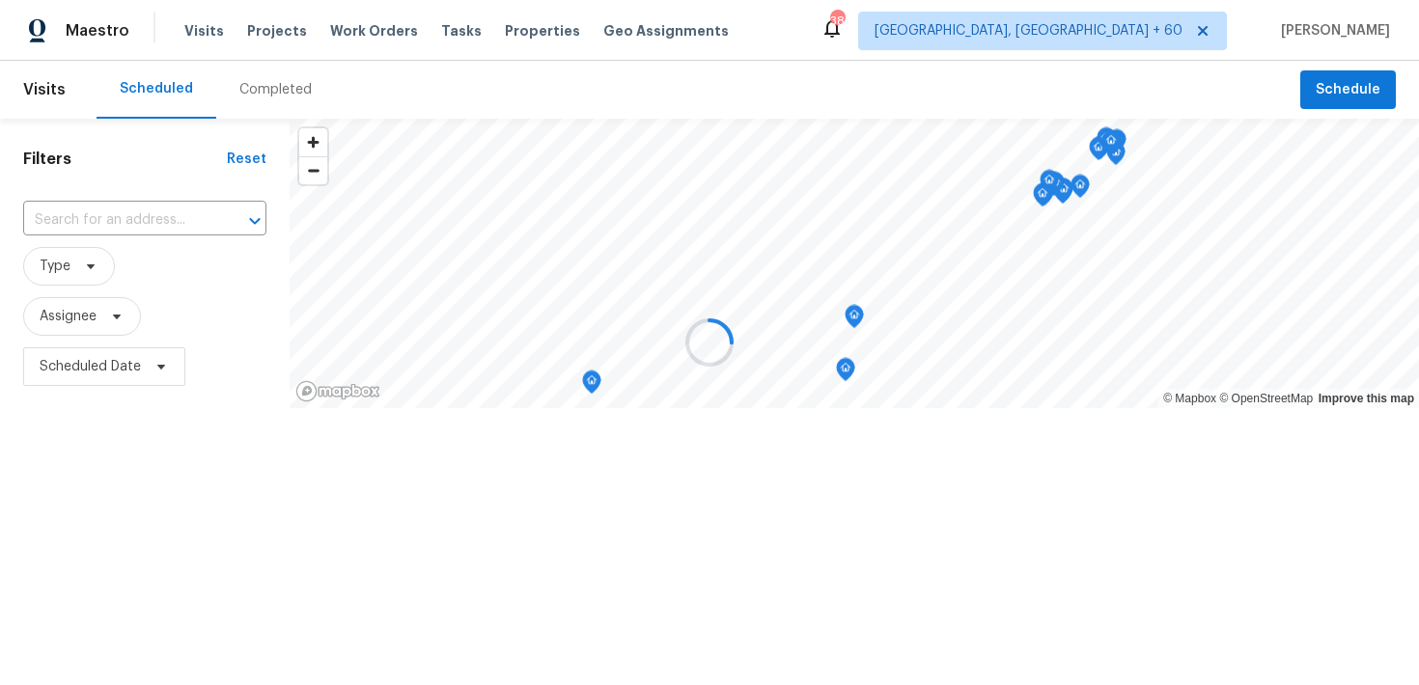
click at [259, 85] on div at bounding box center [709, 342] width 1419 height 685
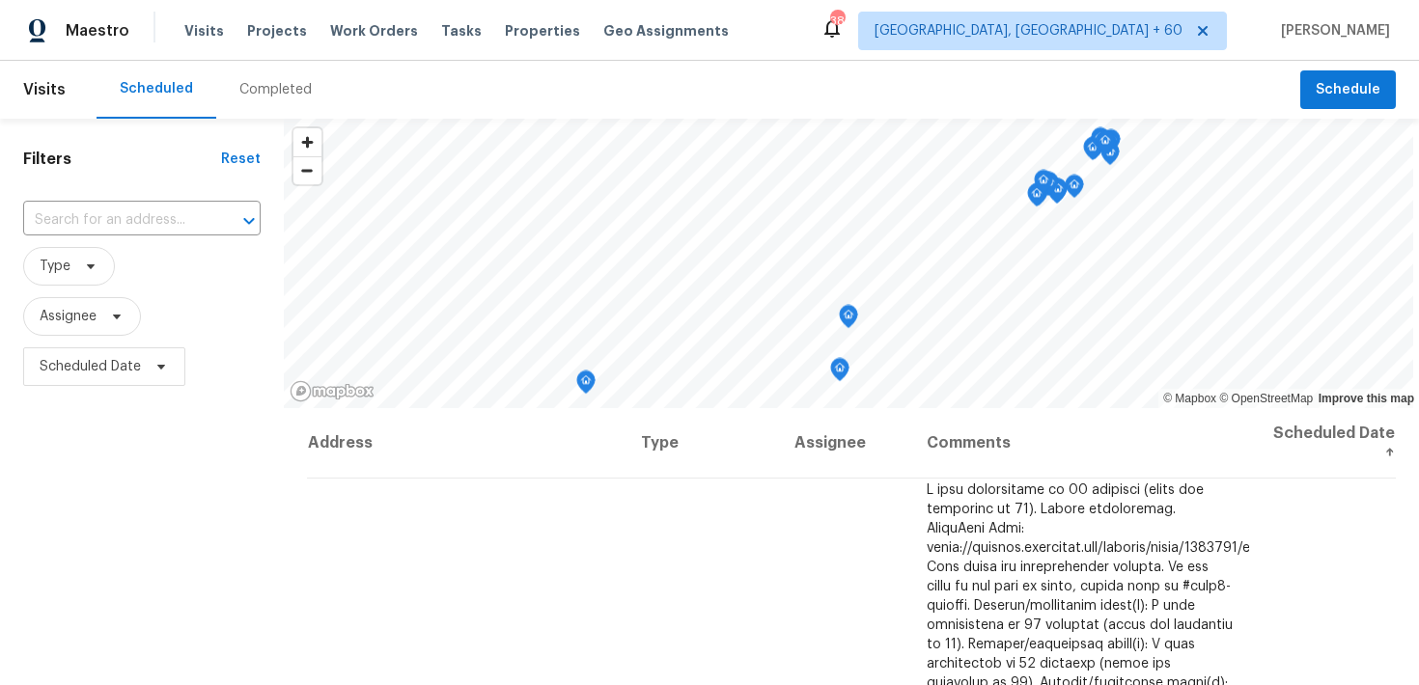
click at [259, 85] on div "Completed" at bounding box center [275, 89] width 72 height 19
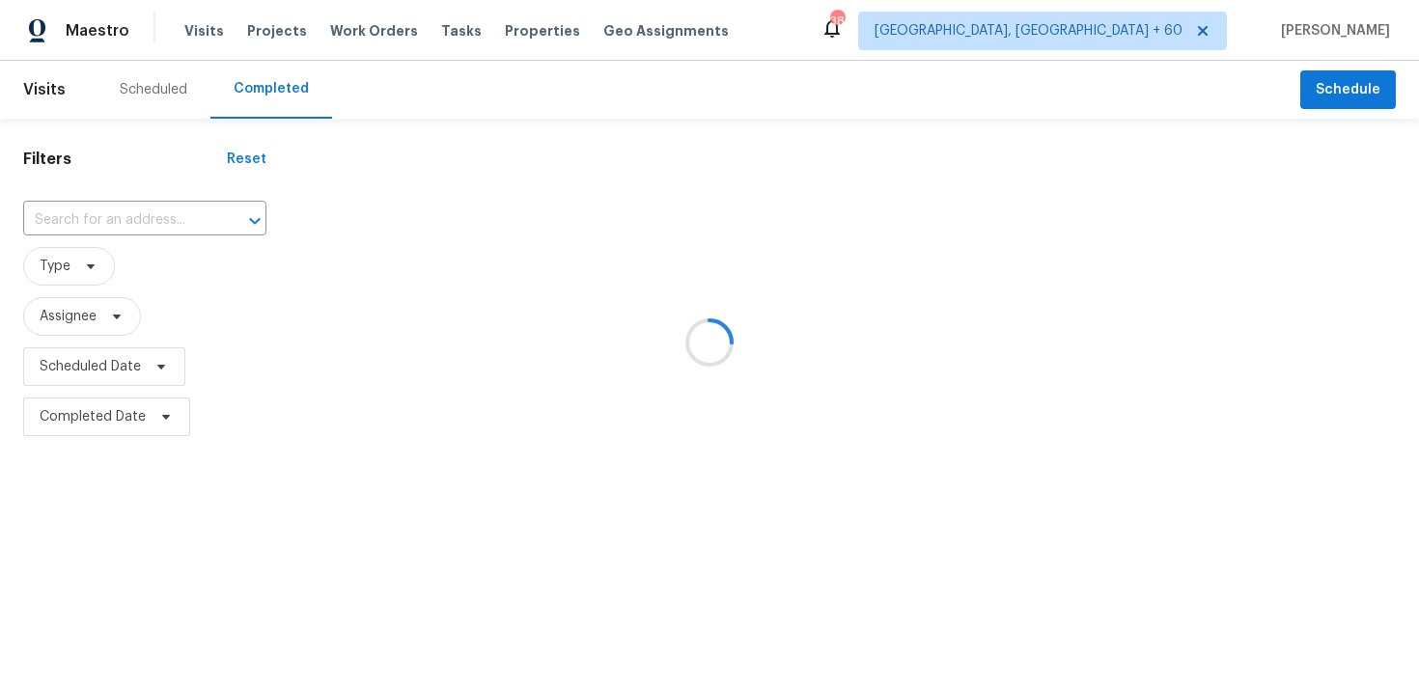
click at [124, 217] on div at bounding box center [709, 342] width 1419 height 685
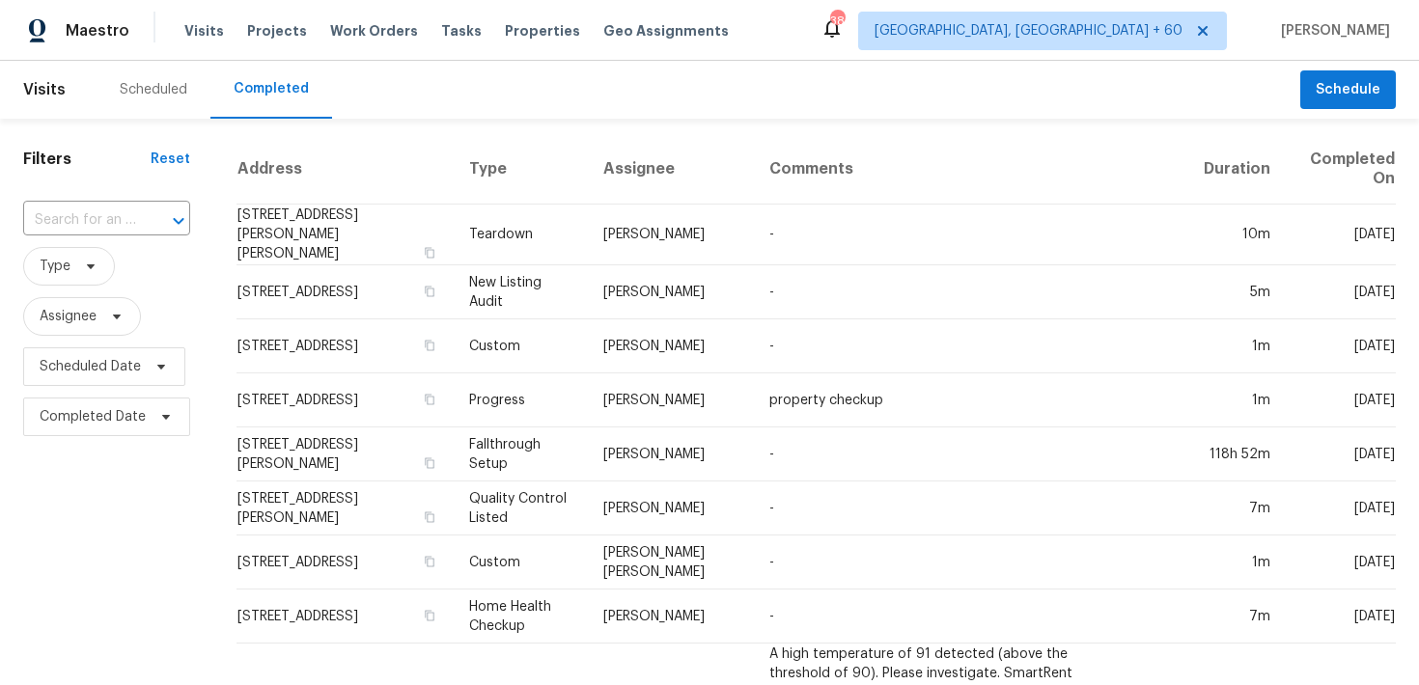
click at [124, 217] on input "text" at bounding box center [79, 221] width 113 height 30
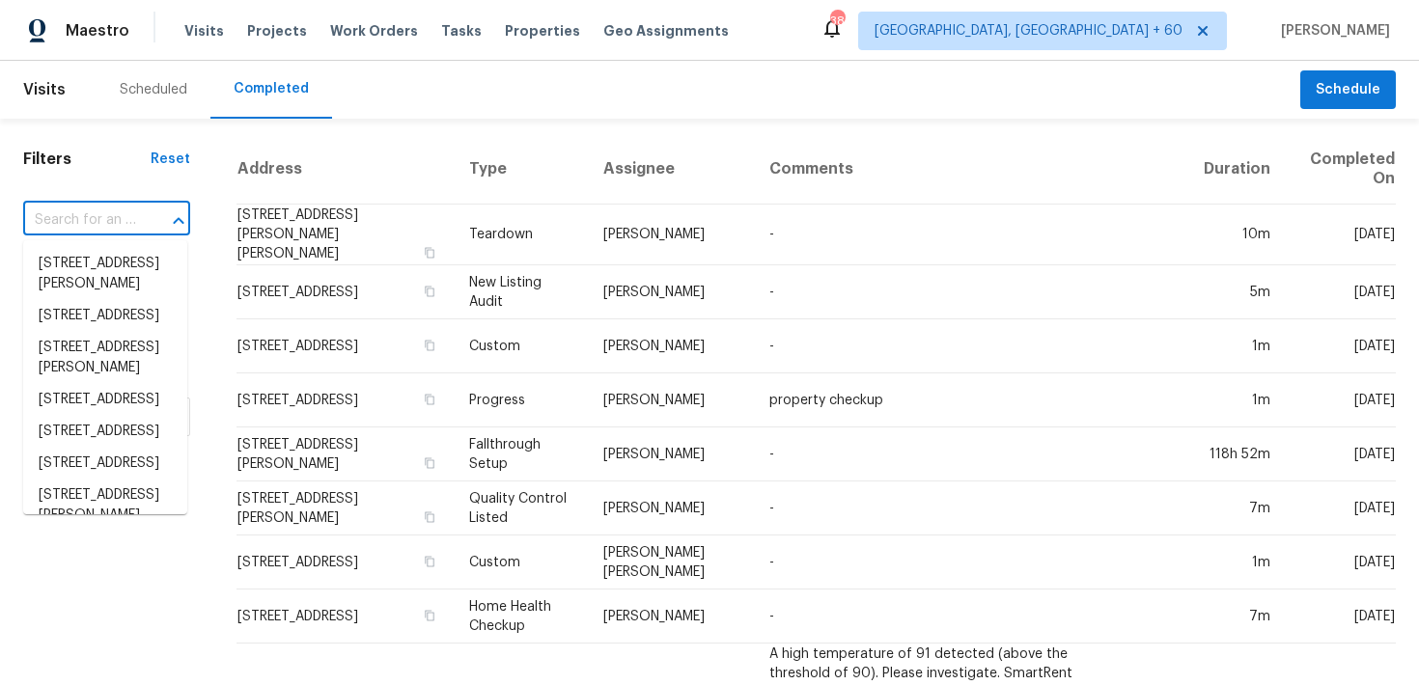
paste input "[STREET_ADDRESS]"
type input "[STREET_ADDRESS]"
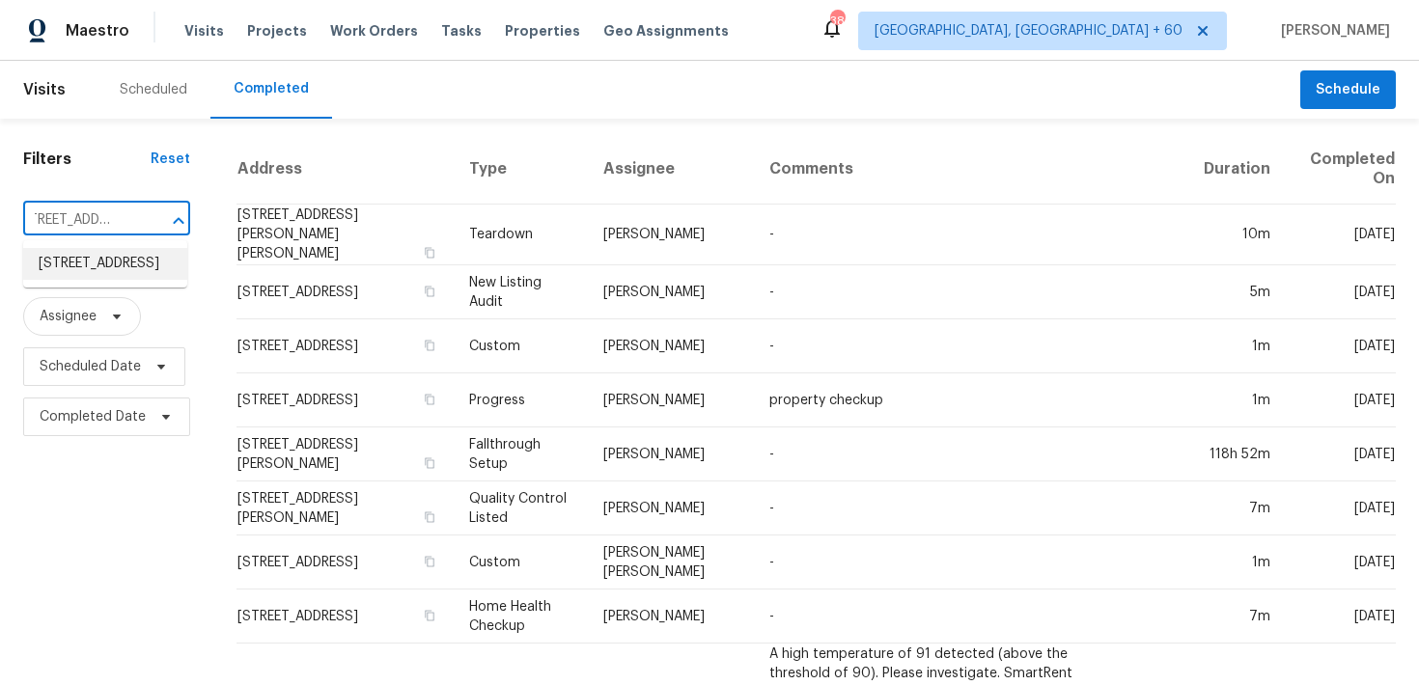
click at [74, 269] on li "[STREET_ADDRESS]" at bounding box center [105, 264] width 164 height 32
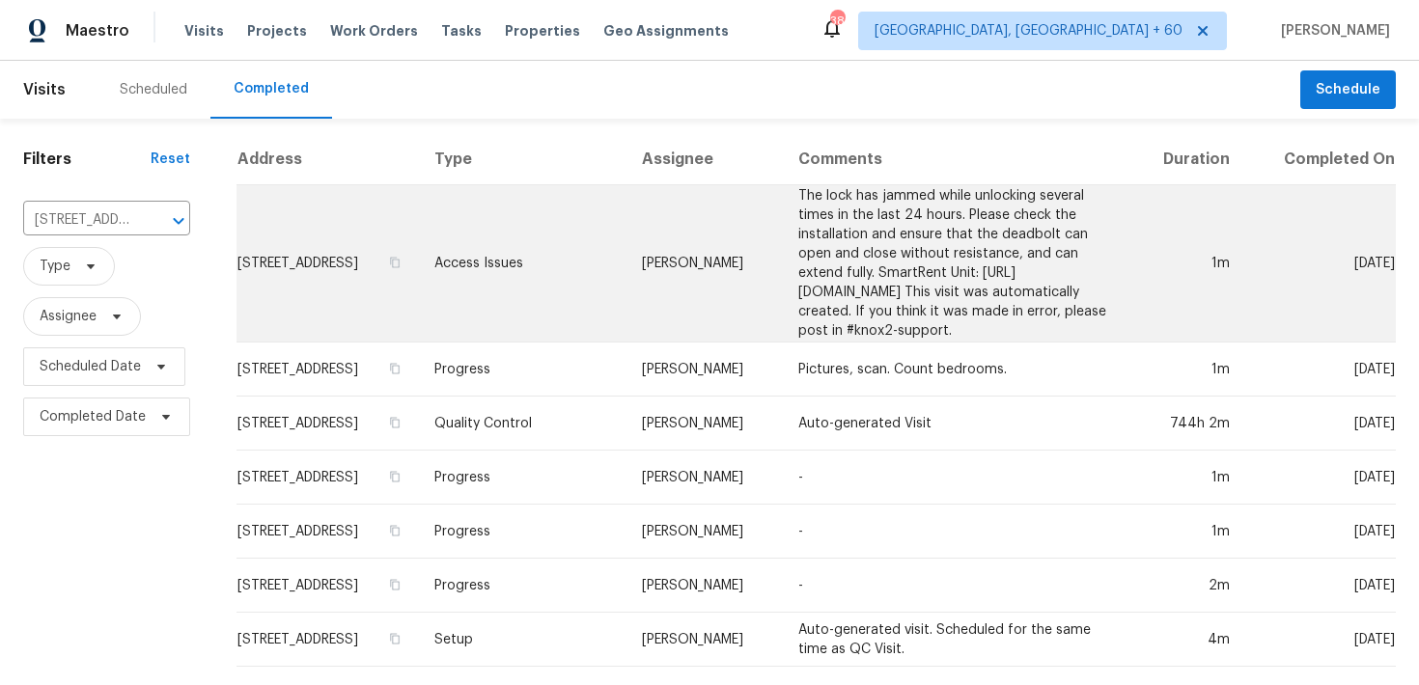
click at [545, 280] on td "Access Issues" at bounding box center [522, 263] width 207 height 157
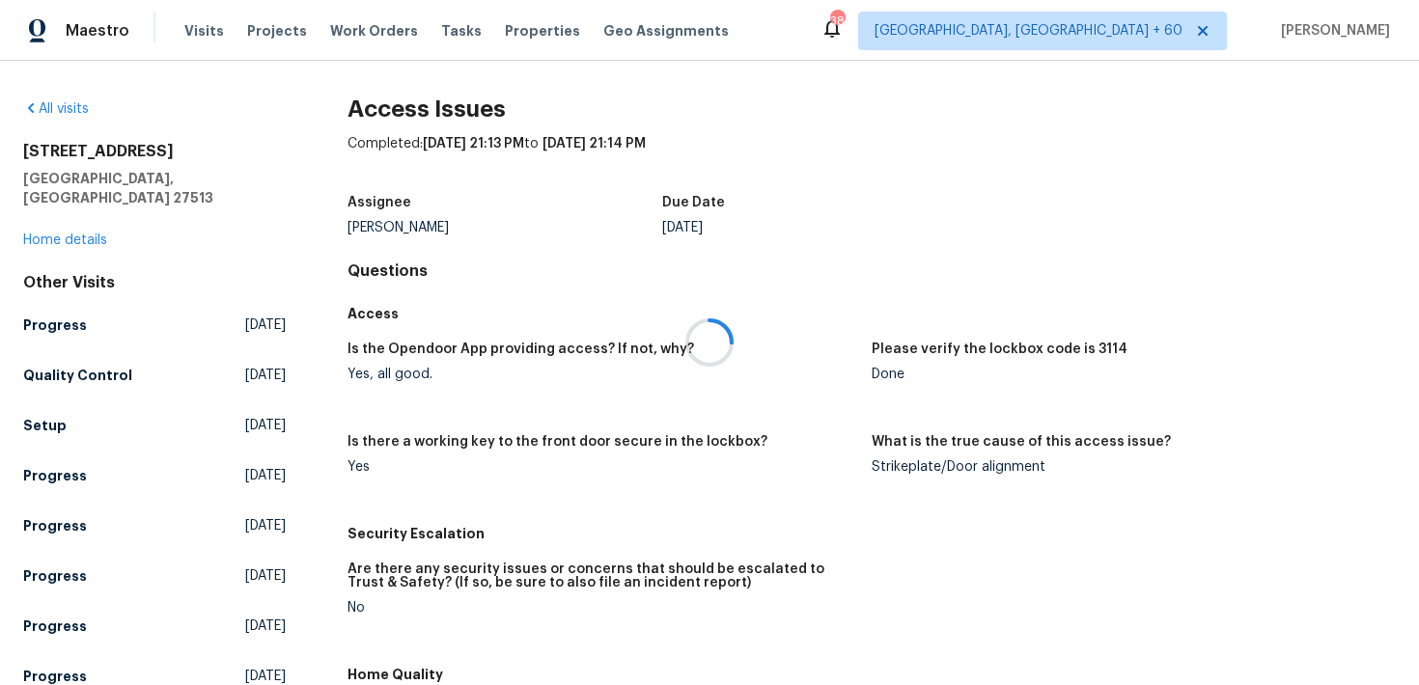
click at [59, 223] on div at bounding box center [709, 342] width 1419 height 685
click at [38, 221] on div at bounding box center [709, 342] width 1419 height 685
click at [40, 234] on link "Home details" at bounding box center [65, 241] width 84 height 14
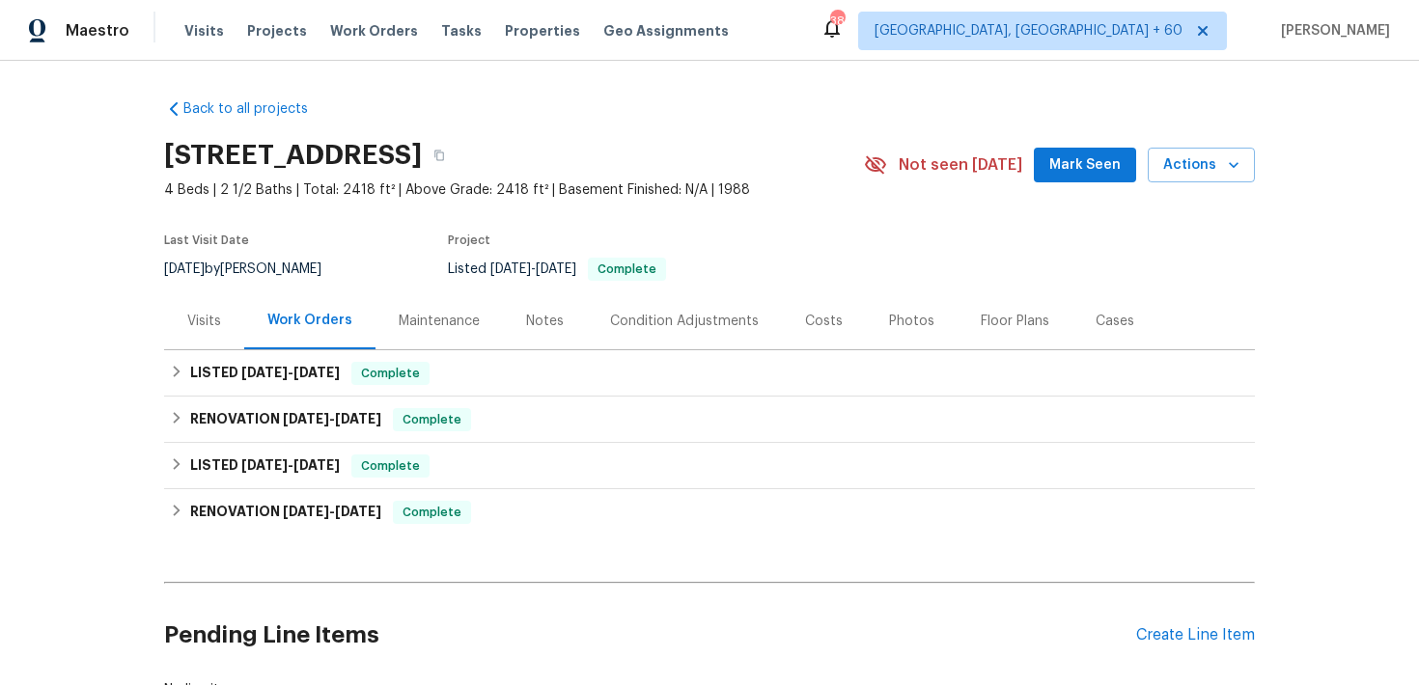
scroll to position [48, 0]
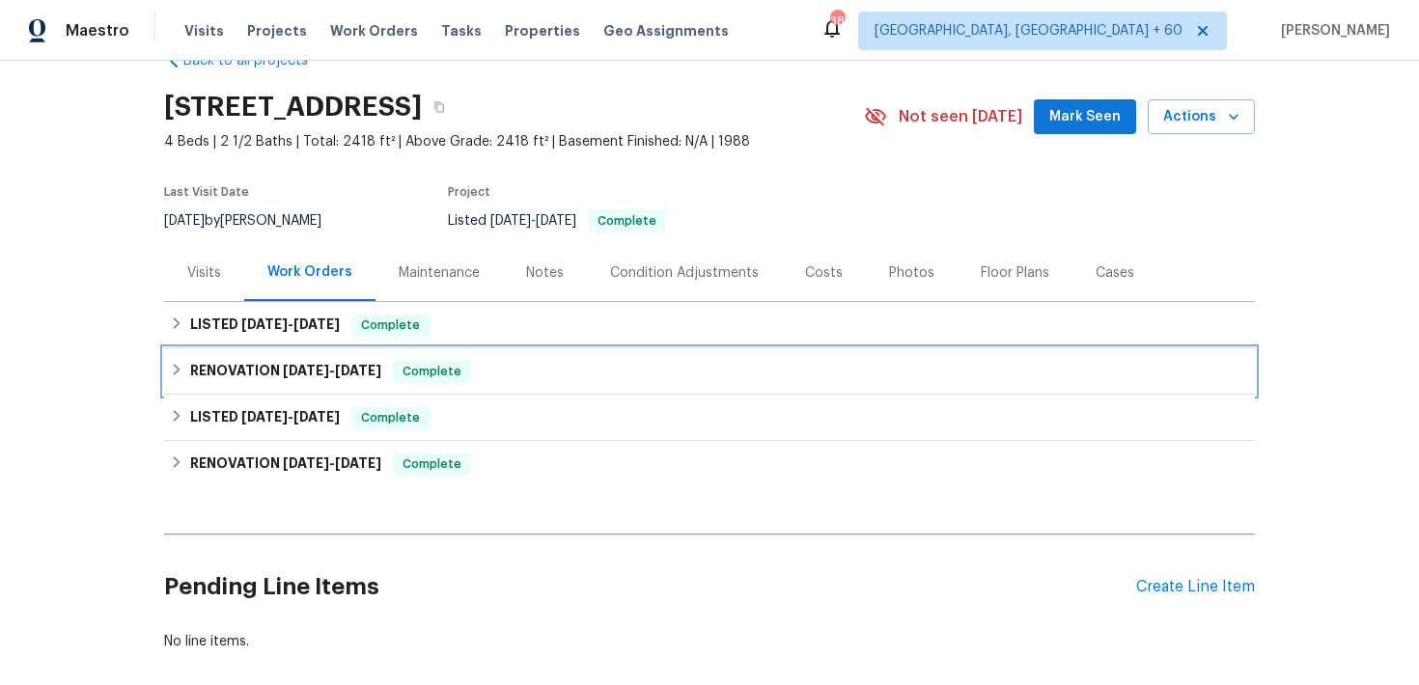
click at [471, 374] on div "Complete" at bounding box center [432, 371] width 78 height 23
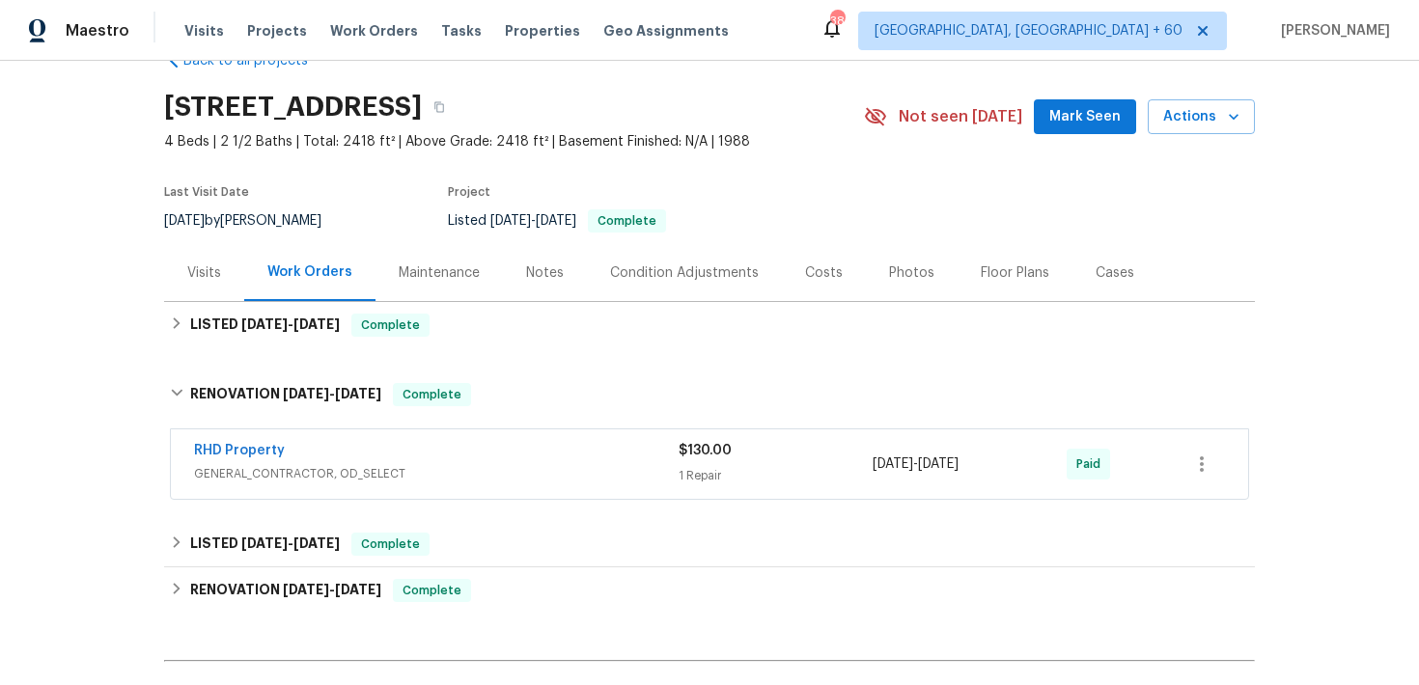
click at [673, 456] on div "RHD Property" at bounding box center [436, 452] width 484 height 23
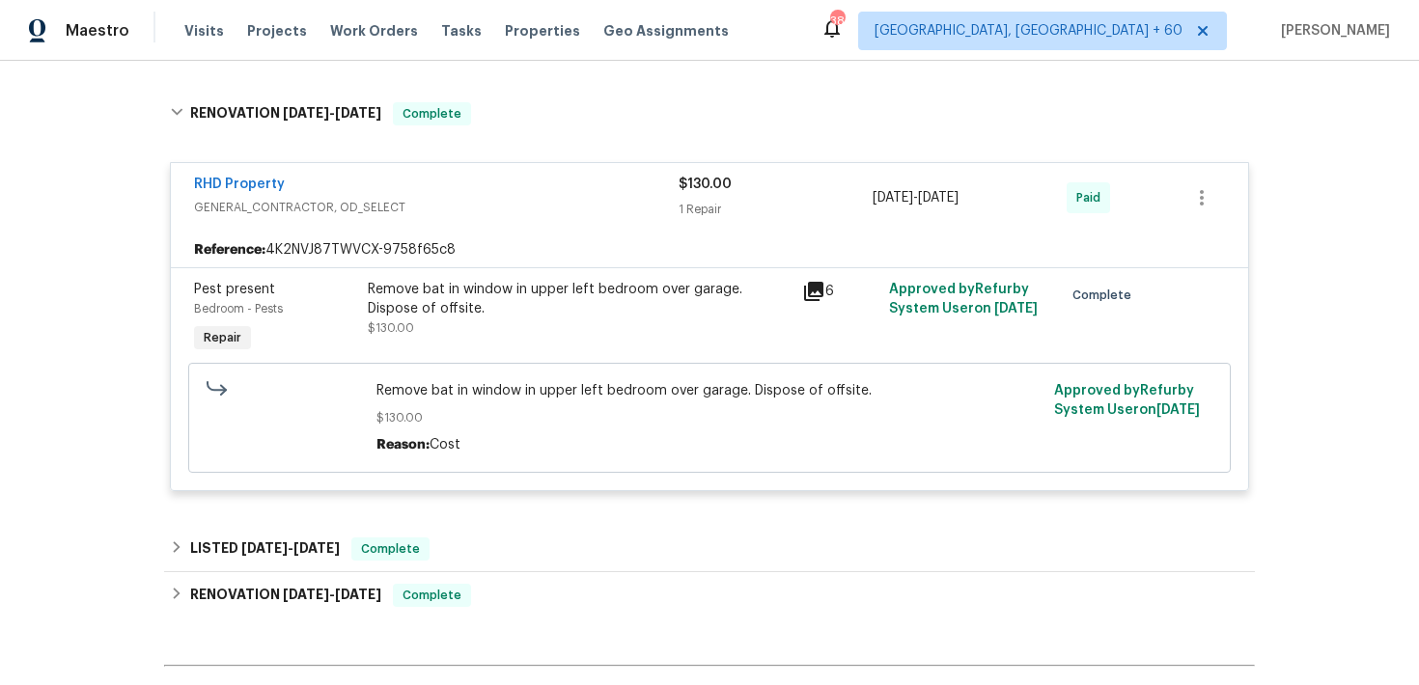
scroll to position [341, 0]
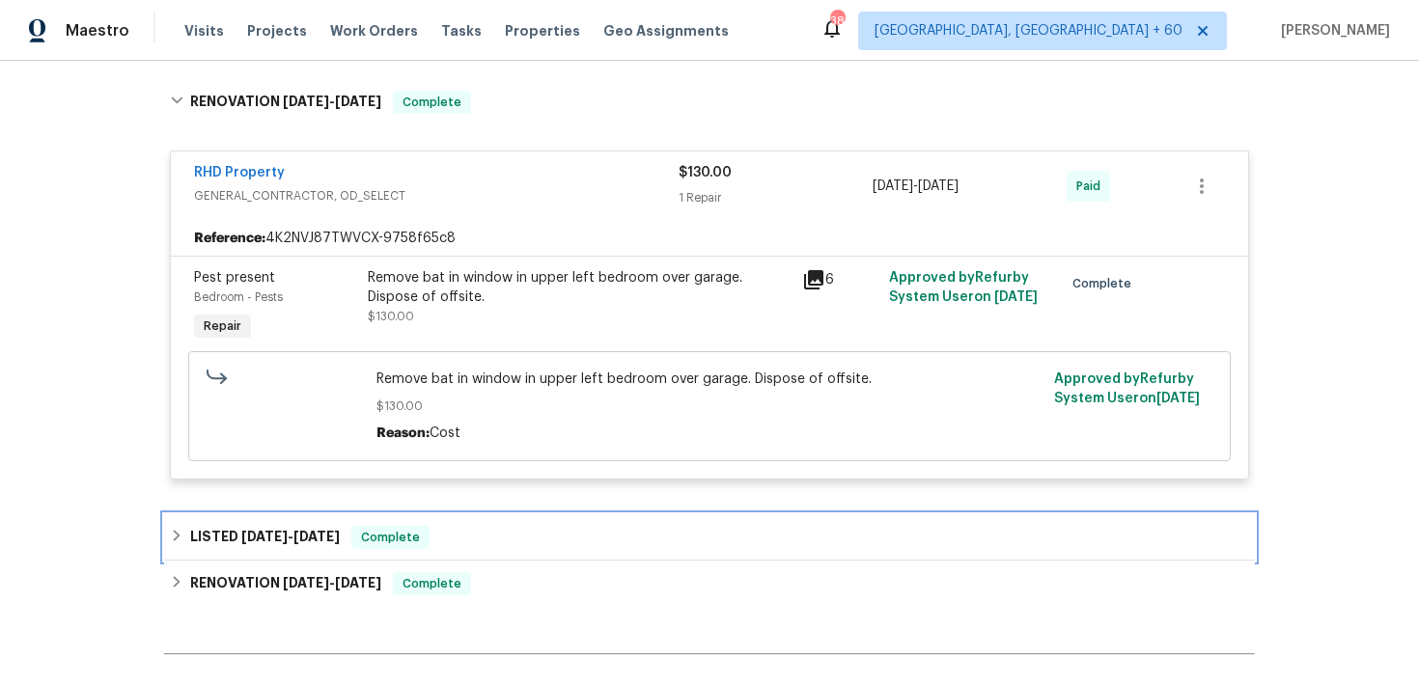
click at [473, 549] on div "LISTED [DATE] - [DATE] Complete" at bounding box center [709, 537] width 1079 height 23
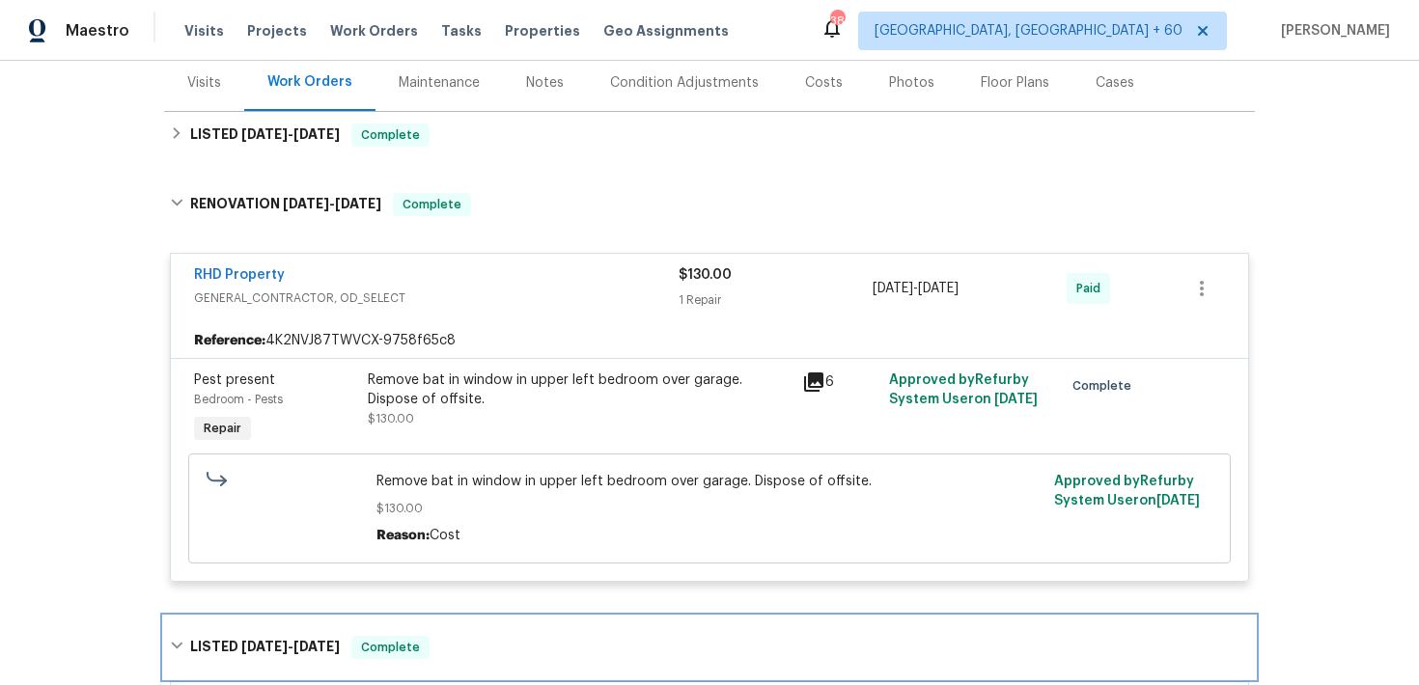
scroll to position [225, 0]
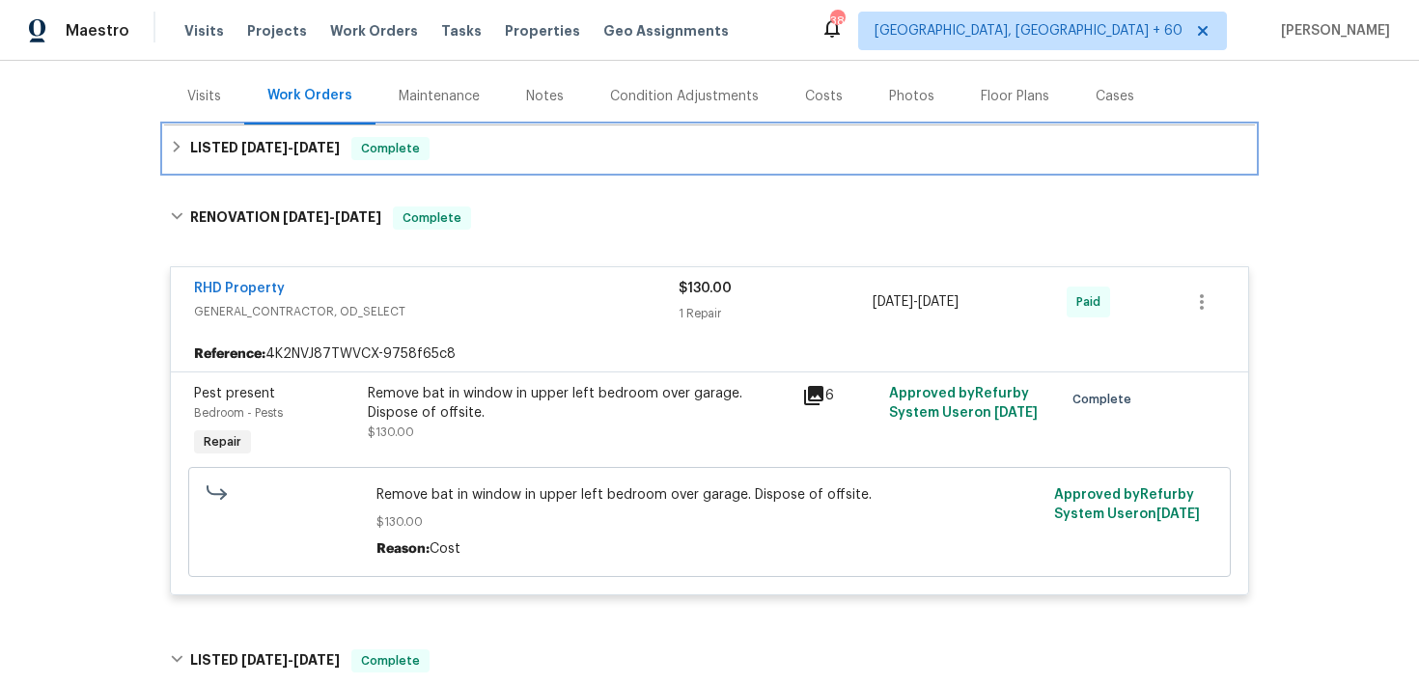
click at [521, 148] on div "LISTED [DATE] - [DATE] Complete" at bounding box center [709, 148] width 1079 height 23
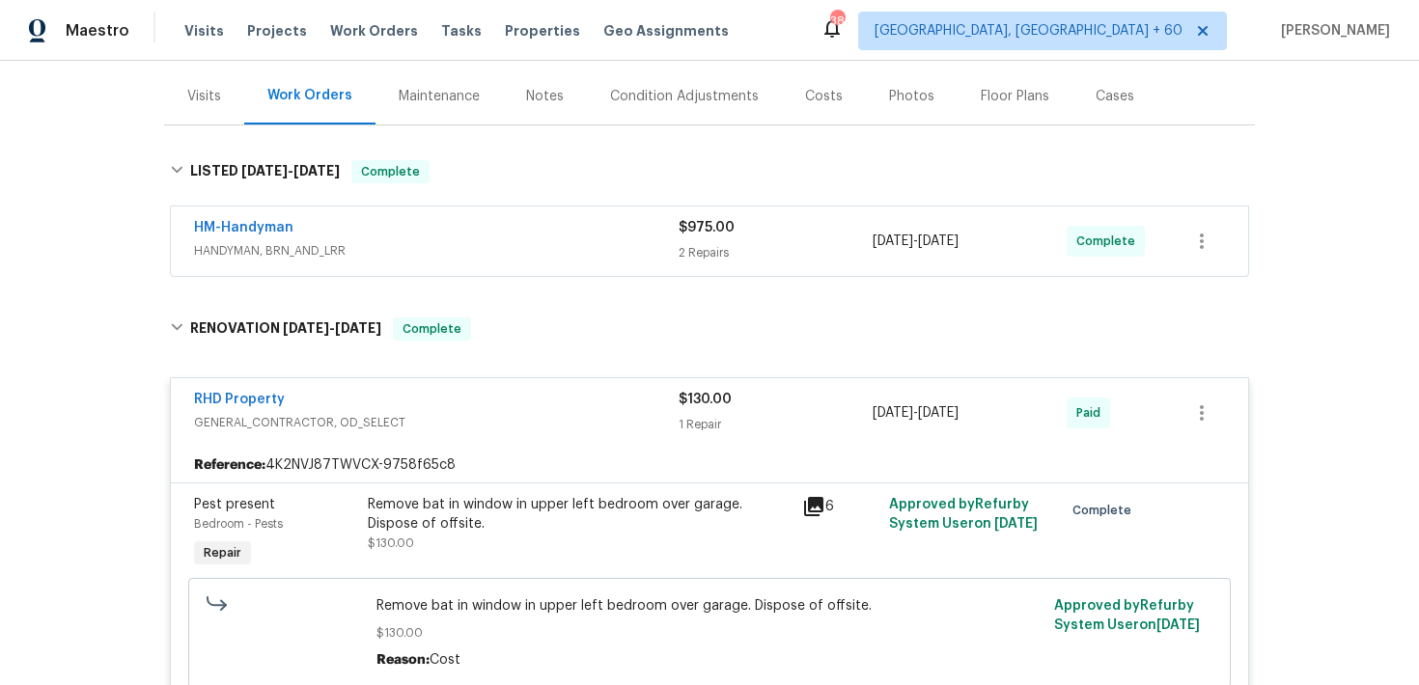
click at [716, 257] on div "2 Repairs" at bounding box center [775, 252] width 194 height 19
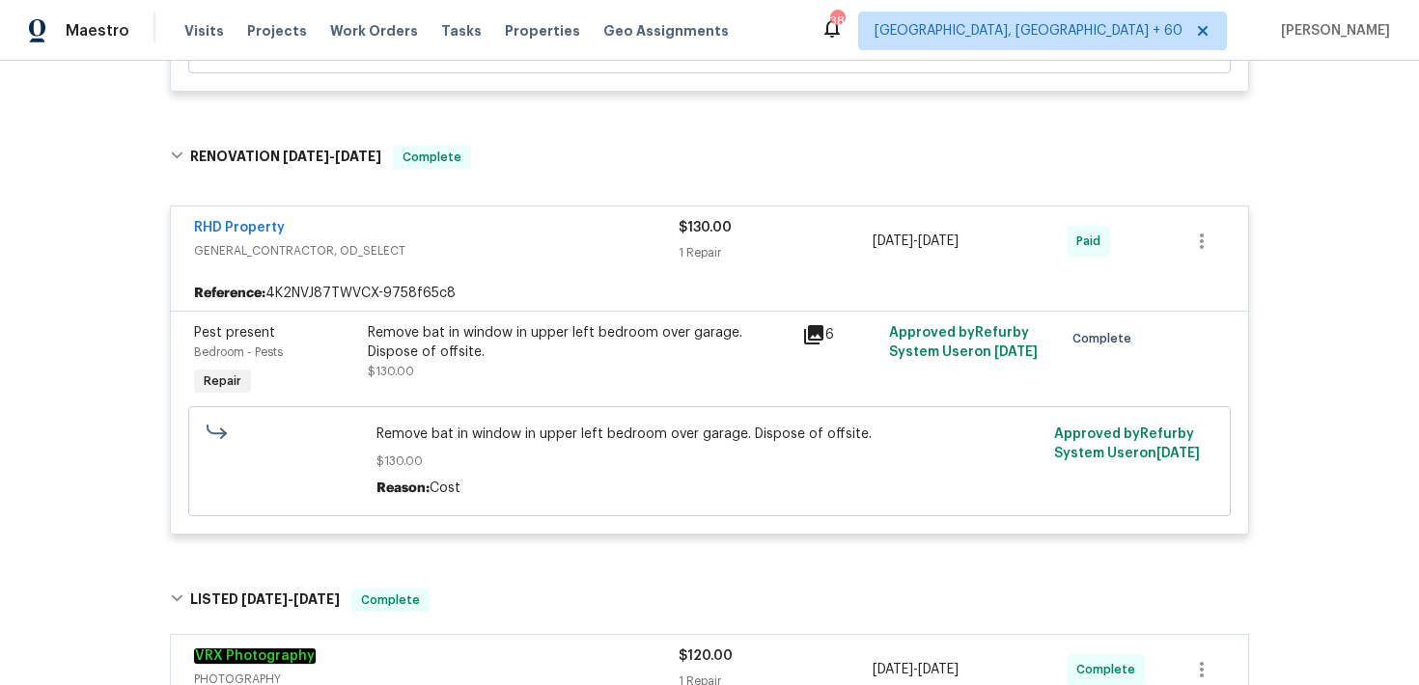
scroll to position [1111, 0]
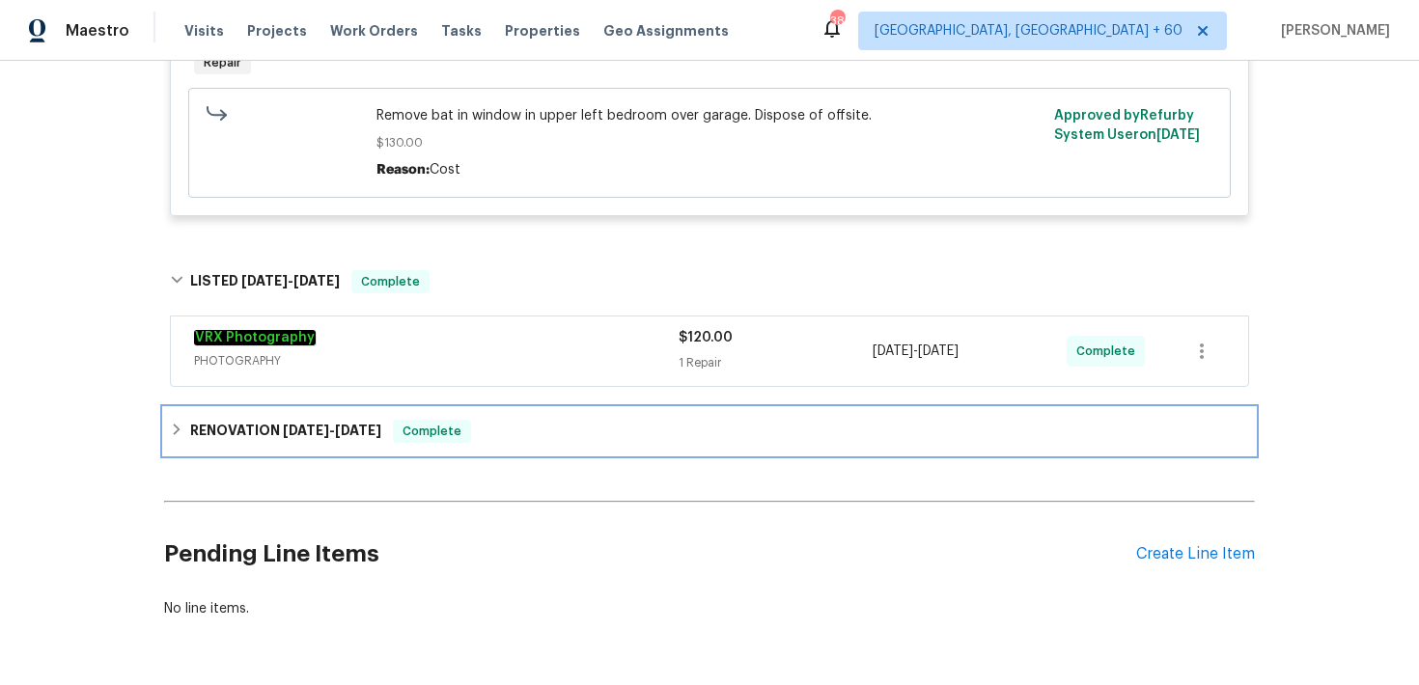
click at [532, 435] on div "RENOVATION [DATE] - [DATE] Complete" at bounding box center [709, 431] width 1079 height 23
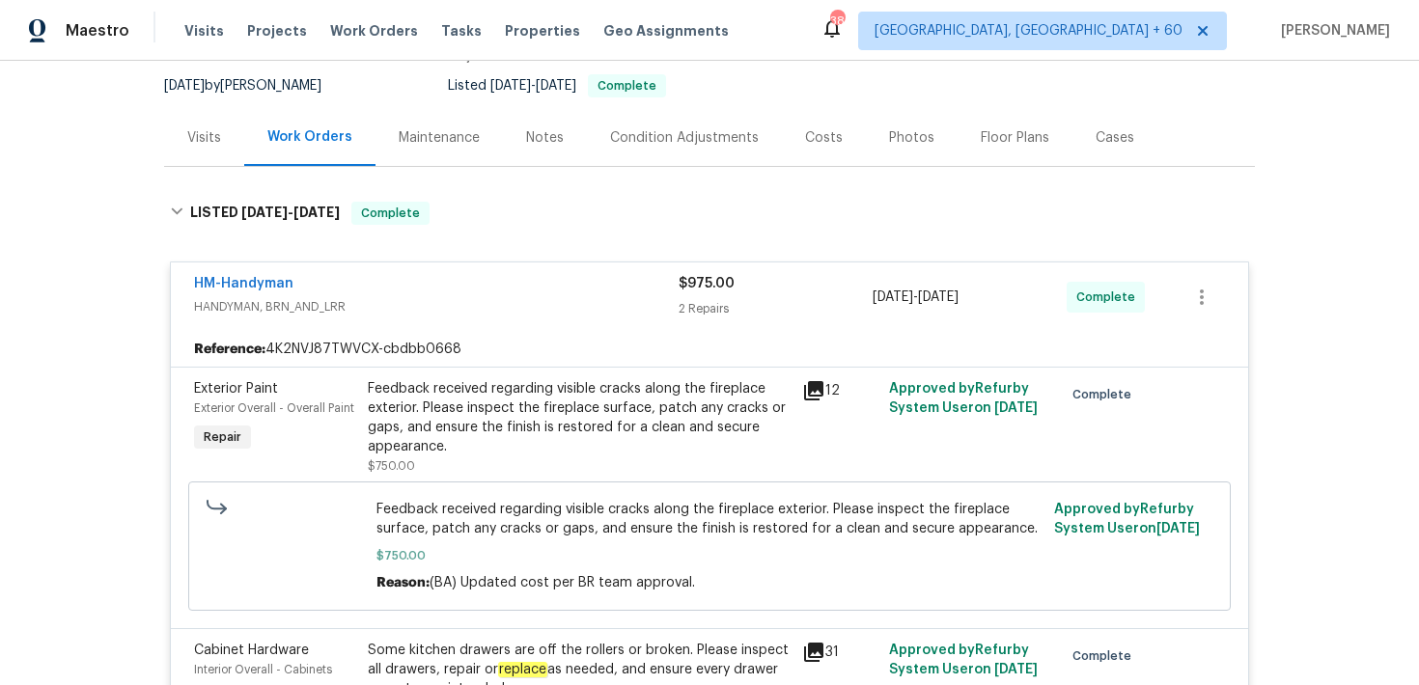
scroll to position [0, 0]
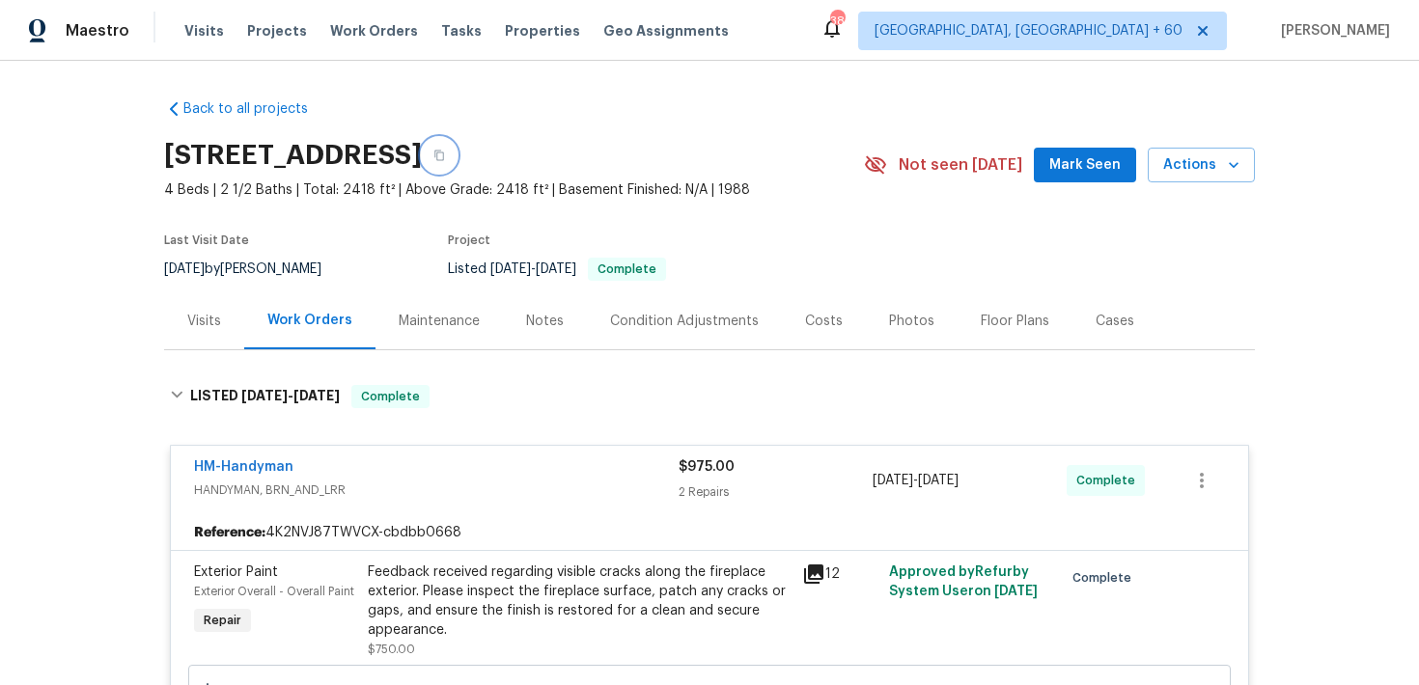
click at [456, 156] on button "button" at bounding box center [439, 155] width 35 height 35
